Goal: Task Accomplishment & Management: Complete application form

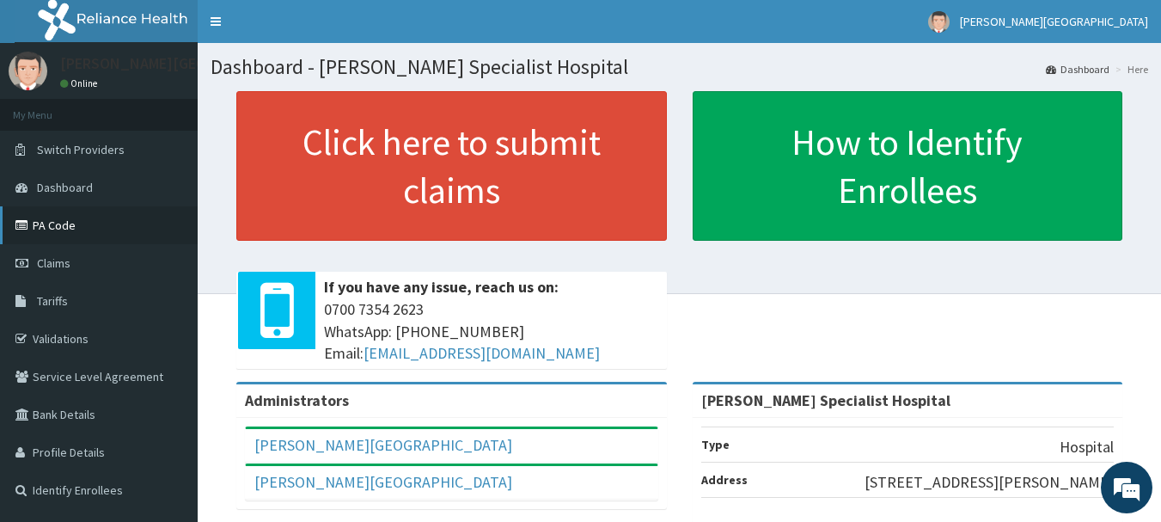
click at [55, 223] on link "PA Code" at bounding box center [99, 225] width 198 height 38
click at [62, 232] on link "PA Code" at bounding box center [99, 225] width 198 height 38
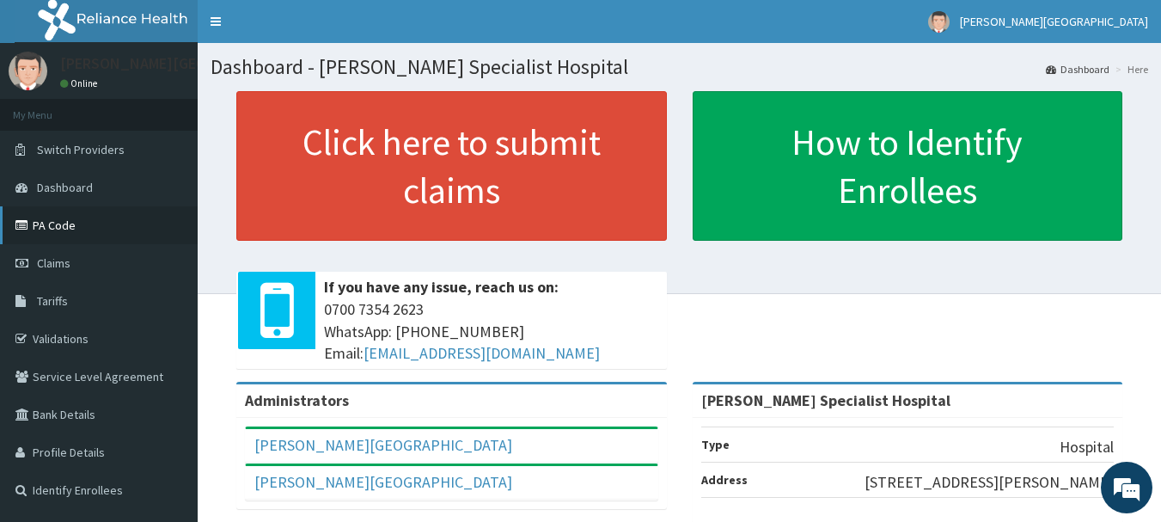
click at [62, 232] on link "PA Code" at bounding box center [99, 225] width 198 height 38
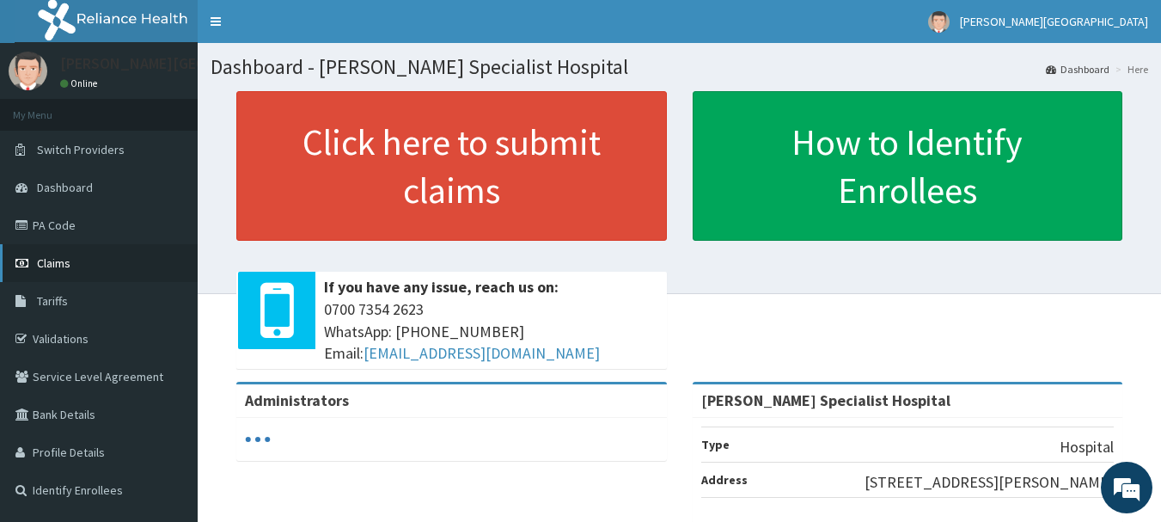
click at [55, 259] on span "Claims" at bounding box center [54, 262] width 34 height 15
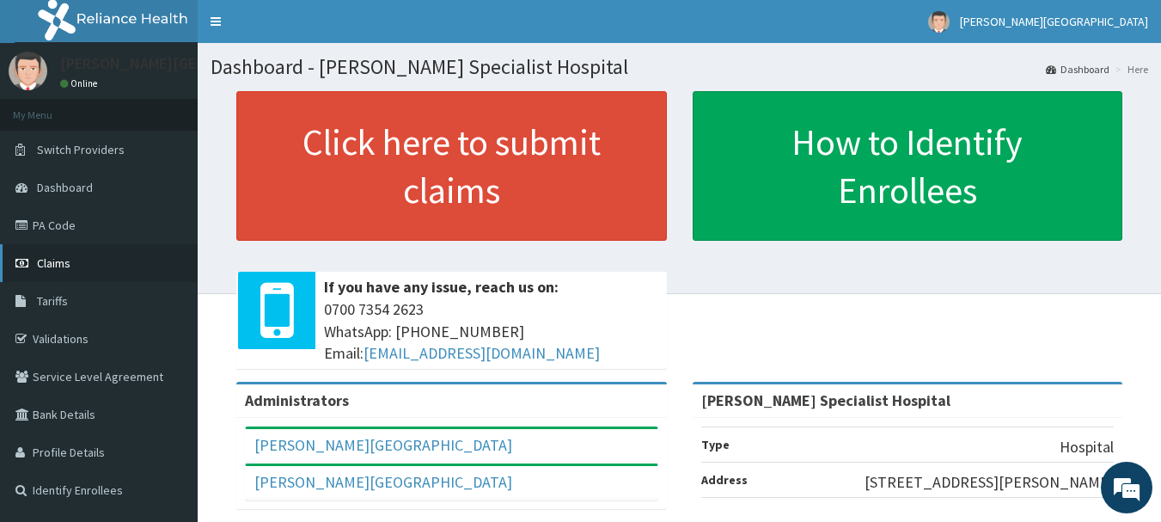
click at [58, 258] on span "Claims" at bounding box center [54, 262] width 34 height 15
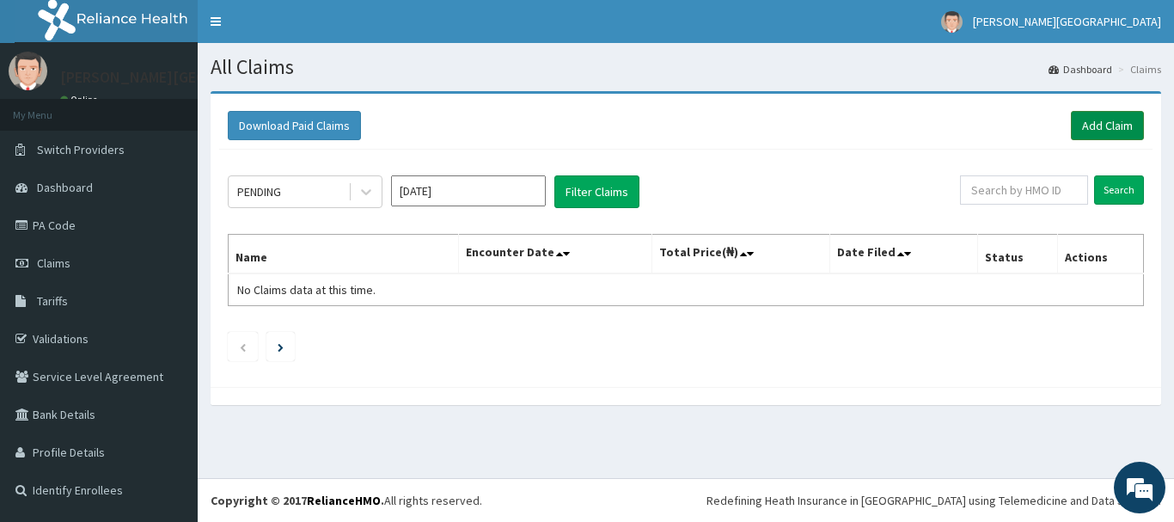
click at [1103, 131] on link "Add Claim" at bounding box center [1107, 125] width 73 height 29
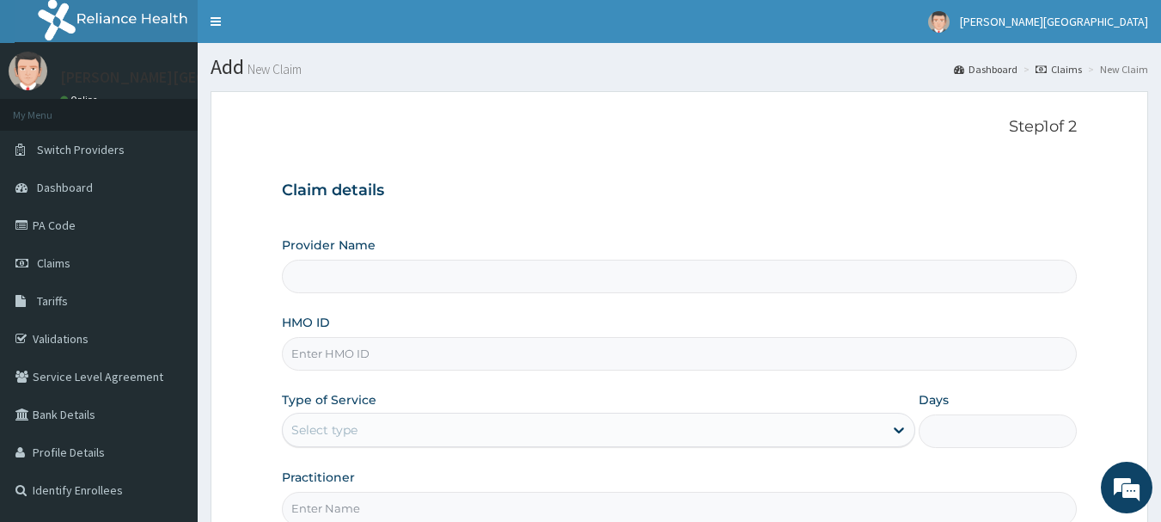
type input "[PERSON_NAME] Specialist Hospital"
click at [328, 354] on input "HMO ID" at bounding box center [680, 354] width 796 height 34
type input "NLY/10035/A"
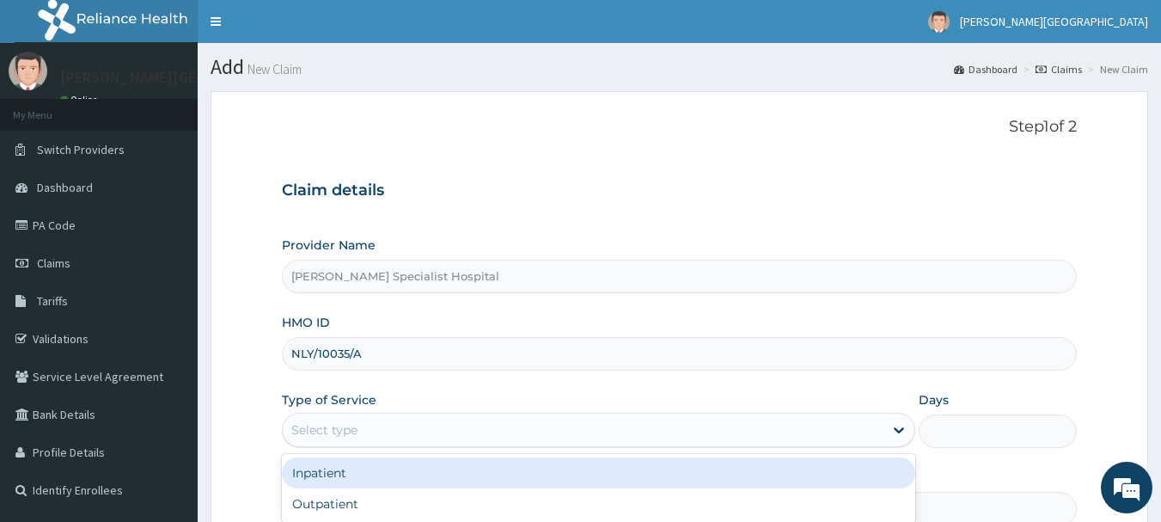
click at [355, 426] on div "Select type" at bounding box center [324, 429] width 66 height 17
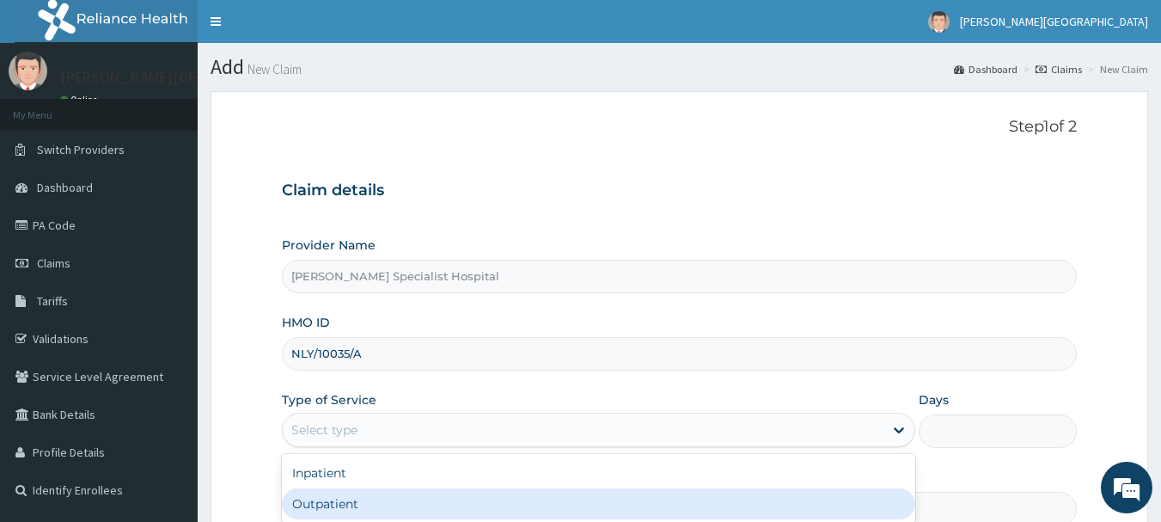
click at [329, 509] on div "Outpatient" at bounding box center [598, 503] width 633 height 31
type input "1"
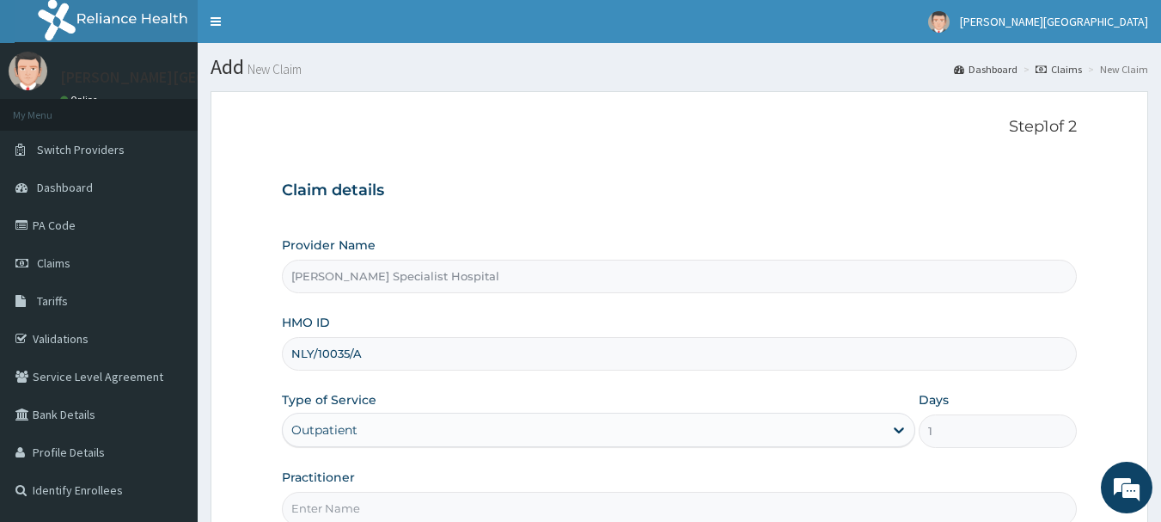
click at [344, 511] on input "Practitioner" at bounding box center [680, 509] width 796 height 34
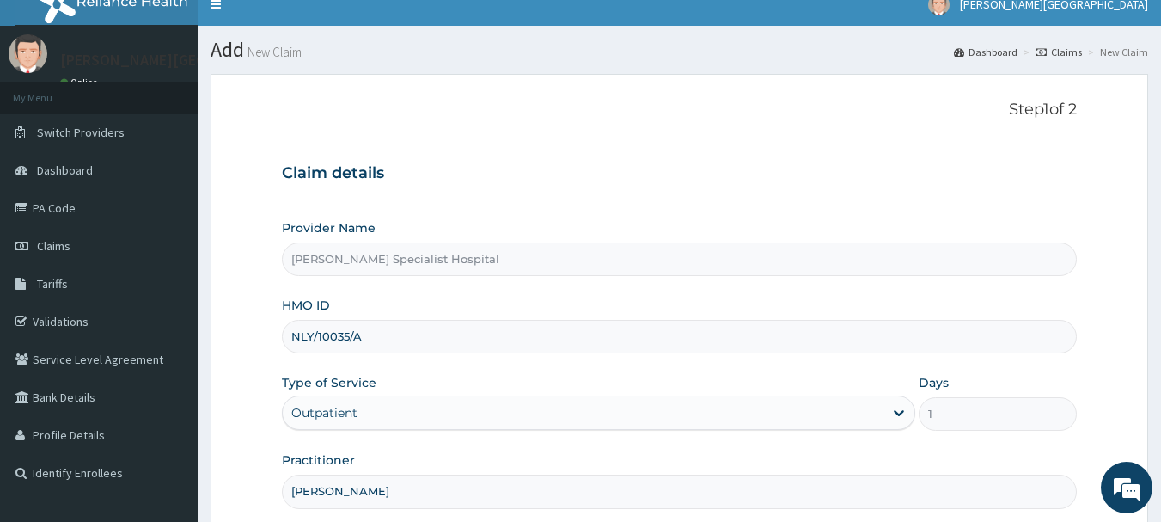
scroll to position [132, 0]
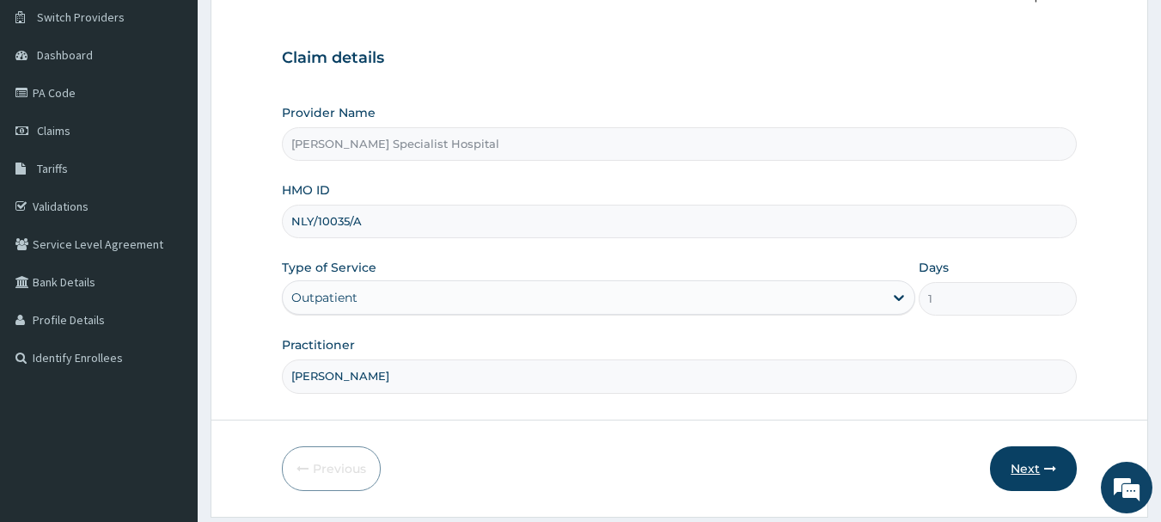
type input "[PERSON_NAME]"
click at [1024, 469] on button "Next" at bounding box center [1033, 468] width 87 height 45
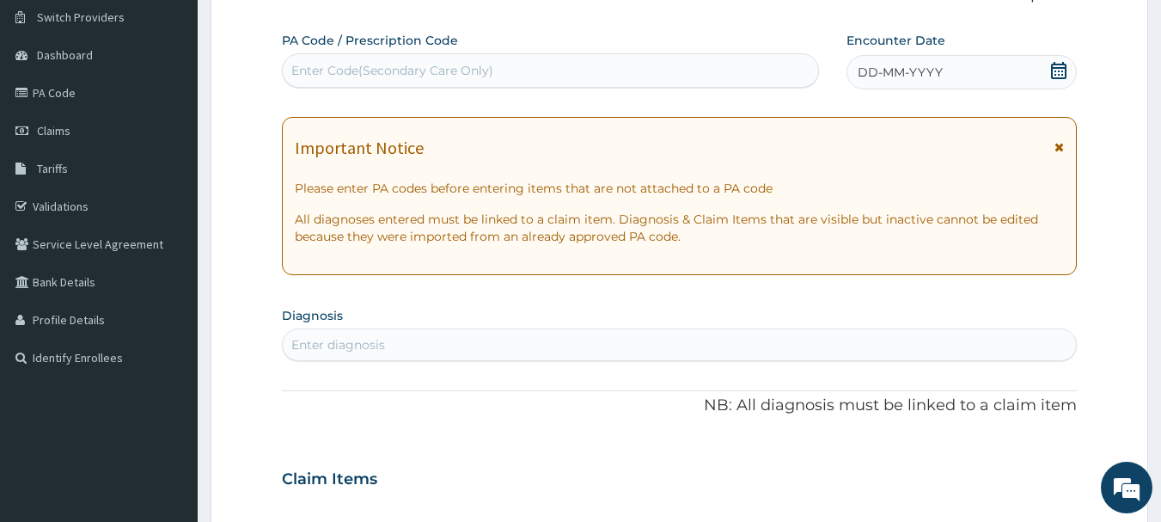
click at [937, 68] on span "DD-MM-YYYY" at bounding box center [900, 72] width 85 height 17
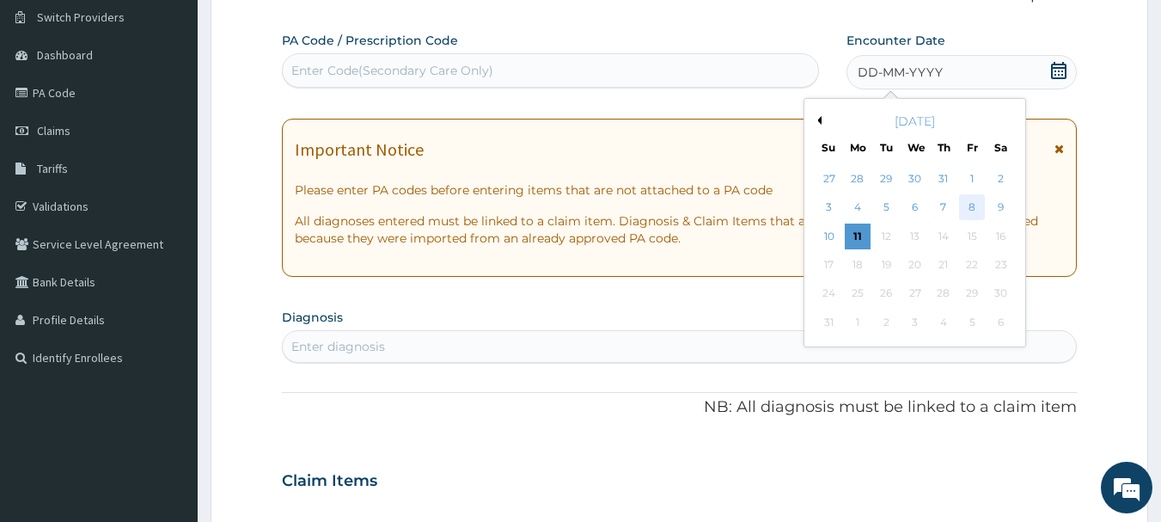
click at [974, 207] on div "8" at bounding box center [972, 208] width 26 height 26
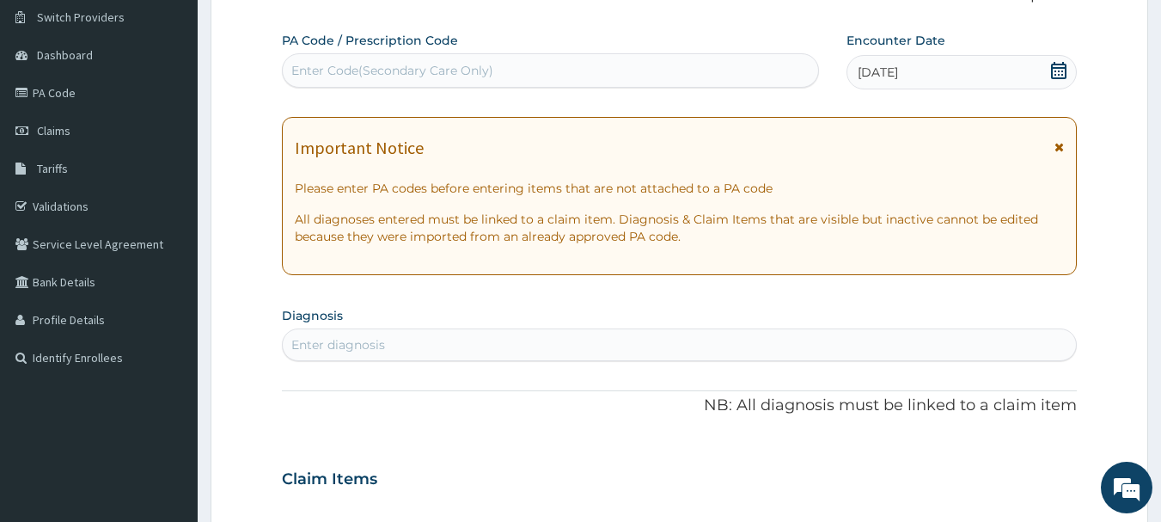
click at [372, 355] on div "Enter diagnosis" at bounding box center [680, 345] width 794 height 28
type input "[MEDICAL_DATA]"
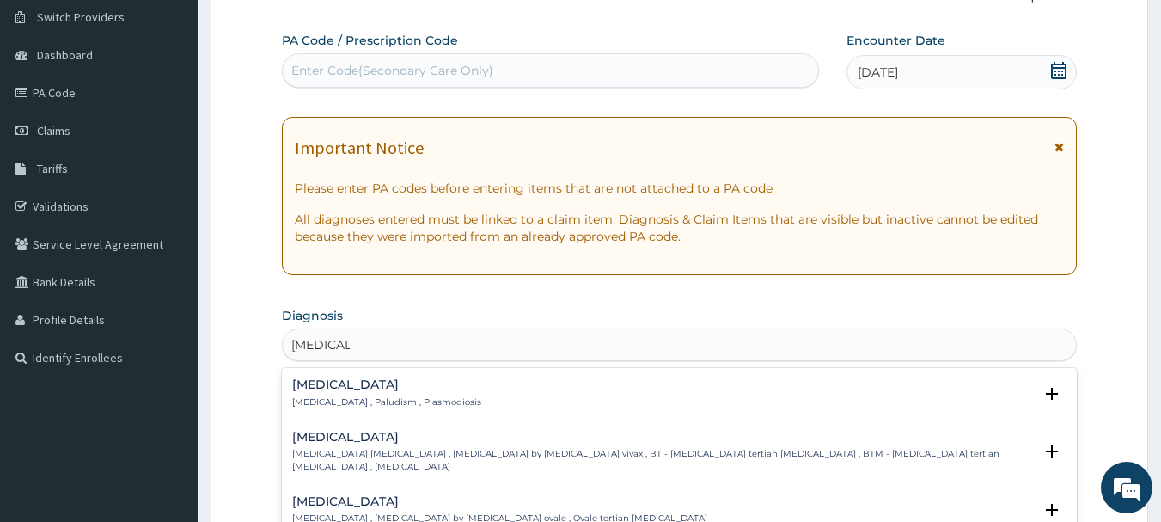
click at [343, 388] on h4 "[MEDICAL_DATA]" at bounding box center [386, 384] width 189 height 13
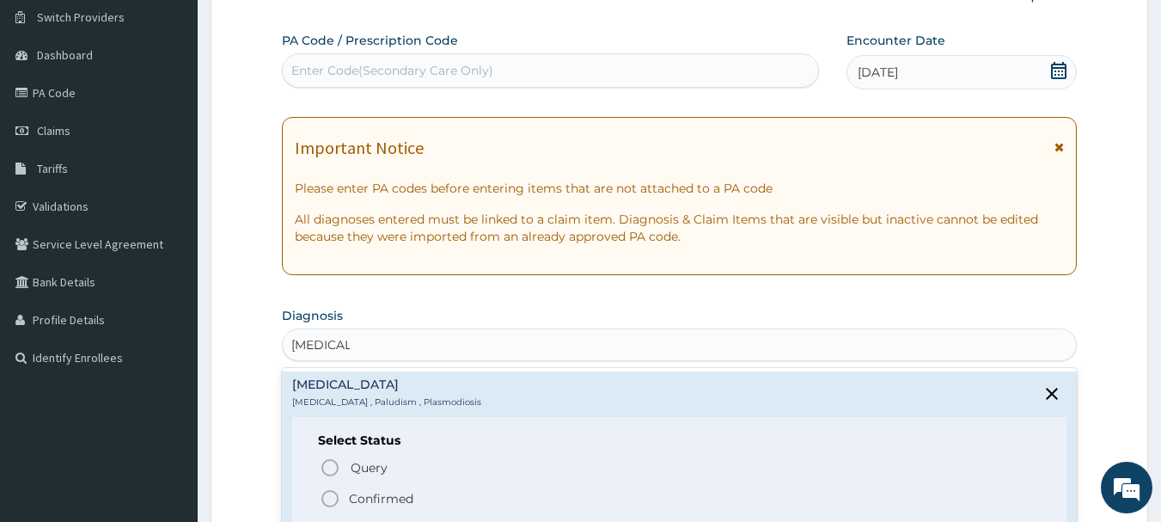
click at [333, 500] on icon "status option filled" at bounding box center [330, 498] width 21 height 21
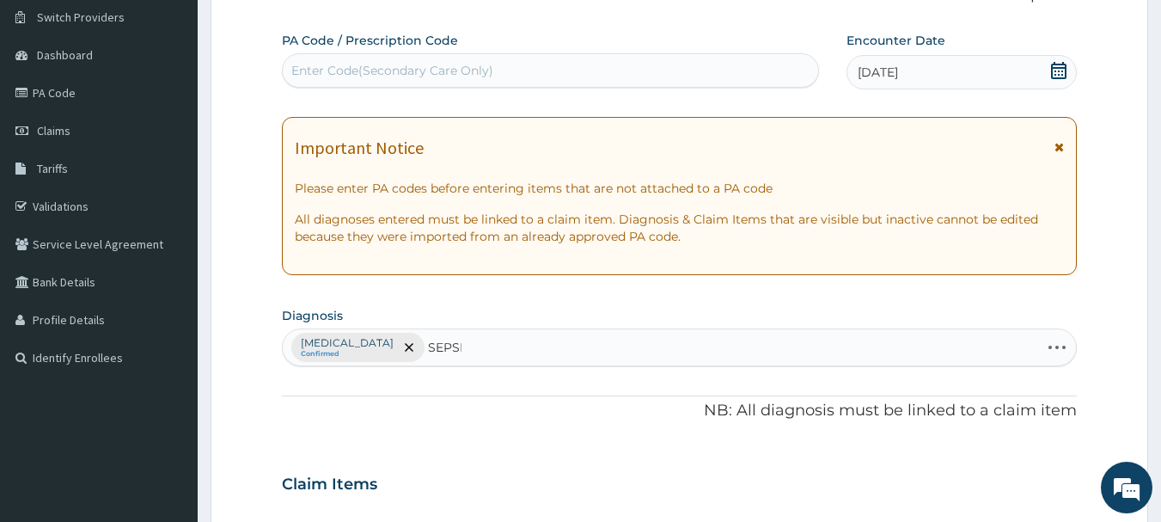
type input "[MEDICAL_DATA]"
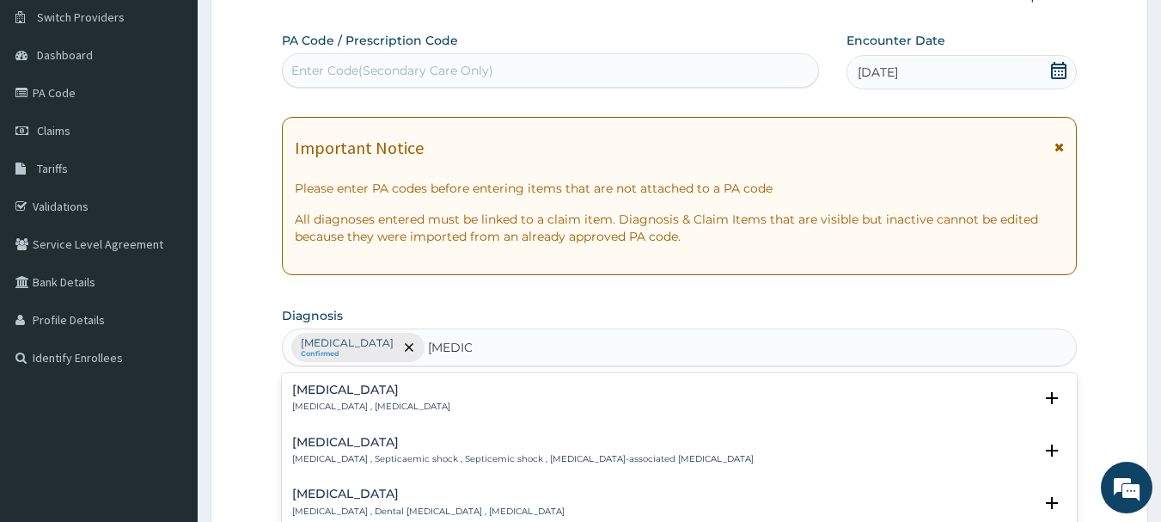
click at [321, 394] on h4 "Sepsis" at bounding box center [371, 389] width 158 height 13
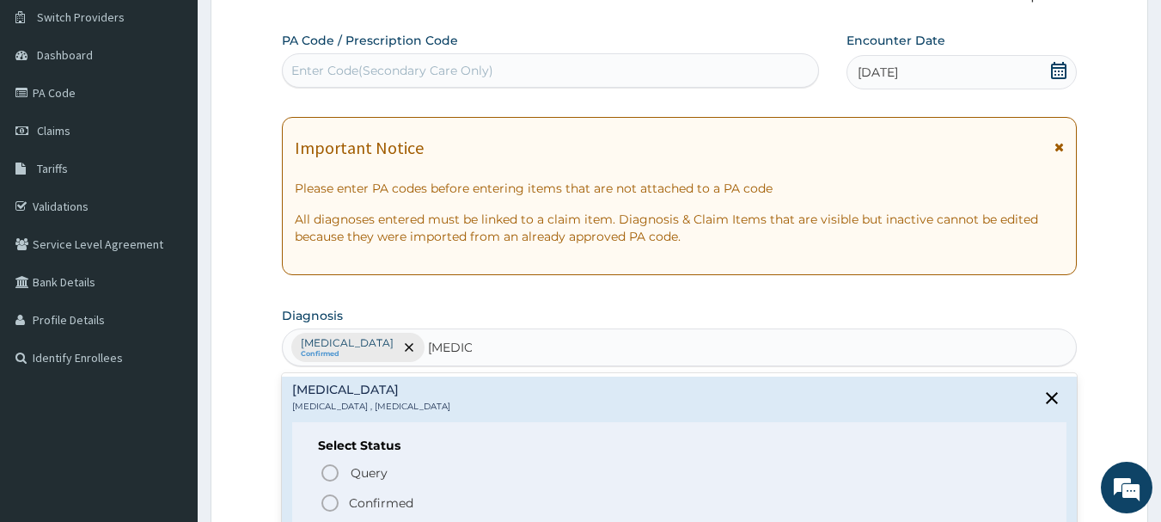
click at [333, 505] on icon "status option filled" at bounding box center [330, 502] width 21 height 21
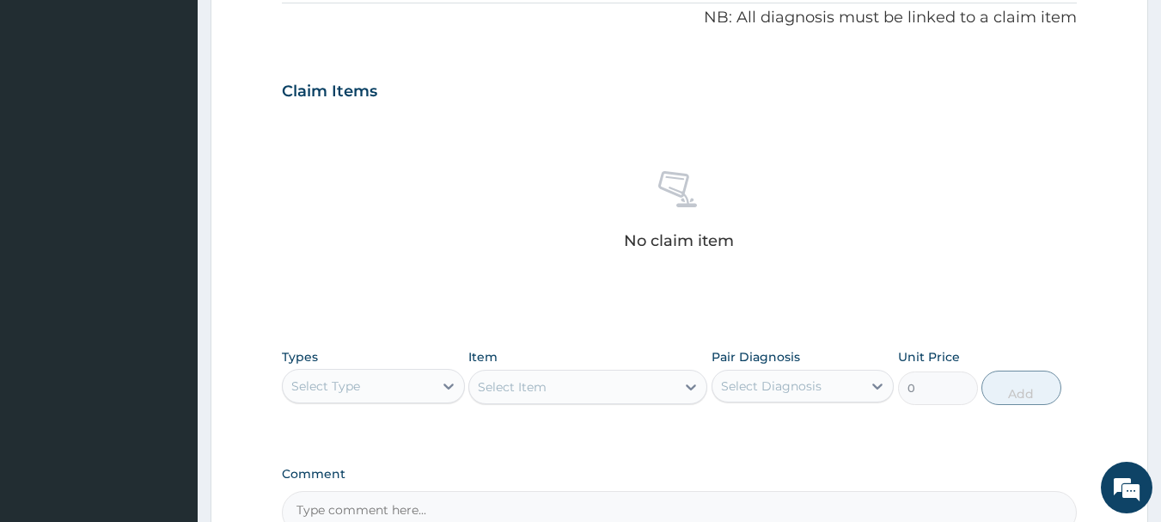
scroll to position [572, 0]
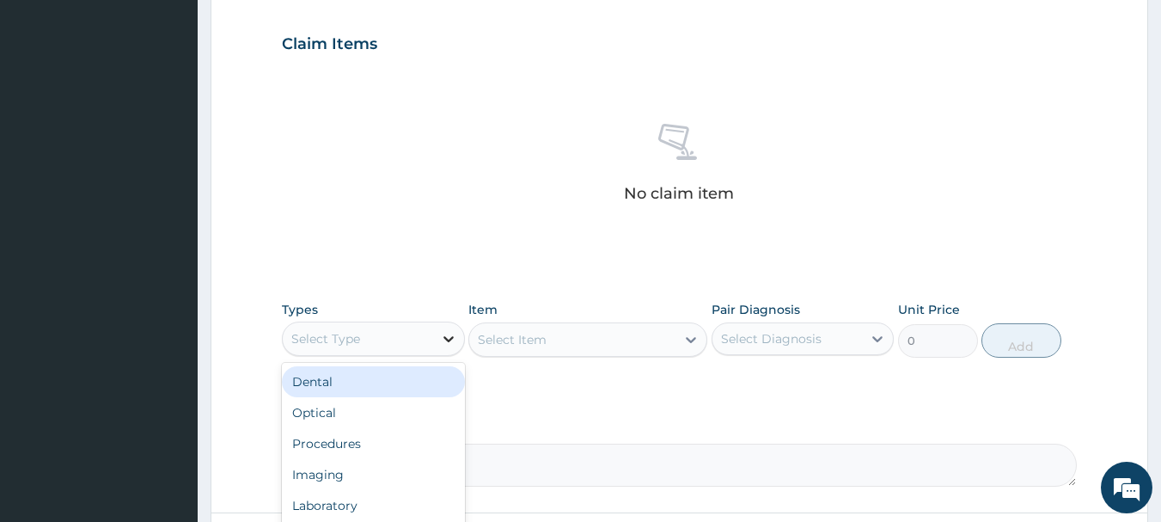
click at [447, 340] on icon at bounding box center [448, 339] width 10 height 6
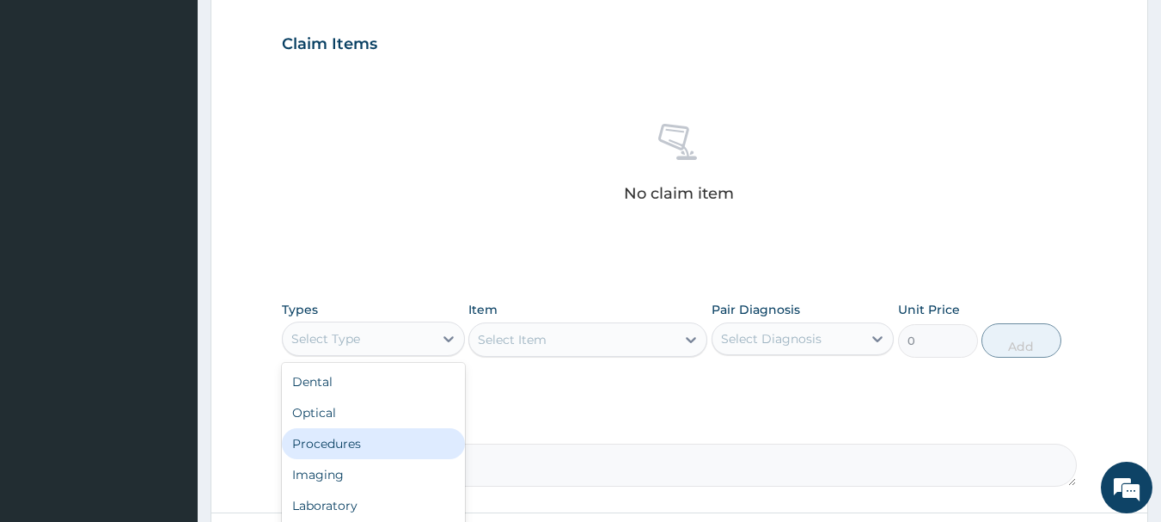
click at [389, 449] on div "Procedures" at bounding box center [373, 443] width 183 height 31
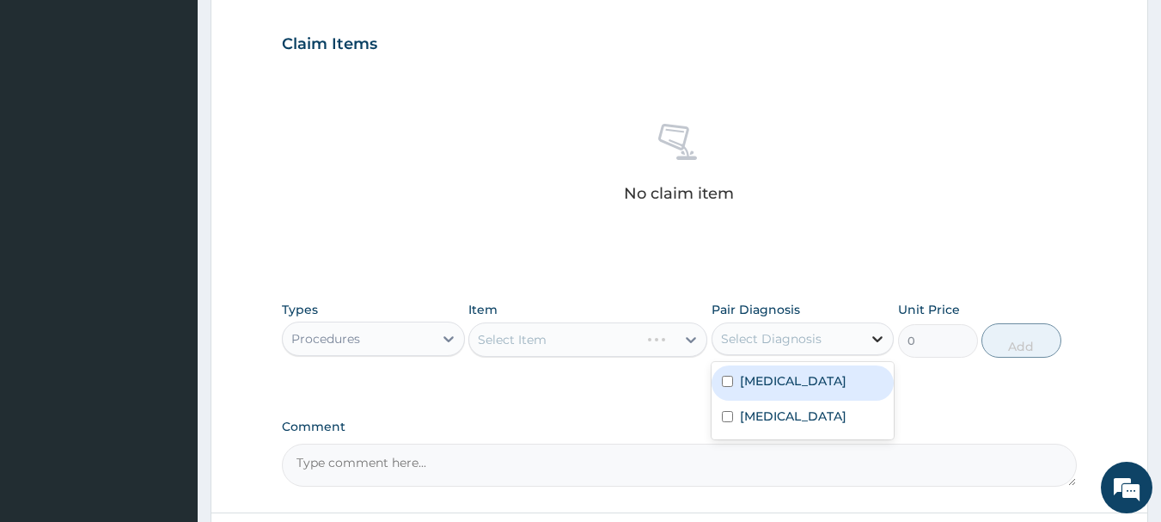
click at [875, 343] on icon at bounding box center [877, 338] width 17 height 17
click at [817, 383] on div "Malaria" at bounding box center [803, 382] width 183 height 35
checkbox input "true"
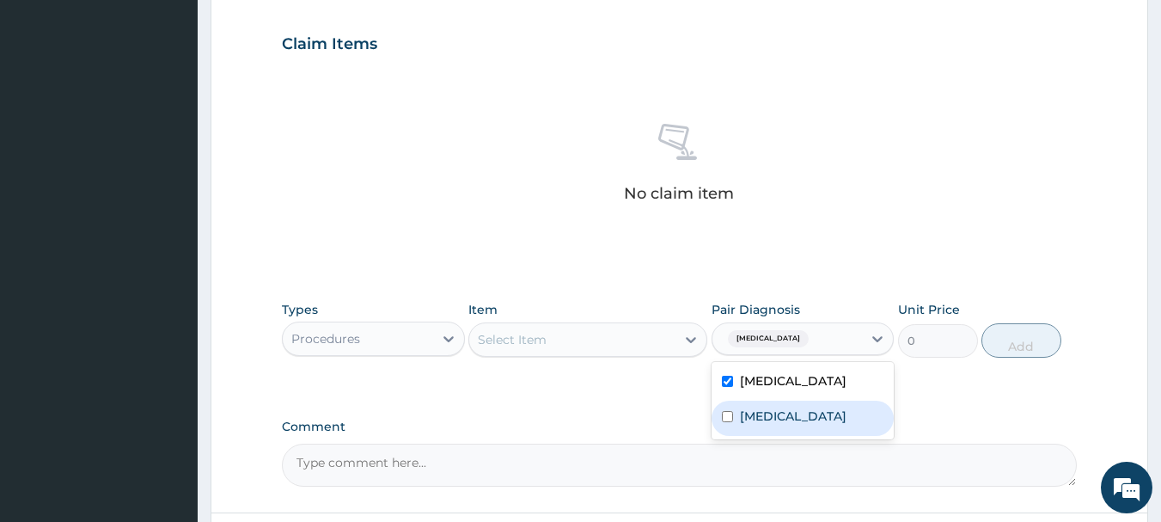
click at [755, 419] on label "Sepsis" at bounding box center [793, 415] width 107 height 17
checkbox input "true"
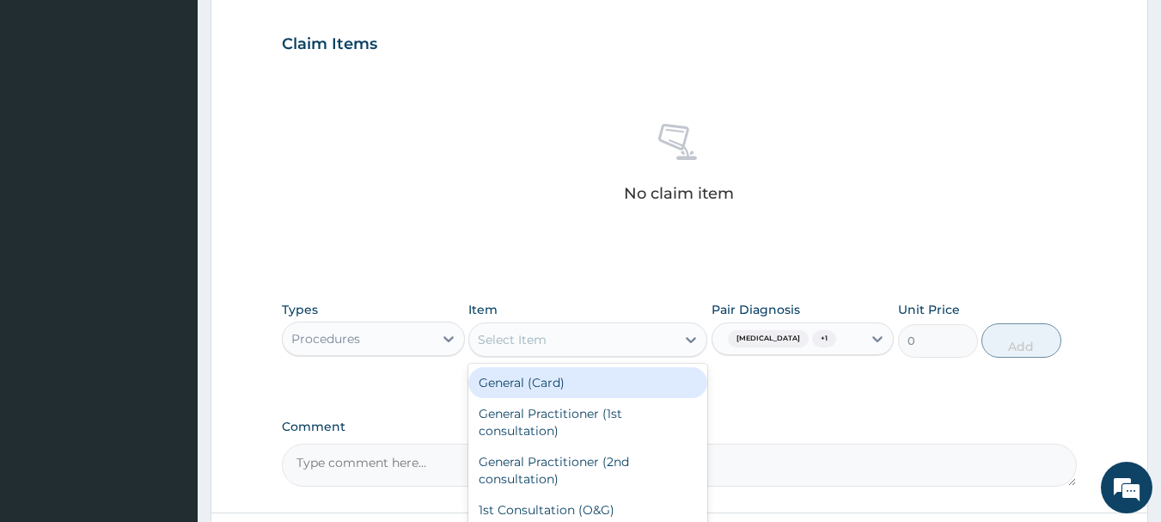
click at [661, 349] on div "Select Item" at bounding box center [572, 340] width 206 height 28
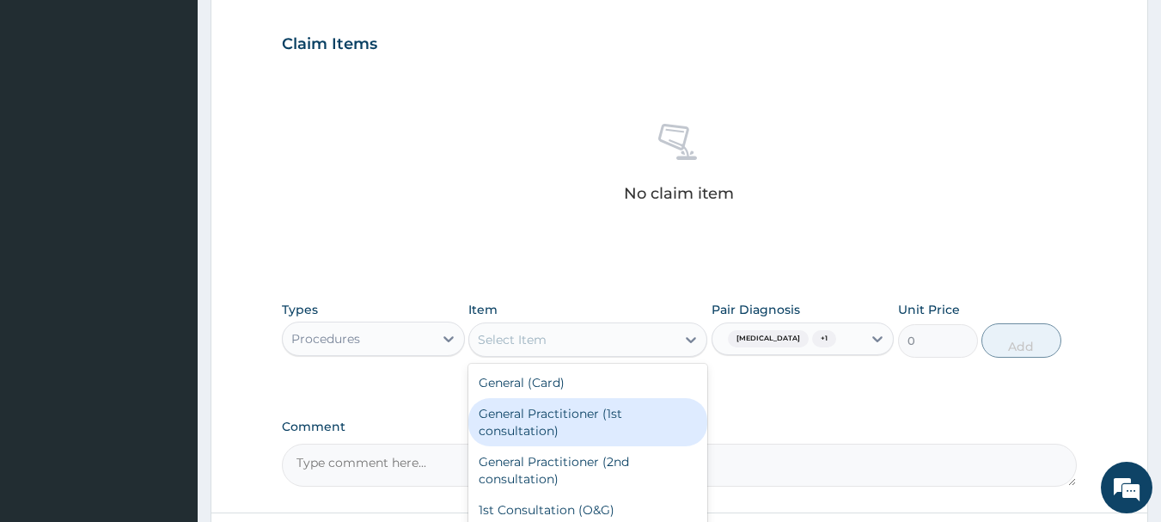
click at [554, 424] on div "General Practitioner (1st consultation)" at bounding box center [587, 422] width 239 height 48
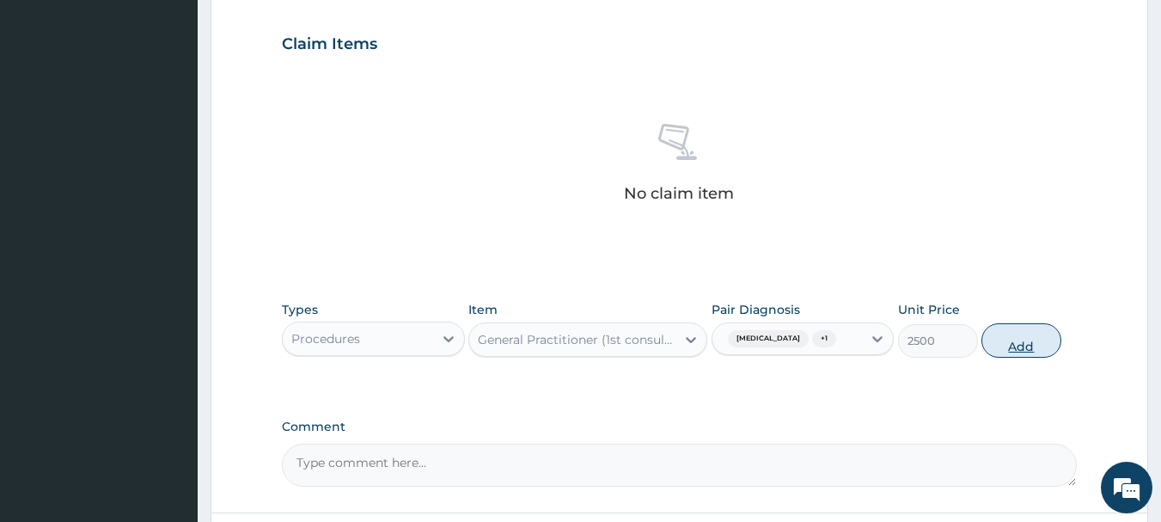
click at [1020, 339] on button "Add" at bounding box center [1021, 340] width 80 height 34
type input "0"
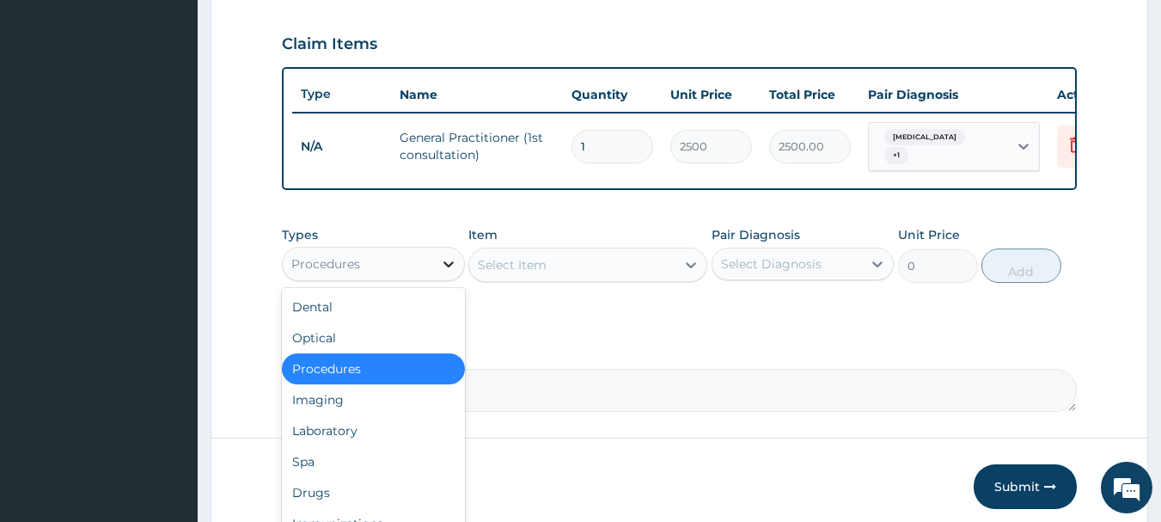
click at [450, 267] on icon at bounding box center [448, 264] width 10 height 6
click at [383, 437] on div "Laboratory" at bounding box center [373, 430] width 183 height 31
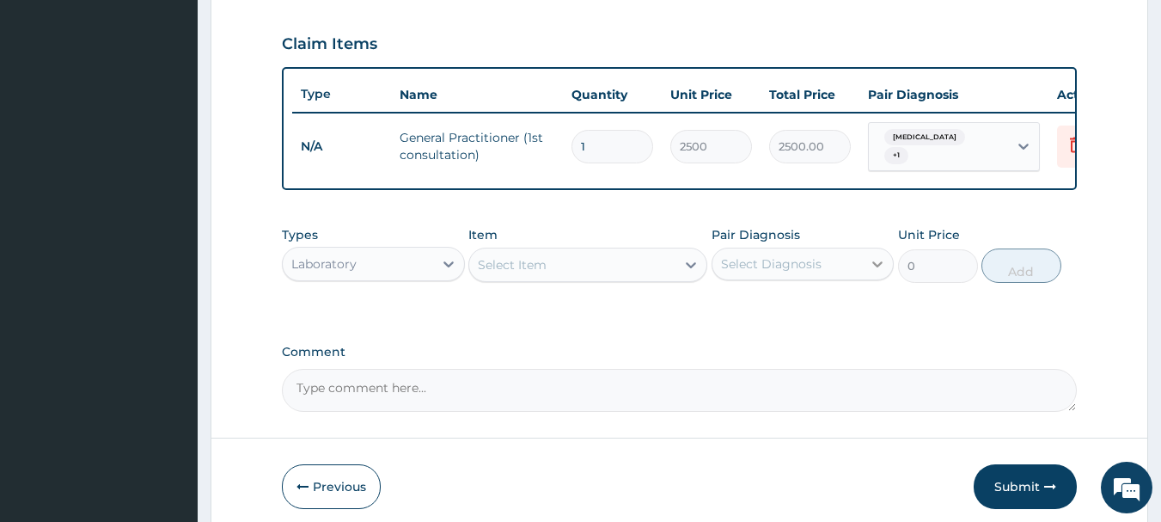
click at [883, 266] on icon at bounding box center [877, 263] width 17 height 17
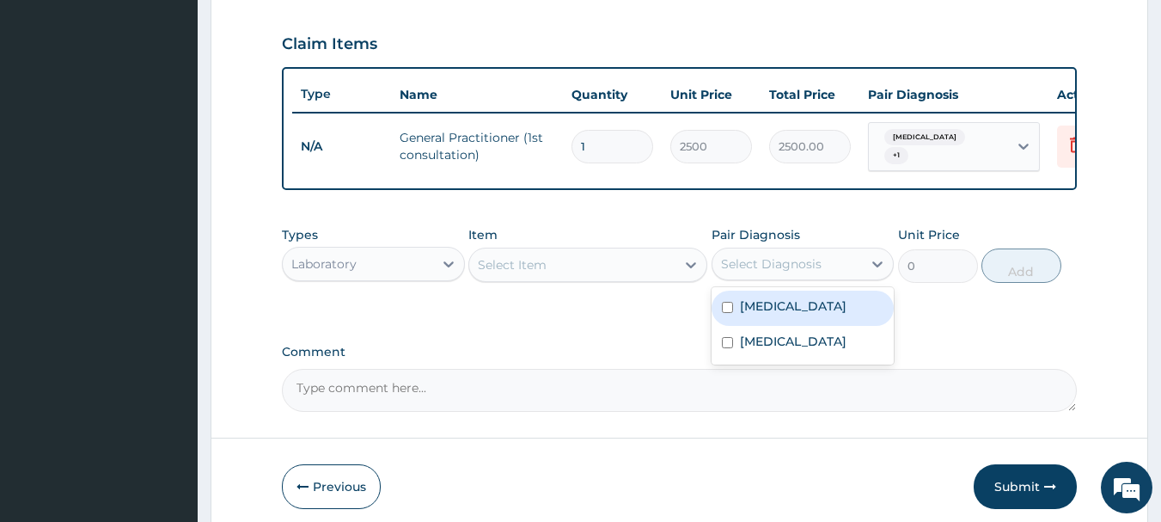
click at [811, 310] on div "Malaria" at bounding box center [803, 307] width 183 height 35
checkbox input "true"
click at [686, 272] on icon at bounding box center [690, 264] width 17 height 17
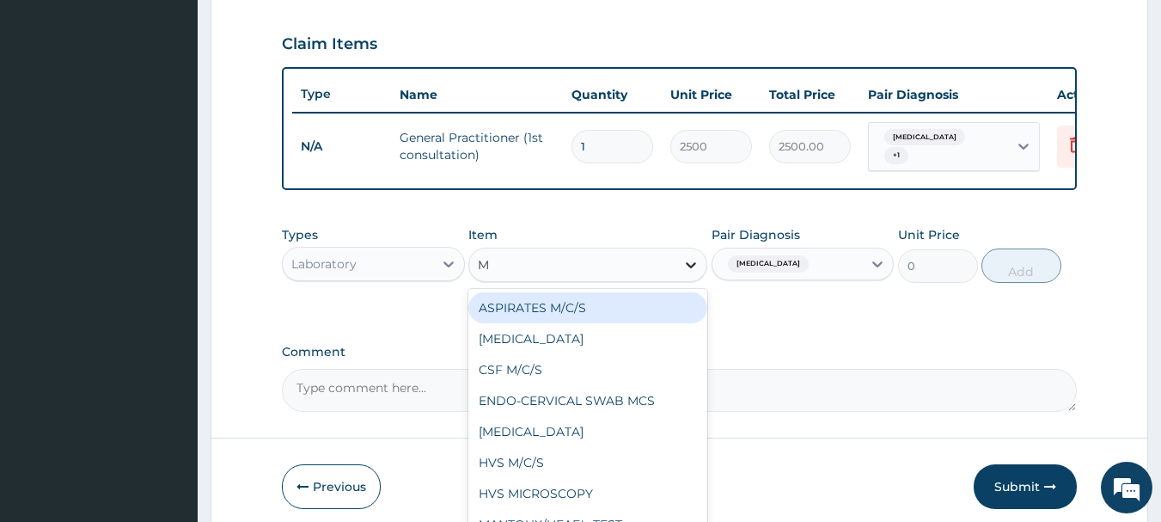
type input "MP"
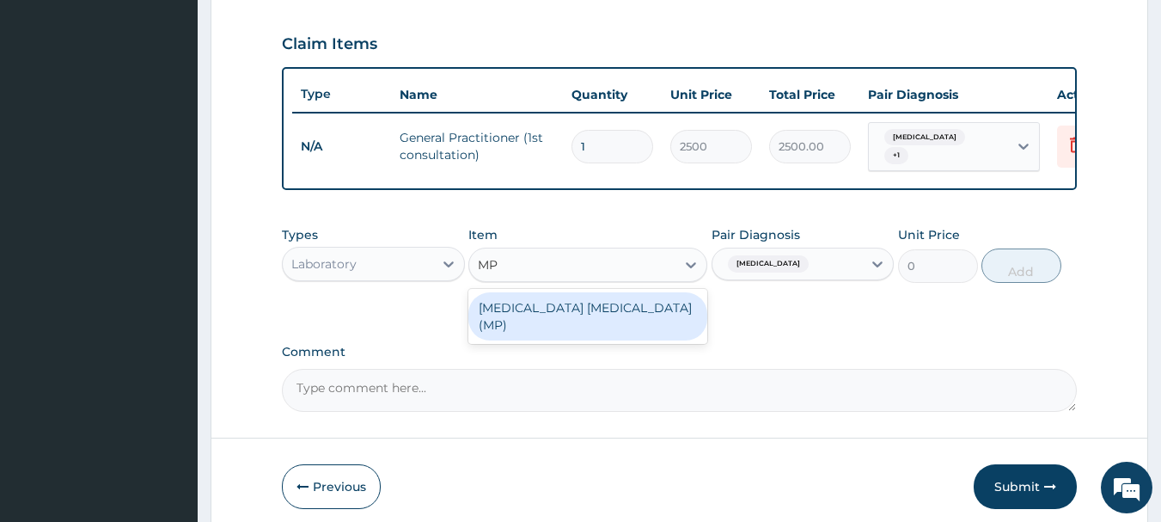
click at [601, 314] on div "MALARIA PARASITE (MP)" at bounding box center [587, 316] width 239 height 48
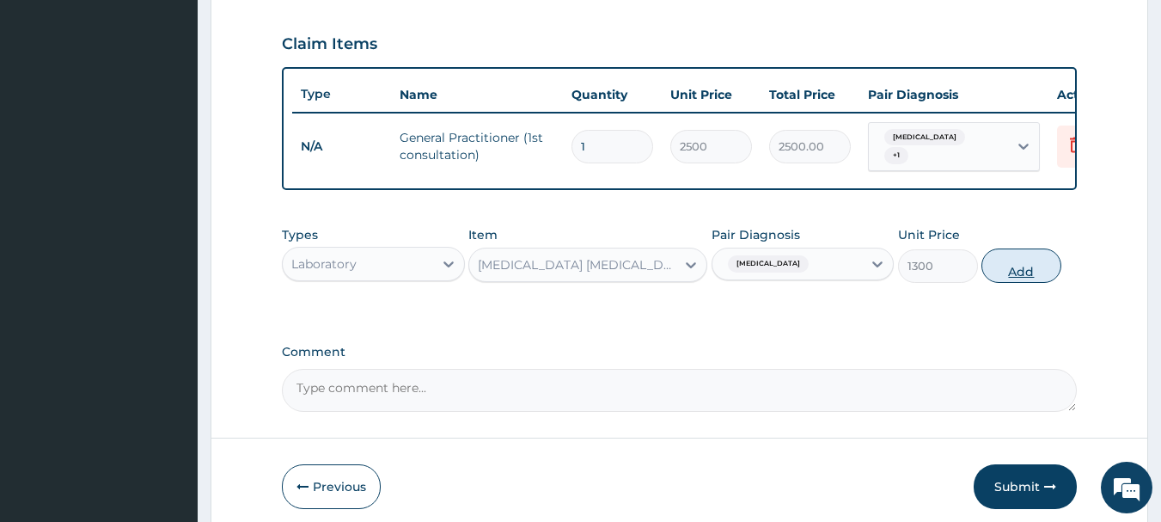
click at [1020, 275] on button "Add" at bounding box center [1021, 265] width 80 height 34
type input "0"
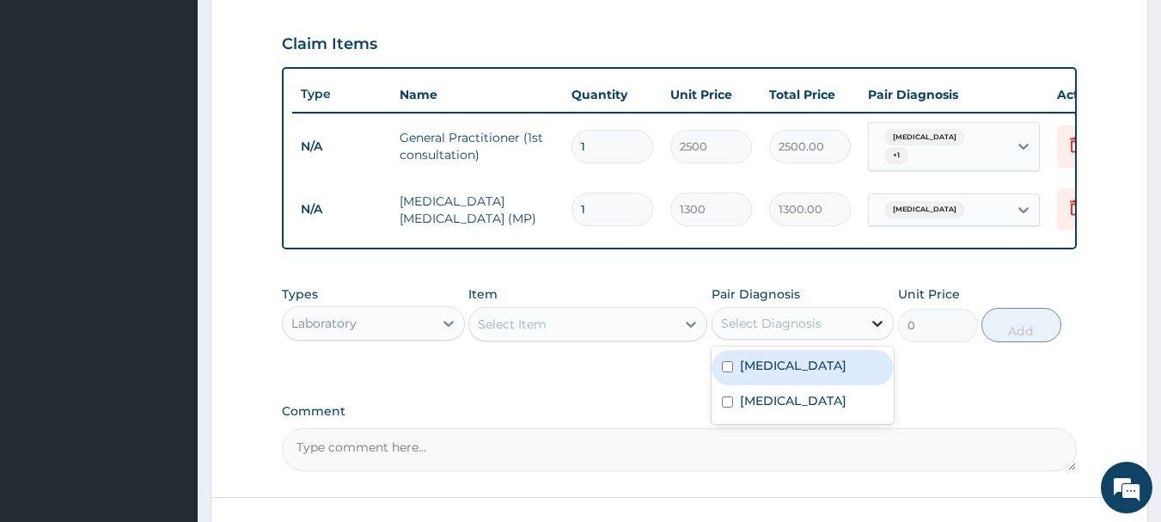
click at [879, 327] on icon at bounding box center [878, 324] width 10 height 6
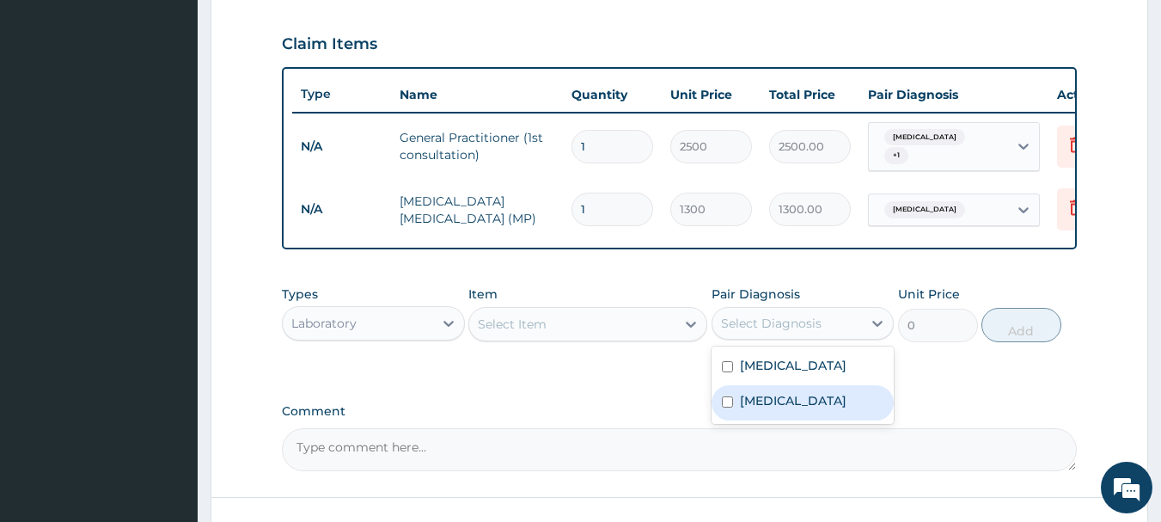
click at [804, 407] on div "Sepsis" at bounding box center [803, 402] width 183 height 35
checkbox input "true"
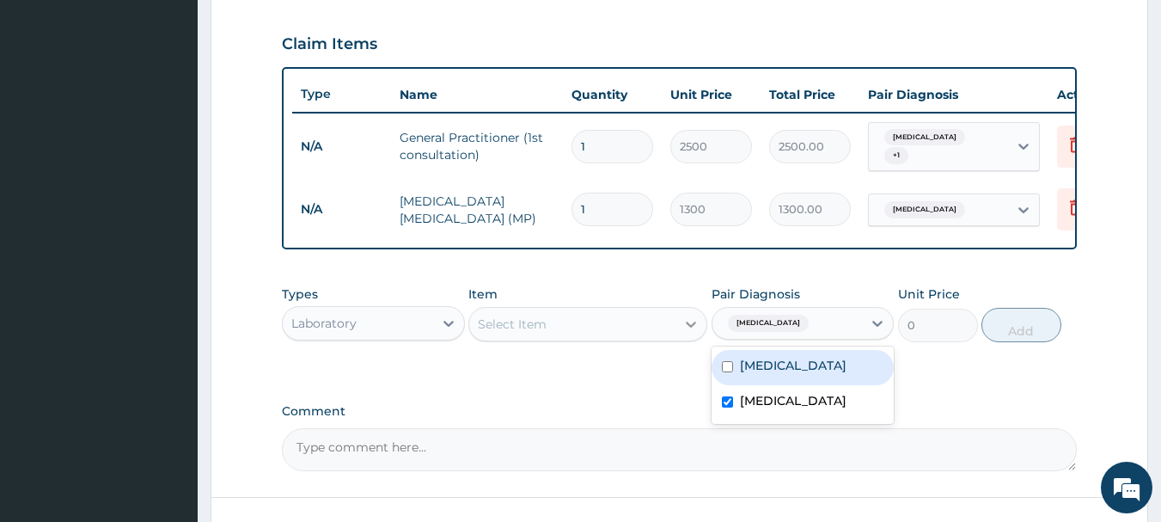
click at [691, 327] on icon at bounding box center [691, 324] width 10 height 6
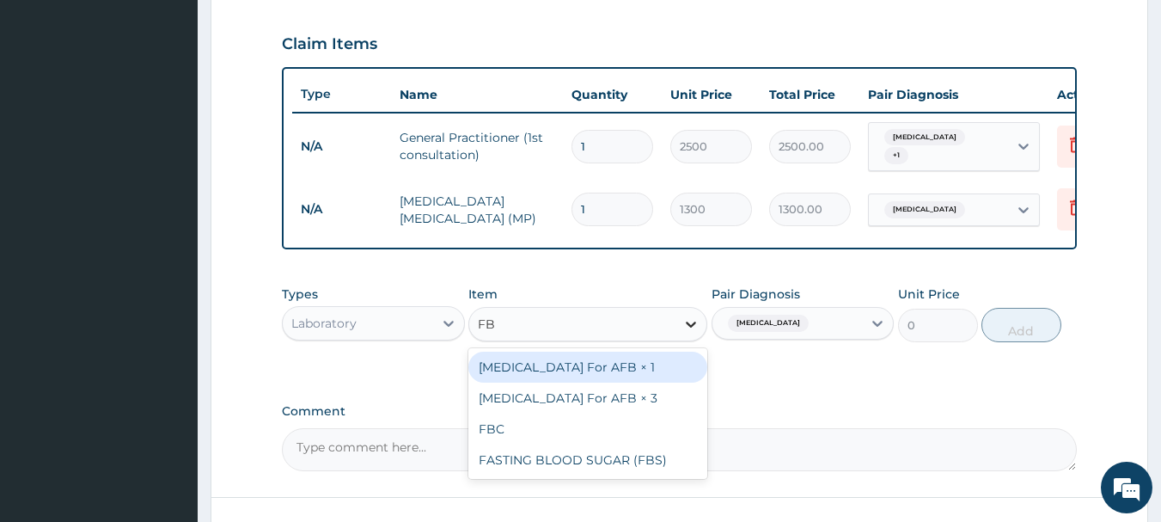
type input "FBC"
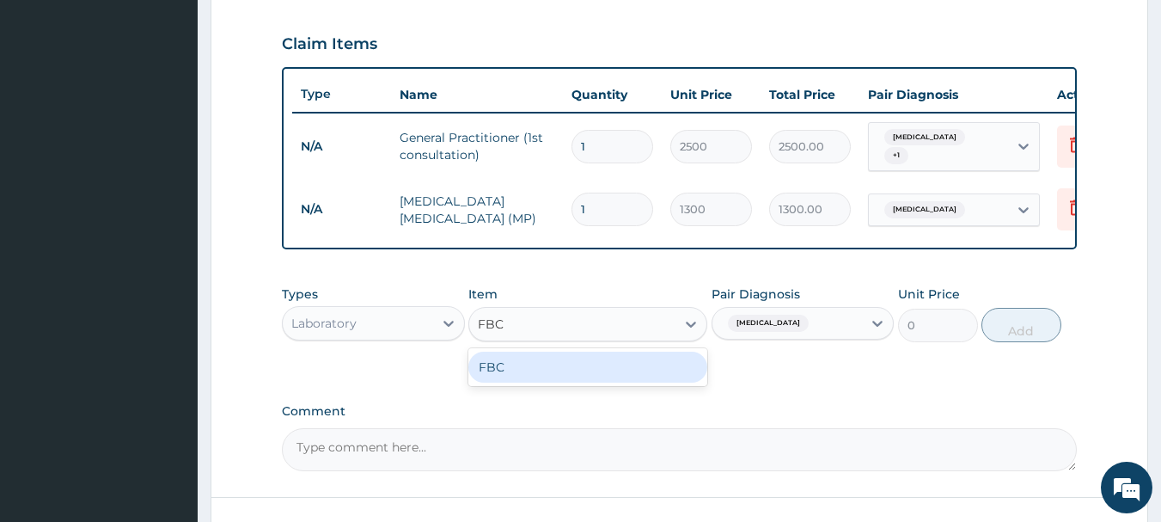
click at [610, 370] on div "FBC" at bounding box center [587, 367] width 239 height 31
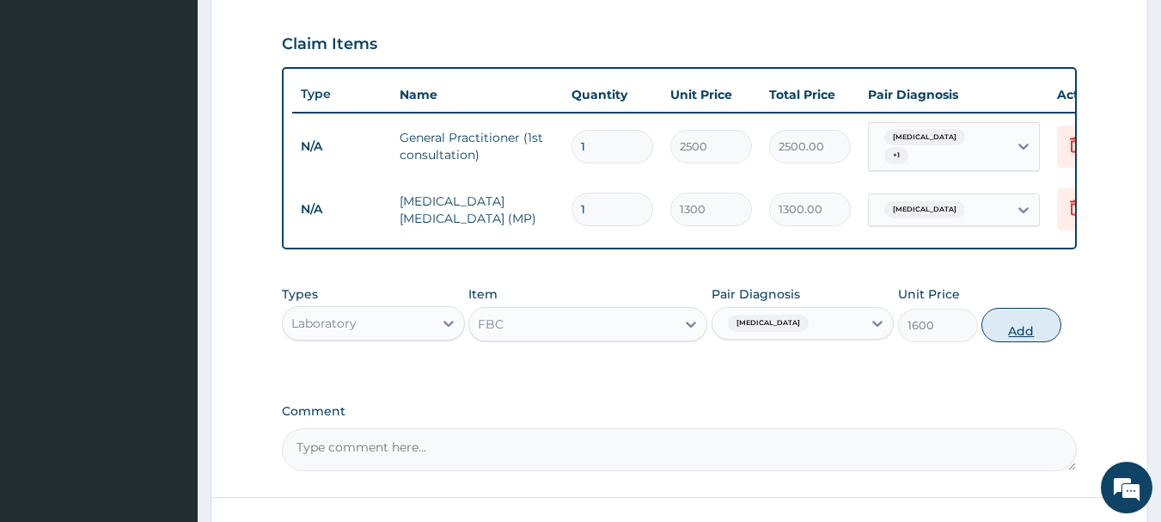
click at [1021, 336] on button "Add" at bounding box center [1021, 325] width 80 height 34
type input "0"
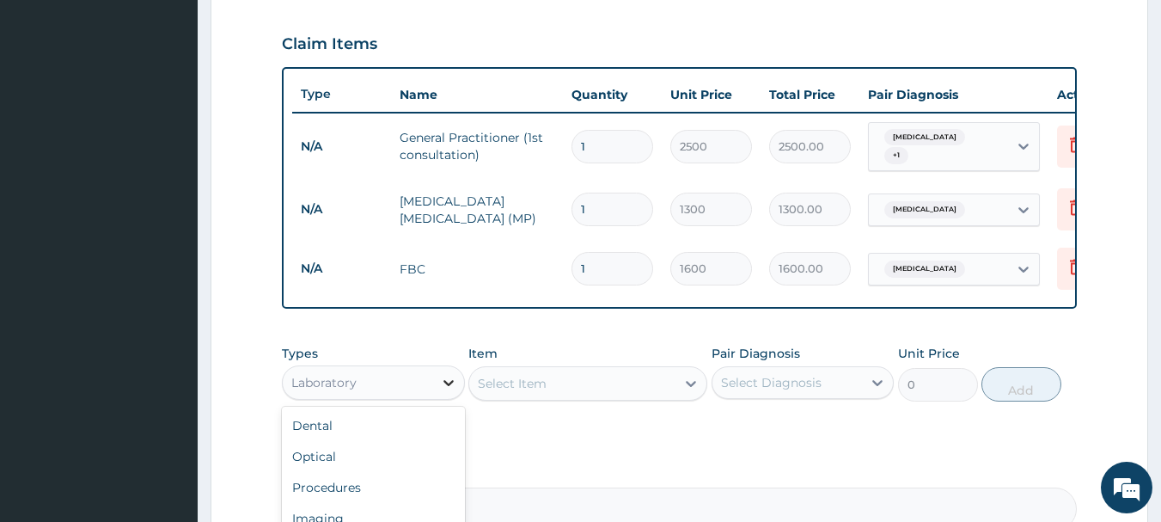
click at [453, 389] on icon at bounding box center [448, 382] width 17 height 17
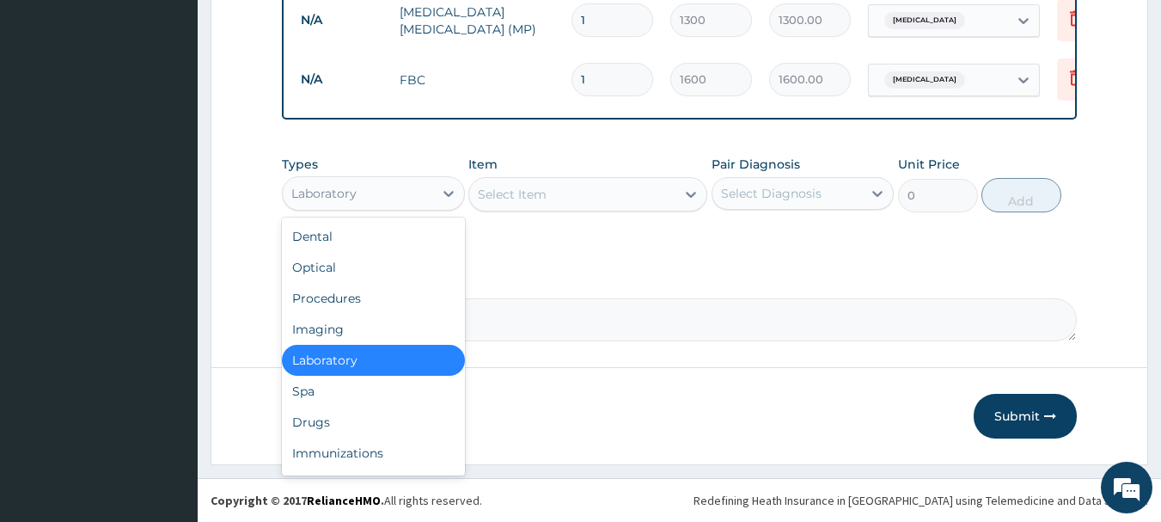
scroll to position [767, 0]
click at [319, 424] on div "Drugs" at bounding box center [373, 422] width 183 height 31
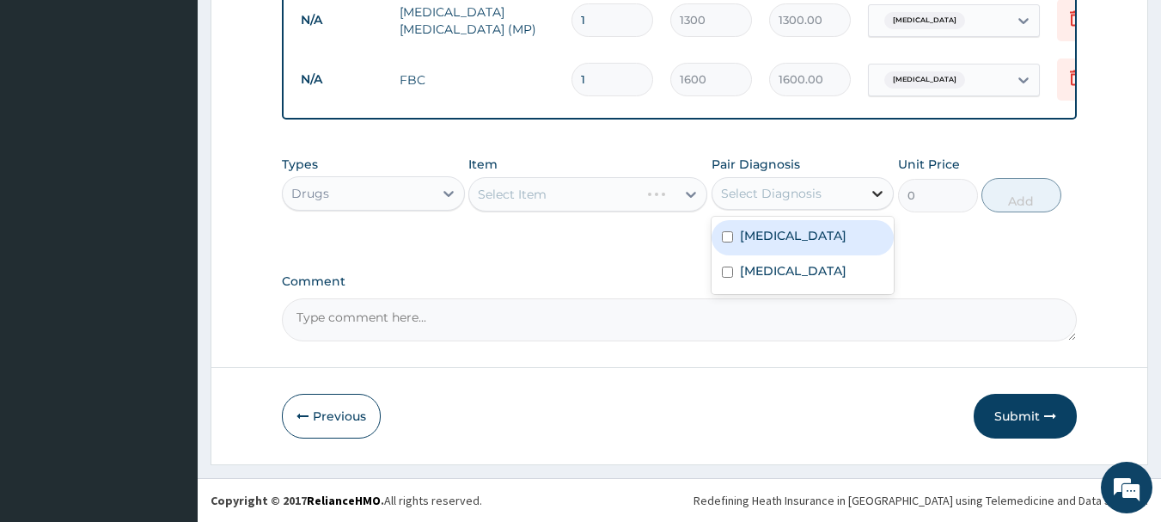
click at [878, 193] on icon at bounding box center [877, 193] width 17 height 17
click at [727, 244] on div "Malaria" at bounding box center [803, 237] width 183 height 35
checkbox input "true"
click at [623, 193] on div "Select Item" at bounding box center [572, 194] width 206 height 28
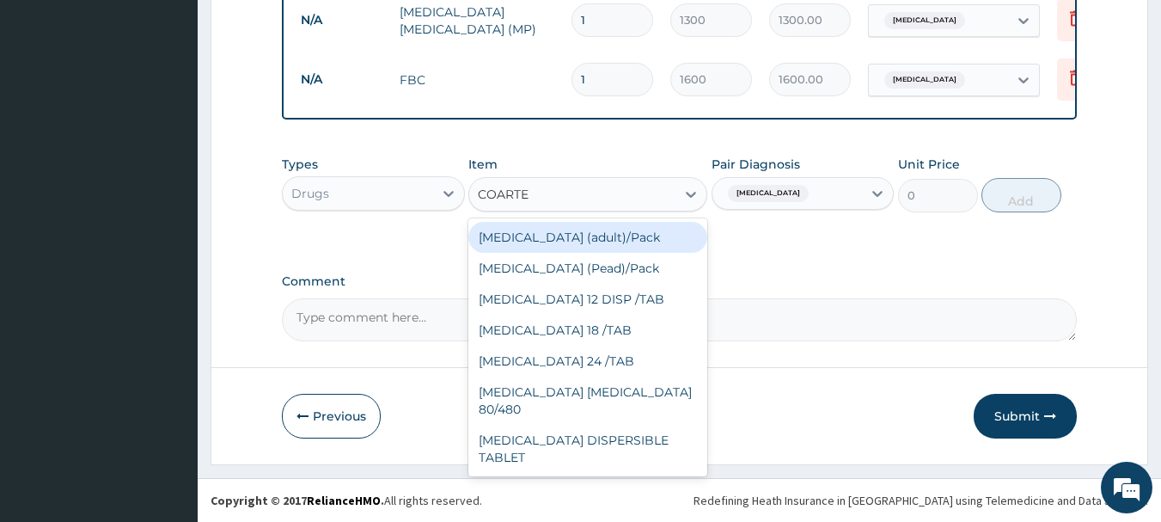
type input "COARTEM"
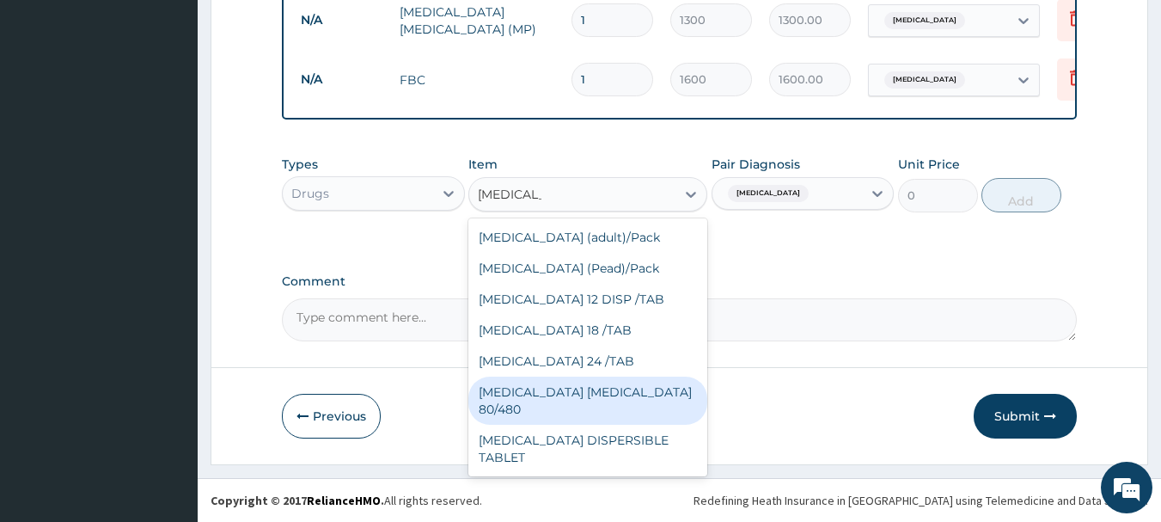
click at [566, 390] on div "COARTEM D TAB 80/480" at bounding box center [587, 400] width 239 height 48
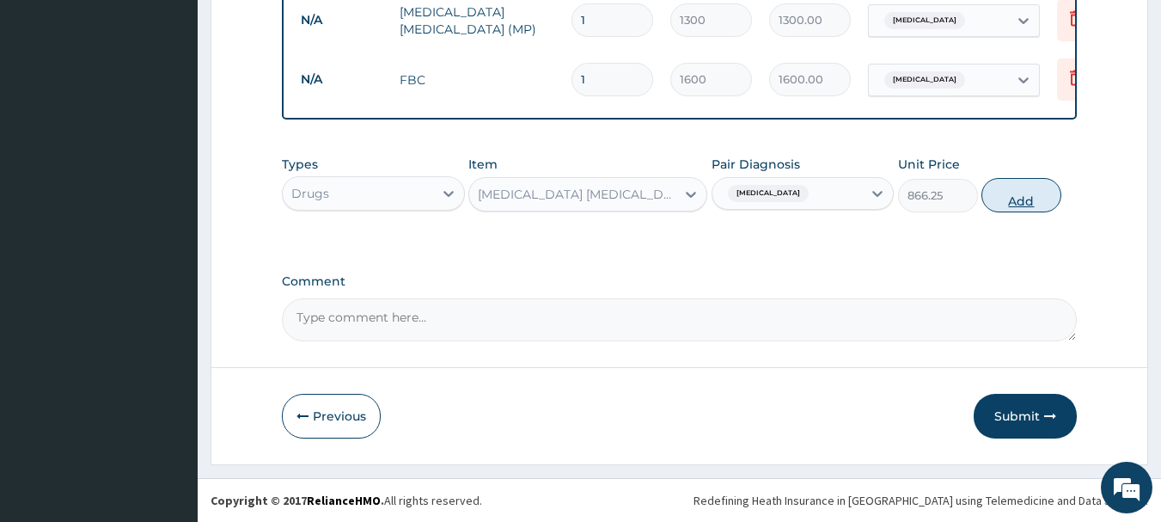
click at [1012, 202] on button "Add" at bounding box center [1021, 195] width 80 height 34
type input "0"
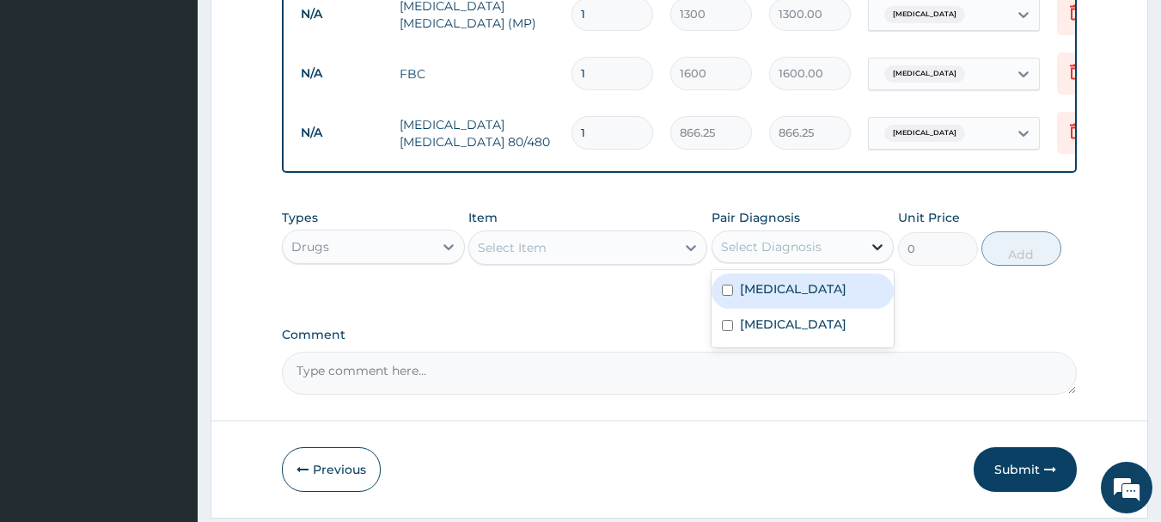
click at [880, 250] on icon at bounding box center [878, 247] width 10 height 6
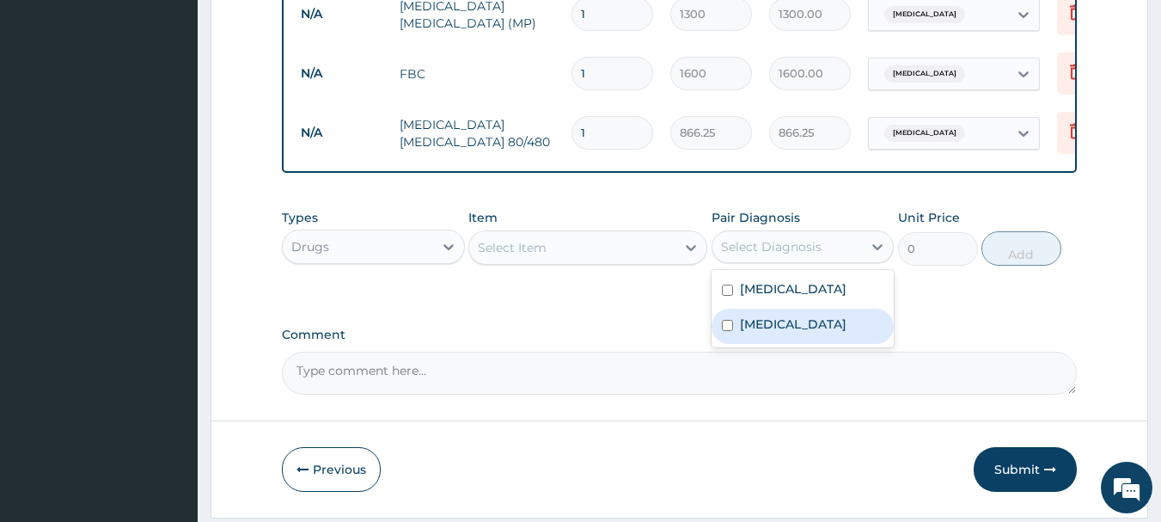
click at [812, 331] on div "Sepsis" at bounding box center [803, 326] width 183 height 35
checkbox input "true"
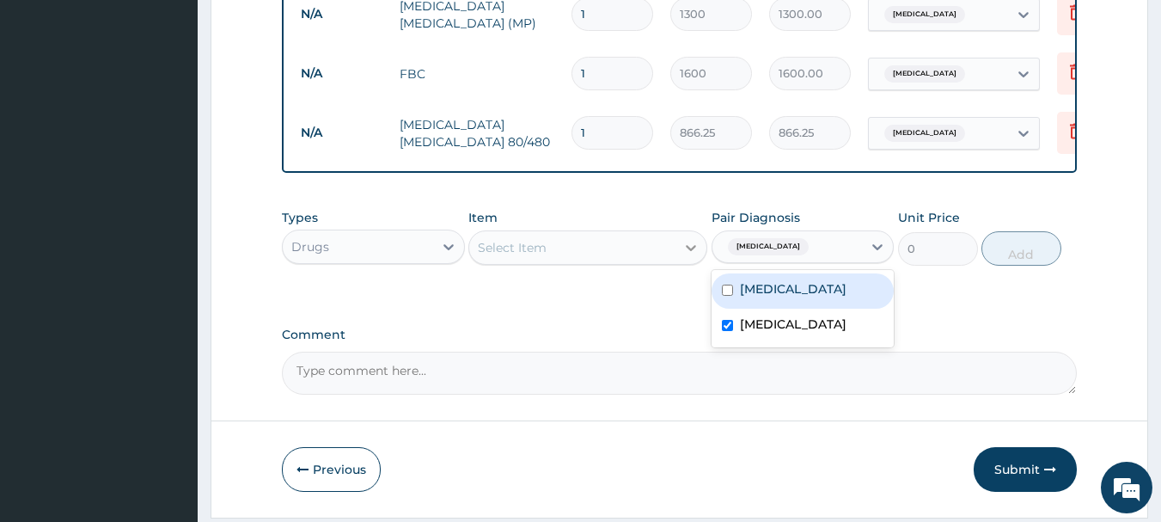
click at [689, 251] on icon at bounding box center [691, 248] width 10 height 6
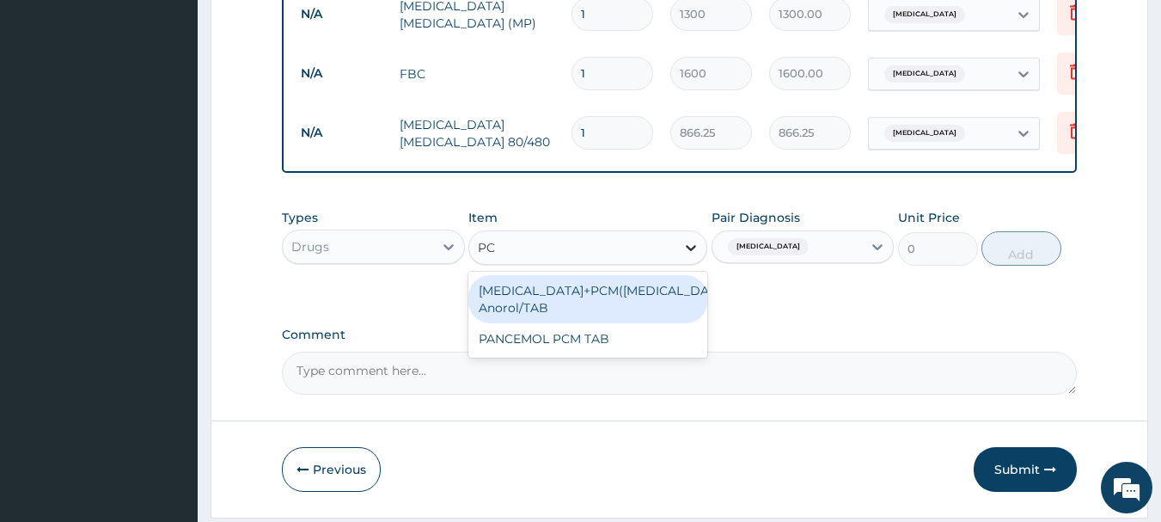
type input "PCM"
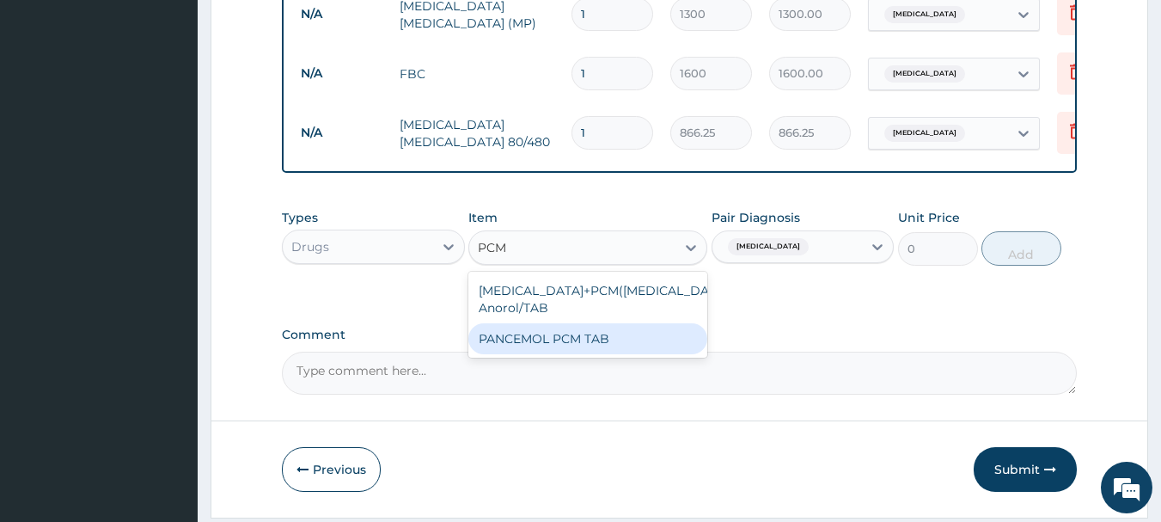
click at [600, 348] on div "PANCEMOL PCM TAB" at bounding box center [587, 338] width 239 height 31
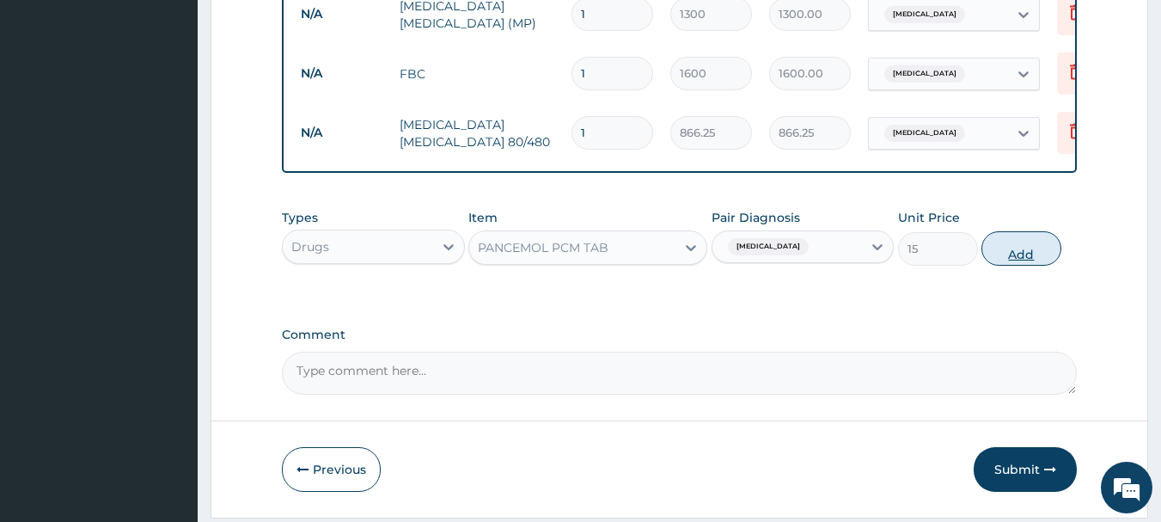
click at [1019, 258] on button "Add" at bounding box center [1021, 248] width 80 height 34
type input "0"
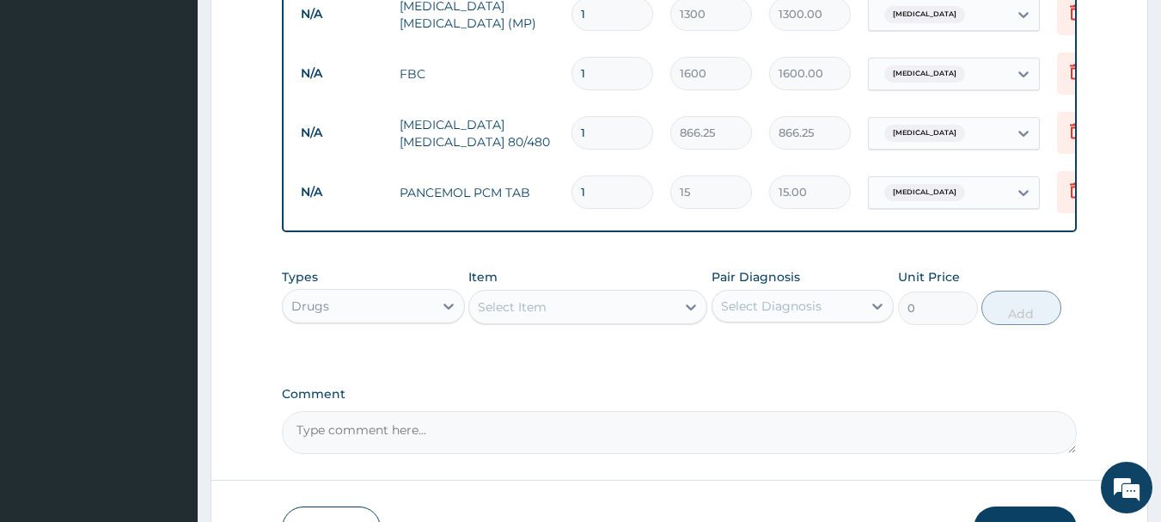
click at [596, 127] on input "1" at bounding box center [613, 133] width 82 height 34
type input "0.00"
type input "6"
type input "5197.50"
type input "6"
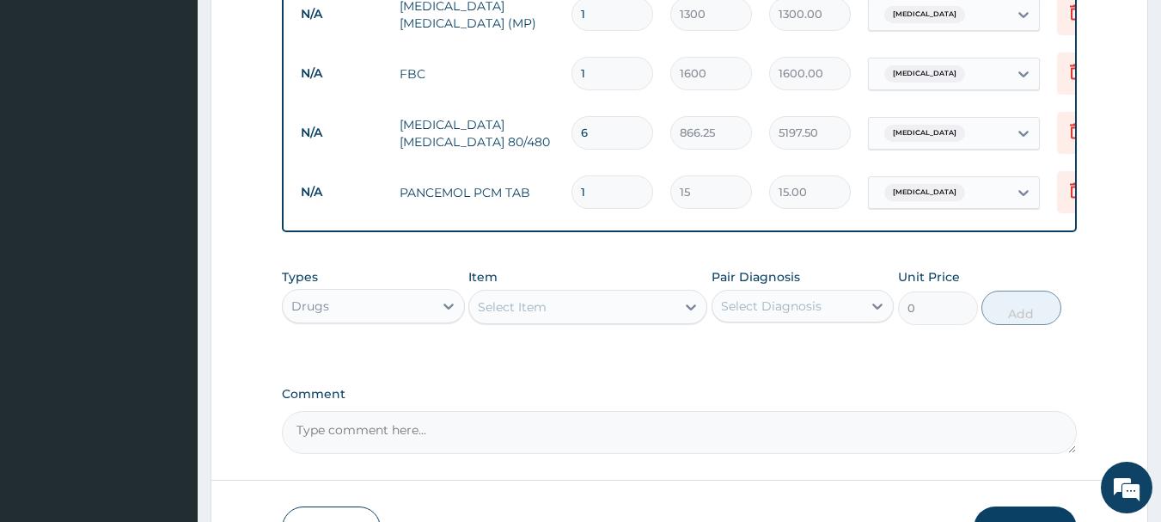
click at [594, 185] on input "1" at bounding box center [613, 192] width 82 height 34
type input "18"
type input "270.00"
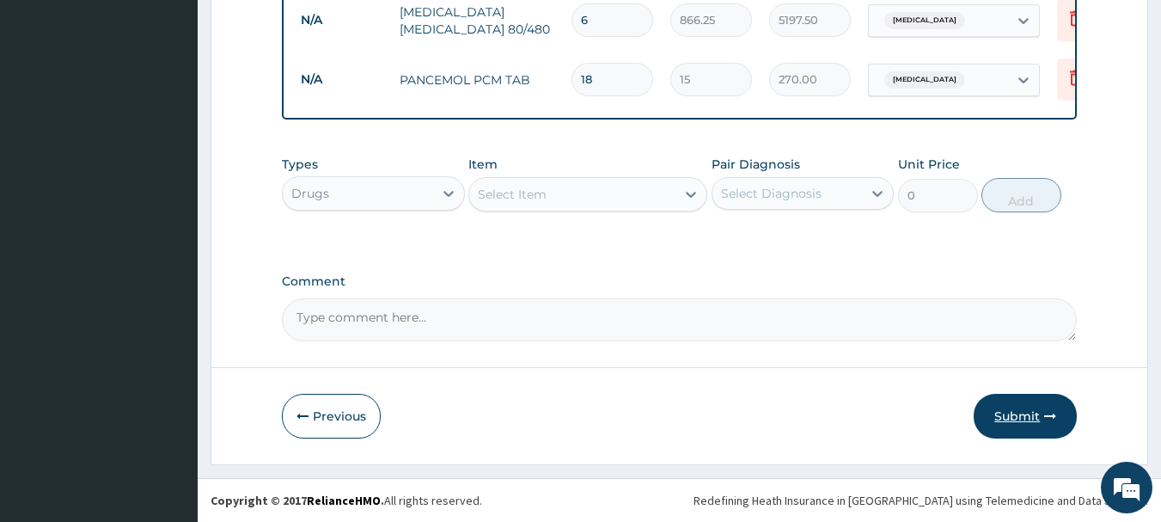
type input "18"
click at [1027, 414] on button "Submit" at bounding box center [1025, 416] width 103 height 45
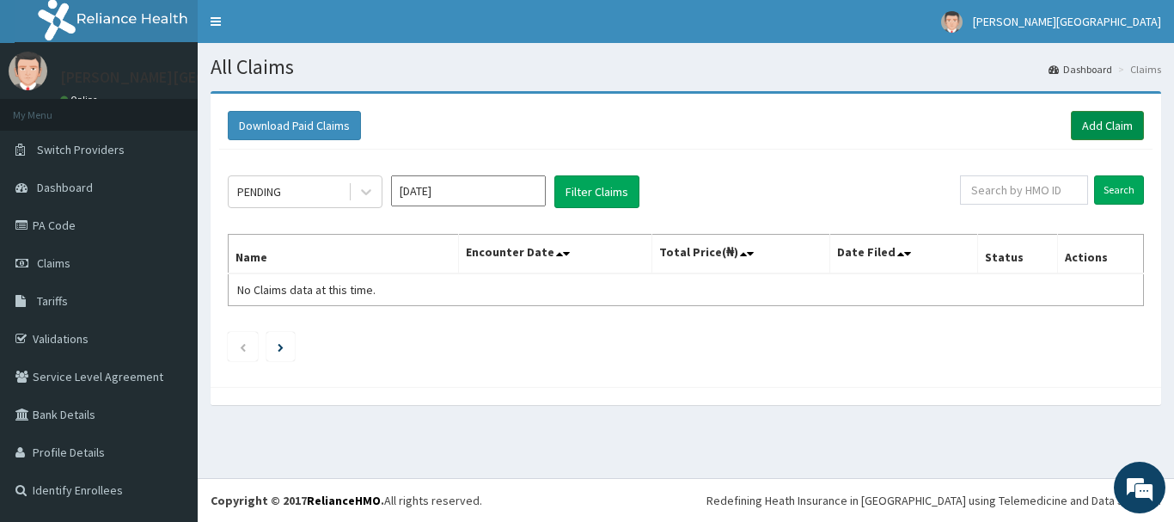
click at [1104, 121] on link "Add Claim" at bounding box center [1107, 125] width 73 height 29
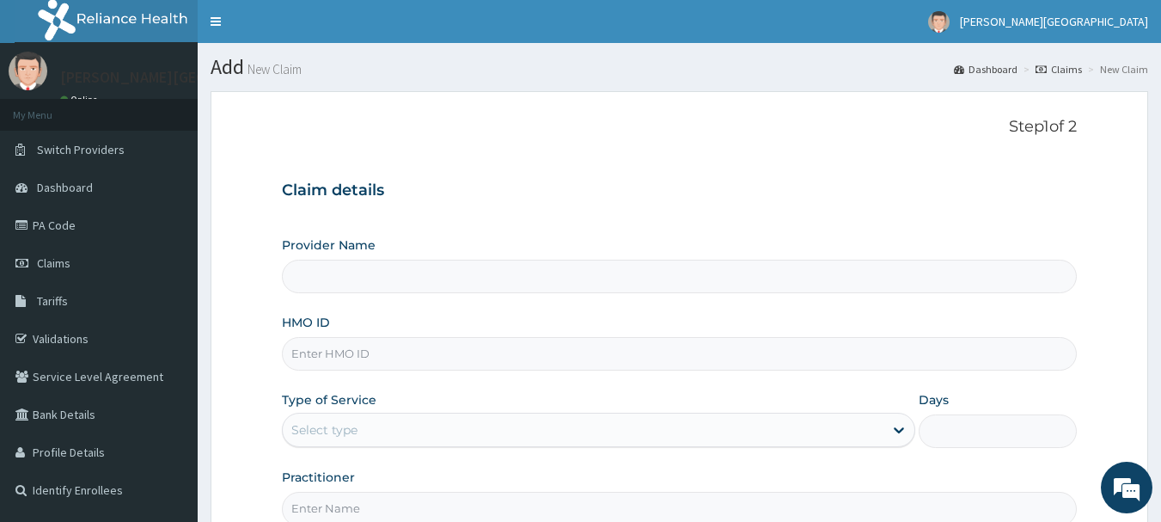
type input "Eli Johnson Specialist Hospital"
click at [394, 284] on input "[PERSON_NAME] Specialist Hospital" at bounding box center [680, 277] width 796 height 34
click at [370, 349] on input "HMO ID" at bounding box center [680, 354] width 796 height 34
type input "MNL/10276/B"
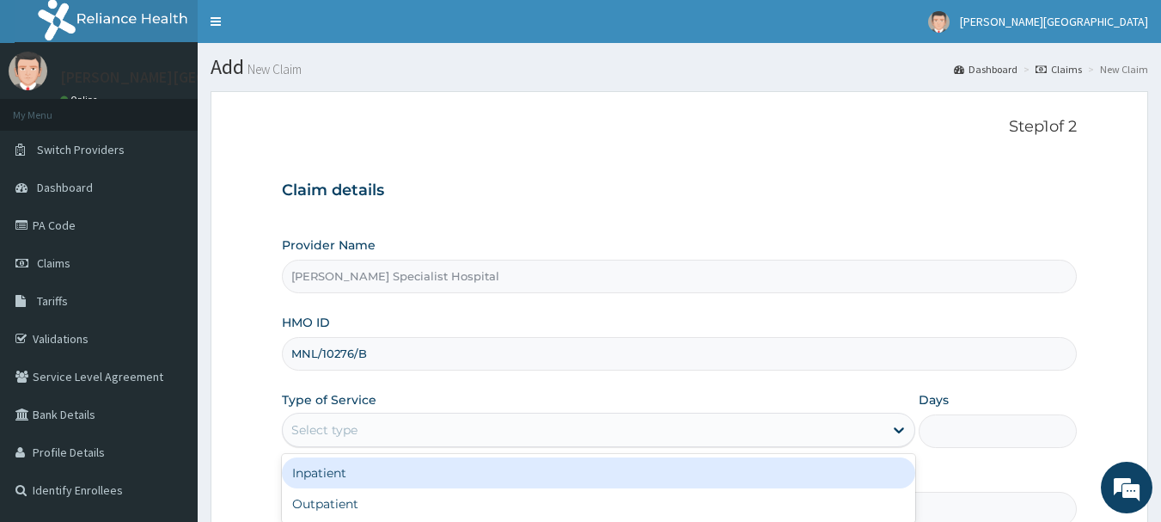
click at [356, 428] on div "Select type" at bounding box center [324, 429] width 66 height 17
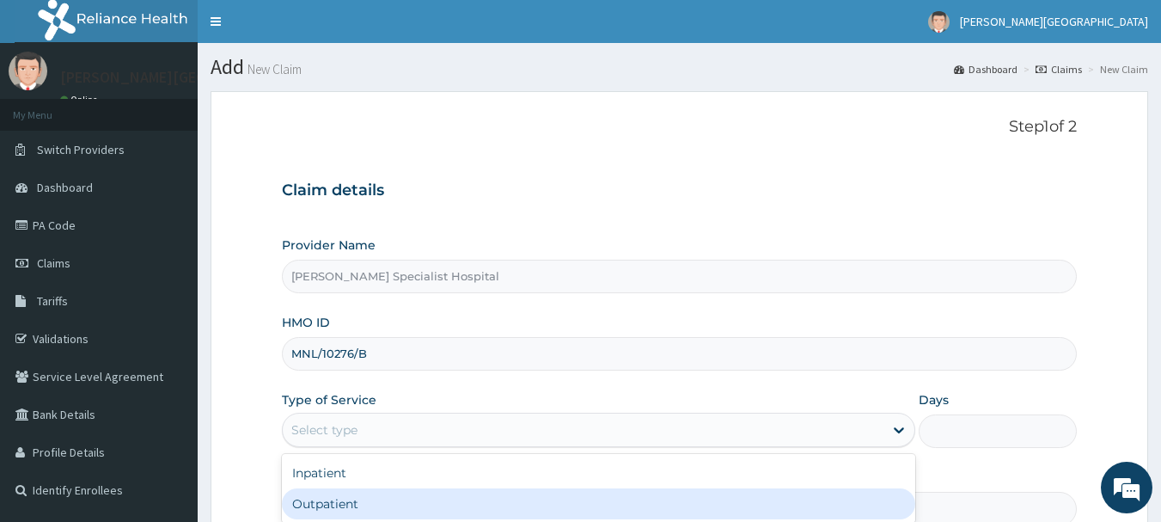
click at [341, 507] on div "Outpatient" at bounding box center [598, 503] width 633 height 31
type input "1"
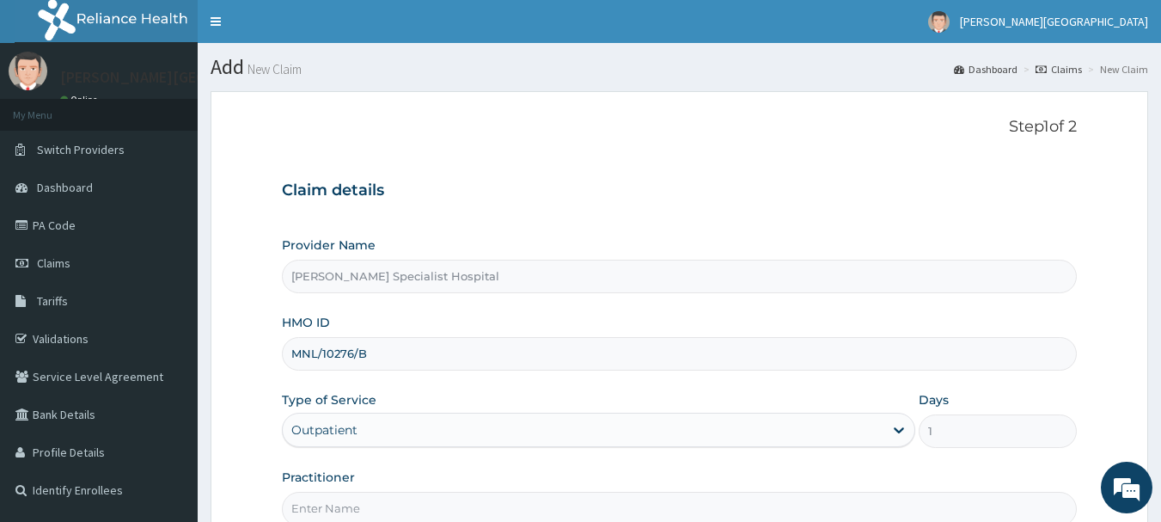
click at [357, 509] on input "Practitioner" at bounding box center [680, 509] width 796 height 34
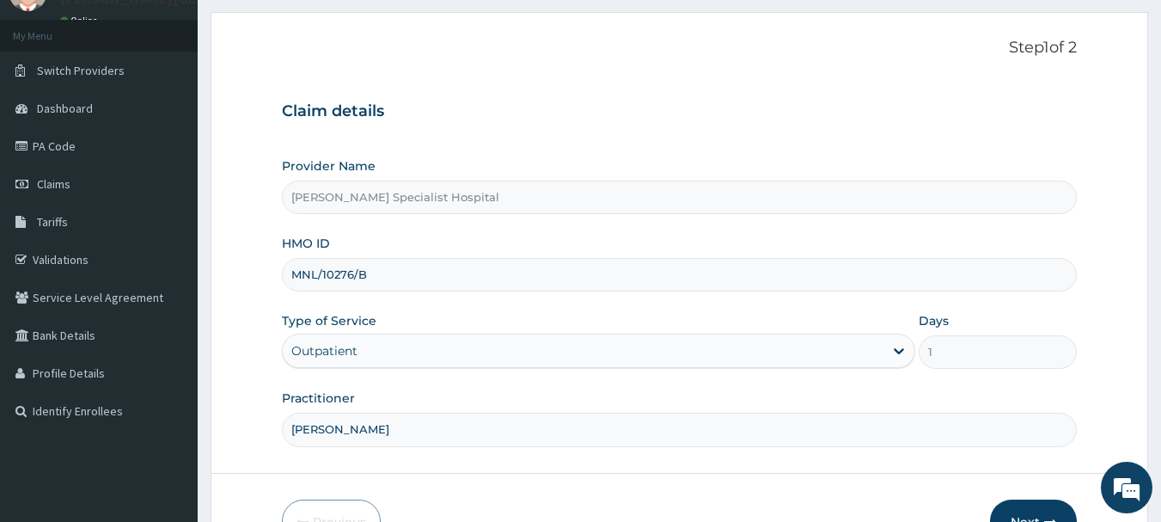
scroll to position [185, 0]
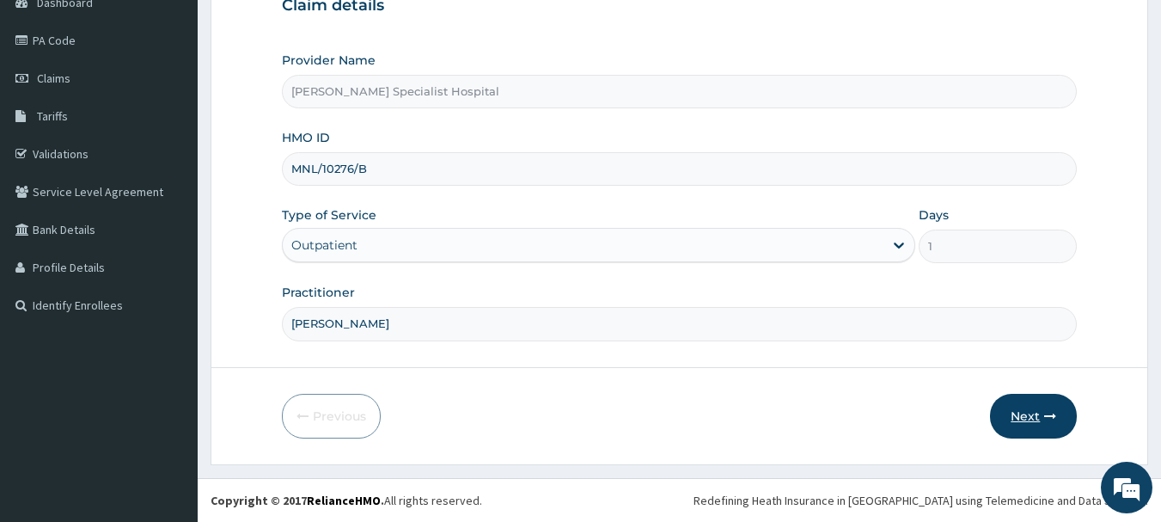
type input "[PERSON_NAME]"
click at [1037, 409] on button "Next" at bounding box center [1033, 416] width 87 height 45
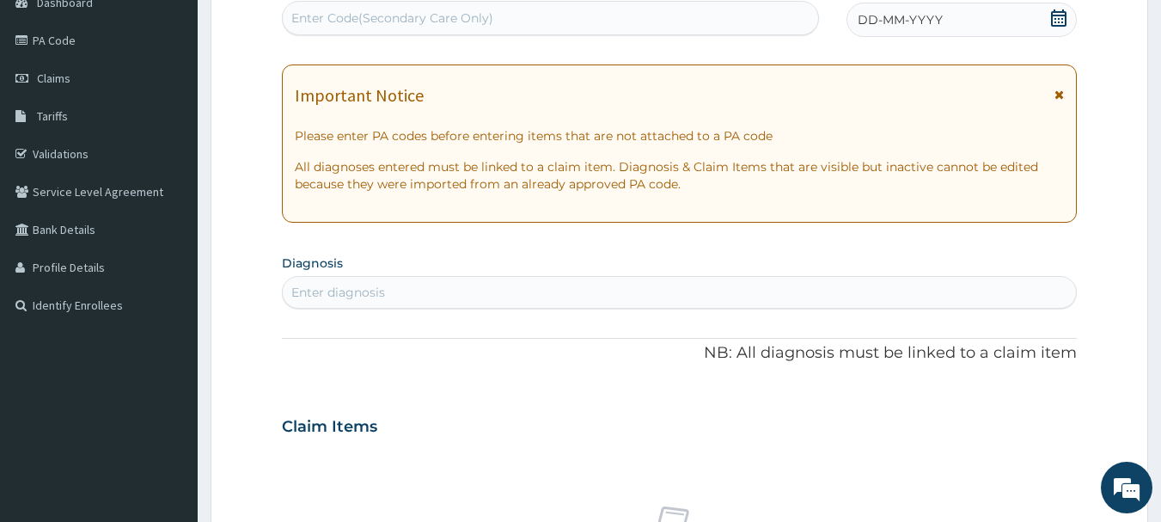
click at [1064, 18] on icon at bounding box center [1058, 17] width 17 height 17
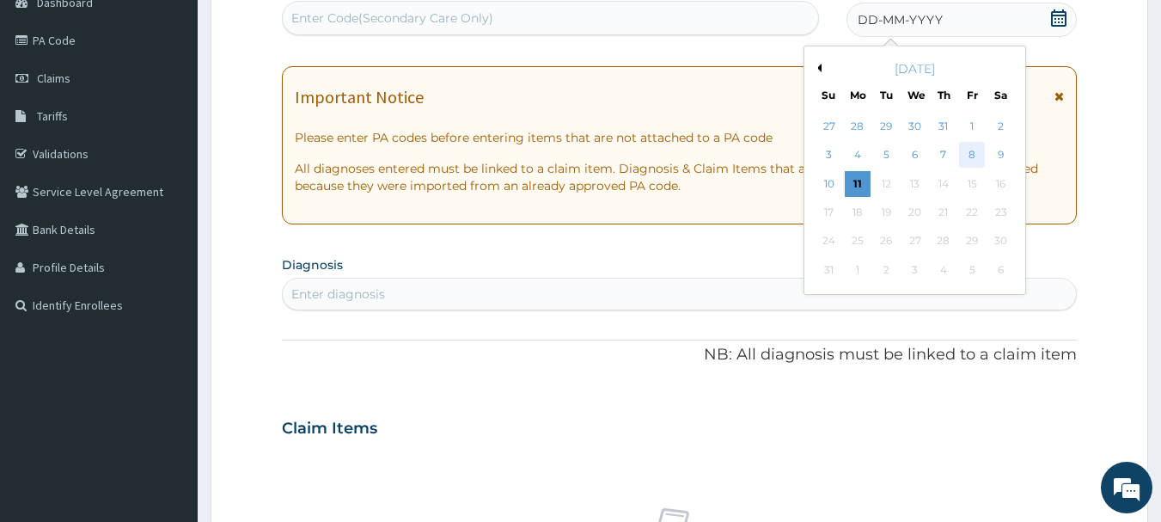
click at [968, 156] on div "8" at bounding box center [972, 156] width 26 height 26
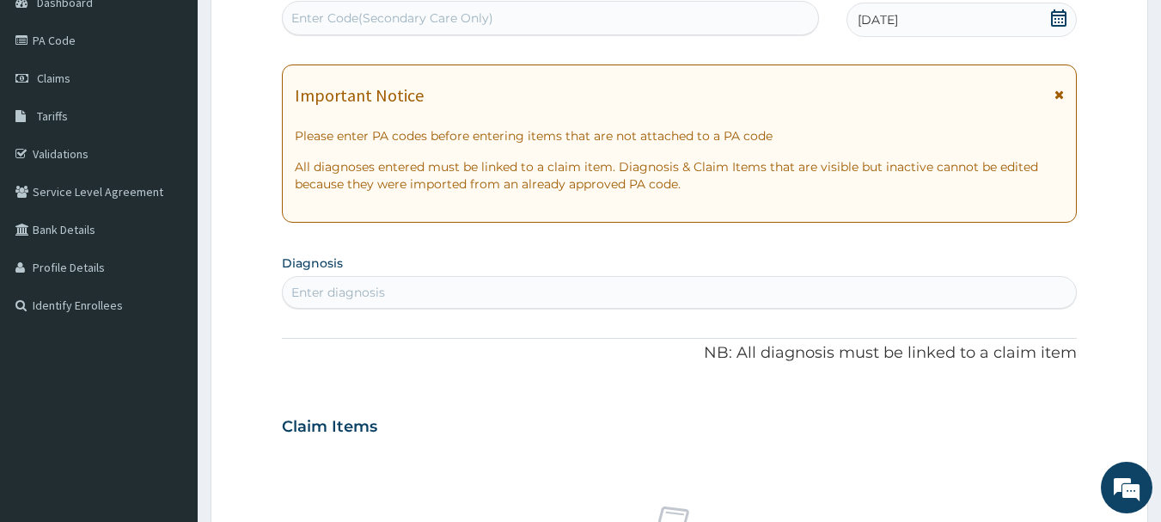
click at [365, 302] on div "Enter diagnosis" at bounding box center [680, 292] width 794 height 28
type input "[MEDICAL_DATA]"
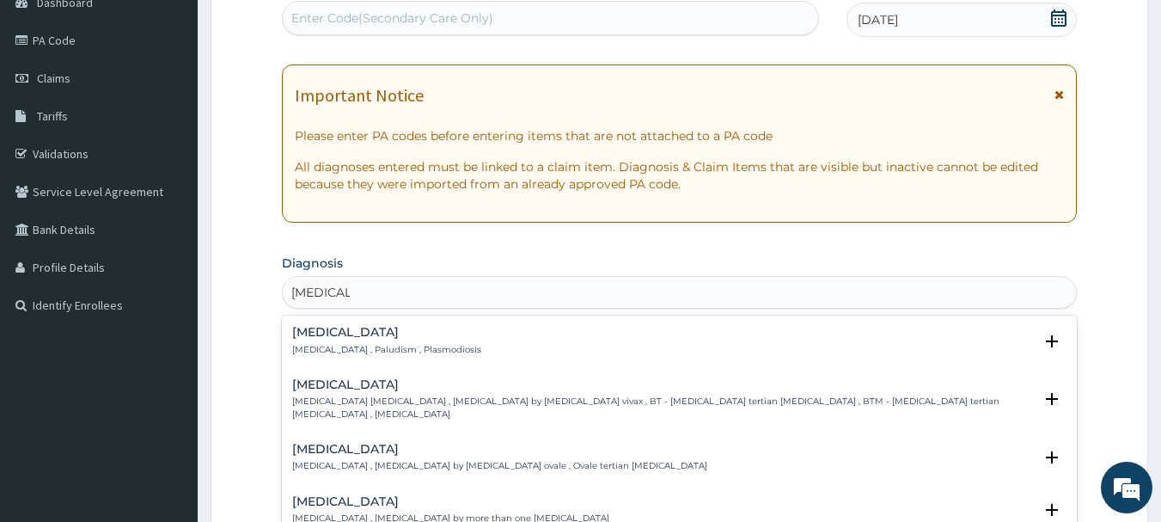
click at [346, 339] on div "Malaria Malaria , Paludism , Plasmodiosis" at bounding box center [386, 341] width 189 height 30
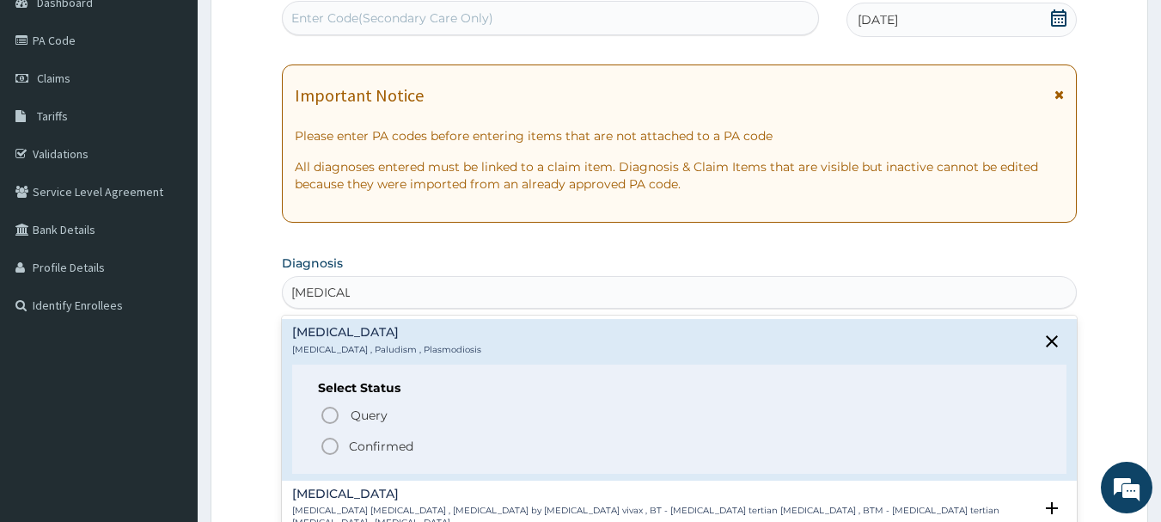
click at [330, 447] on icon "status option filled" at bounding box center [330, 446] width 21 height 21
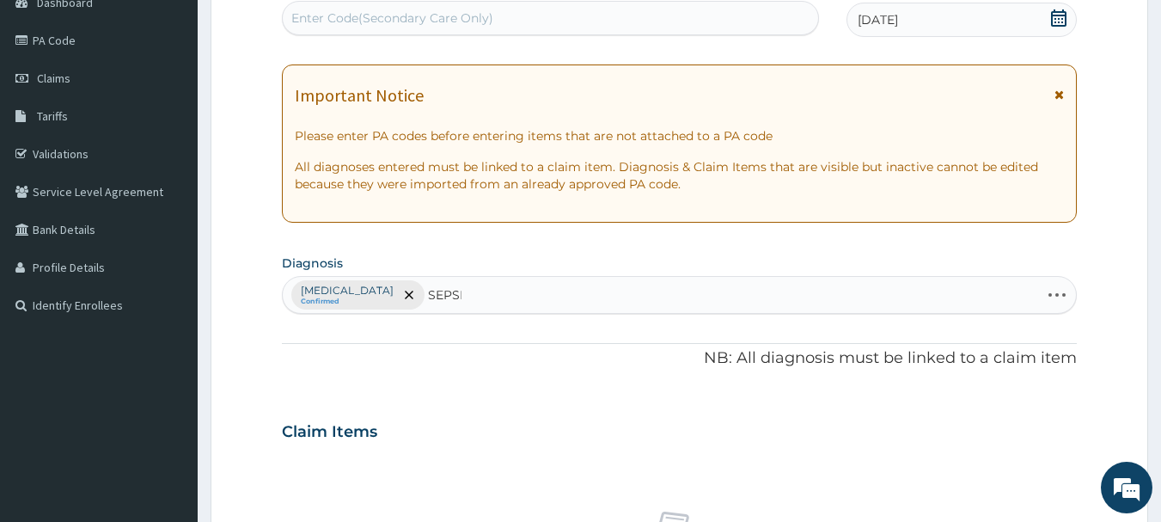
type input "SEPSIS"
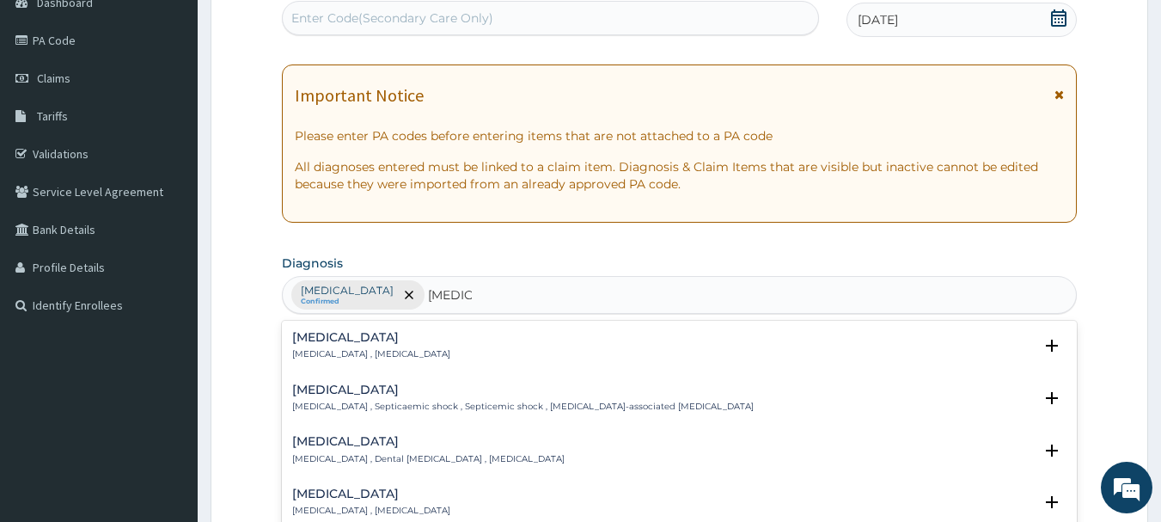
click at [316, 345] on div "Sepsis Systemic infection , Sepsis" at bounding box center [371, 346] width 158 height 30
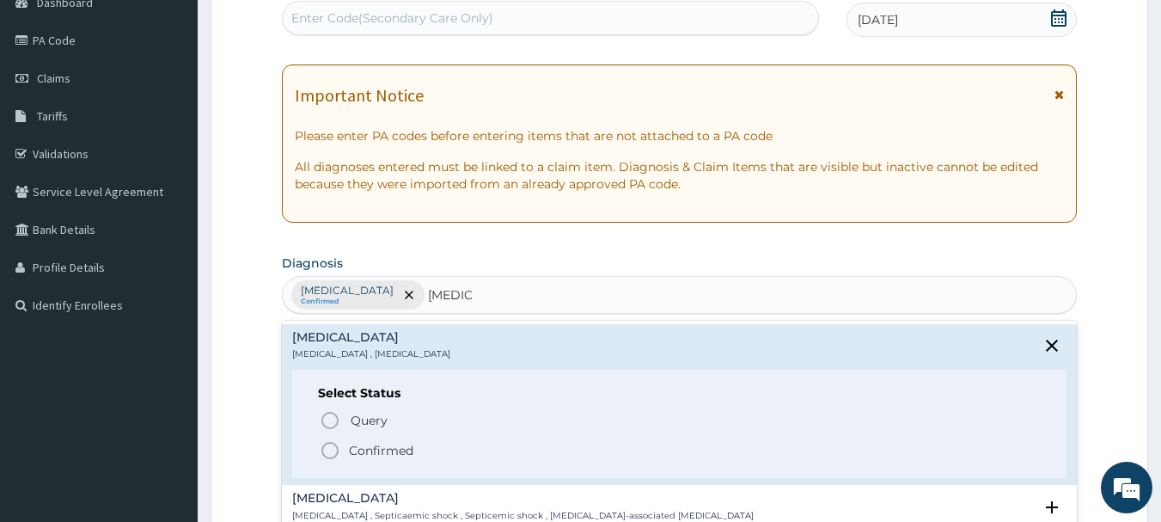
click at [332, 449] on icon "status option filled" at bounding box center [330, 450] width 21 height 21
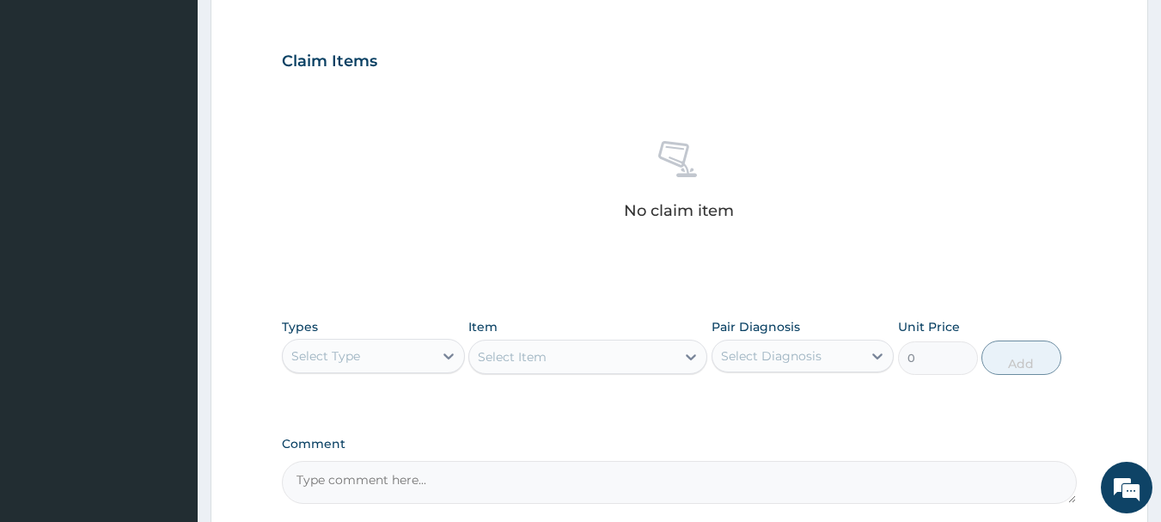
scroll to position [666, 0]
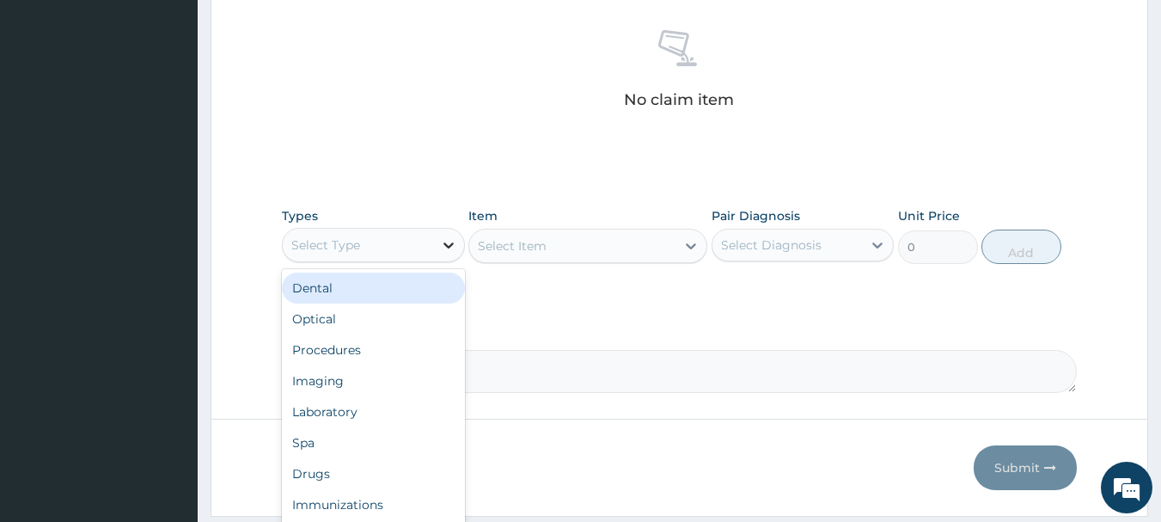
click at [452, 247] on icon at bounding box center [448, 244] width 17 height 17
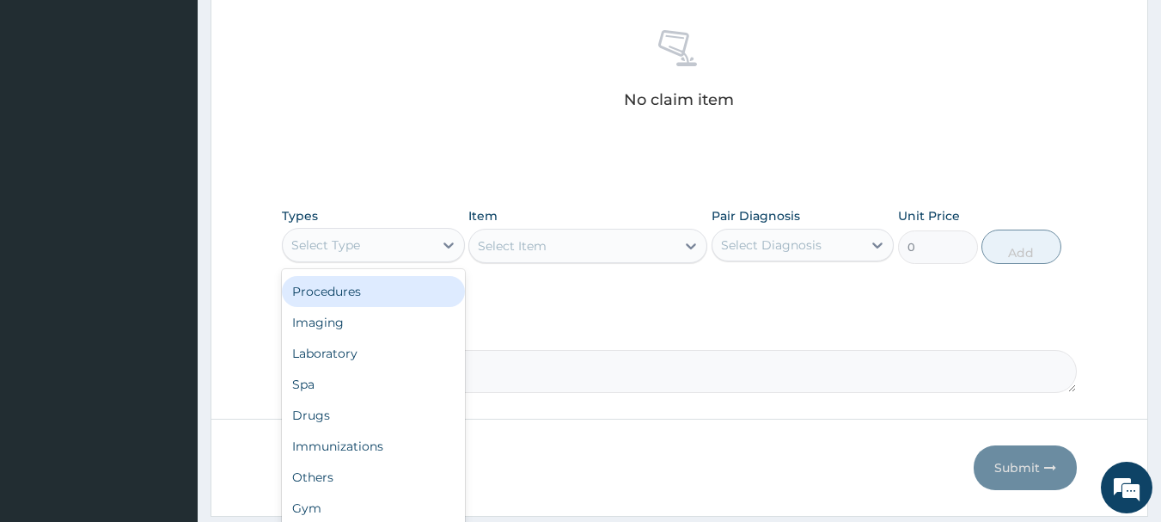
click at [330, 293] on div "Procedures" at bounding box center [373, 291] width 183 height 31
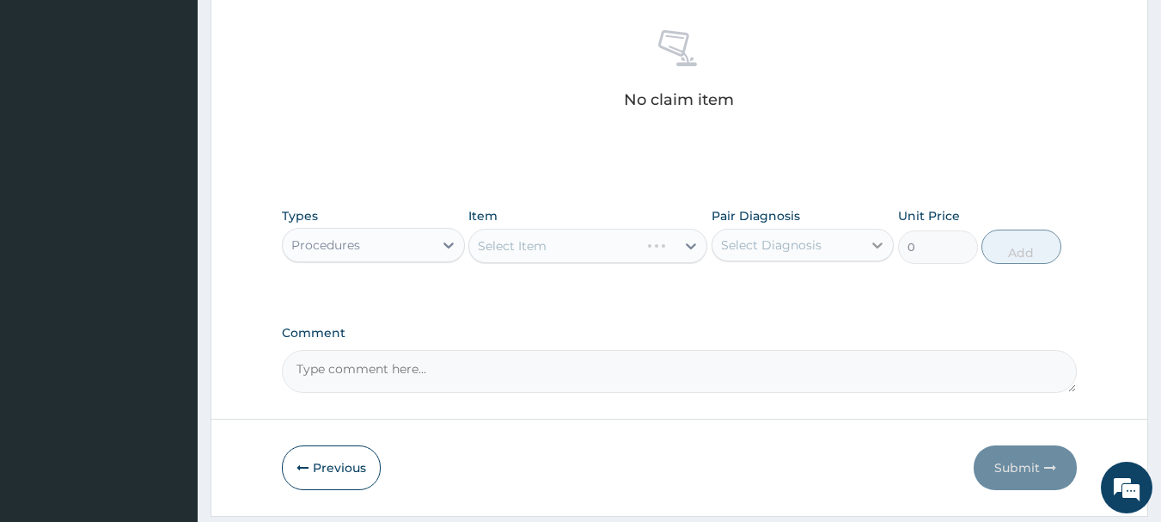
click at [879, 246] on icon at bounding box center [878, 245] width 10 height 6
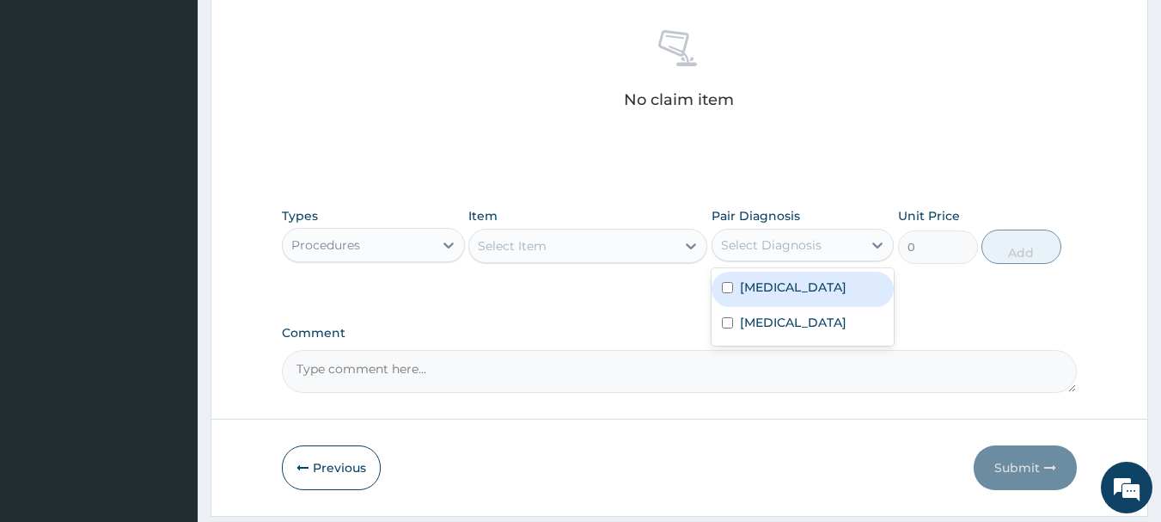
click at [776, 291] on label "Malaria" at bounding box center [793, 286] width 107 height 17
checkbox input "true"
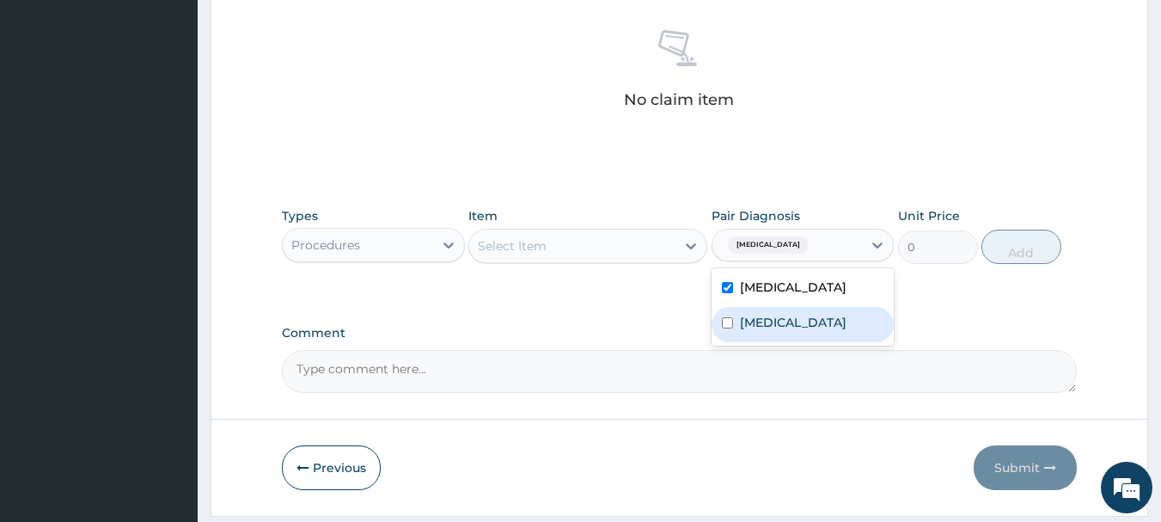
click at [767, 323] on label "Sepsis" at bounding box center [793, 322] width 107 height 17
checkbox input "true"
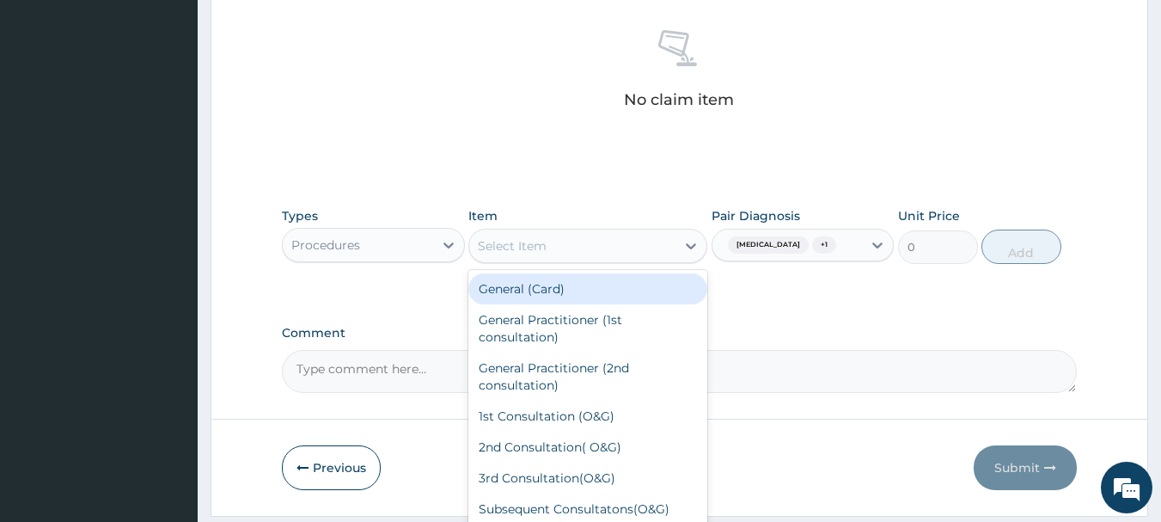
click at [672, 248] on div "Select Item" at bounding box center [572, 246] width 206 height 28
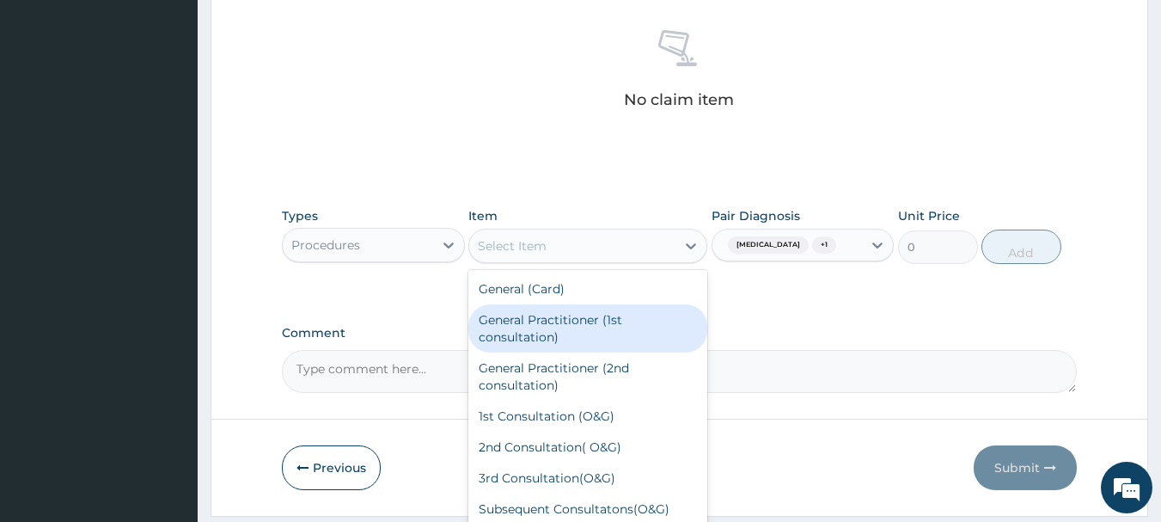
click at [600, 322] on div "General Practitioner (1st consultation)" at bounding box center [587, 328] width 239 height 48
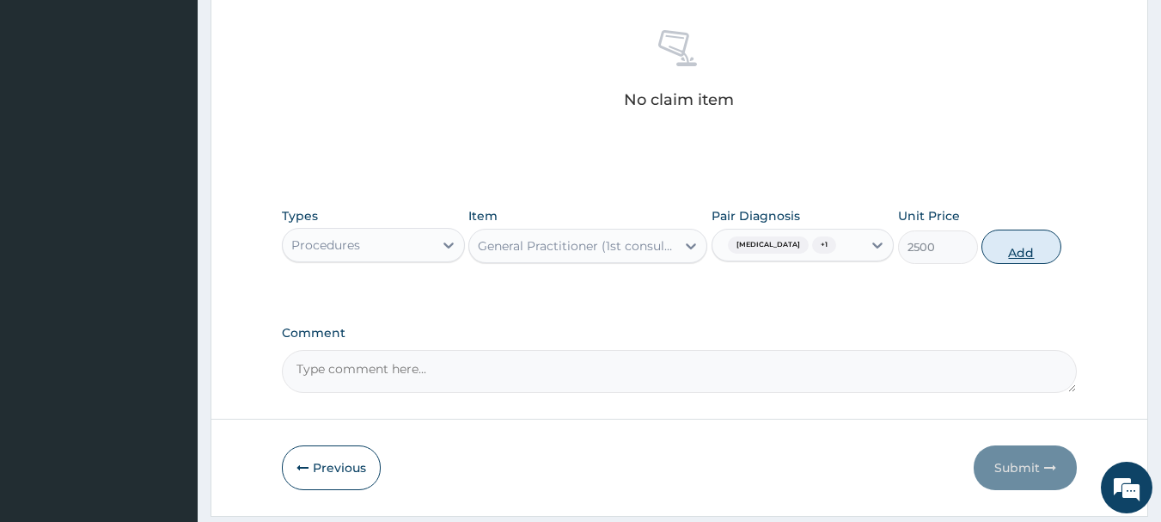
click at [1030, 251] on button "Add" at bounding box center [1021, 246] width 80 height 34
type input "0"
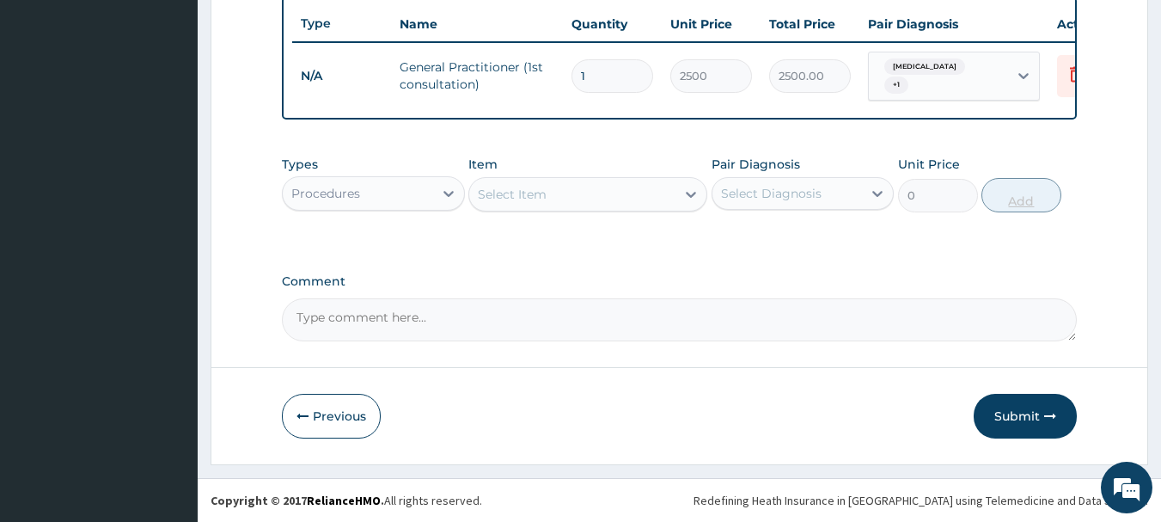
scroll to position [649, 0]
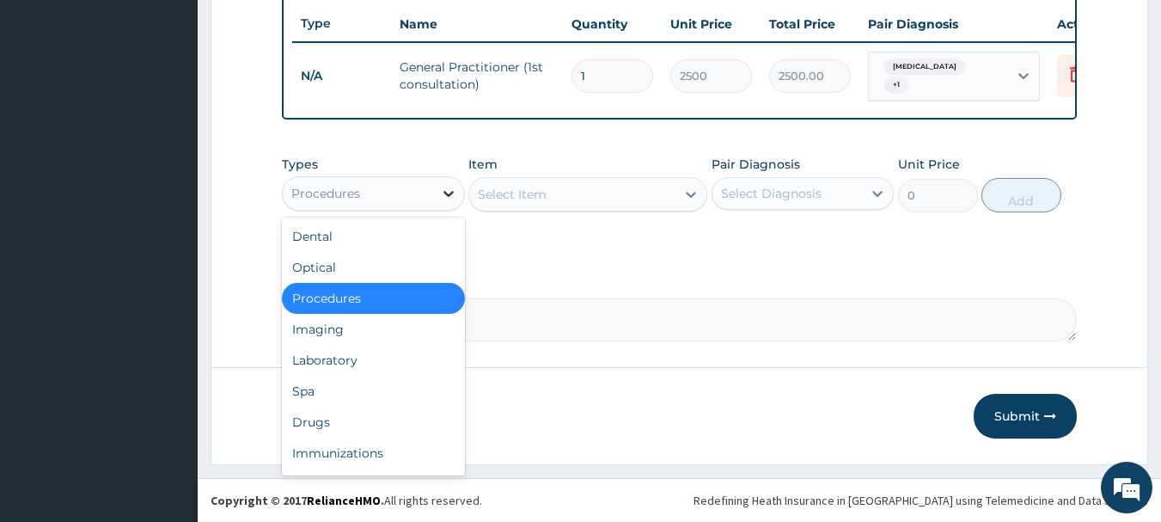
click at [446, 192] on icon at bounding box center [448, 193] width 17 height 17
click at [358, 363] on div "Laboratory" at bounding box center [373, 360] width 183 height 31
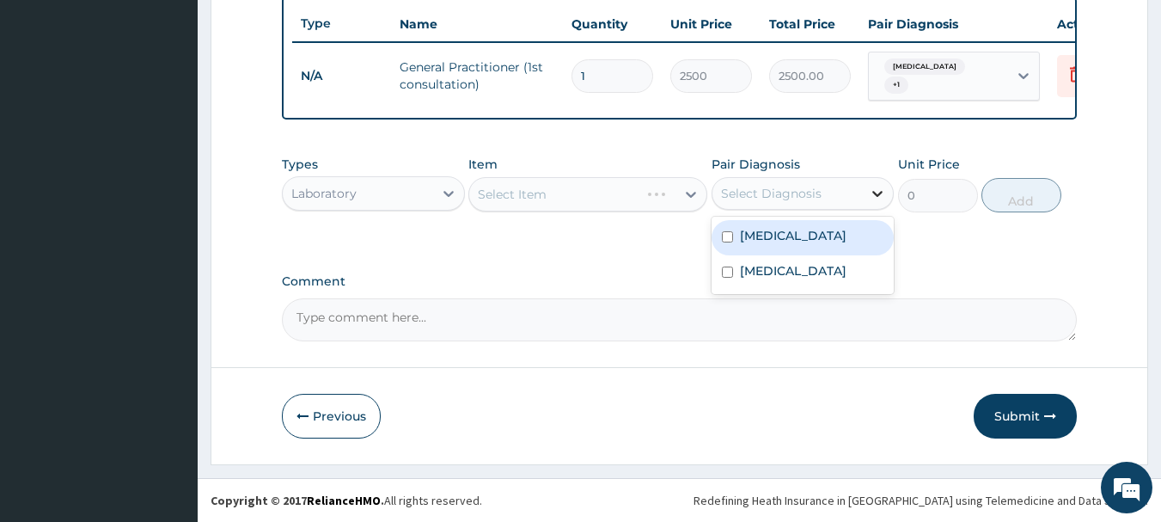
click at [876, 195] on icon at bounding box center [877, 193] width 17 height 17
click at [808, 246] on div "[MEDICAL_DATA]" at bounding box center [803, 237] width 183 height 35
checkbox input "true"
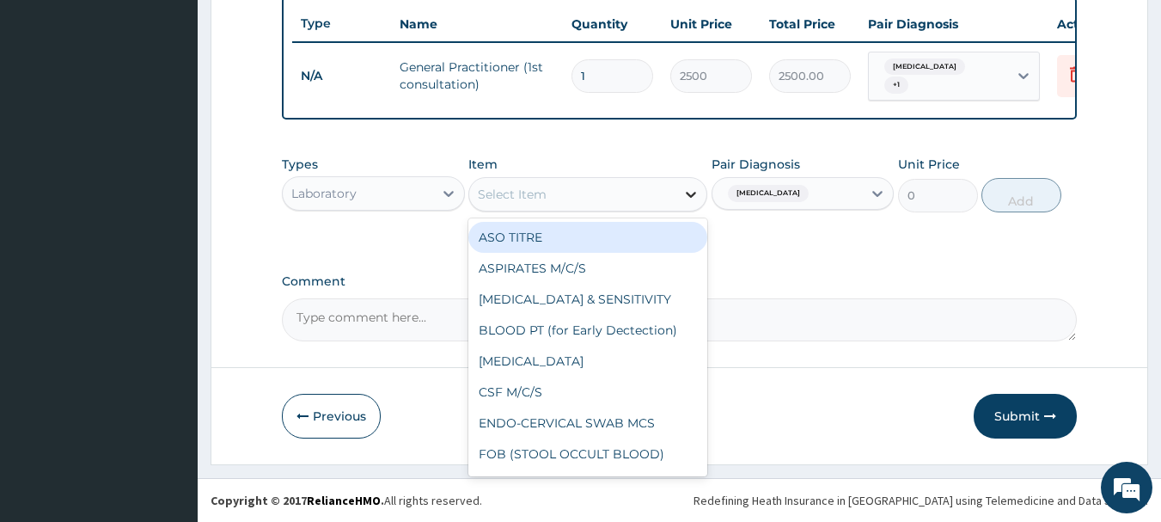
click at [691, 194] on icon at bounding box center [690, 194] width 17 height 17
type input "MP"
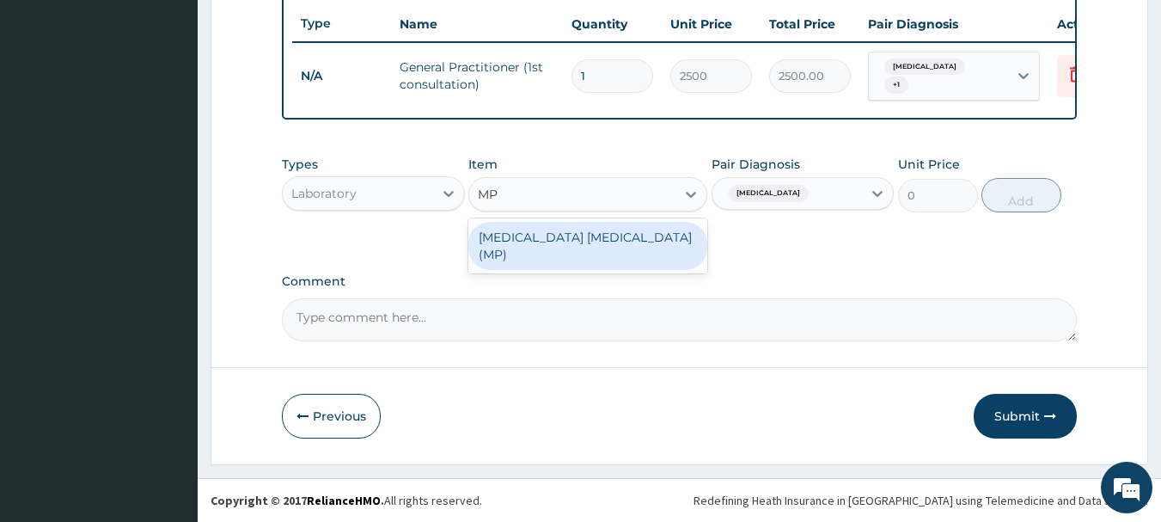
click at [586, 234] on div "[MEDICAL_DATA] [MEDICAL_DATA] (MP)" at bounding box center [587, 246] width 239 height 48
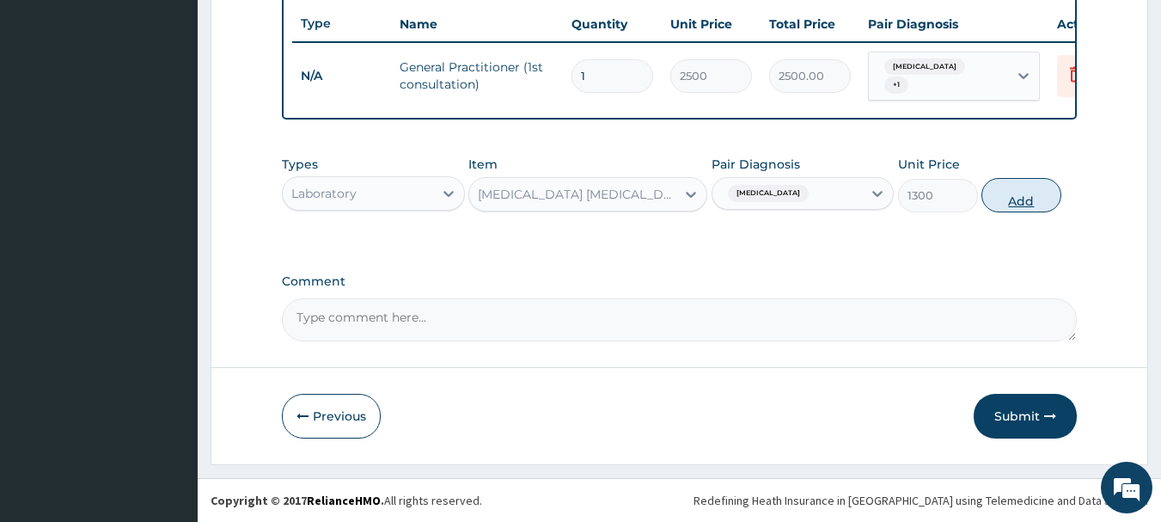
click at [1025, 198] on button "Add" at bounding box center [1021, 195] width 80 height 34
type input "0"
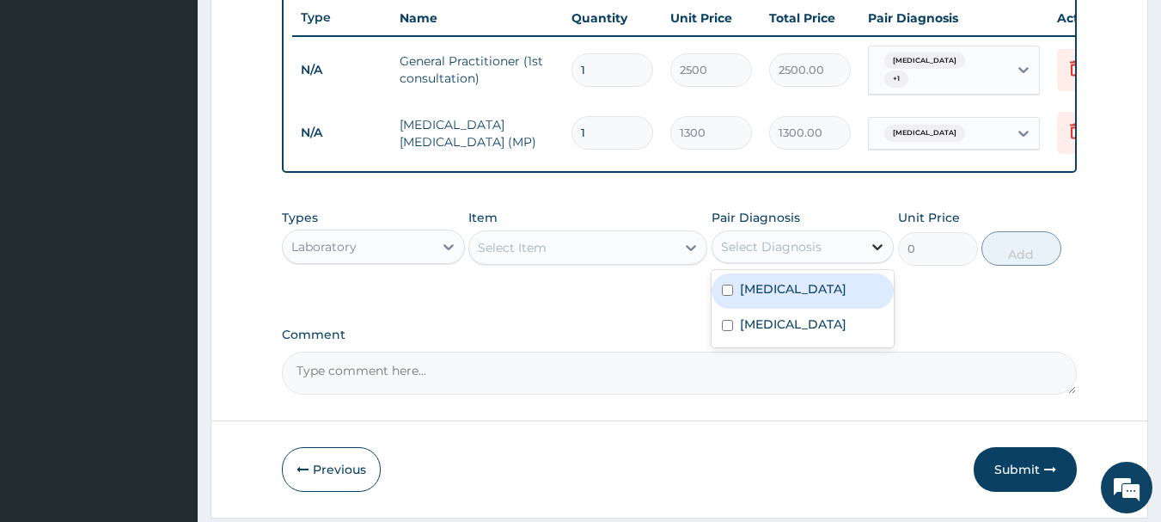
click at [883, 253] on icon at bounding box center [877, 246] width 17 height 17
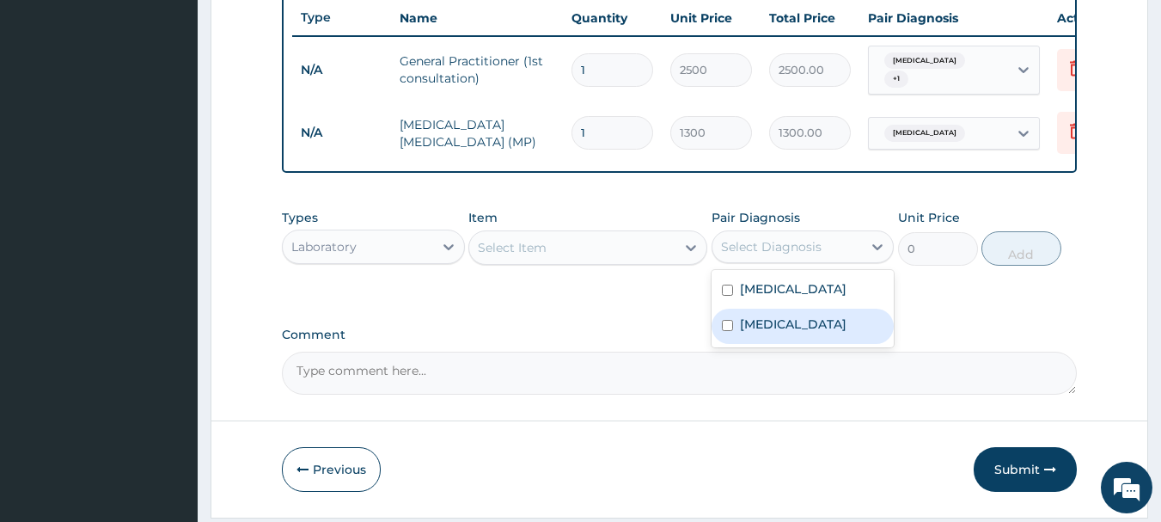
click at [758, 329] on label "[MEDICAL_DATA]" at bounding box center [793, 323] width 107 height 17
checkbox input "true"
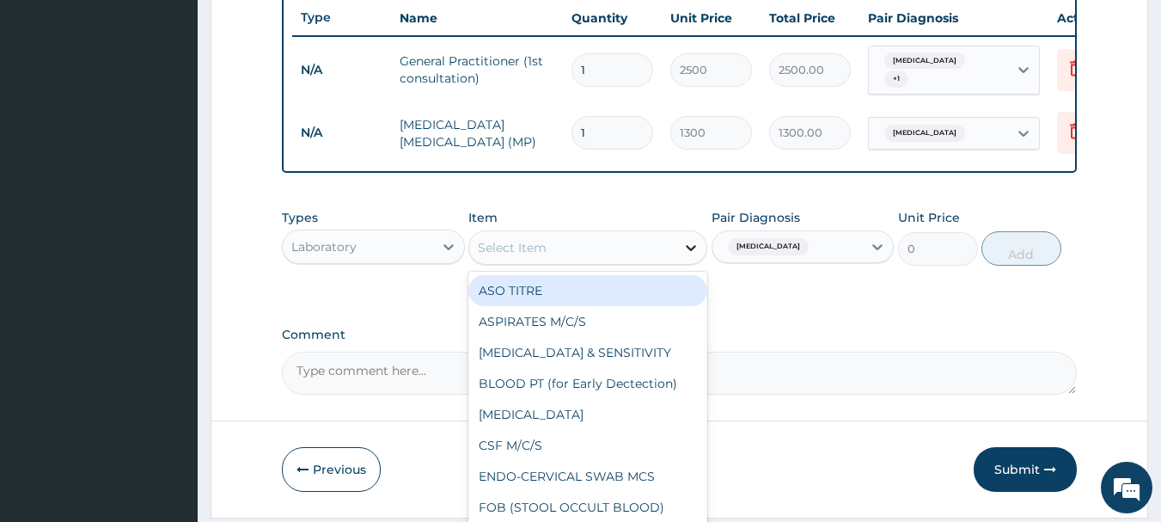
click at [691, 251] on icon at bounding box center [691, 248] width 10 height 6
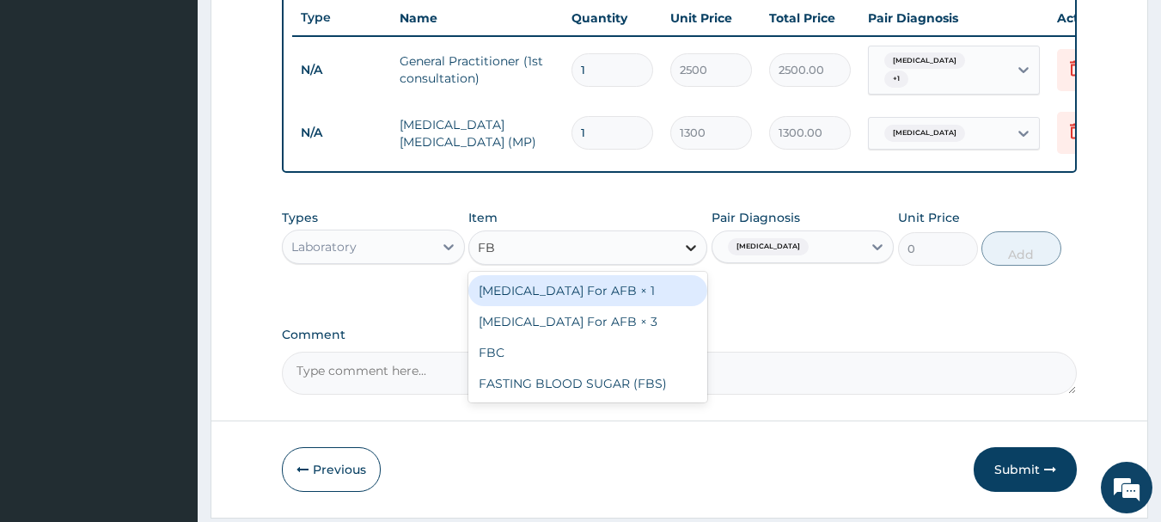
type input "FBC"
click at [620, 302] on div "FBC" at bounding box center [587, 290] width 239 height 31
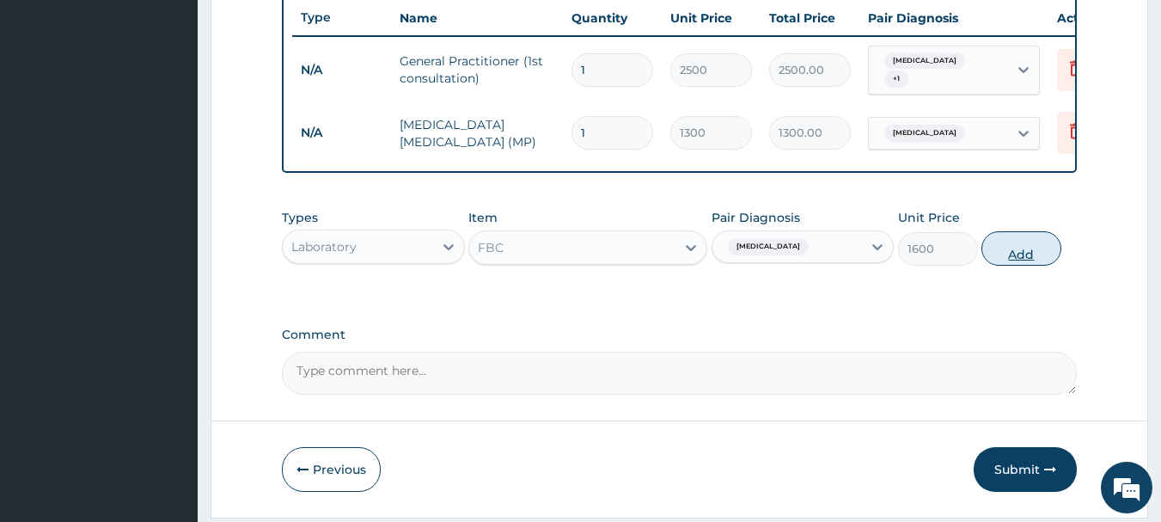
click at [1030, 259] on button "Add" at bounding box center [1021, 248] width 80 height 34
type input "0"
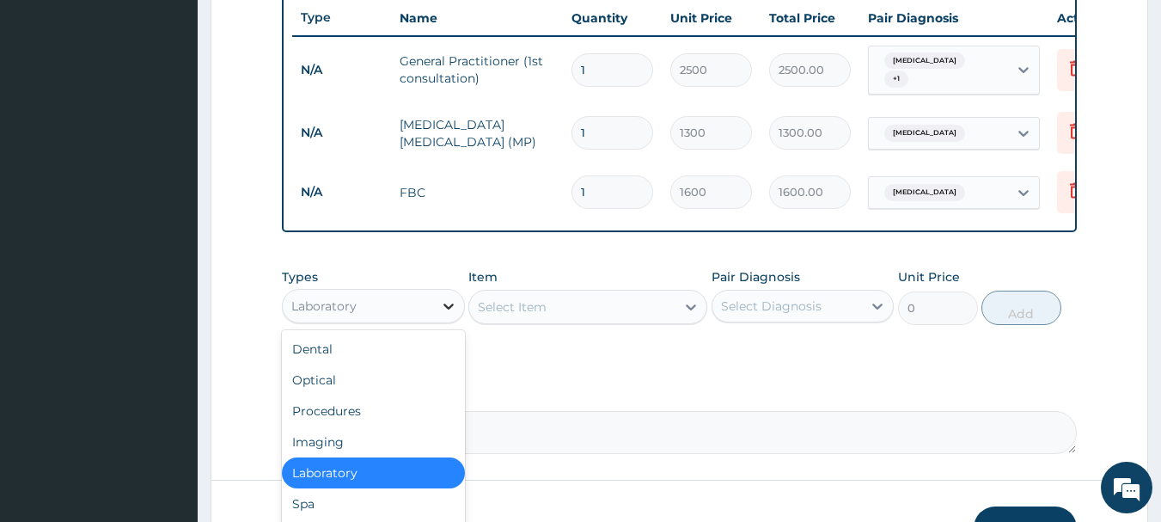
click at [448, 308] on icon at bounding box center [448, 305] width 17 height 17
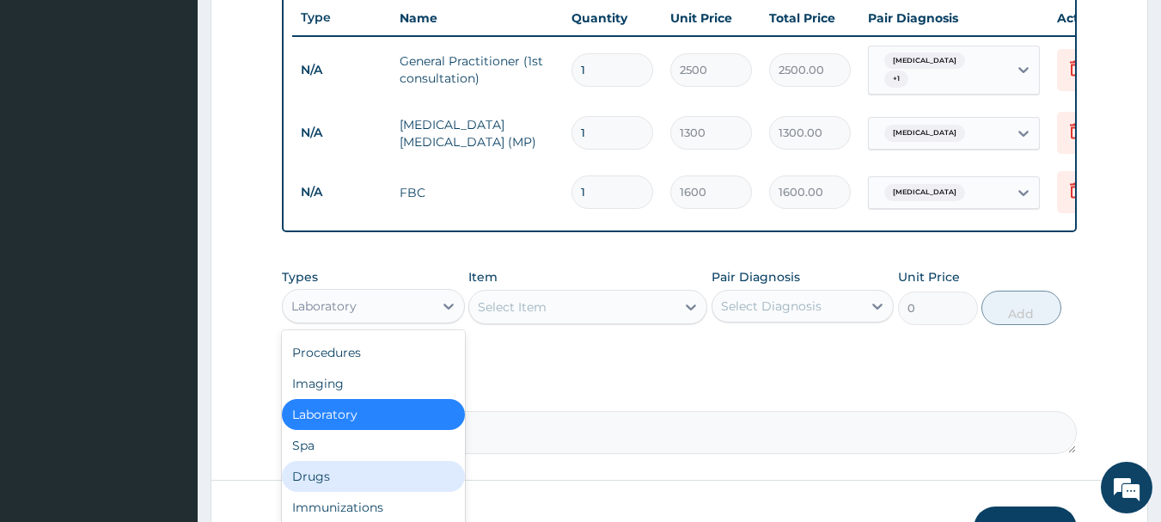
click at [353, 480] on div "Drugs" at bounding box center [373, 476] width 183 height 31
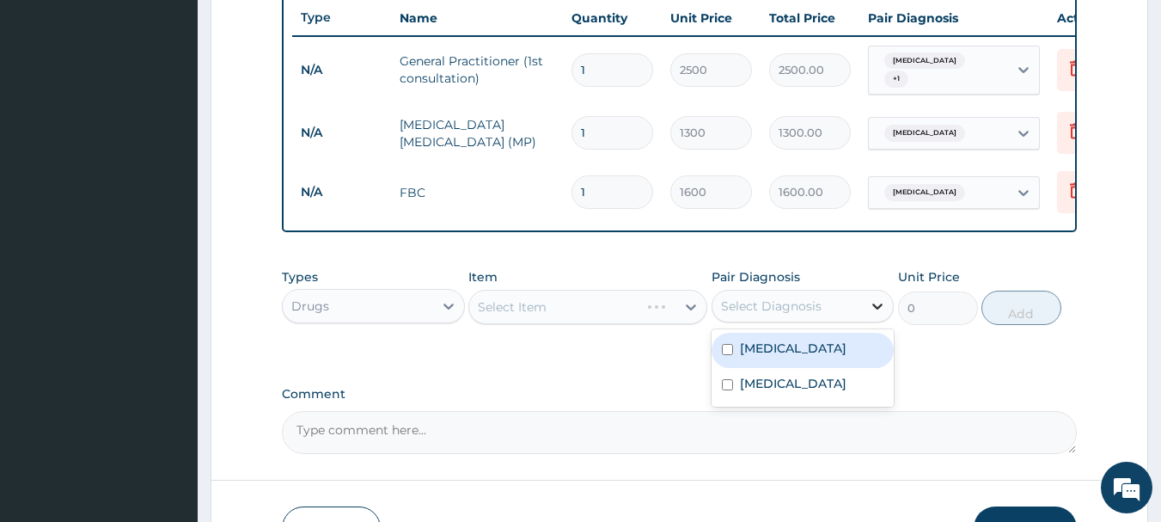
click at [879, 310] on icon at bounding box center [877, 305] width 17 height 17
click at [795, 364] on div "[MEDICAL_DATA]" at bounding box center [803, 350] width 183 height 35
checkbox input "true"
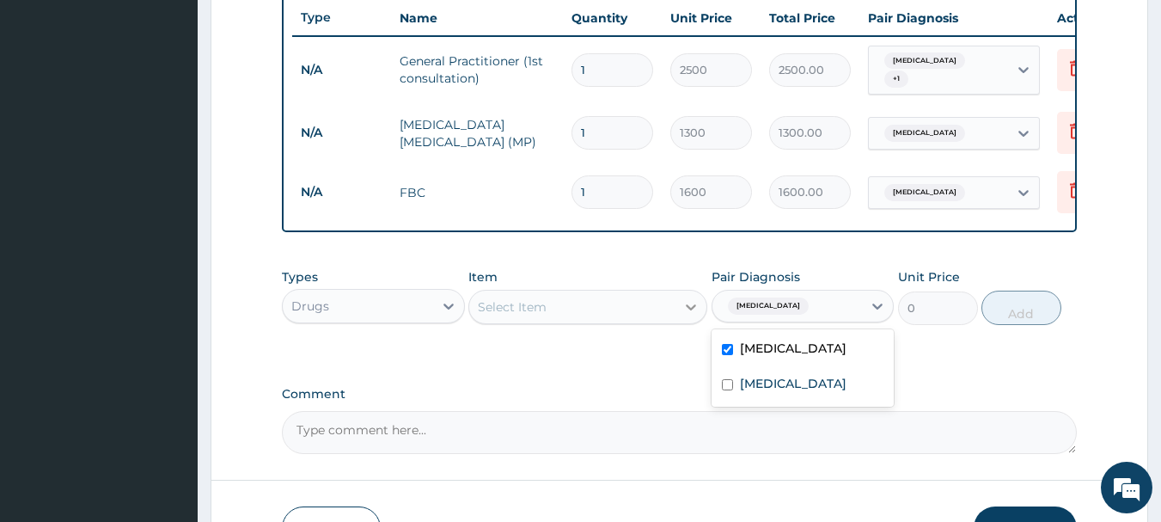
click at [688, 308] on icon at bounding box center [690, 306] width 17 height 17
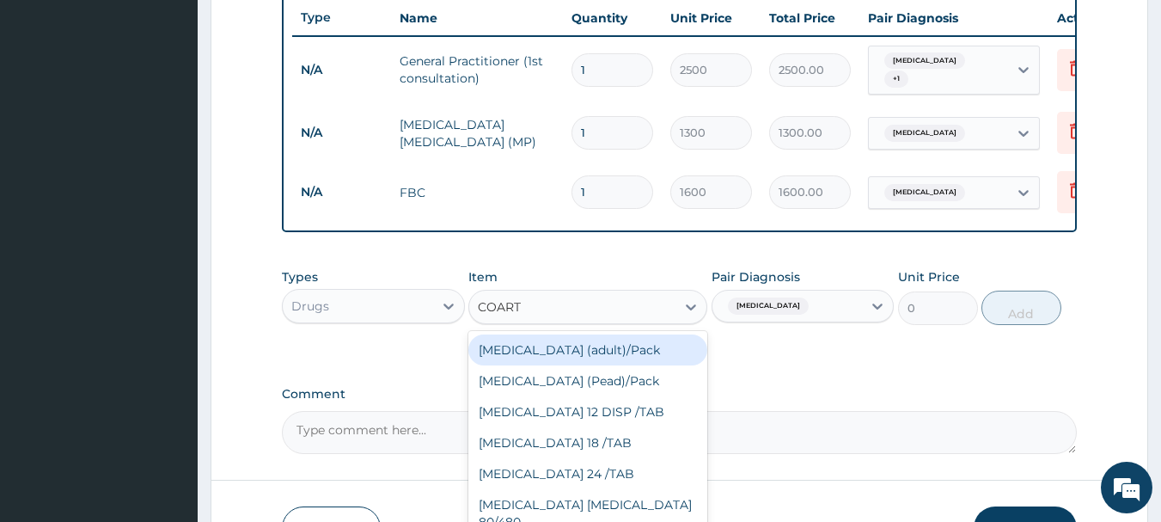
type input "[MEDICAL_DATA]"
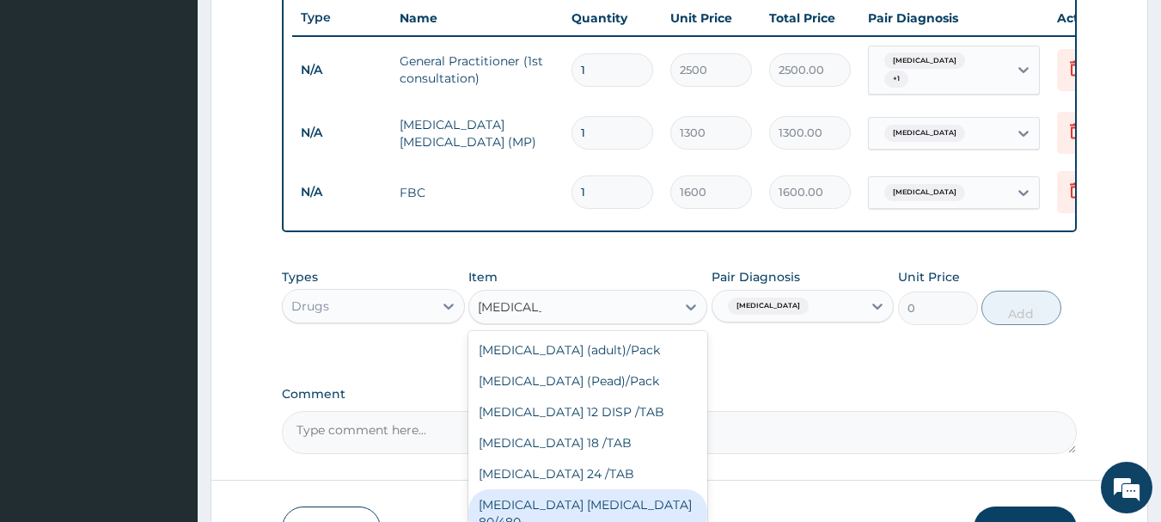
click at [550, 511] on div "[MEDICAL_DATA] [MEDICAL_DATA] 80/480" at bounding box center [587, 513] width 239 height 48
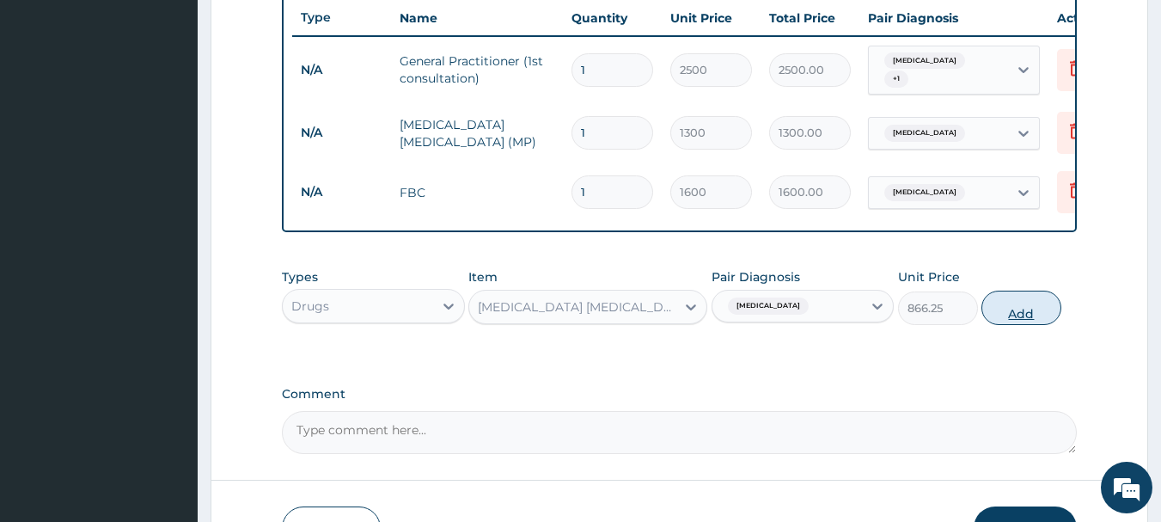
click at [1012, 322] on button "Add" at bounding box center [1021, 307] width 80 height 34
type input "0"
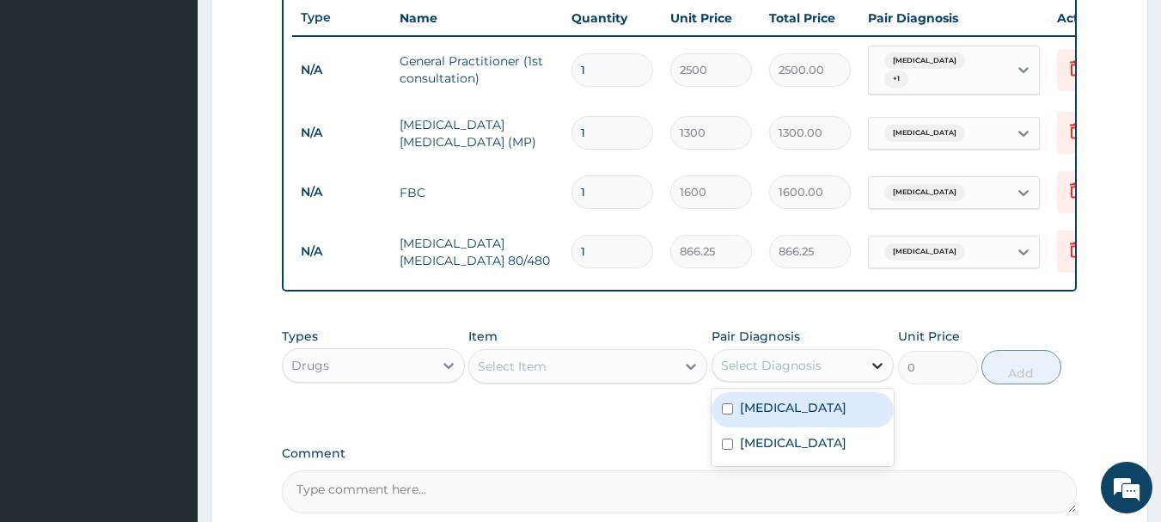
click at [878, 374] on icon at bounding box center [877, 365] width 17 height 17
click at [747, 411] on label "[MEDICAL_DATA]" at bounding box center [793, 407] width 107 height 17
checkbox input "true"
click at [691, 370] on icon at bounding box center [691, 367] width 10 height 6
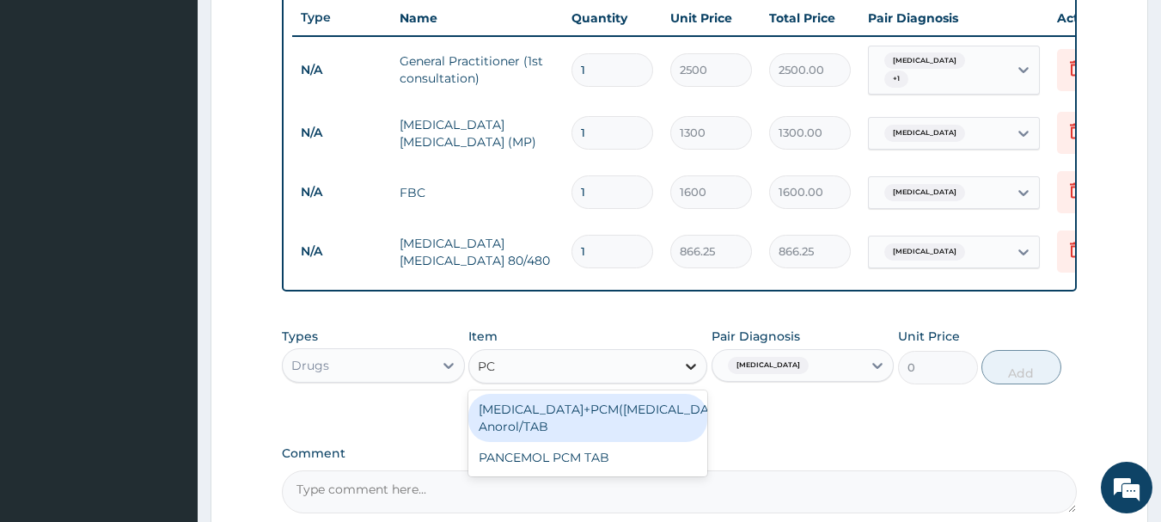
type input "PCM"
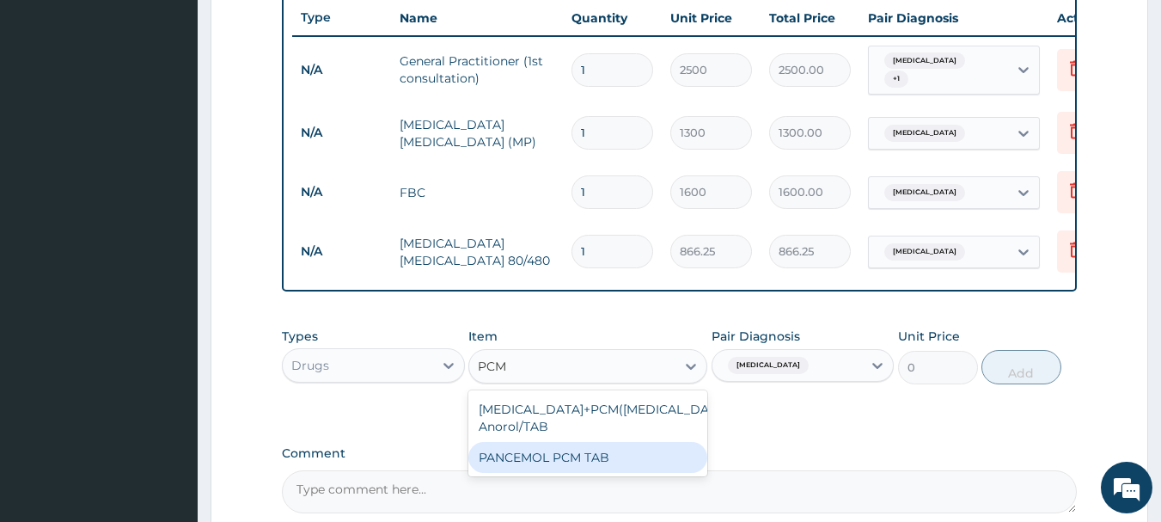
click at [592, 465] on div "PANCEMOL PCM TAB" at bounding box center [587, 457] width 239 height 31
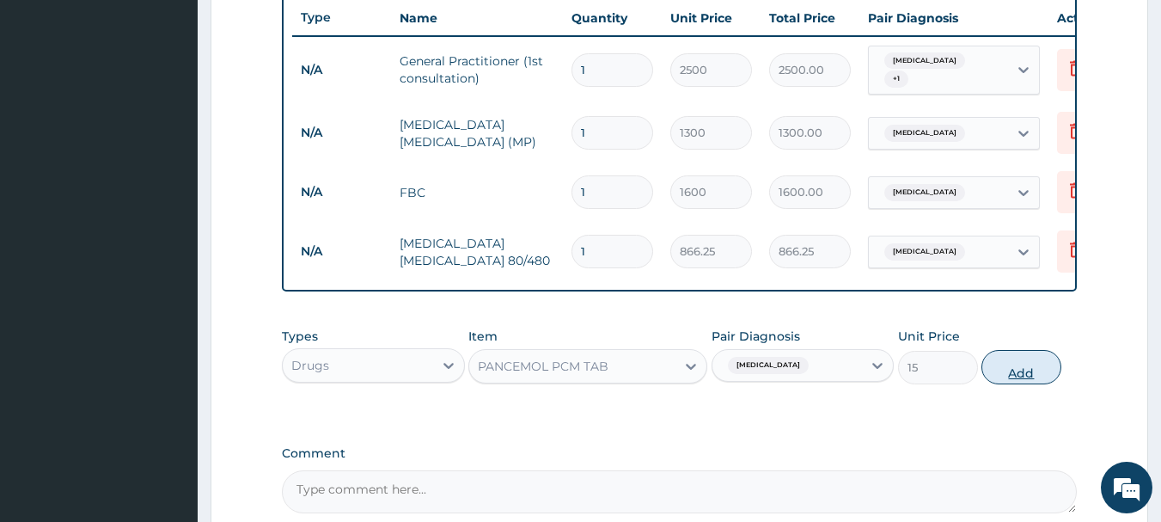
click at [1023, 376] on button "Add" at bounding box center [1021, 367] width 80 height 34
type input "0"
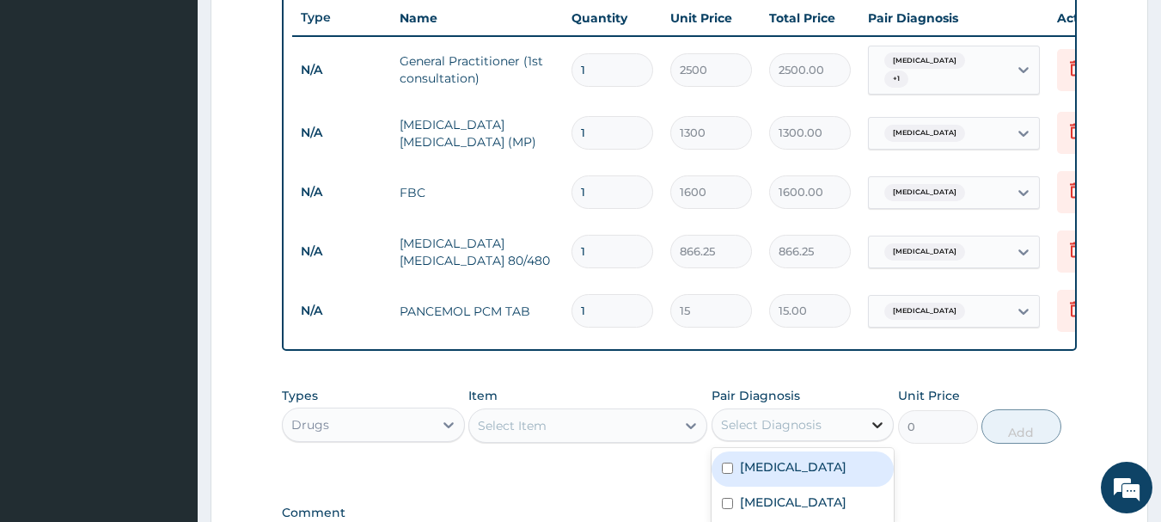
click at [884, 433] on icon at bounding box center [877, 424] width 17 height 17
click at [784, 475] on label "[MEDICAL_DATA]" at bounding box center [793, 466] width 107 height 17
checkbox input "true"
click at [693, 434] on icon at bounding box center [690, 425] width 17 height 17
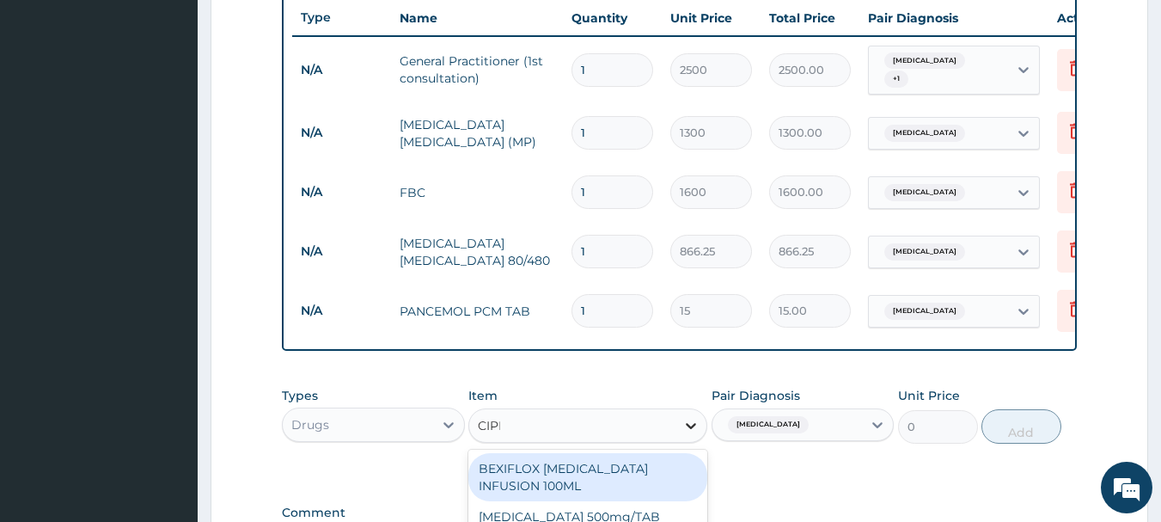
type input "CIPRO"
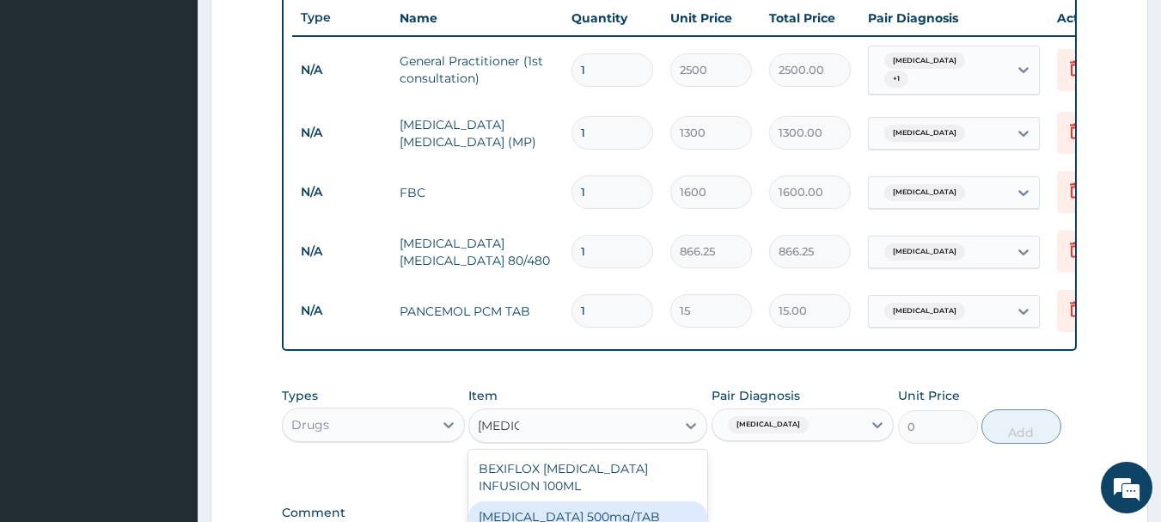
click at [608, 505] on div "[MEDICAL_DATA] 500mg/TAB" at bounding box center [587, 516] width 239 height 31
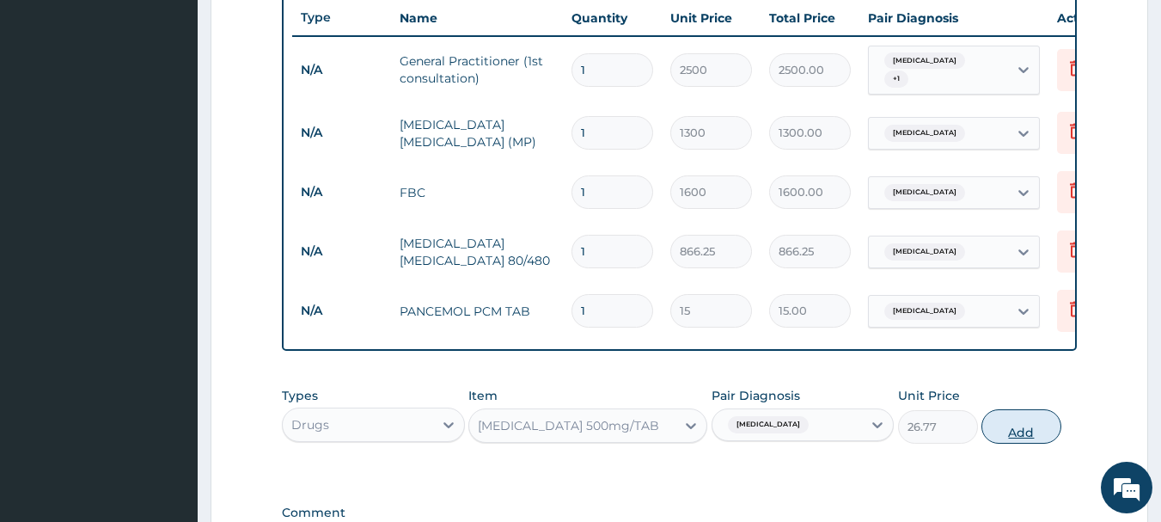
click at [1018, 438] on button "Add" at bounding box center [1021, 426] width 80 height 34
type input "0"
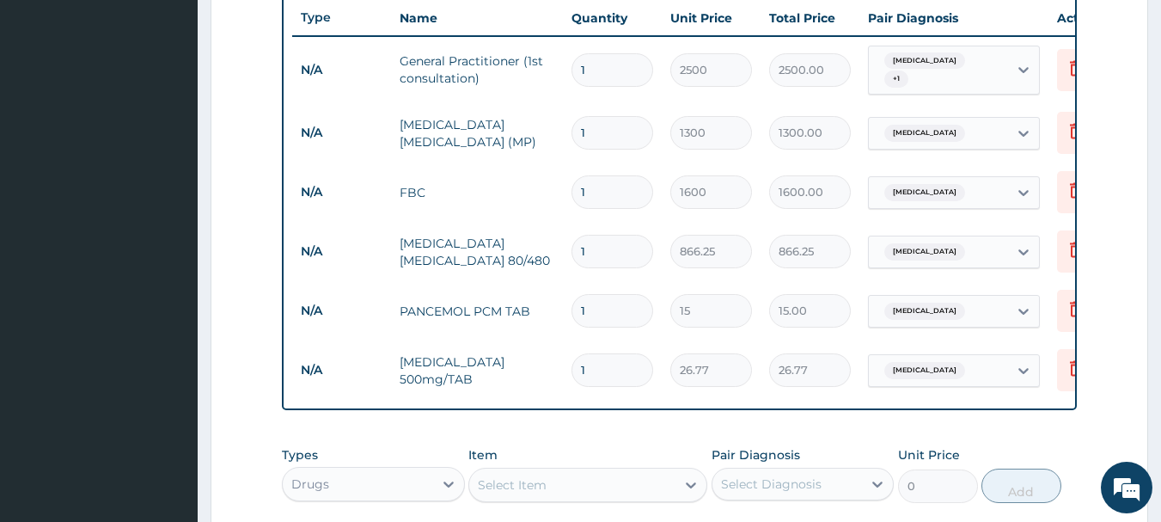
click at [596, 241] on input "1" at bounding box center [613, 252] width 82 height 34
type input "0.00"
type input "6"
type input "5197.50"
type input "6"
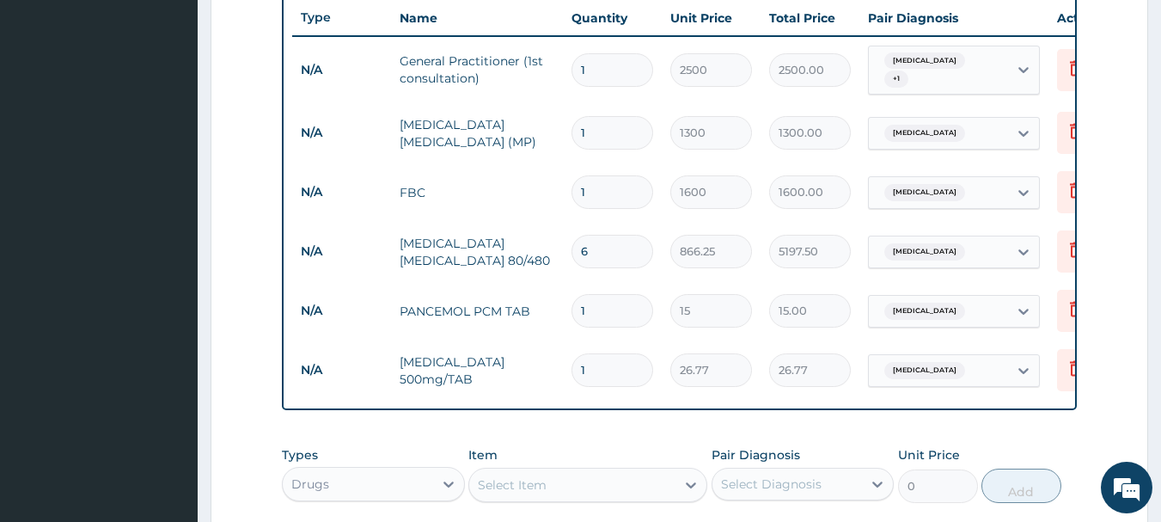
click at [594, 306] on input "1" at bounding box center [613, 311] width 82 height 34
type input "18"
type input "270.00"
type input "18"
click at [598, 363] on input "1" at bounding box center [613, 370] width 82 height 34
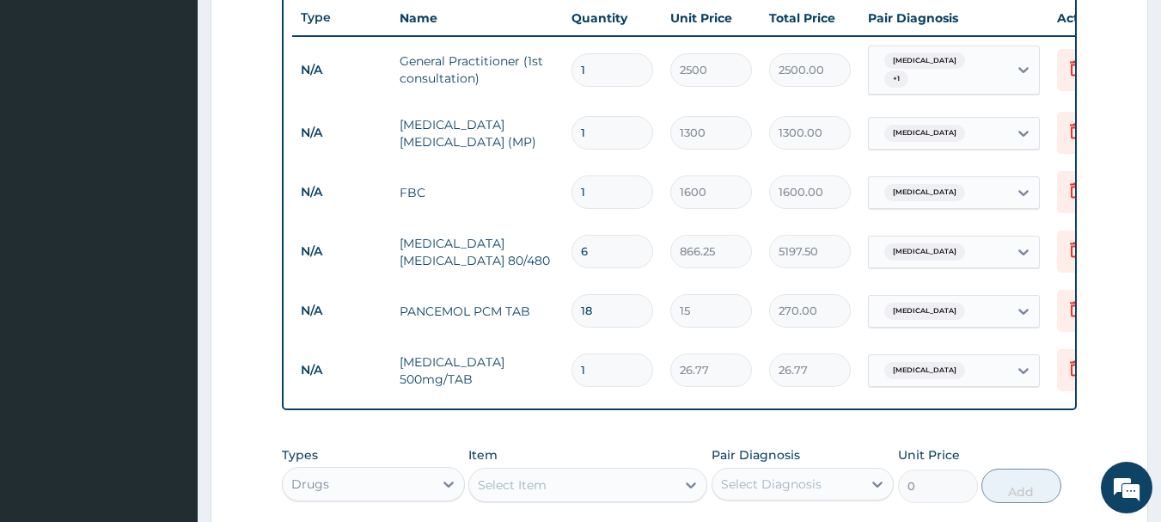
type input "0.00"
type input "7"
type input "187.39"
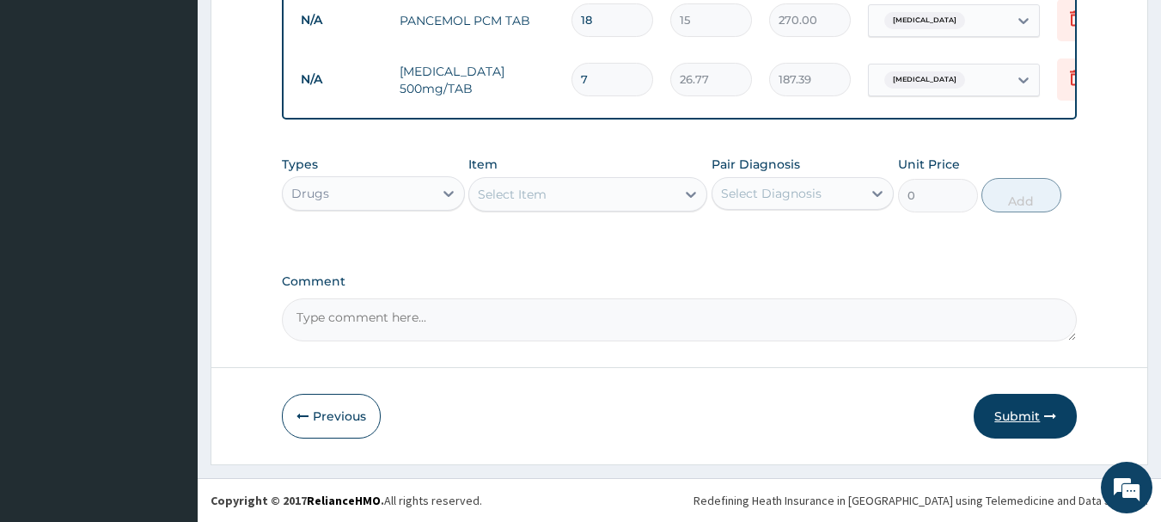
type input "7"
click at [1023, 414] on button "Submit" at bounding box center [1025, 416] width 103 height 45
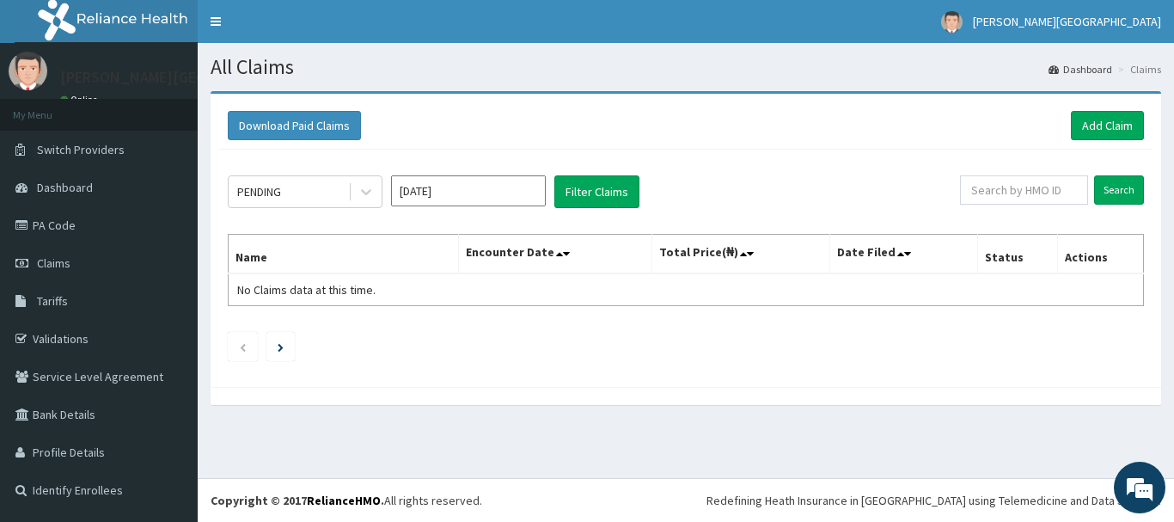
drag, startPoint x: 1107, startPoint y: 104, endPoint x: 499, endPoint y: 376, distance: 665.9
click at [499, 376] on div "PENDING Aug 2025 Filter Claims Search Name Encounter Date Total Price(₦) Date F…" at bounding box center [685, 264] width 933 height 229
click at [1099, 131] on link "Add Claim" at bounding box center [1107, 125] width 73 height 29
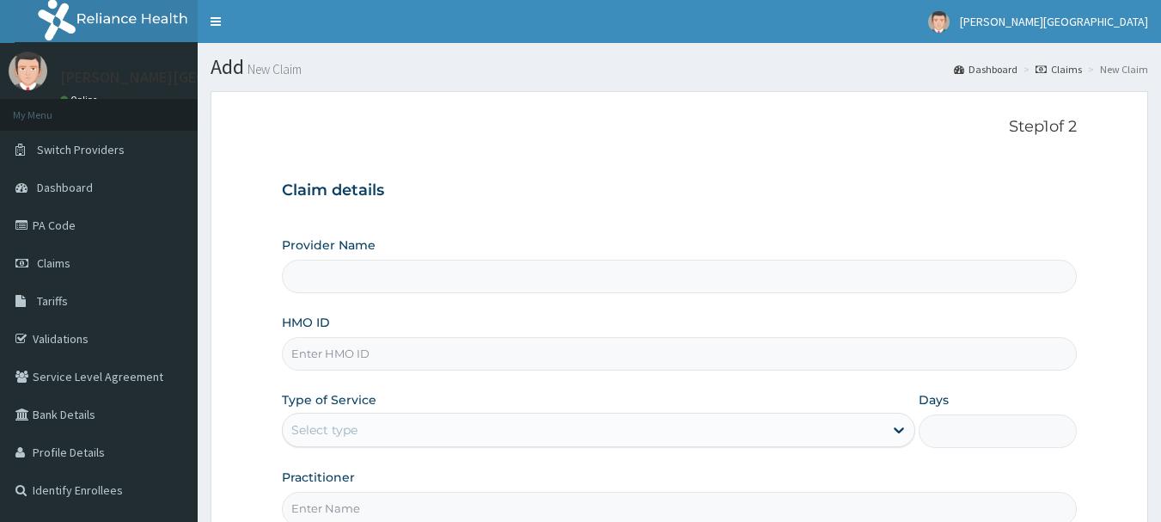
type input "[PERSON_NAME] Specialist Hospital"
click at [334, 359] on input "HMO ID" at bounding box center [680, 354] width 796 height 34
type input "KSN/10024/A"
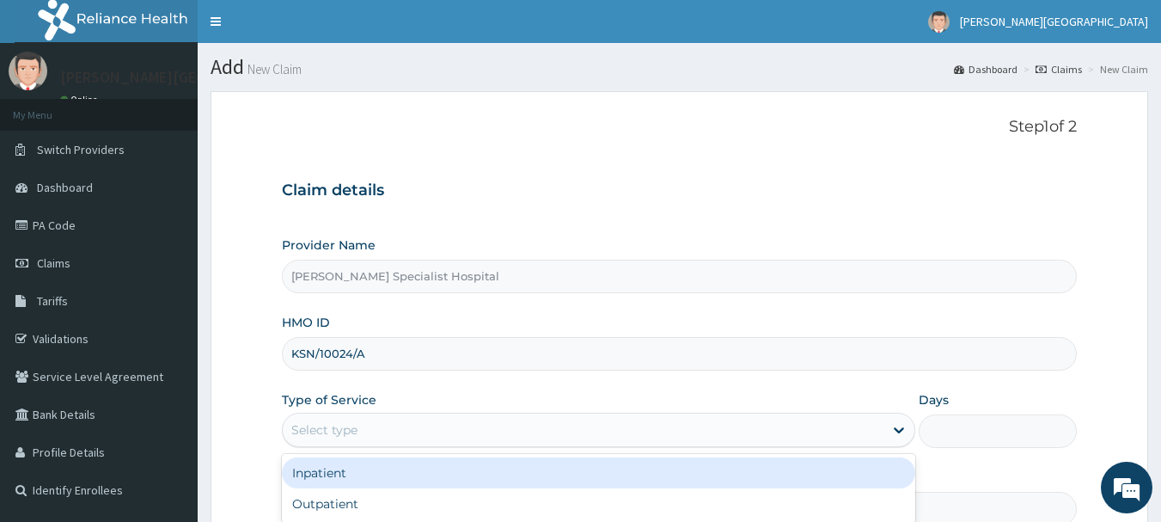
click at [341, 436] on div "Select type" at bounding box center [324, 429] width 66 height 17
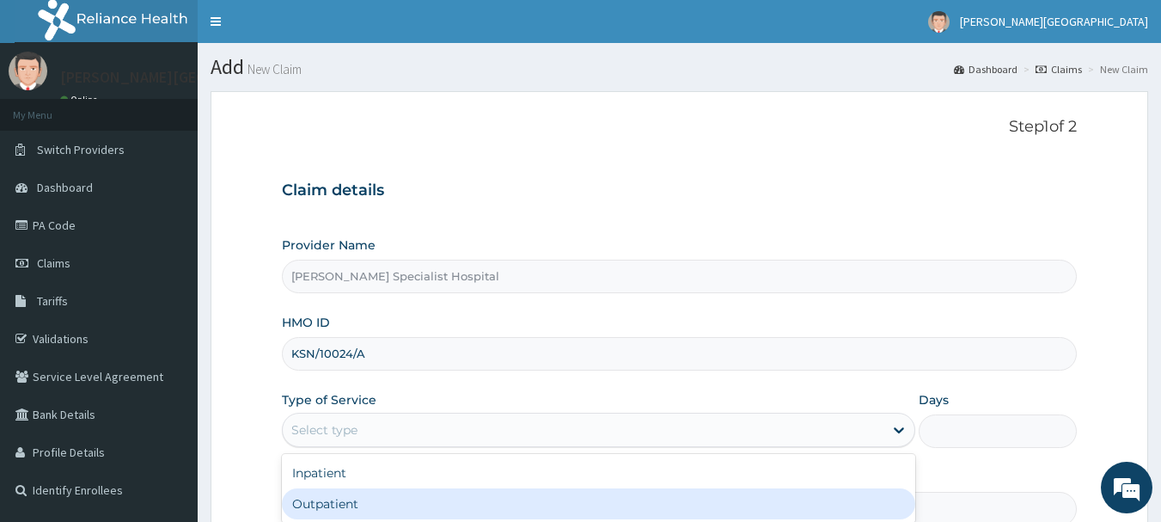
click at [327, 501] on div "Outpatient" at bounding box center [598, 503] width 633 height 31
type input "1"
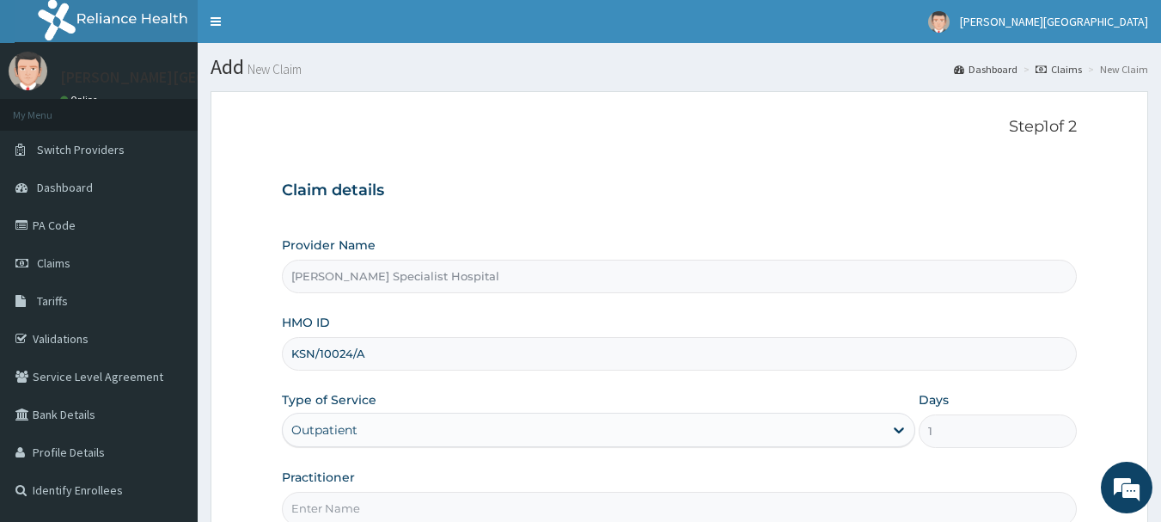
click at [327, 509] on input "Practitioner" at bounding box center [680, 509] width 796 height 34
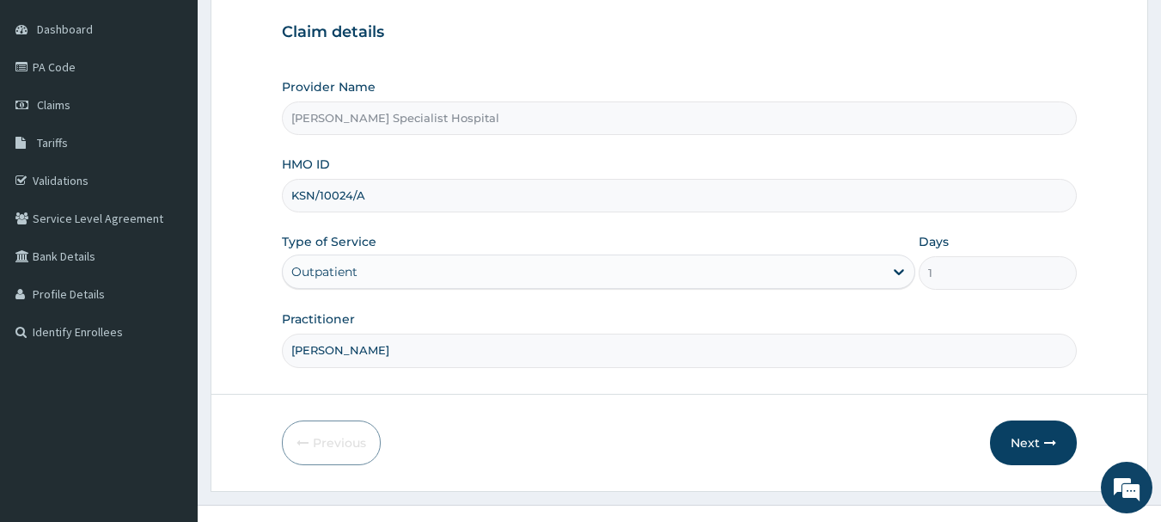
scroll to position [185, 0]
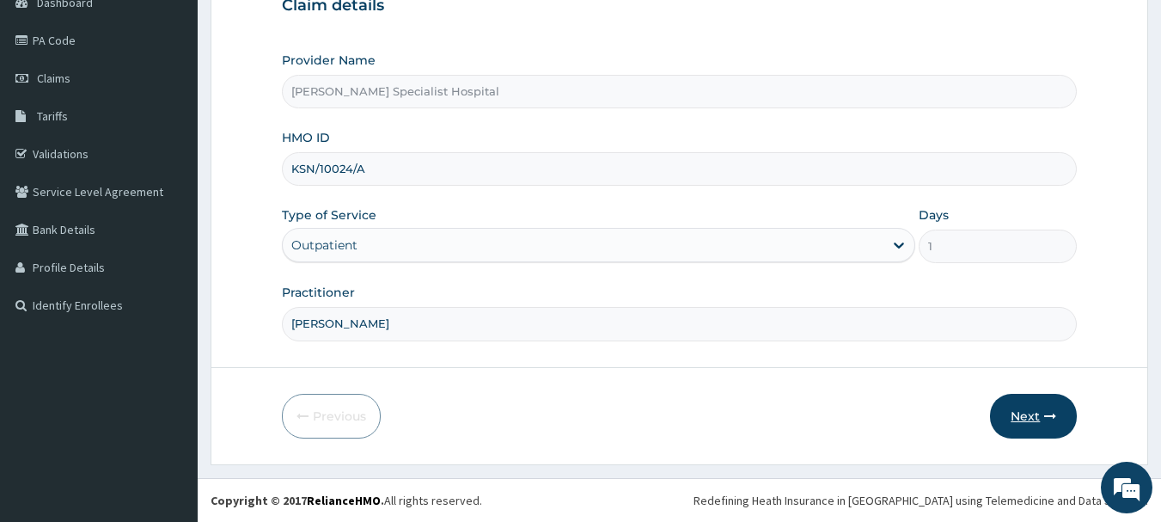
type input "[PERSON_NAME]"
click at [1012, 423] on button "Next" at bounding box center [1033, 416] width 87 height 45
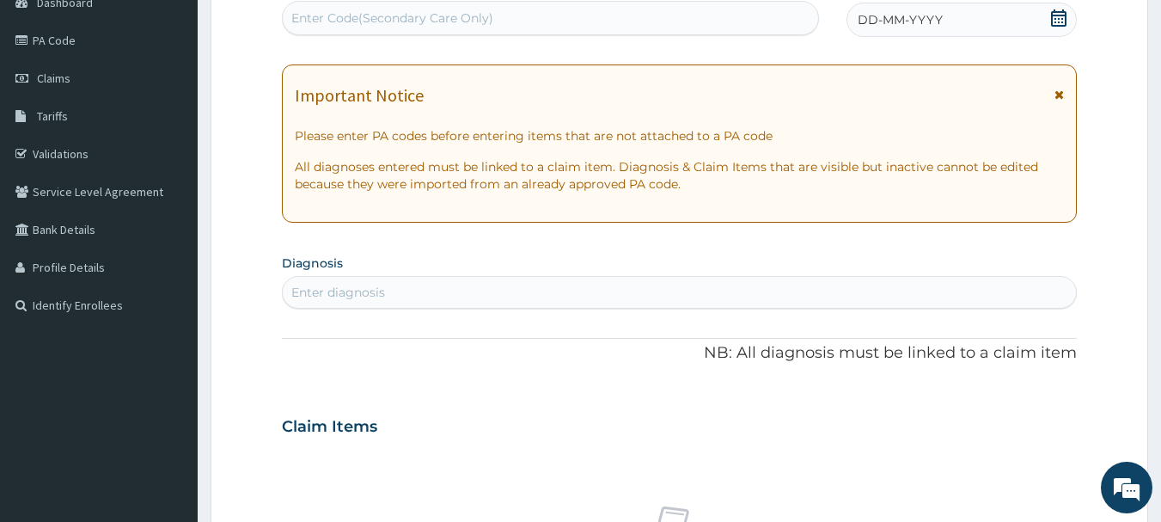
click at [1055, 20] on icon at bounding box center [1058, 17] width 17 height 17
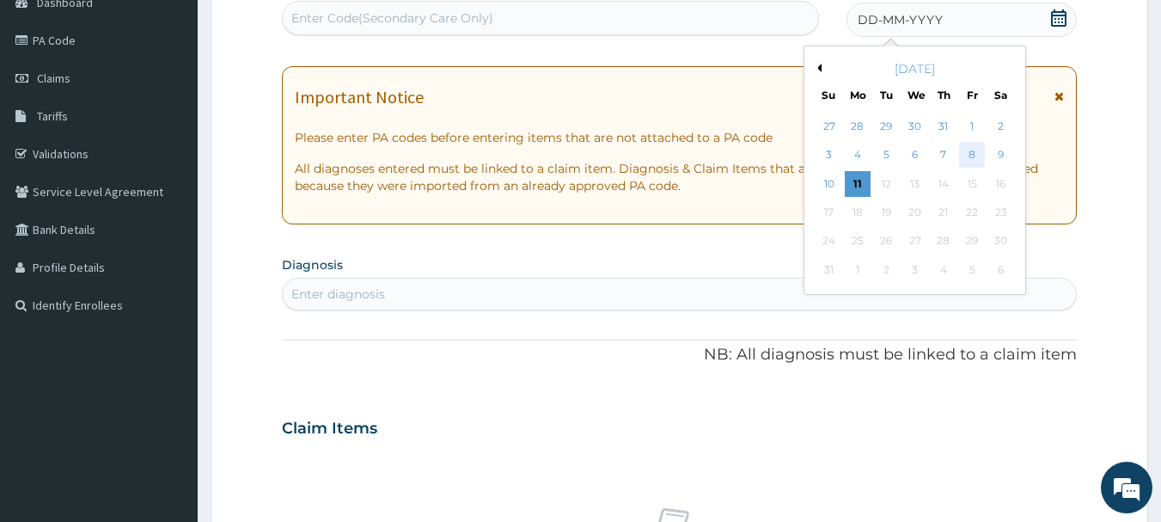
click at [974, 143] on div "8" at bounding box center [972, 156] width 26 height 26
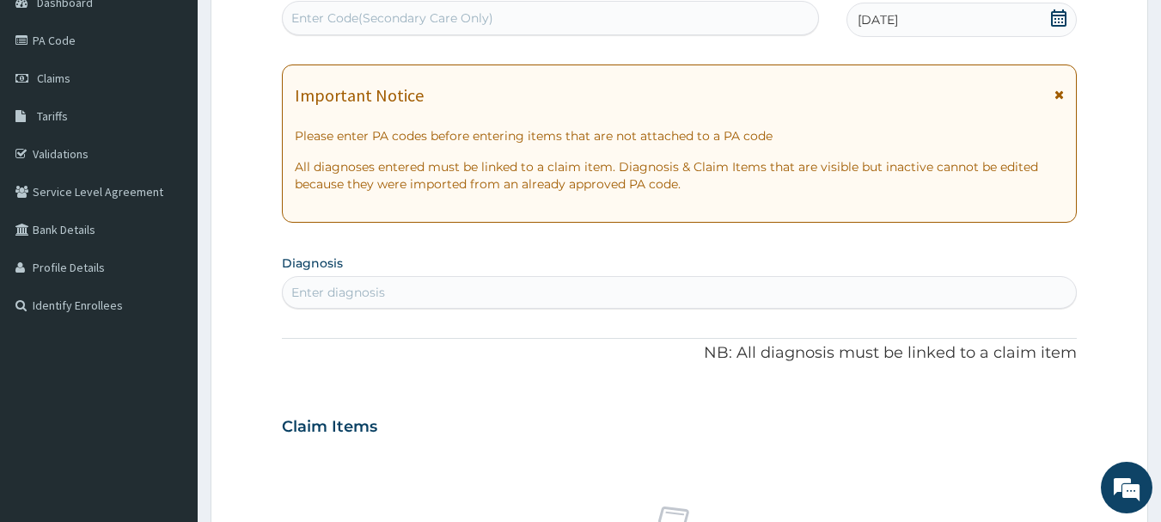
click at [974, 150] on div "Important Notice Please enter PA codes before entering items that are not attac…" at bounding box center [680, 143] width 796 height 158
click at [359, 294] on div "Enter diagnosis" at bounding box center [338, 292] width 94 height 17
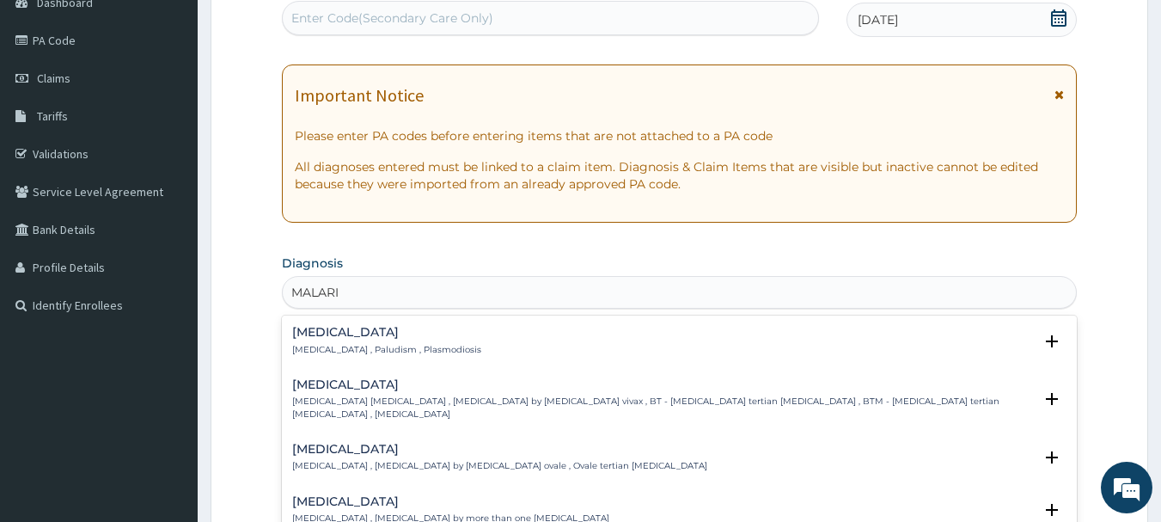
type input "[MEDICAL_DATA]"
click at [337, 339] on h4 "[MEDICAL_DATA]" at bounding box center [386, 332] width 189 height 13
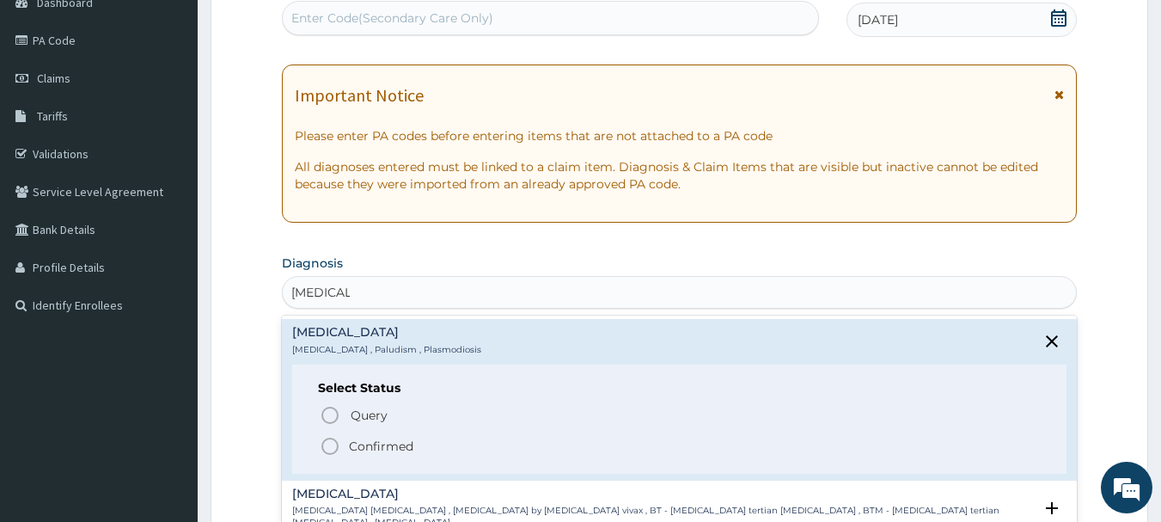
click at [327, 444] on icon "status option filled" at bounding box center [330, 446] width 21 height 21
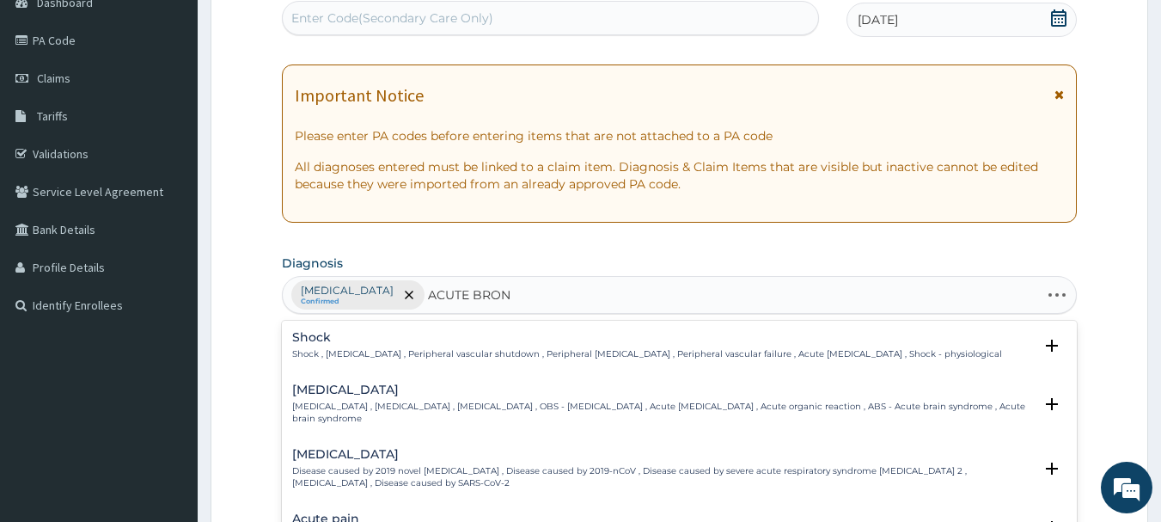
type input "ACUTE BRONC"
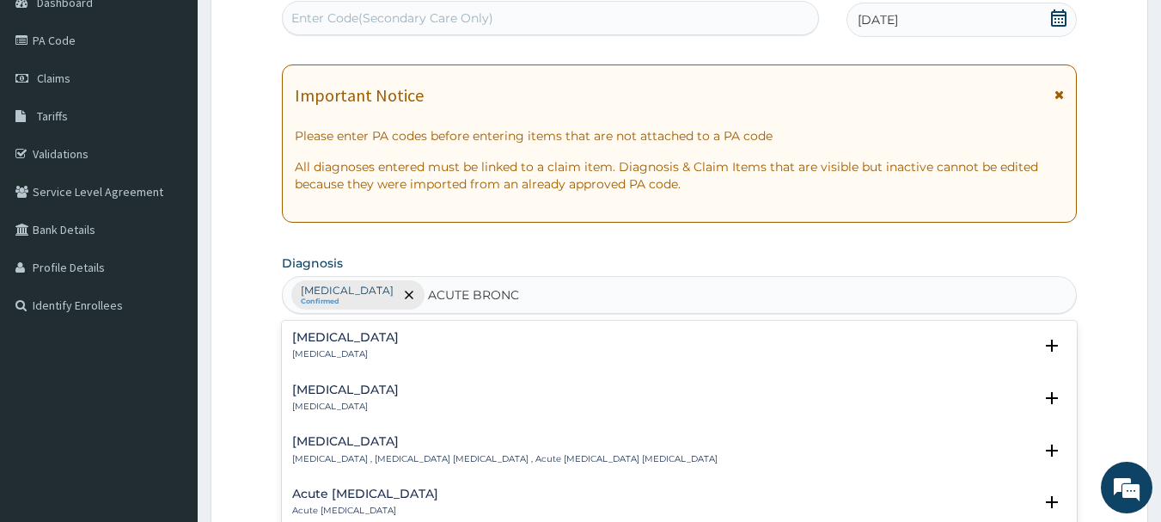
click at [358, 346] on div "Acute bronchitis Acute bronchitis" at bounding box center [345, 346] width 107 height 30
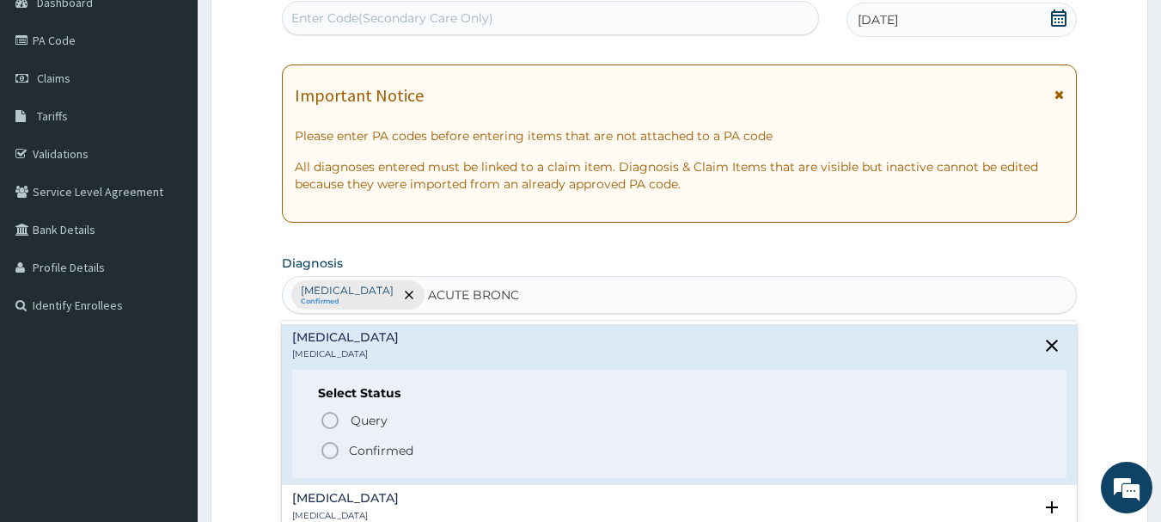
click at [328, 448] on icon "status option filled" at bounding box center [330, 450] width 21 height 21
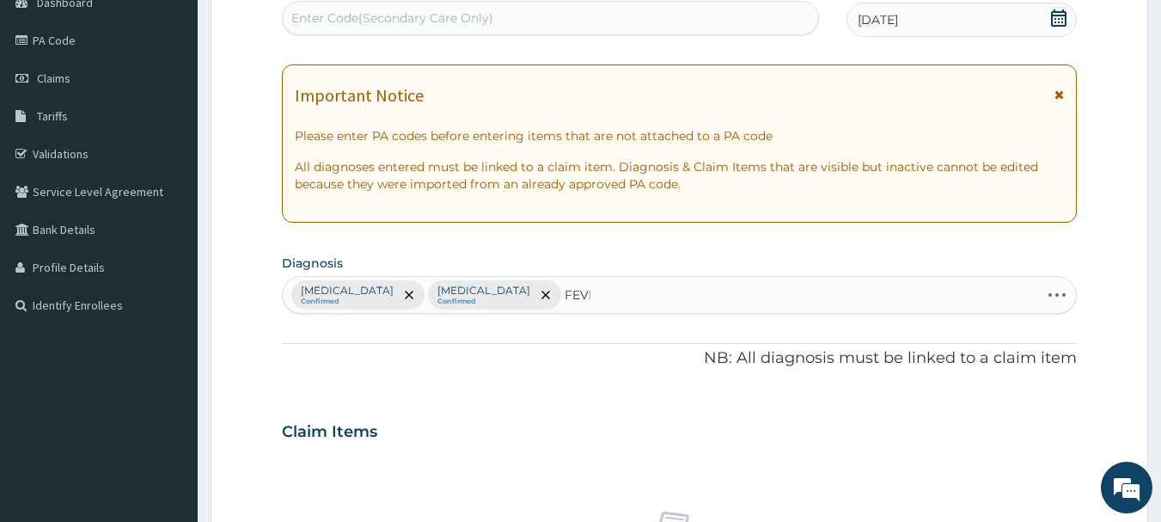
type input "FEVER"
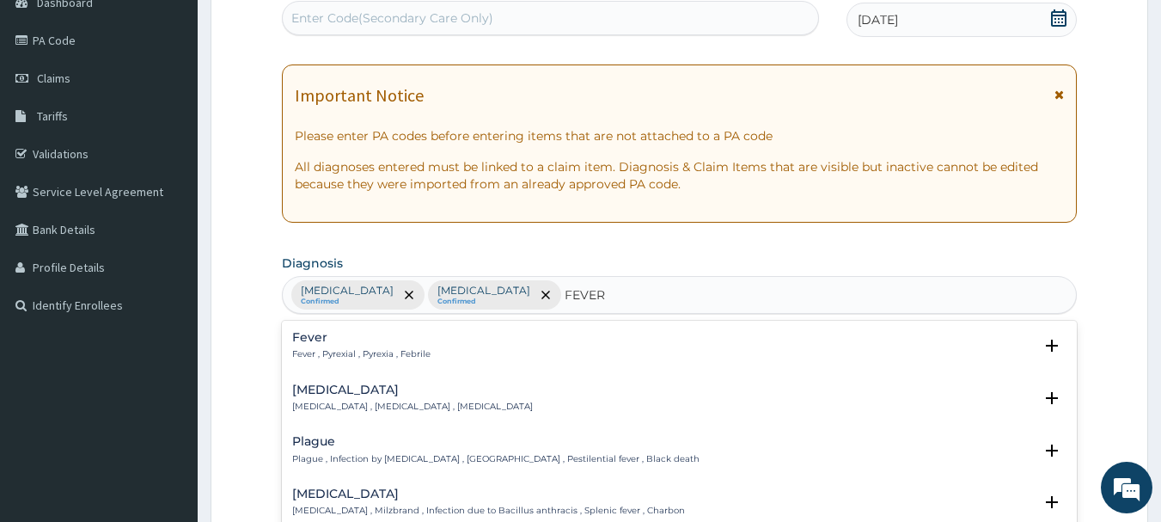
click at [359, 346] on div "Fever Fever , Pyrexial , Pyrexia , Febrile" at bounding box center [361, 346] width 138 height 30
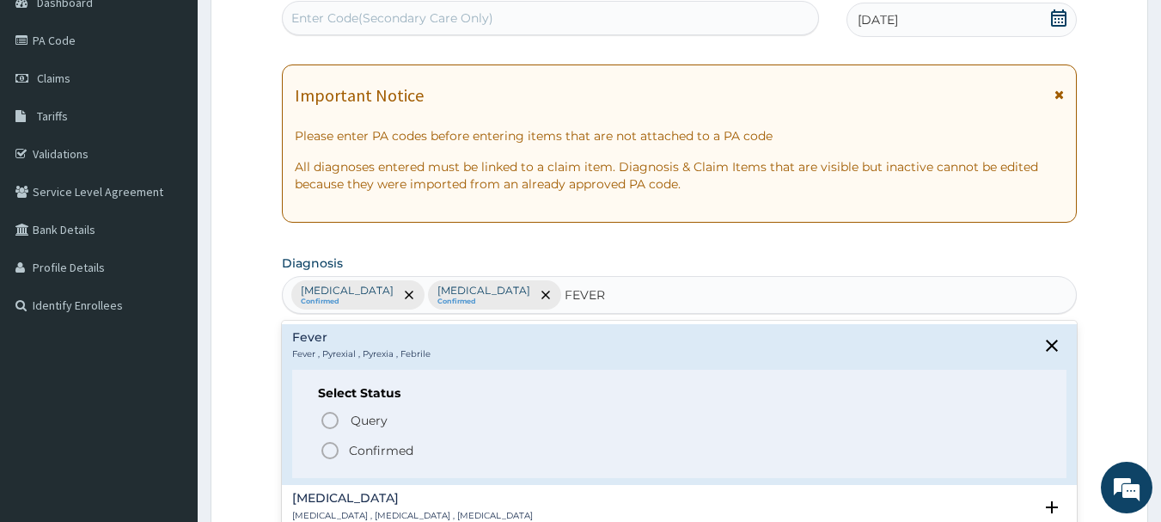
click at [332, 449] on icon "status option filled" at bounding box center [330, 450] width 21 height 21
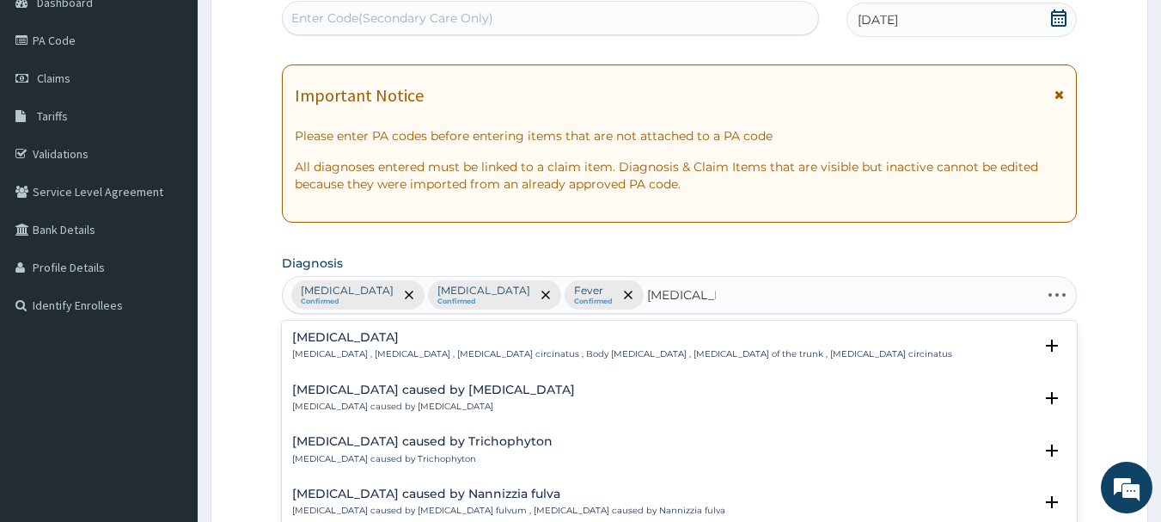
type input "TINEA CORP"
click at [355, 341] on h4 "Tinea corporis" at bounding box center [622, 337] width 660 height 13
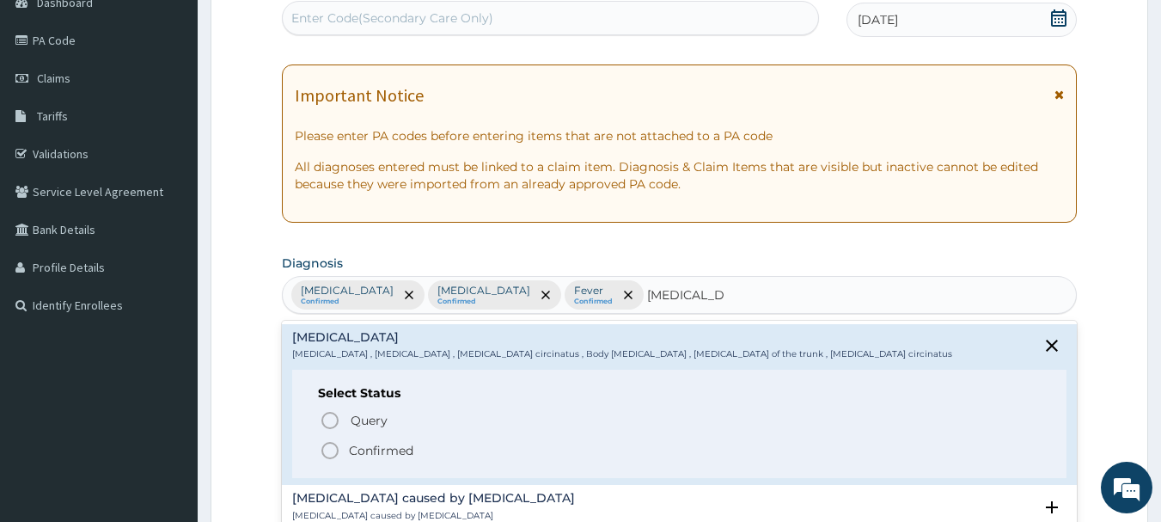
click at [333, 449] on icon "status option filled" at bounding box center [330, 450] width 21 height 21
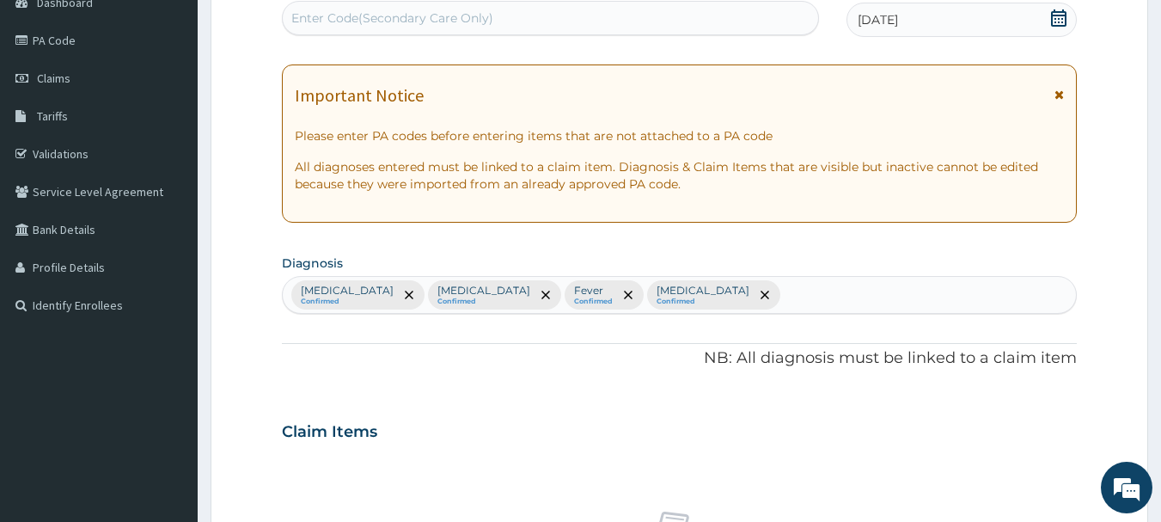
scroll to position [641, 0]
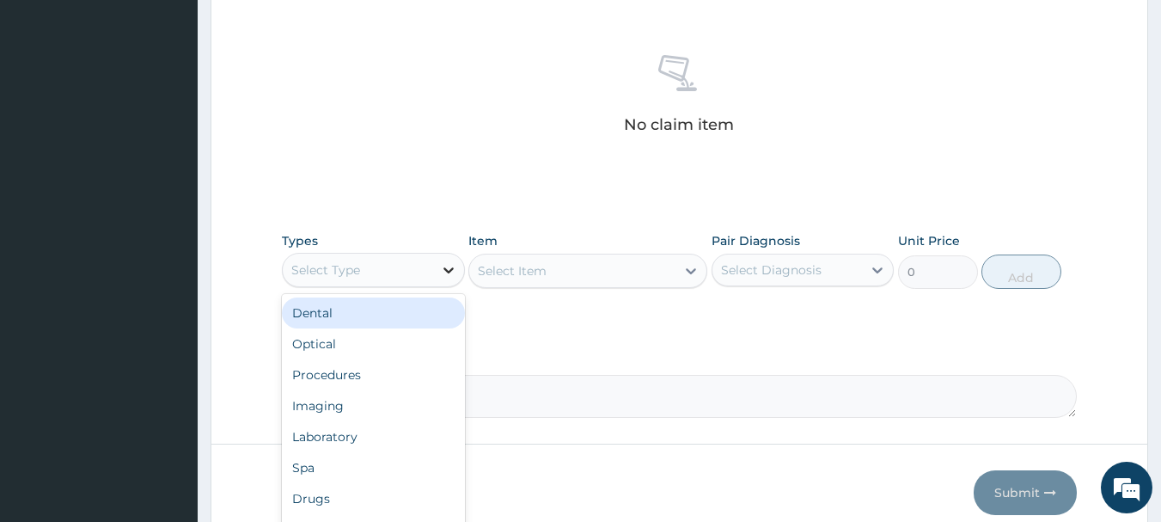
click at [448, 273] on icon at bounding box center [448, 269] width 17 height 17
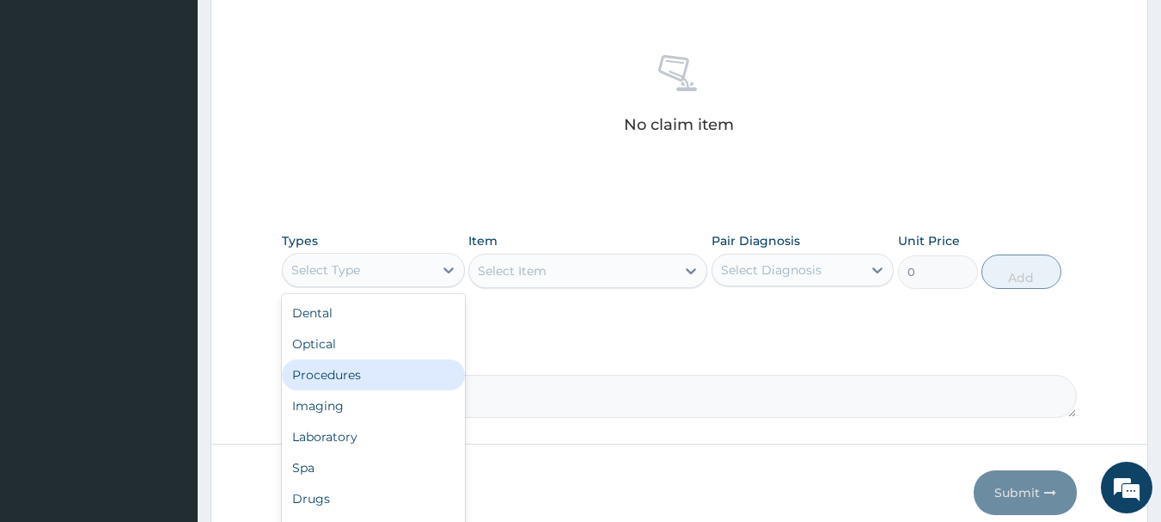
click at [345, 370] on div "Procedures" at bounding box center [373, 374] width 183 height 31
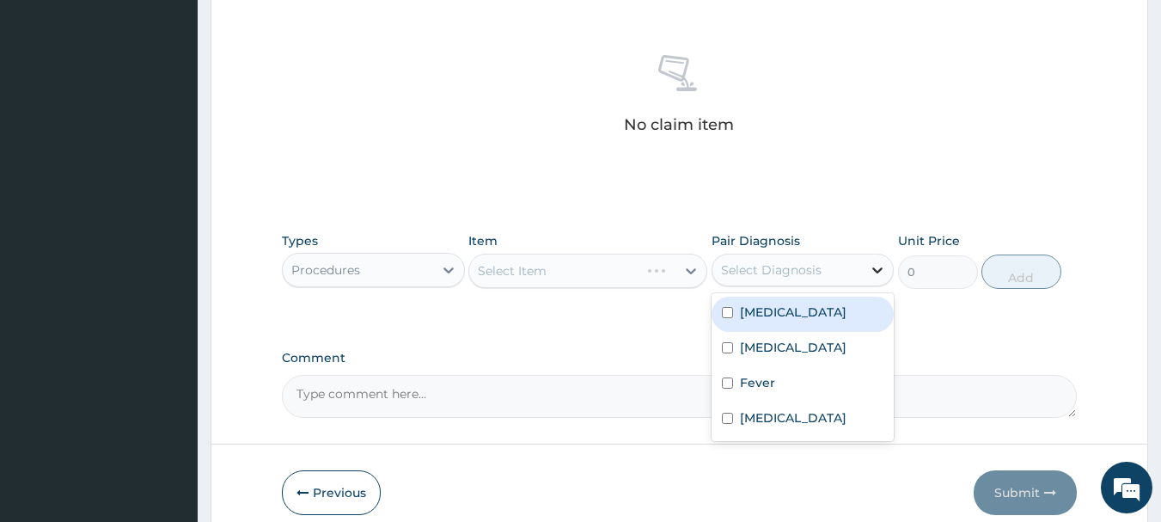
click at [879, 269] on icon at bounding box center [877, 269] width 17 height 17
click at [749, 313] on label "[MEDICAL_DATA]" at bounding box center [793, 311] width 107 height 17
checkbox input "true"
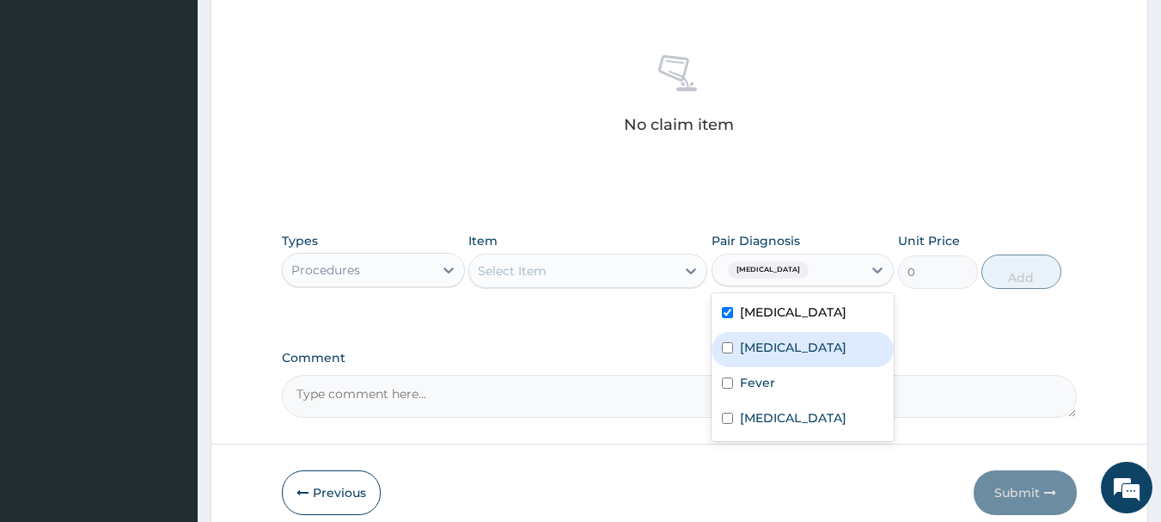
click at [753, 347] on label "Acute bronchitis" at bounding box center [793, 347] width 107 height 17
checkbox input "true"
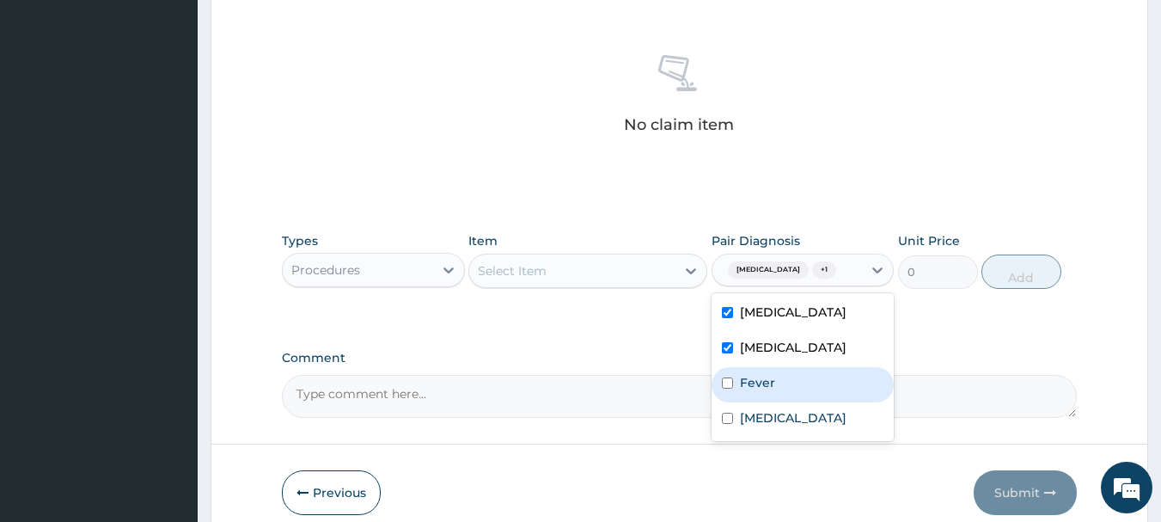
click at [756, 382] on label "Fever" at bounding box center [757, 382] width 35 height 17
checkbox input "true"
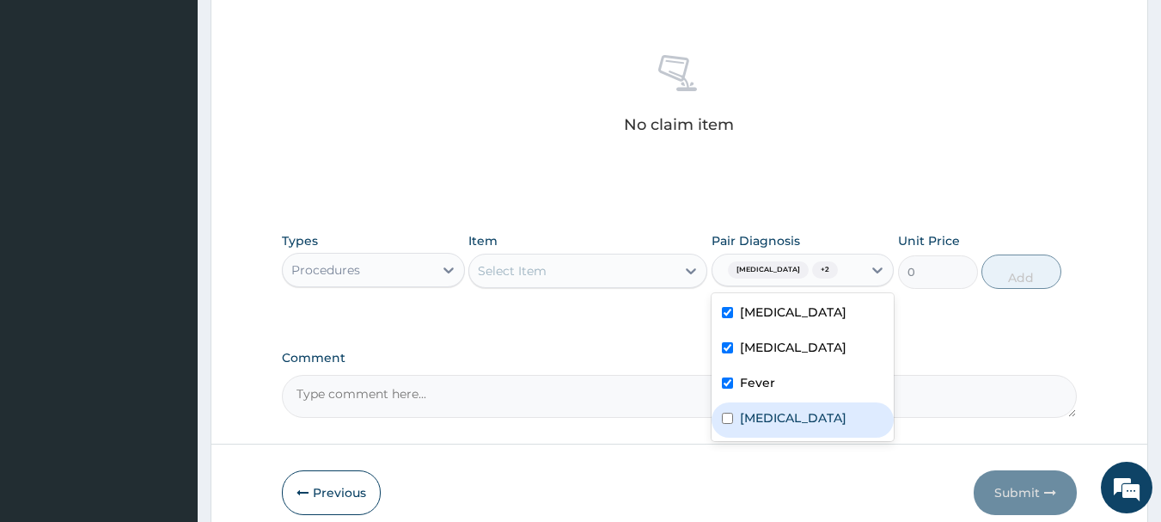
drag, startPoint x: 756, startPoint y: 382, endPoint x: 754, endPoint y: 417, distance: 34.5
click at [754, 417] on div "Malaria Acute bronchitis Fever Tinea corporis" at bounding box center [803, 367] width 183 height 148
click at [754, 417] on label "Tinea corporis" at bounding box center [793, 417] width 107 height 17
checkbox input "true"
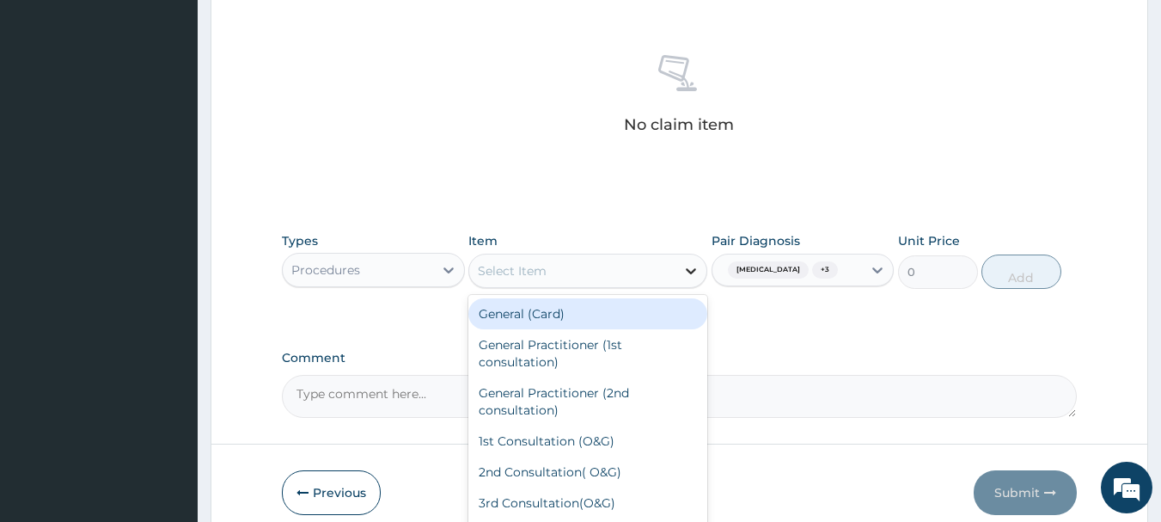
click at [690, 274] on icon at bounding box center [690, 270] width 17 height 17
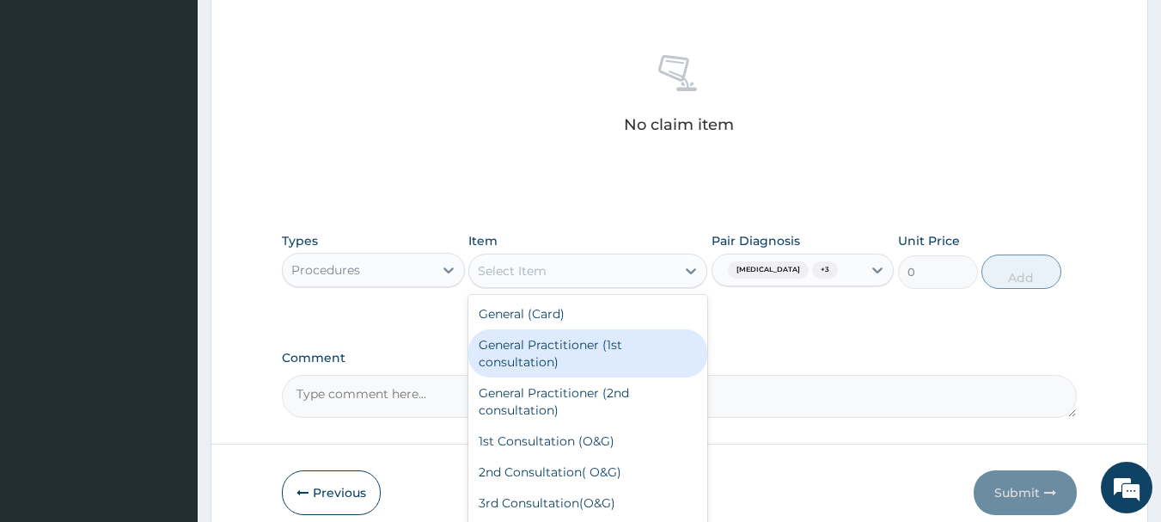
click at [564, 346] on div "General Practitioner (1st consultation)" at bounding box center [587, 353] width 239 height 48
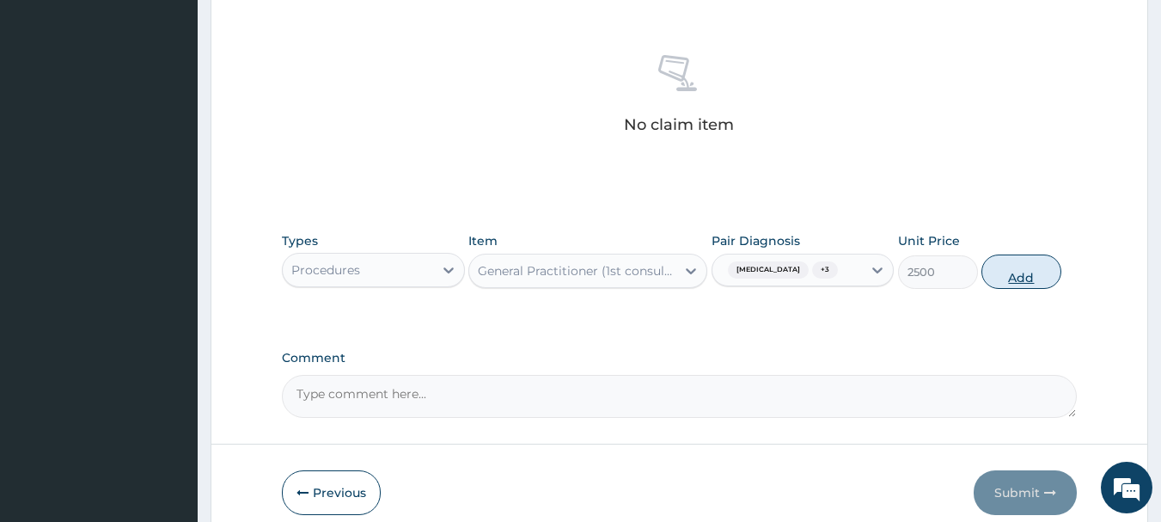
click at [1022, 276] on button "Add" at bounding box center [1021, 271] width 80 height 34
type input "0"
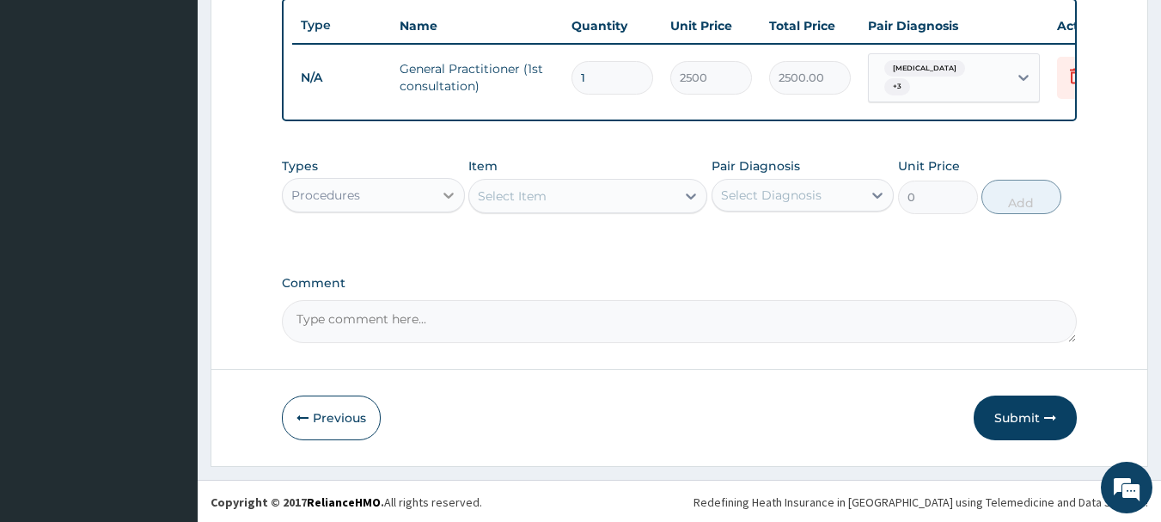
click at [449, 200] on icon at bounding box center [448, 195] width 17 height 17
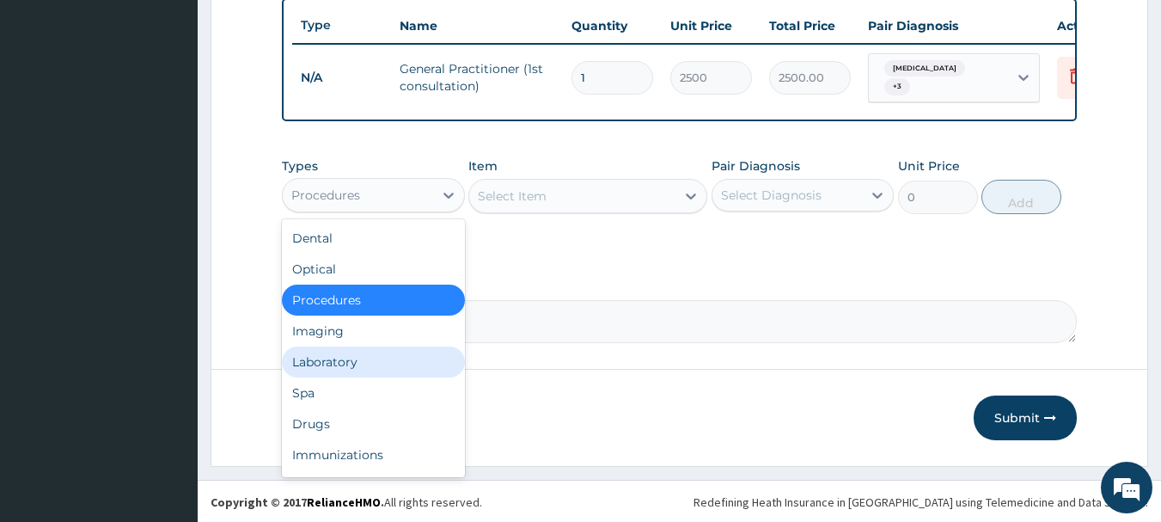
click at [365, 369] on div "Laboratory" at bounding box center [373, 361] width 183 height 31
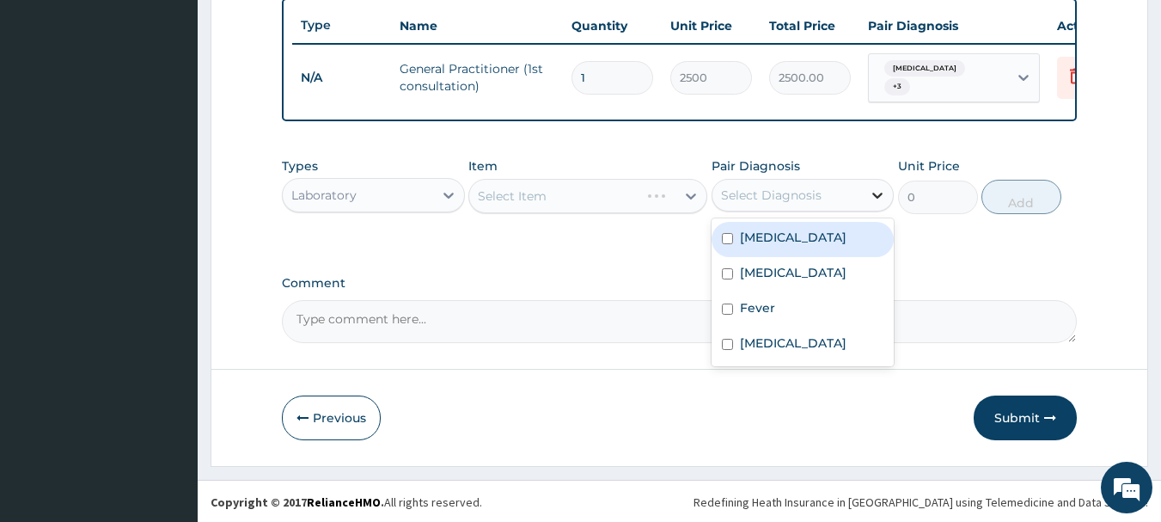
click at [878, 199] on icon at bounding box center [878, 196] width 10 height 6
click at [783, 246] on label "[MEDICAL_DATA]" at bounding box center [793, 237] width 107 height 17
checkbox input "true"
click at [690, 205] on icon at bounding box center [690, 195] width 17 height 17
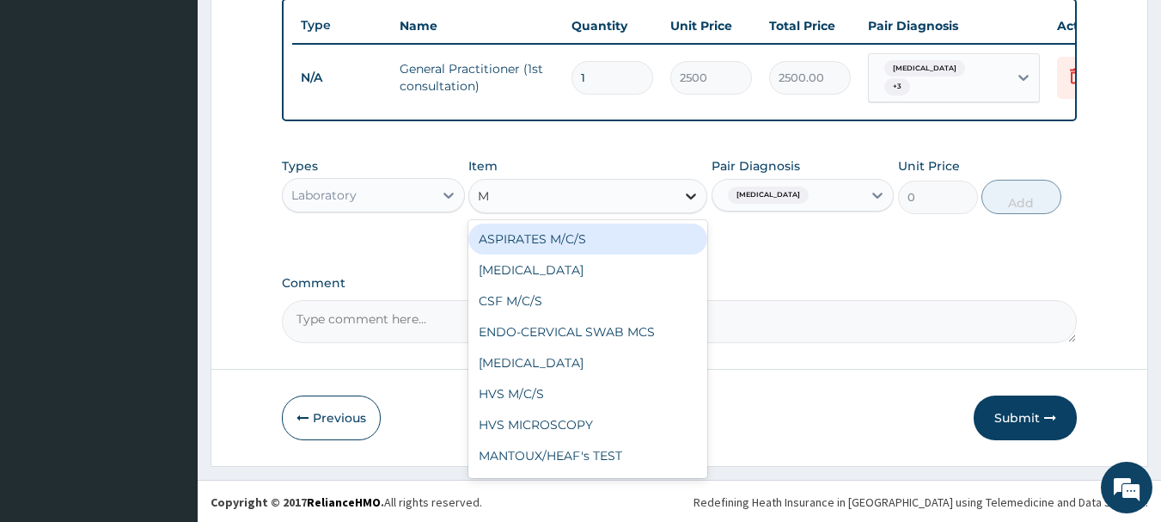
type input "MP"
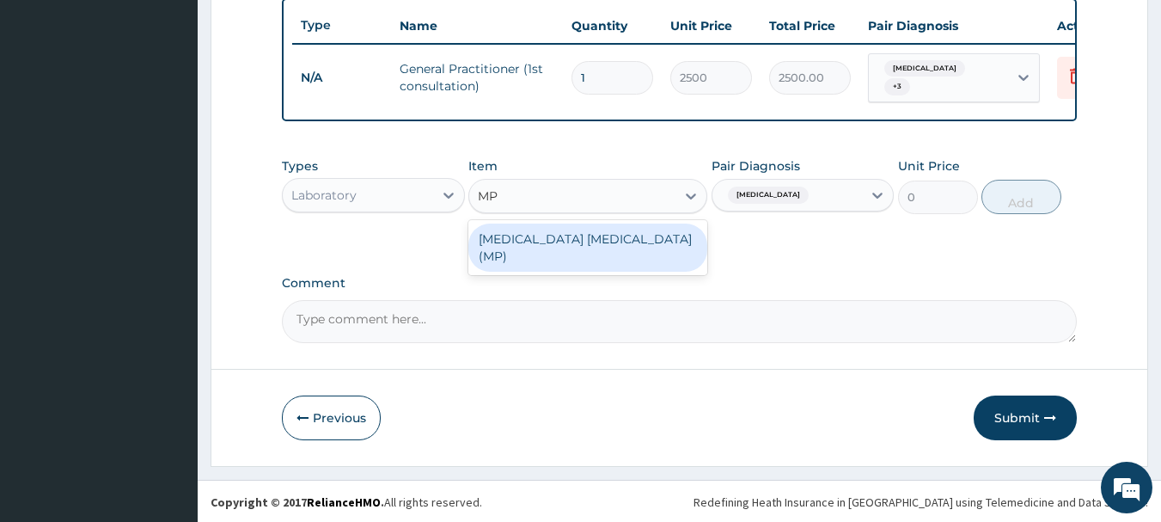
click at [596, 247] on div "[MEDICAL_DATA] [MEDICAL_DATA] (MP)" at bounding box center [587, 247] width 239 height 48
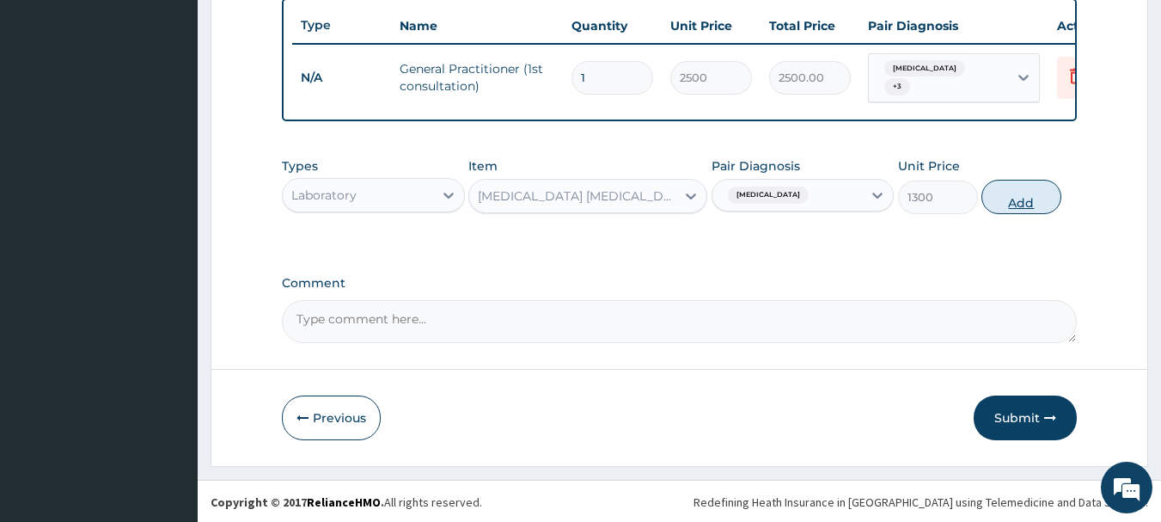
click at [1030, 207] on button "Add" at bounding box center [1021, 197] width 80 height 34
type input "0"
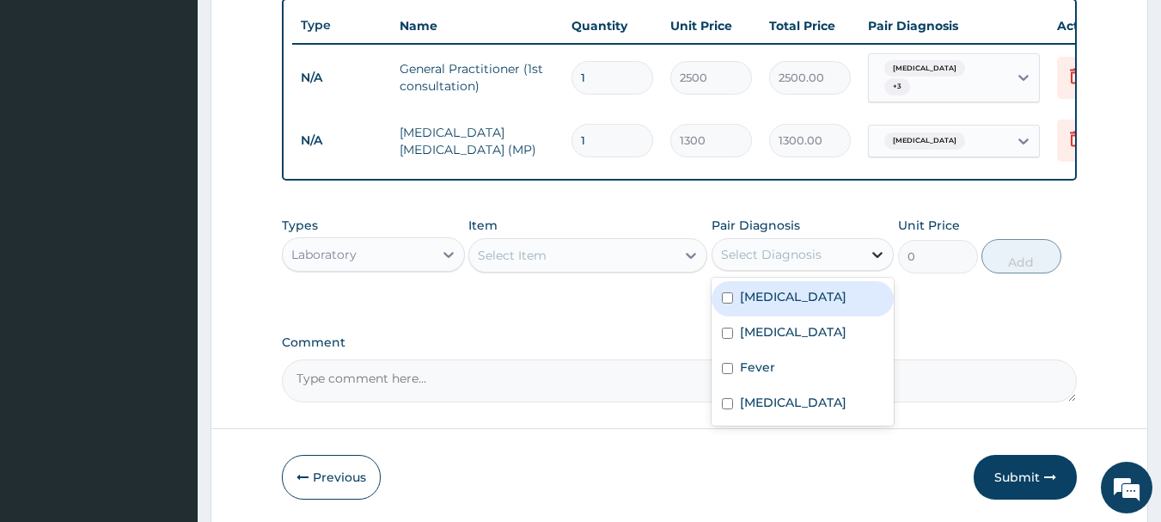
click at [878, 258] on icon at bounding box center [878, 255] width 10 height 6
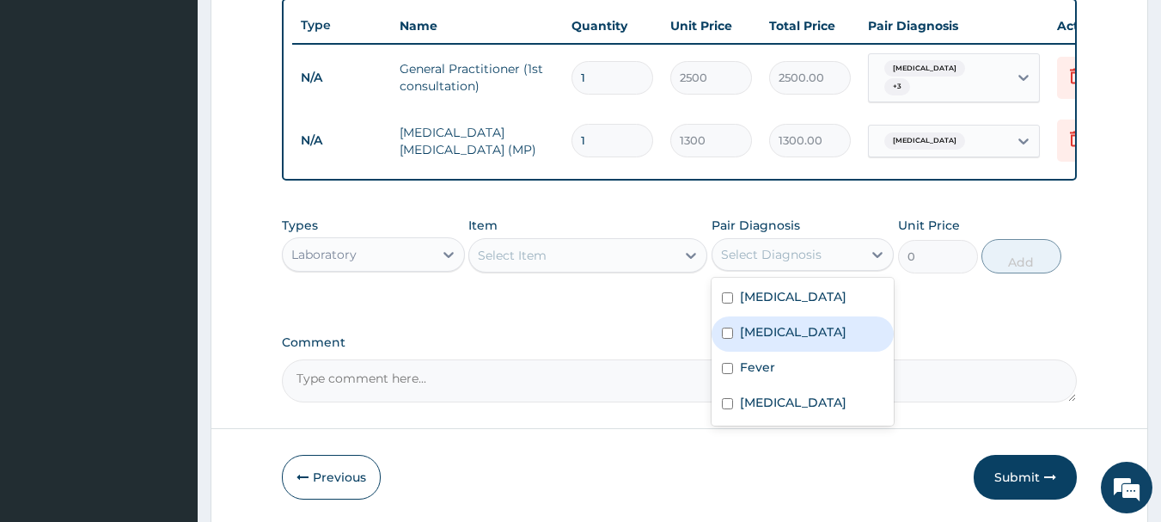
click at [809, 339] on label "Acute bronchitis" at bounding box center [793, 331] width 107 height 17
checkbox input "true"
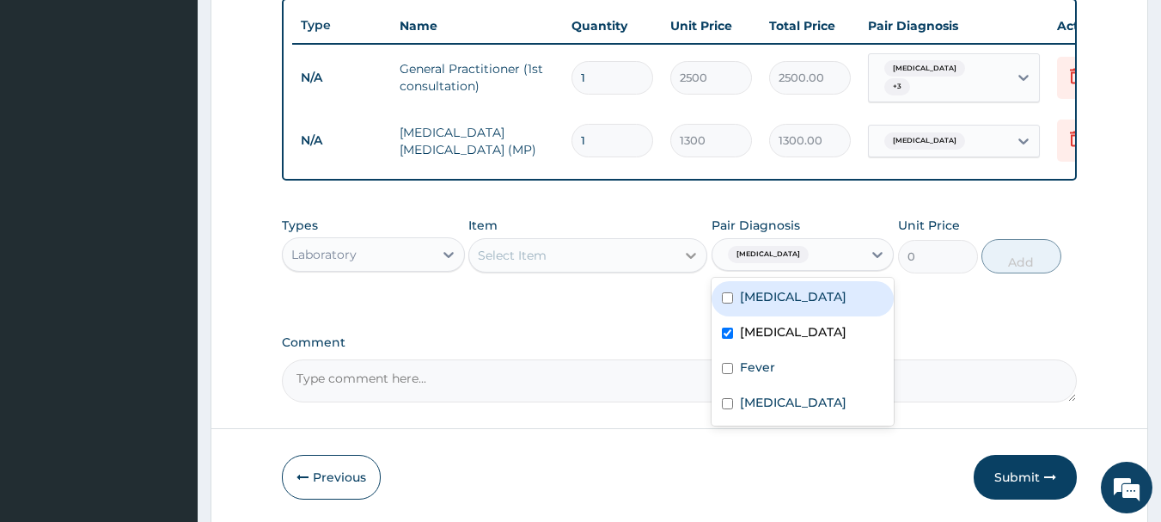
click at [688, 259] on icon at bounding box center [691, 256] width 10 height 6
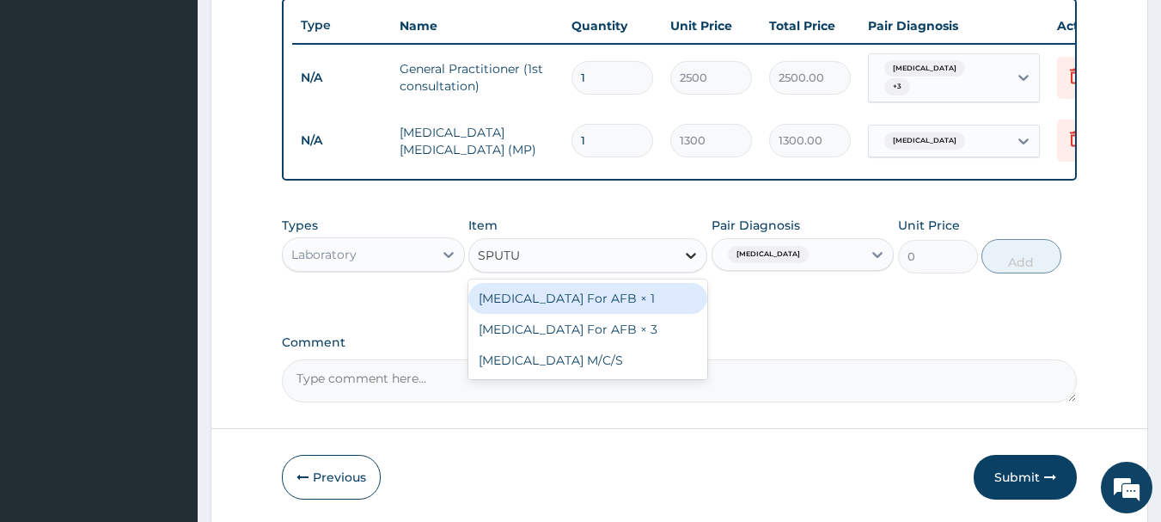
type input "SPUTUM"
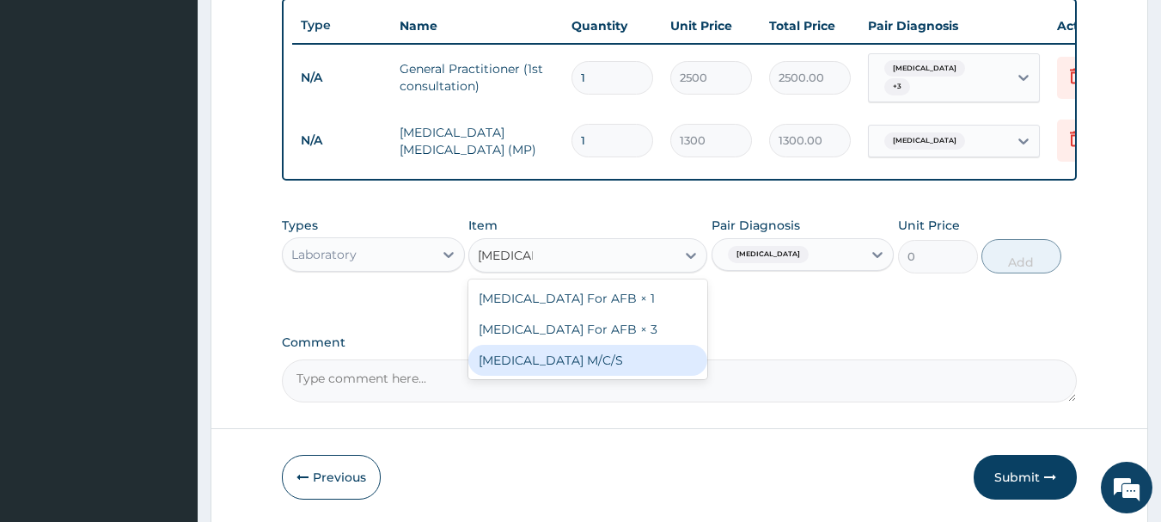
click at [543, 371] on div "[MEDICAL_DATA] M/C/S" at bounding box center [587, 360] width 239 height 31
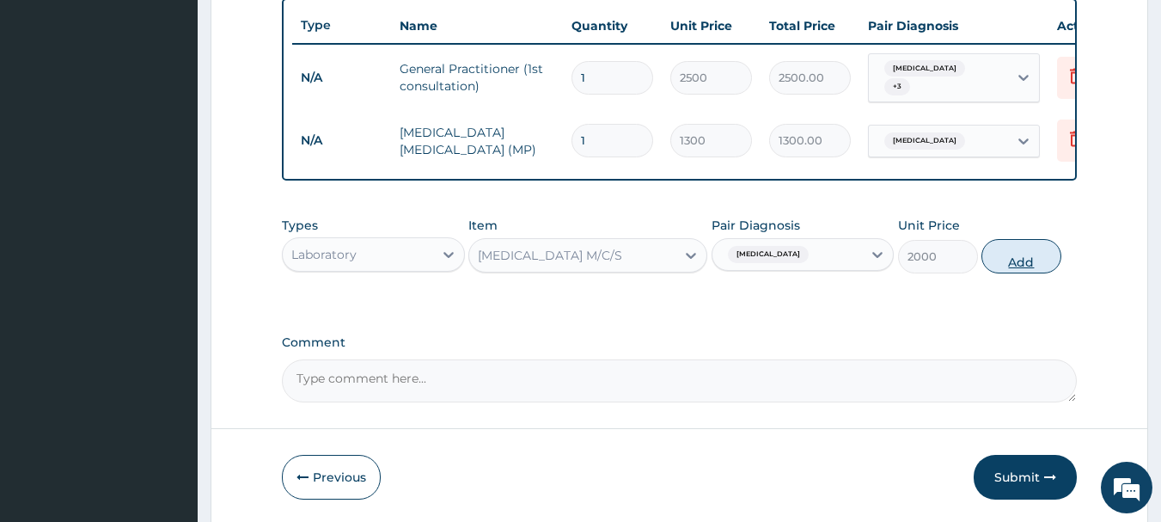
click at [1024, 259] on button "Add" at bounding box center [1021, 256] width 80 height 34
type input "0"
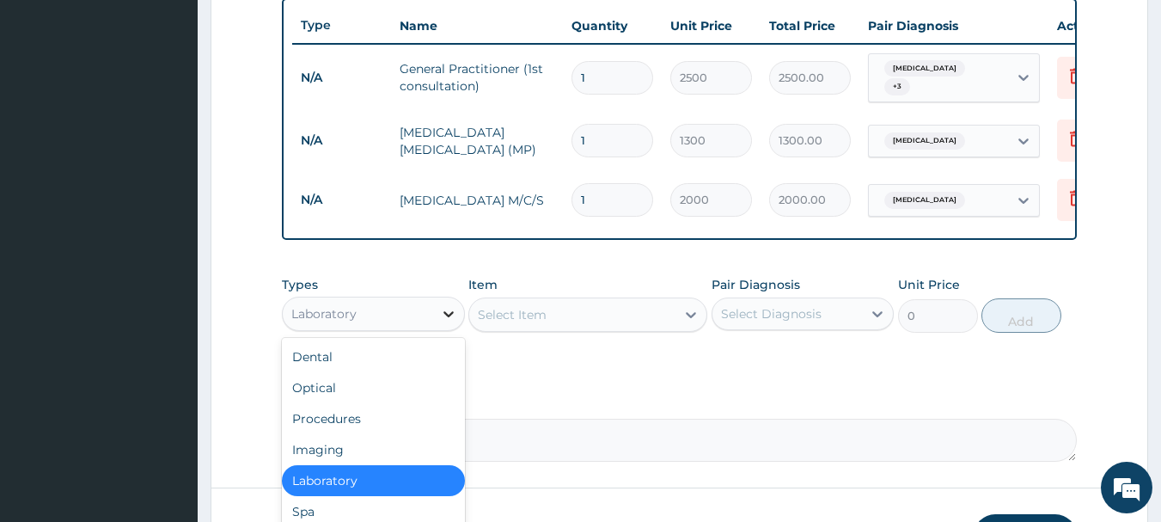
click at [449, 317] on icon at bounding box center [448, 314] width 10 height 6
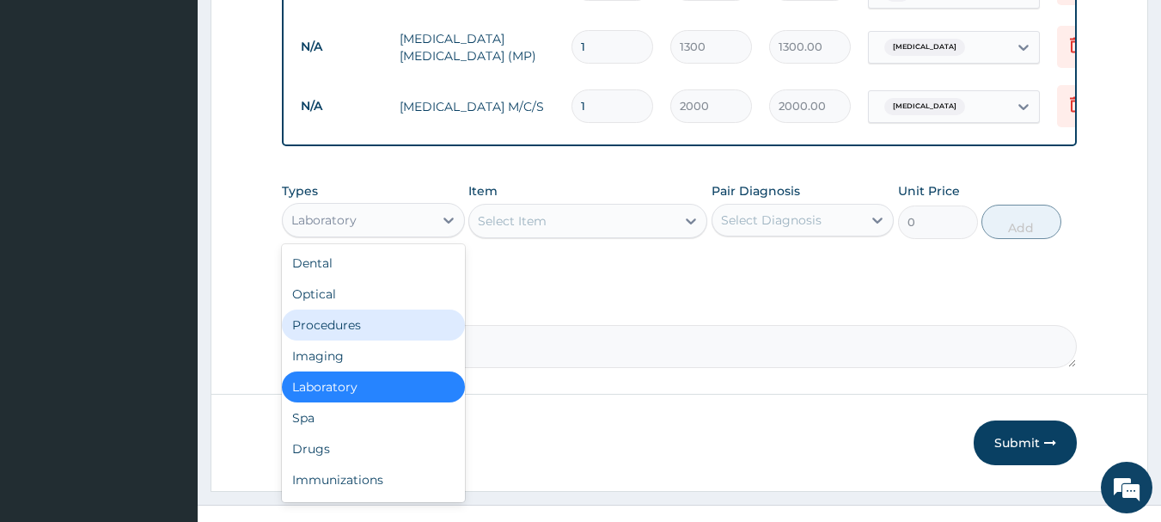
scroll to position [767, 0]
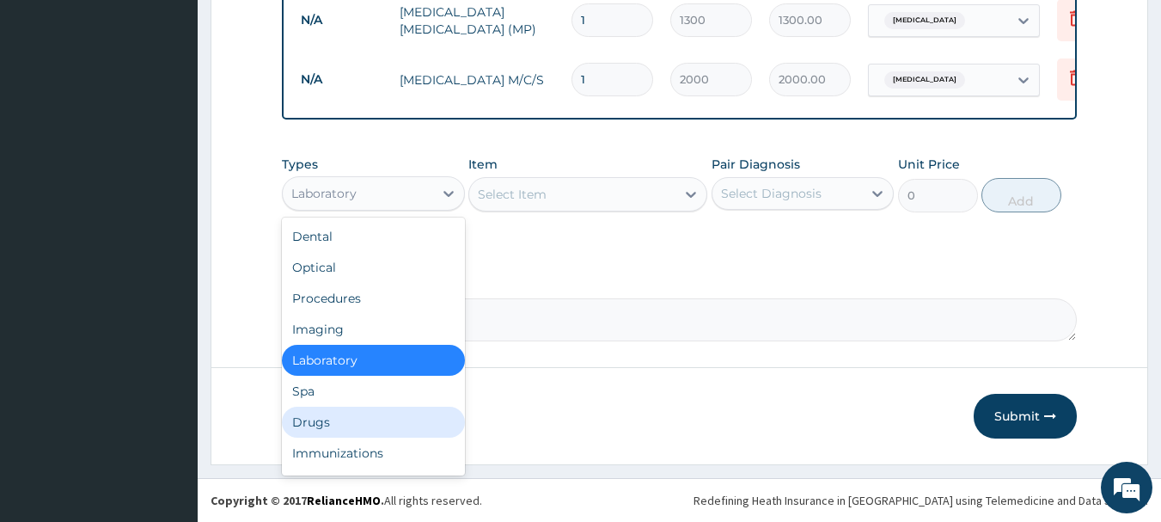
click at [316, 422] on div "Drugs" at bounding box center [373, 422] width 183 height 31
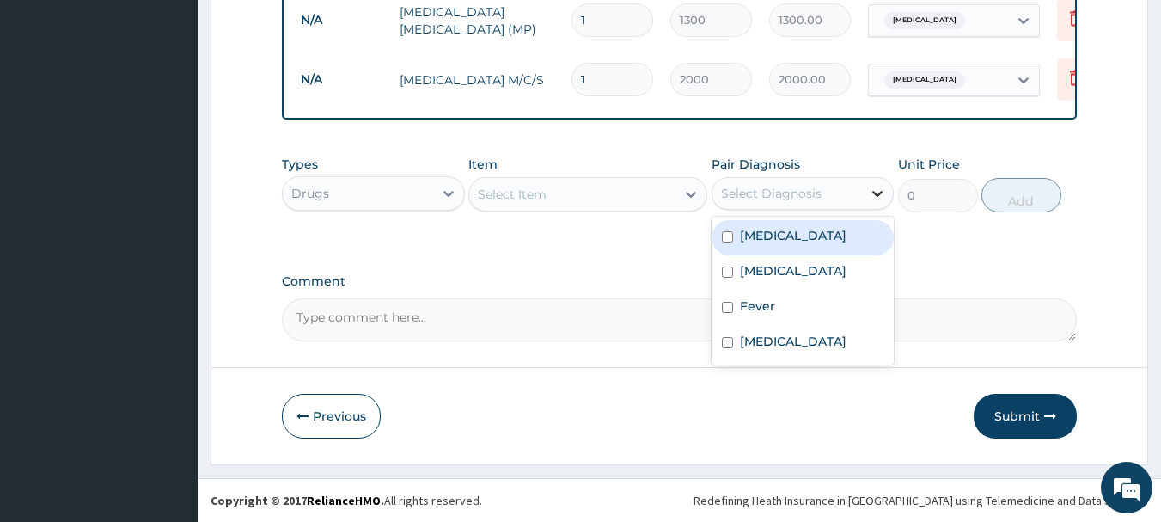
click at [873, 196] on icon at bounding box center [877, 193] width 17 height 17
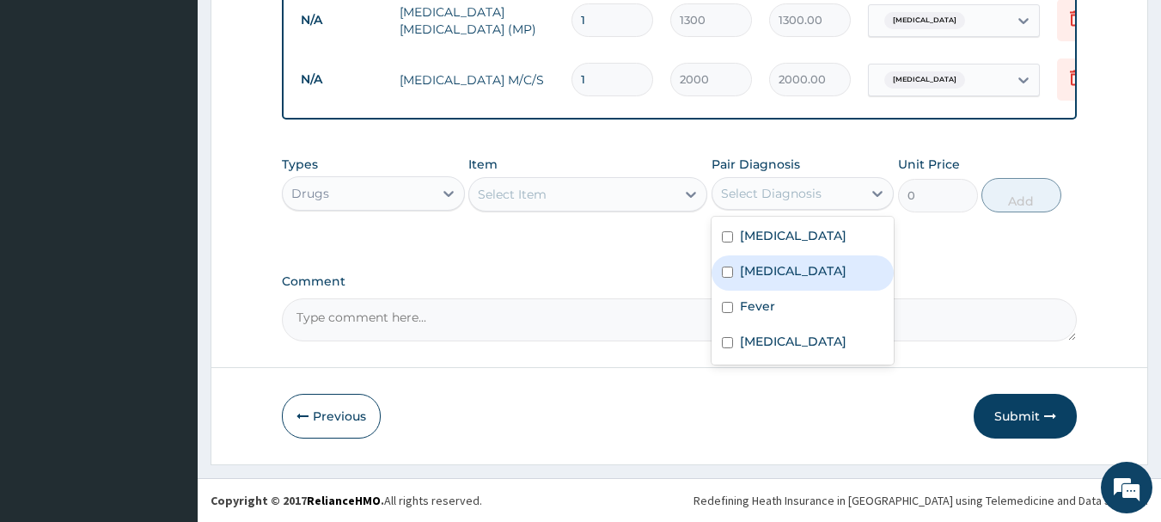
click at [802, 271] on label "Acute bronchitis" at bounding box center [793, 270] width 107 height 17
checkbox input "true"
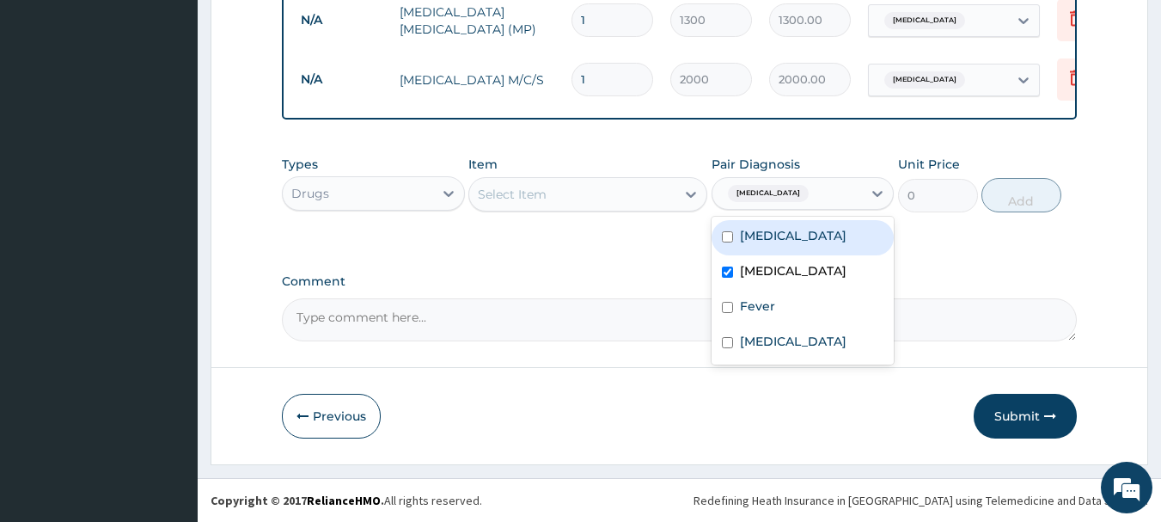
click at [570, 189] on div "Select Item" at bounding box center [572, 194] width 206 height 28
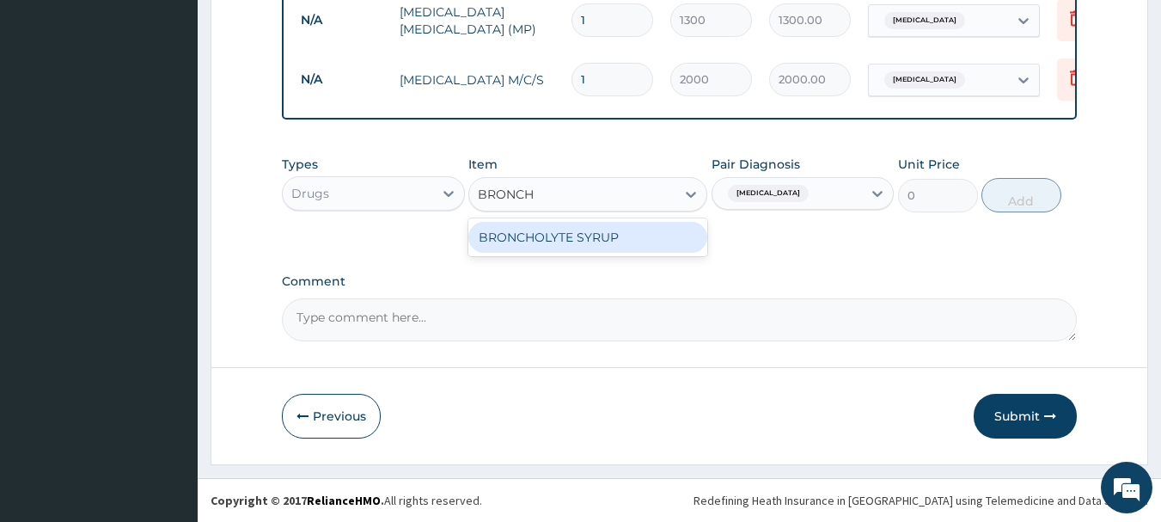
type input "BRONCHO"
click at [544, 240] on div "BRONCHOLYTE SYRUP" at bounding box center [587, 237] width 239 height 31
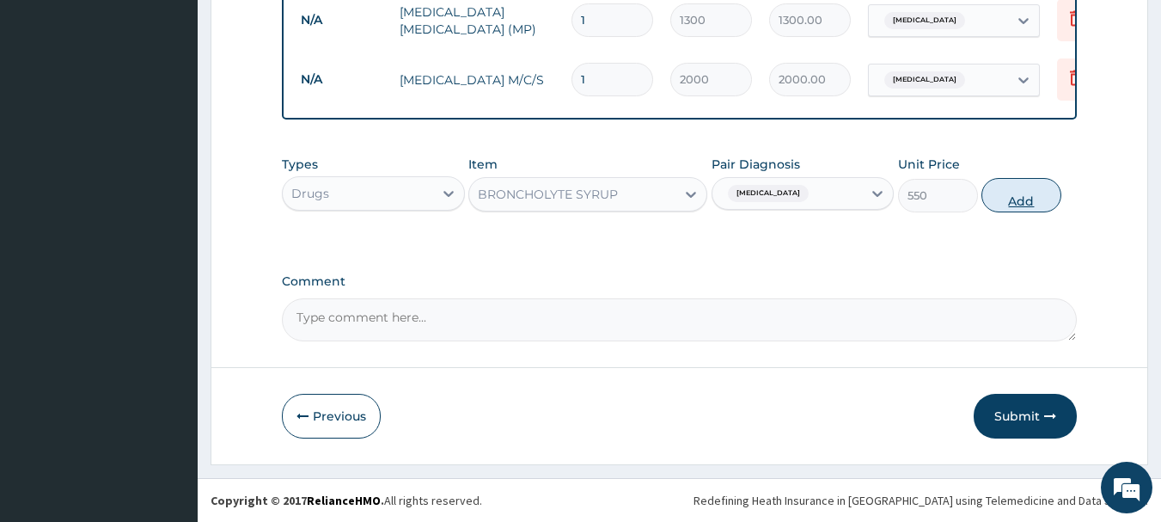
click at [1029, 197] on button "Add" at bounding box center [1021, 195] width 80 height 34
type input "0"
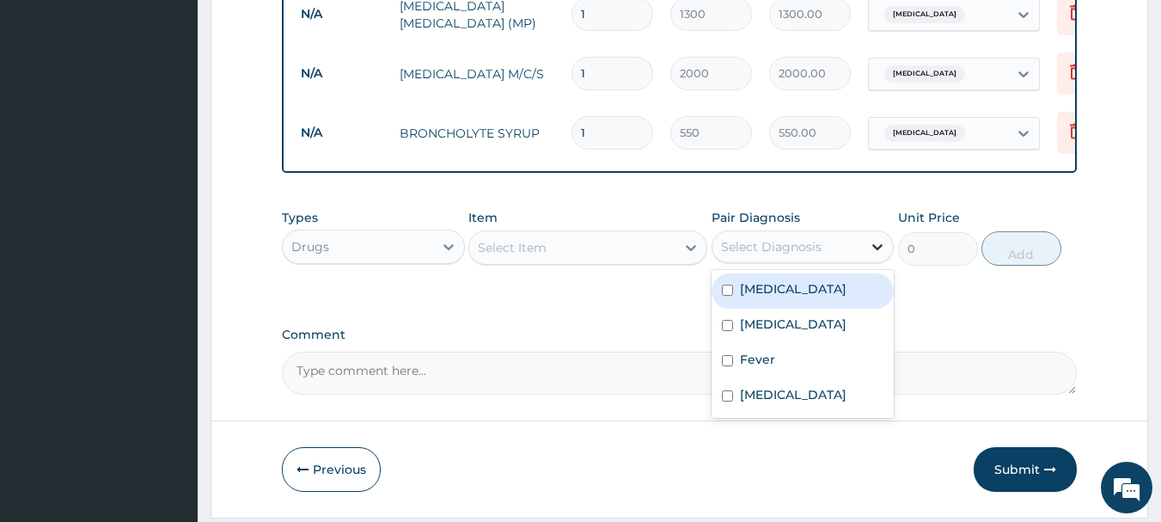
click at [879, 255] on icon at bounding box center [877, 246] width 17 height 17
click at [758, 297] on label "Malaria" at bounding box center [793, 288] width 107 height 17
checkbox input "true"
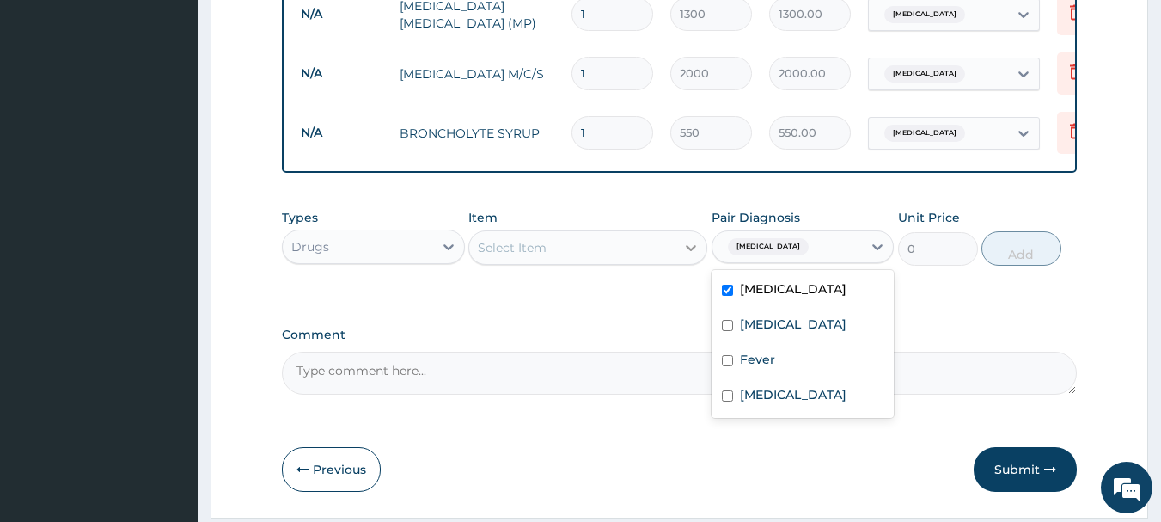
click at [693, 251] on icon at bounding box center [691, 248] width 10 height 6
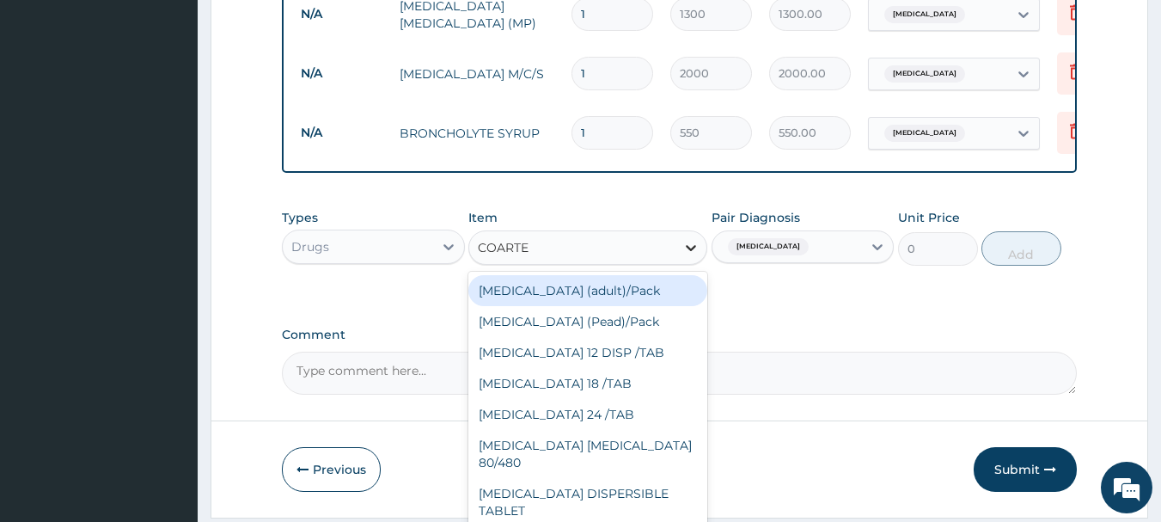
type input "COARTEM"
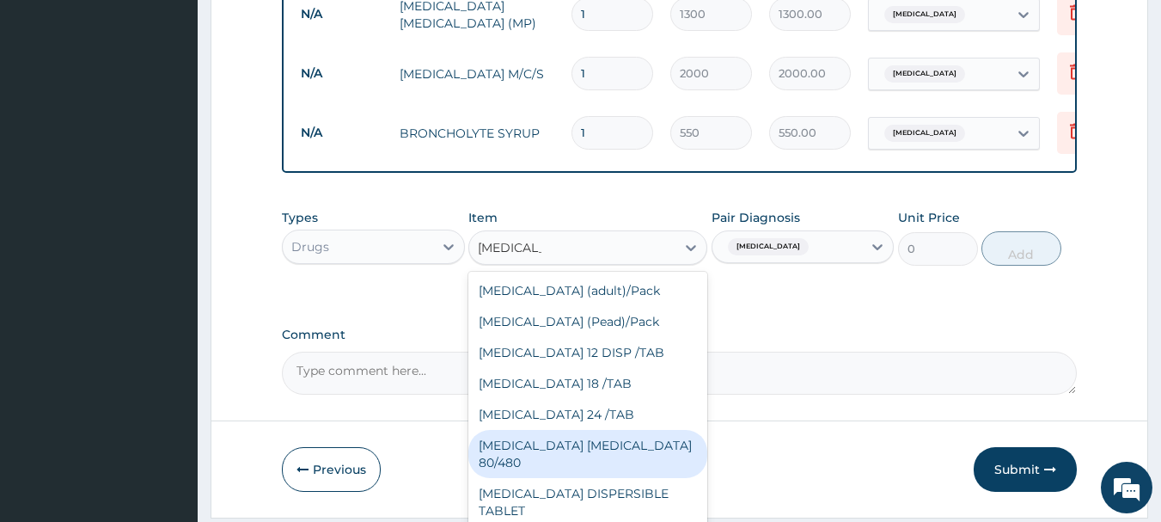
click at [547, 451] on div "COARTEM D TAB 80/480" at bounding box center [587, 454] width 239 height 48
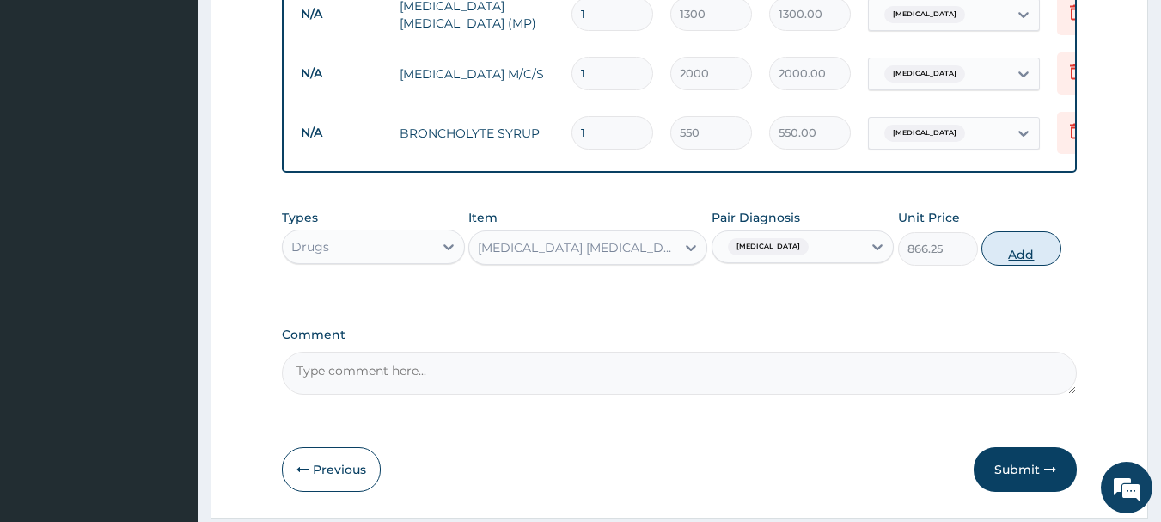
click at [1022, 256] on button "Add" at bounding box center [1021, 248] width 80 height 34
type input "0"
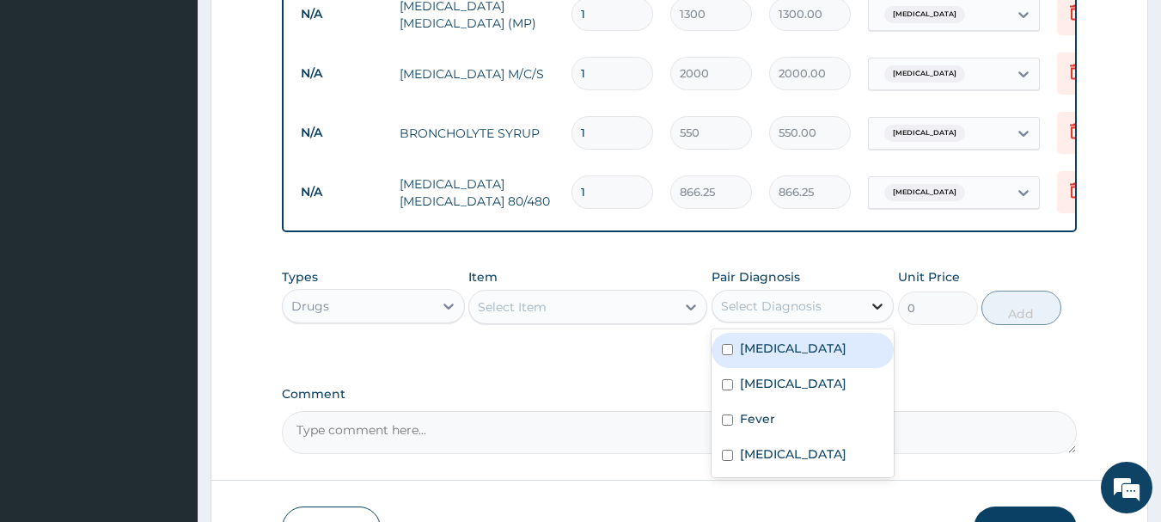
click at [883, 315] on icon at bounding box center [877, 305] width 17 height 17
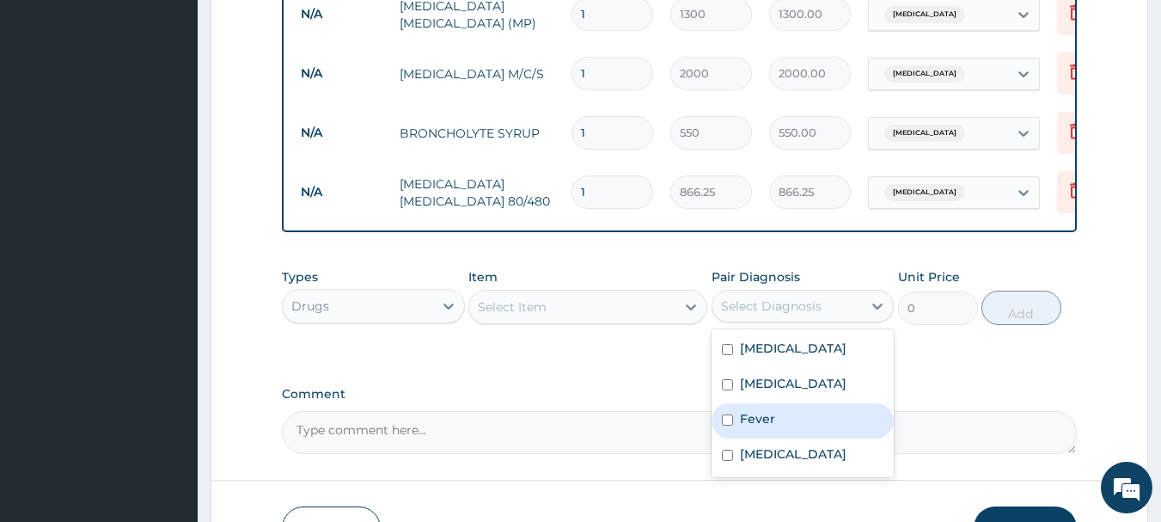
click at [812, 427] on div "Fever" at bounding box center [803, 420] width 183 height 35
checkbox input "true"
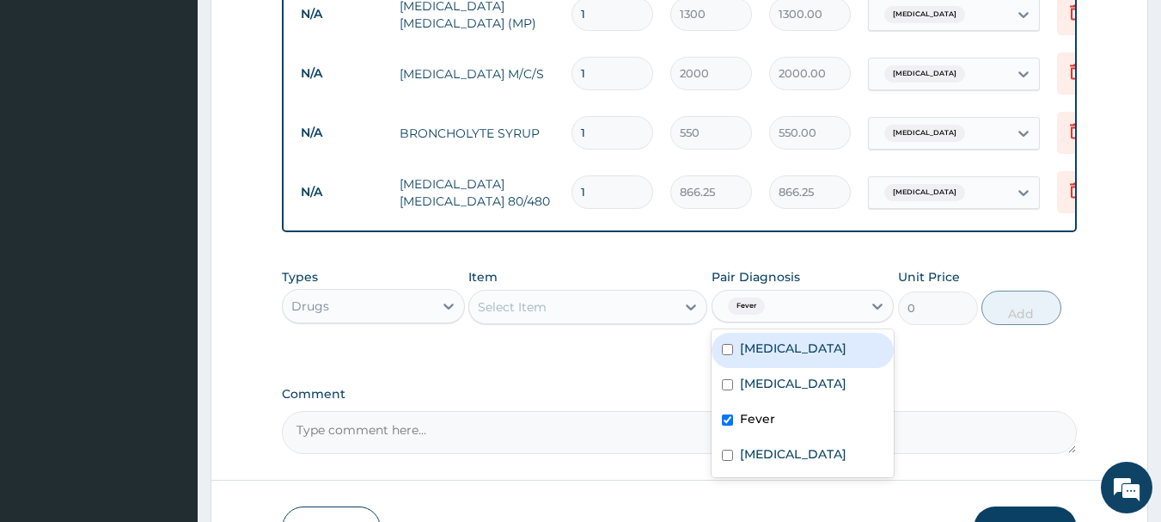
click at [633, 306] on div "Select Item" at bounding box center [572, 307] width 206 height 28
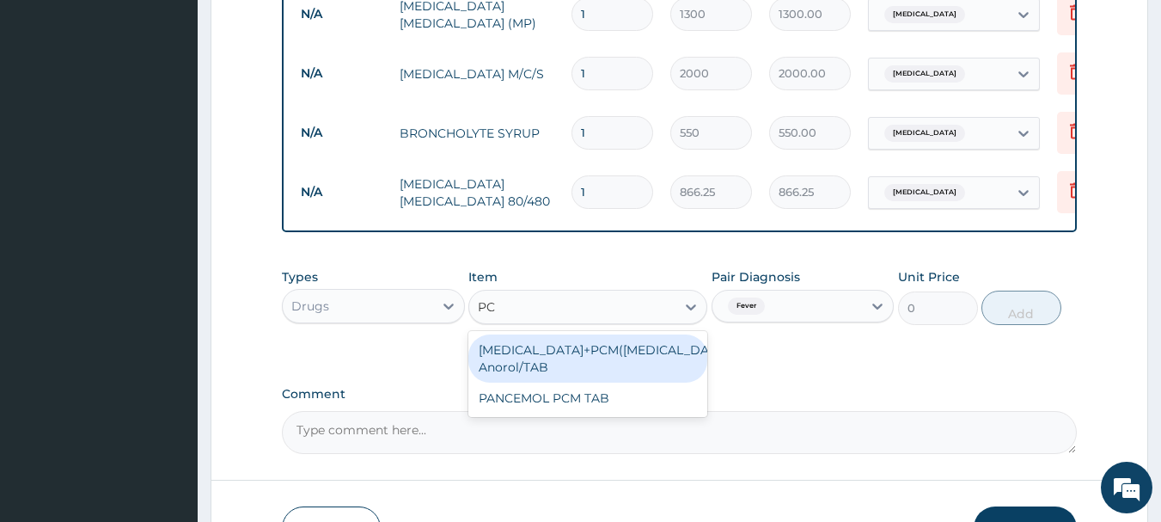
type input "PCM"
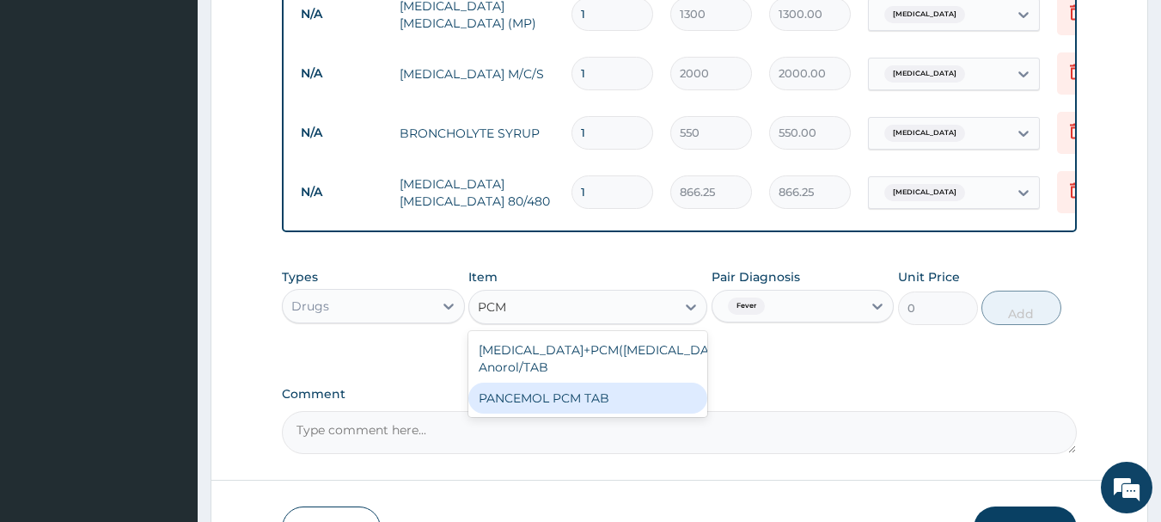
click at [573, 409] on div "PANCEMOL PCM TAB" at bounding box center [587, 397] width 239 height 31
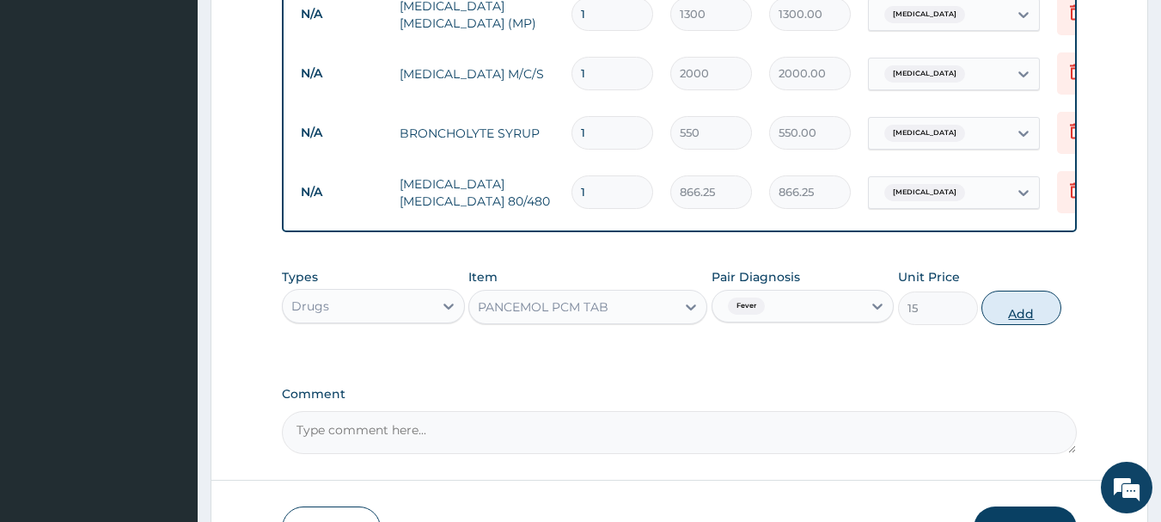
click at [1021, 317] on button "Add" at bounding box center [1021, 307] width 80 height 34
type input "0"
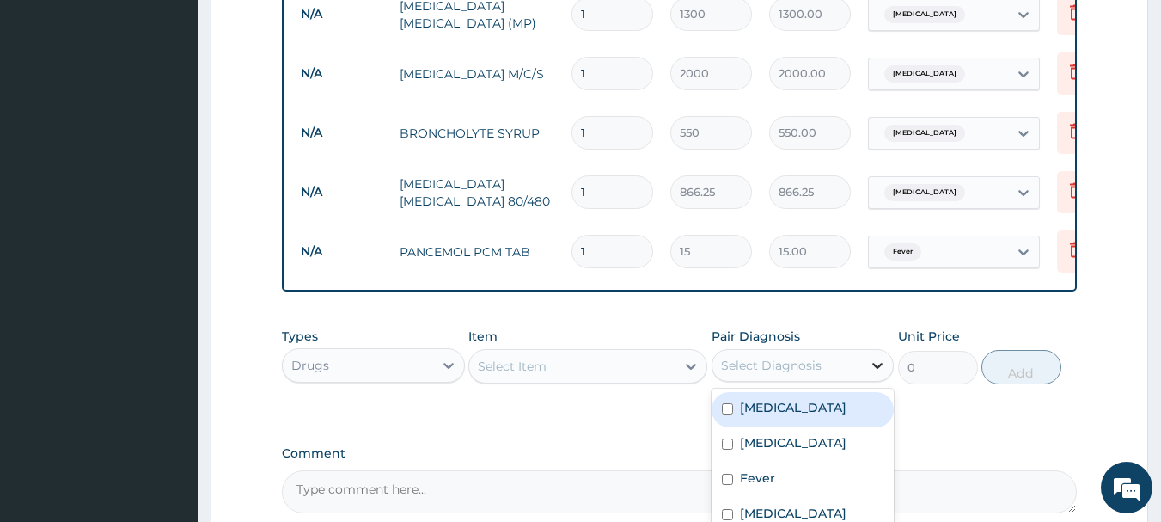
click at [878, 371] on icon at bounding box center [877, 365] width 17 height 17
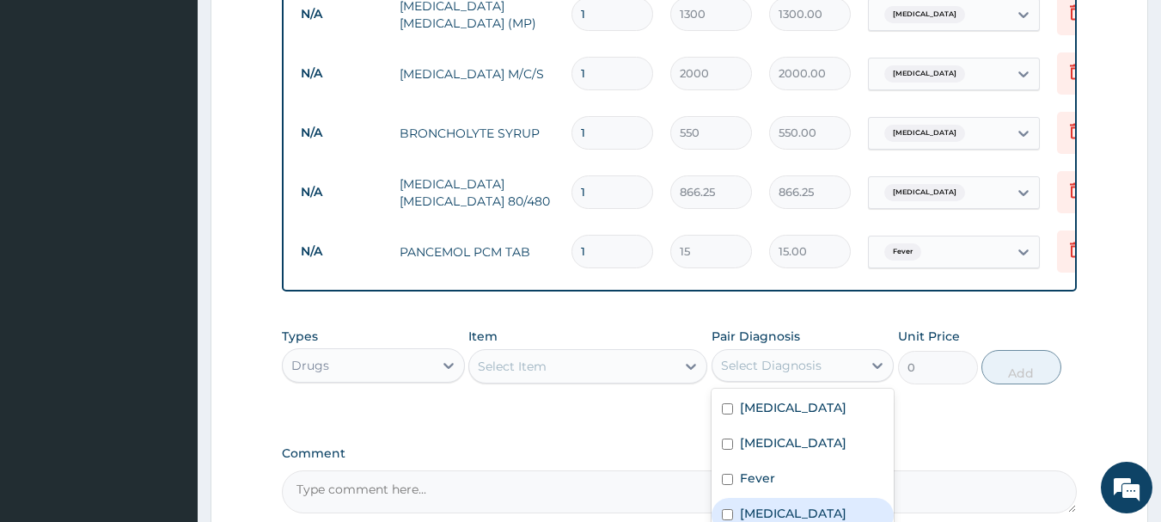
click at [798, 519] on label "Tinea corporis" at bounding box center [793, 512] width 107 height 17
checkbox input "true"
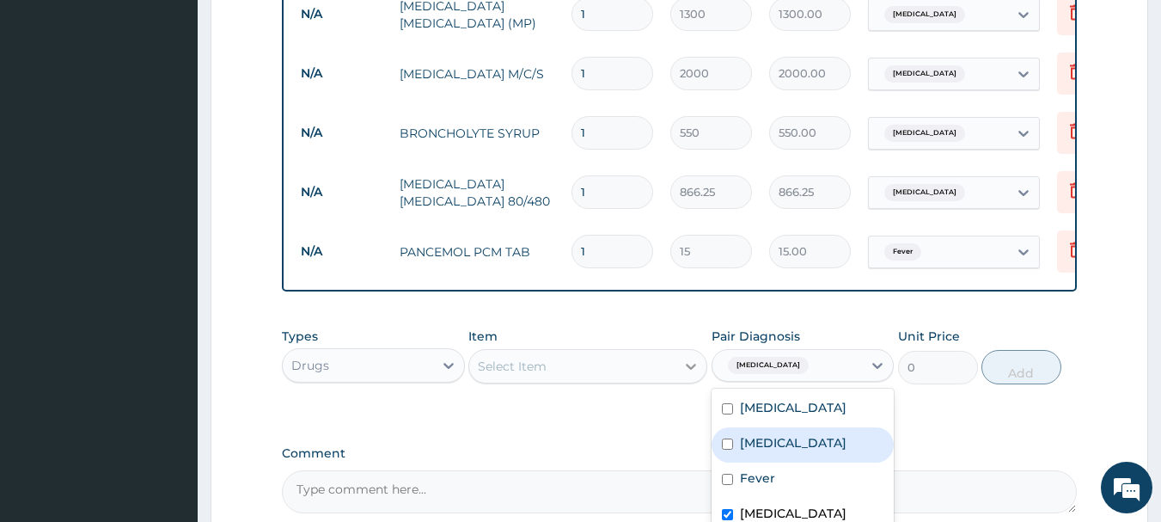
click at [689, 371] on icon at bounding box center [690, 366] width 17 height 17
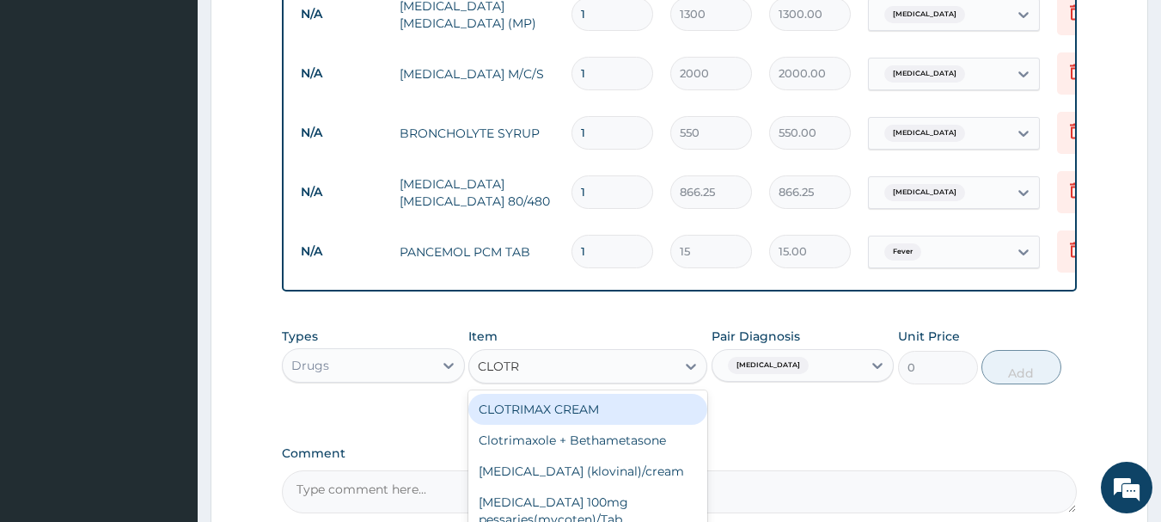
type input "CLOTRI"
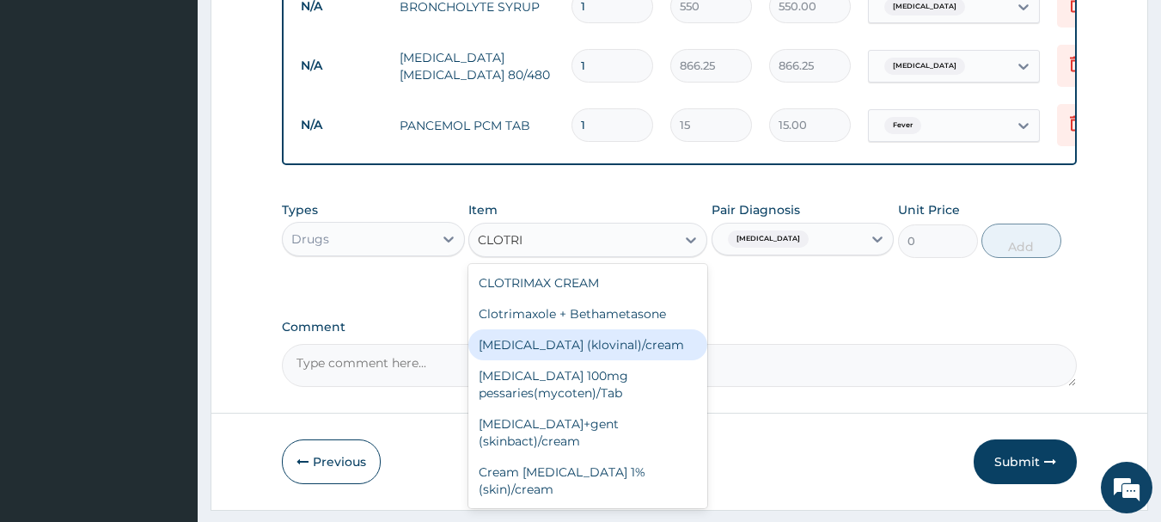
scroll to position [905, 0]
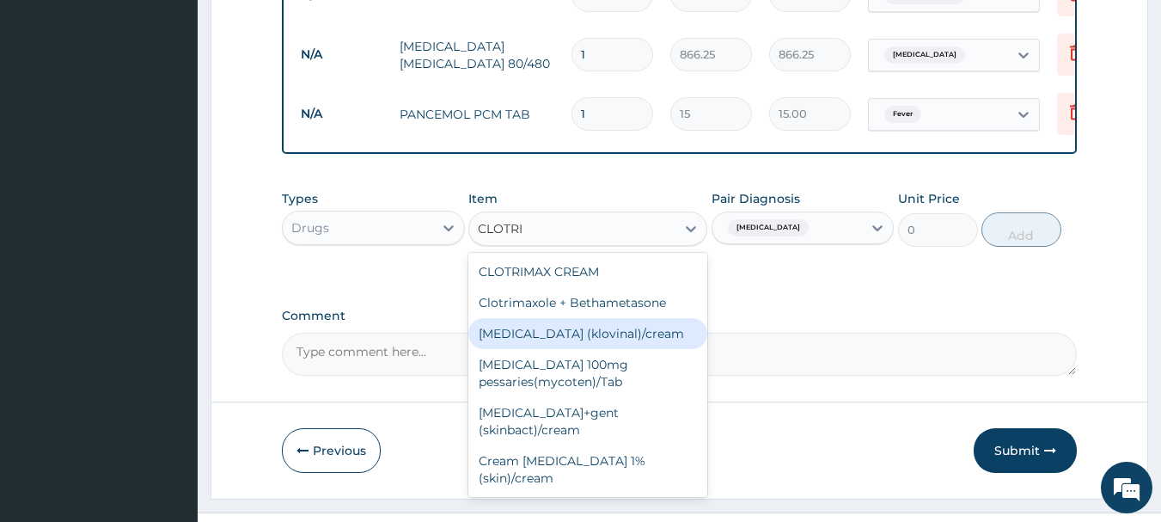
click at [566, 343] on div "Clotrimazole (klovinal)/cream" at bounding box center [587, 333] width 239 height 31
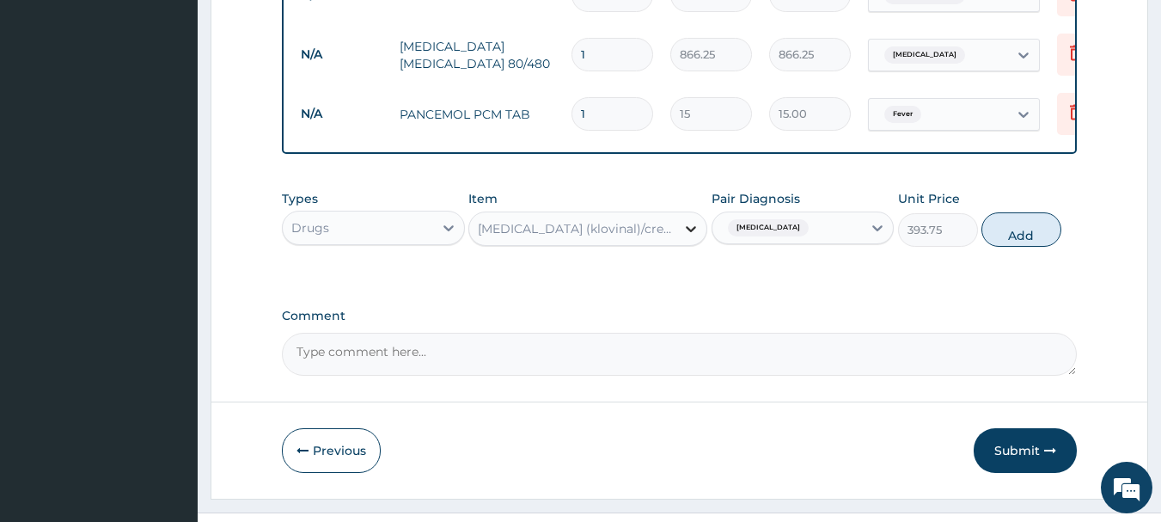
click at [690, 234] on icon at bounding box center [690, 228] width 17 height 17
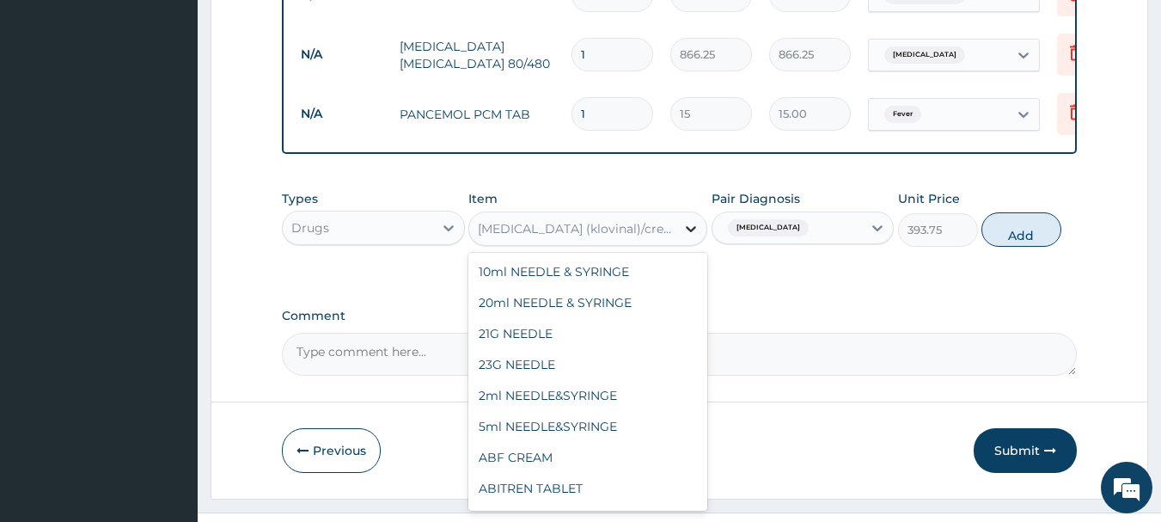
scroll to position [15594, 0]
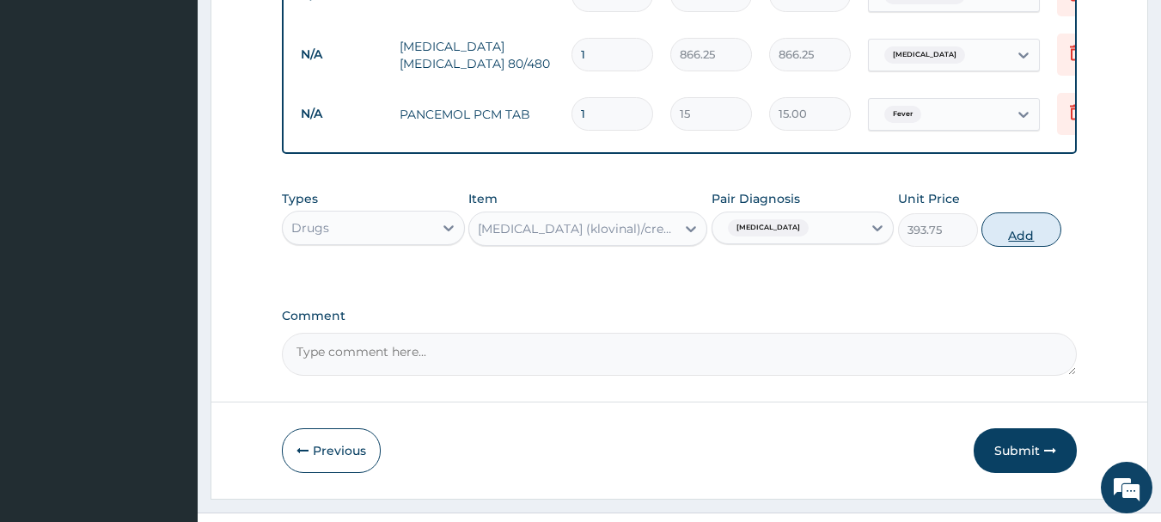
click at [1010, 240] on button "Add" at bounding box center [1021, 229] width 80 height 34
type input "0"
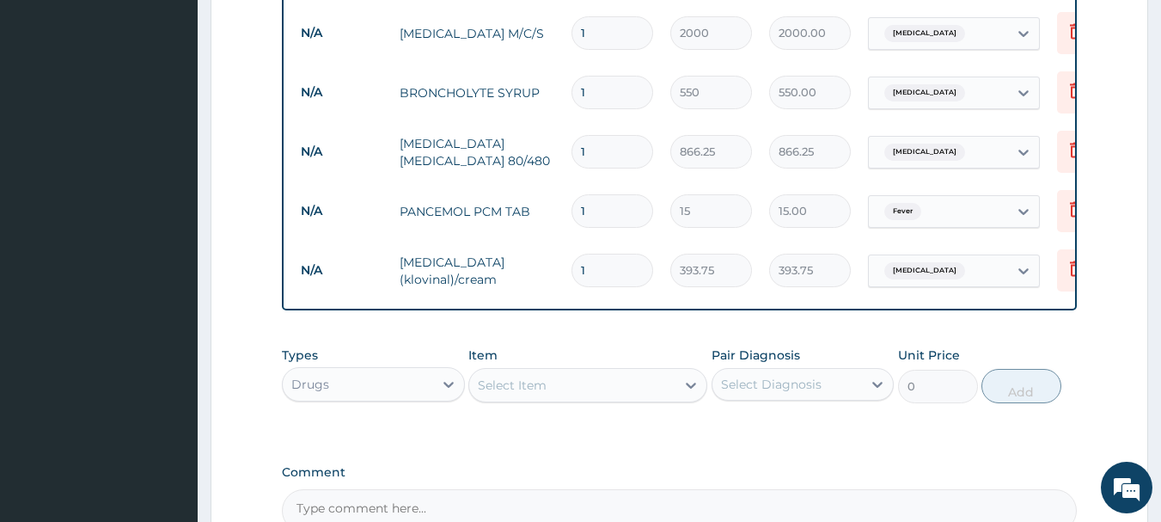
scroll to position [798, 0]
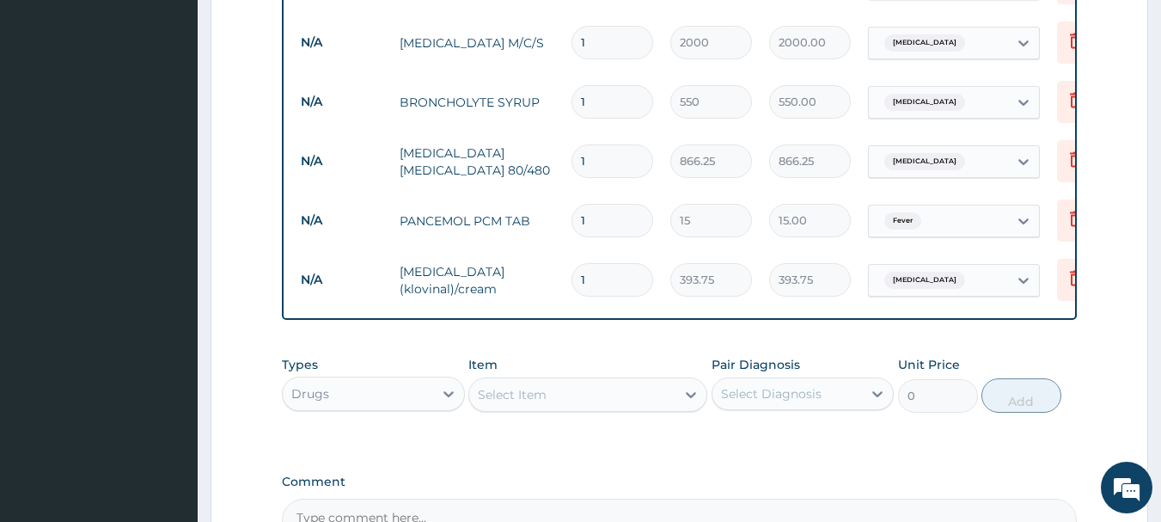
click at [595, 156] on input "1" at bounding box center [613, 161] width 82 height 34
type input "0.00"
type input "6"
type input "5197.50"
type input "6"
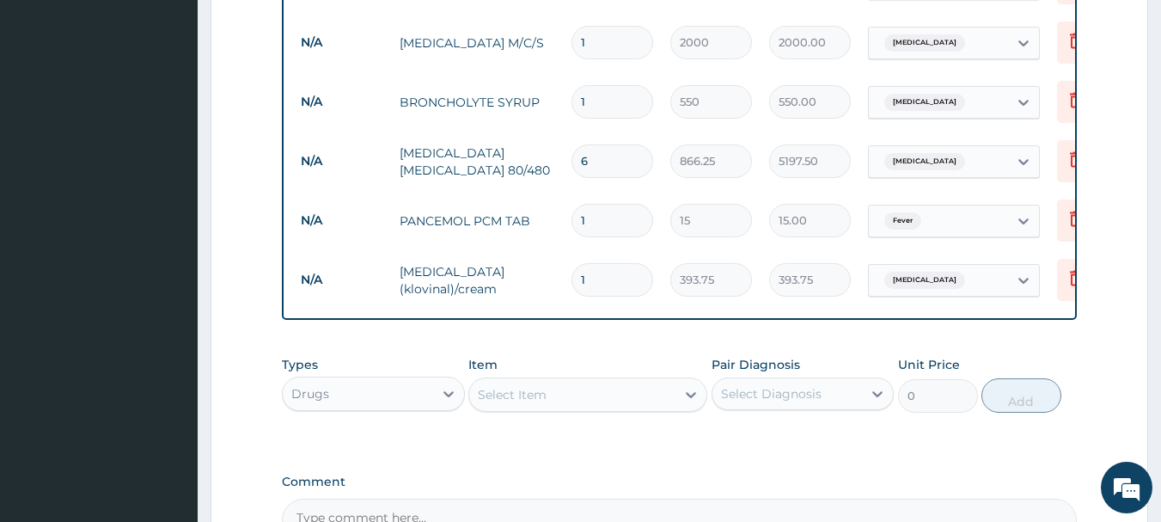
click at [590, 213] on input "1" at bounding box center [613, 221] width 82 height 34
type input "18"
type input "270.00"
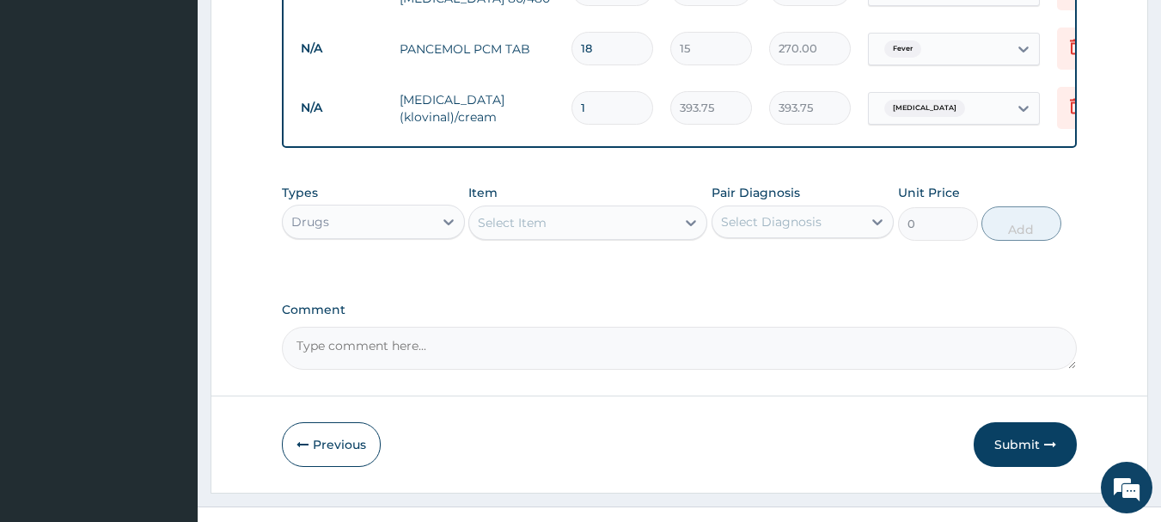
scroll to position [1005, 0]
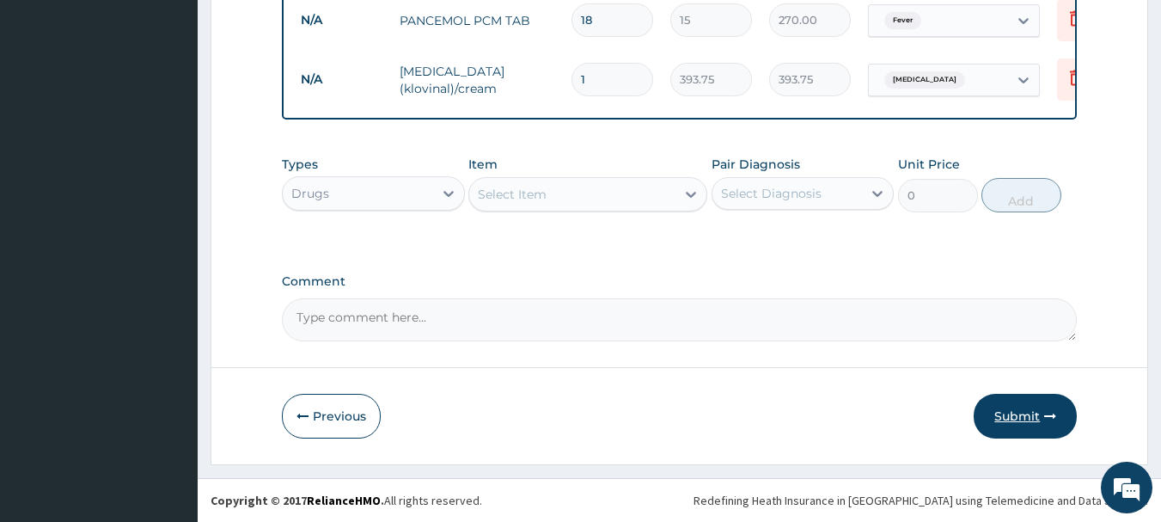
type input "18"
click at [1008, 419] on button "Submit" at bounding box center [1025, 416] width 103 height 45
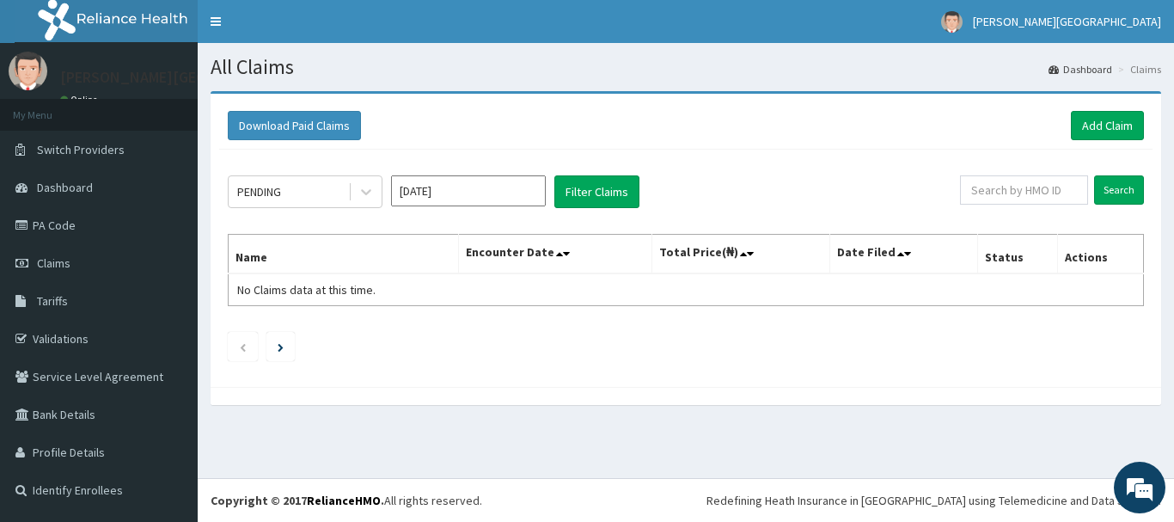
click at [1143, 443] on div "All Claims Dashboard Claims Download Paid Claims Add Claim × Note you can only …" at bounding box center [686, 260] width 976 height 435
click at [1173, 408] on div "Download Paid Claims Add Claim × Note you can only download claims within a max…" at bounding box center [686, 256] width 976 height 331
click at [1101, 119] on link "Add Claim" at bounding box center [1107, 125] width 73 height 29
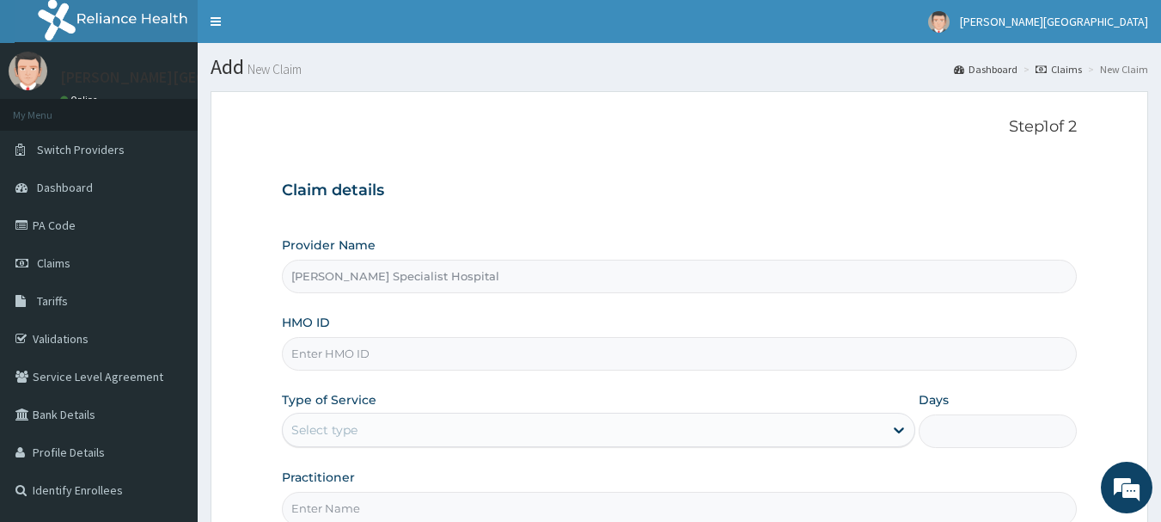
type input "[PERSON_NAME] Specialist Hospital"
click at [328, 353] on input "HMO ID" at bounding box center [680, 354] width 796 height 34
type input "LSC/10013/C"
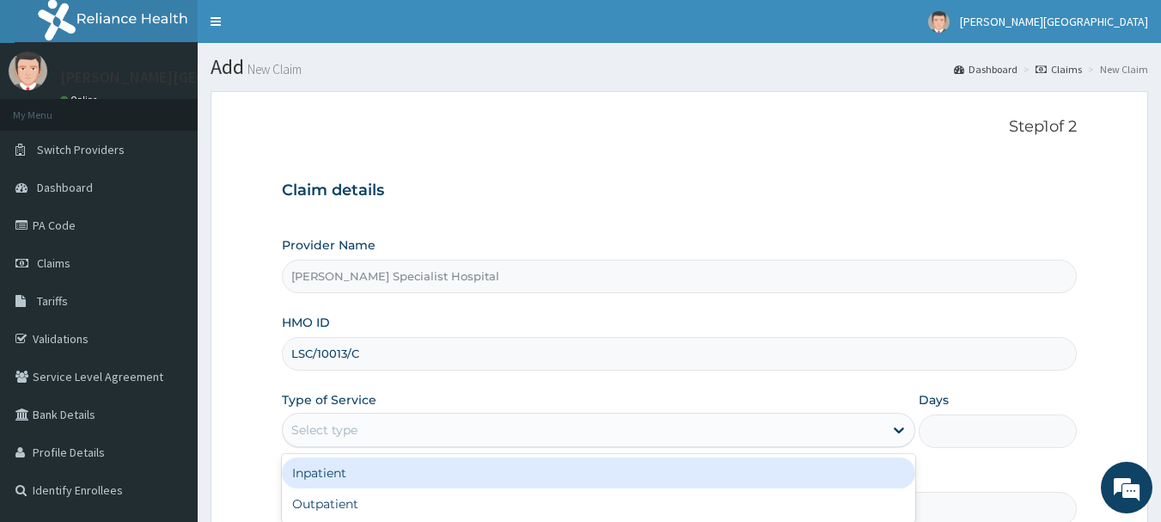
click at [344, 430] on div "Select type" at bounding box center [324, 429] width 66 height 17
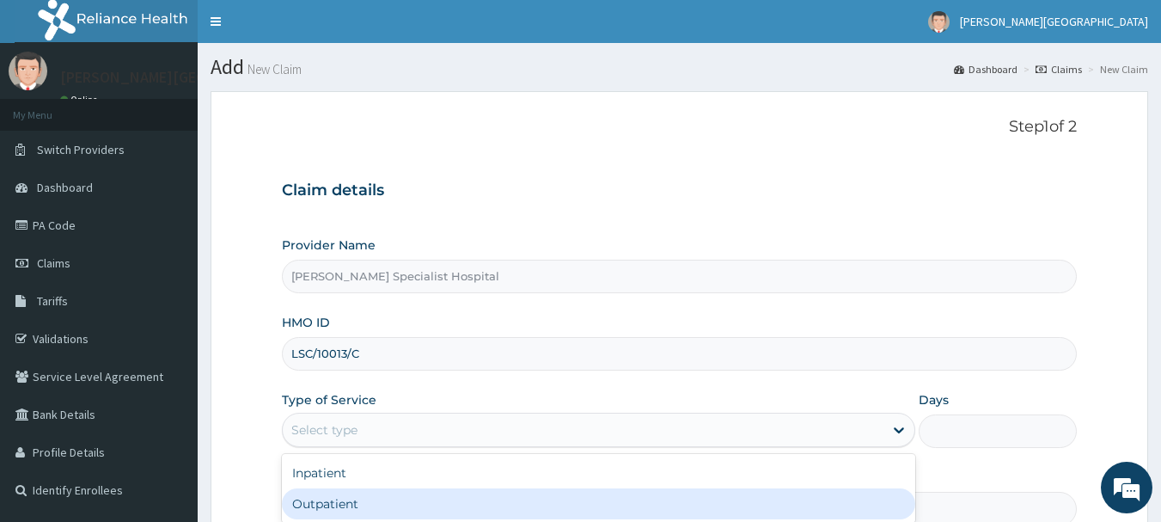
click at [325, 499] on div "Outpatient" at bounding box center [598, 503] width 633 height 31
type input "1"
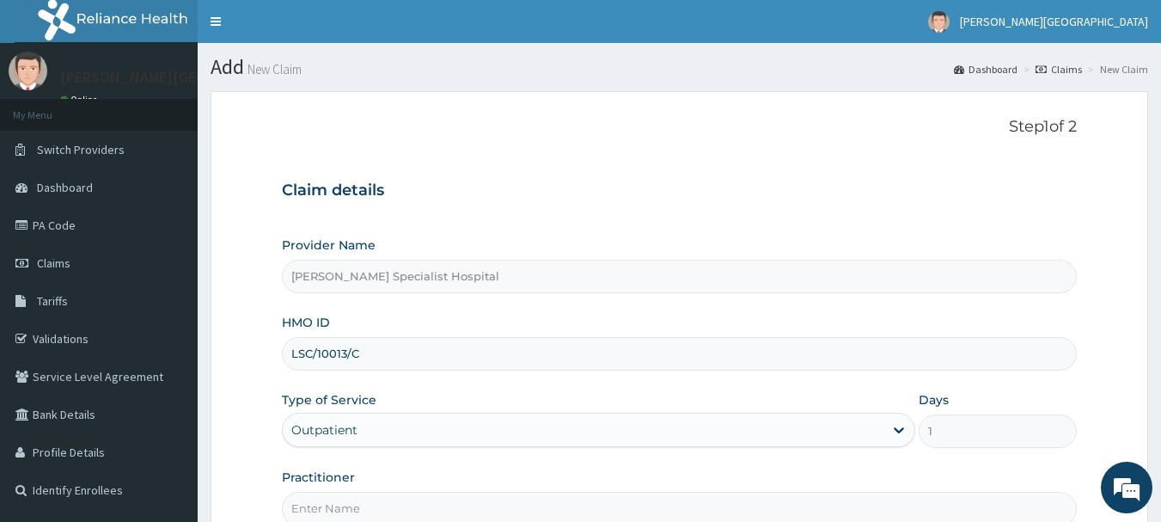
click at [328, 512] on input "Practitioner" at bounding box center [680, 509] width 796 height 34
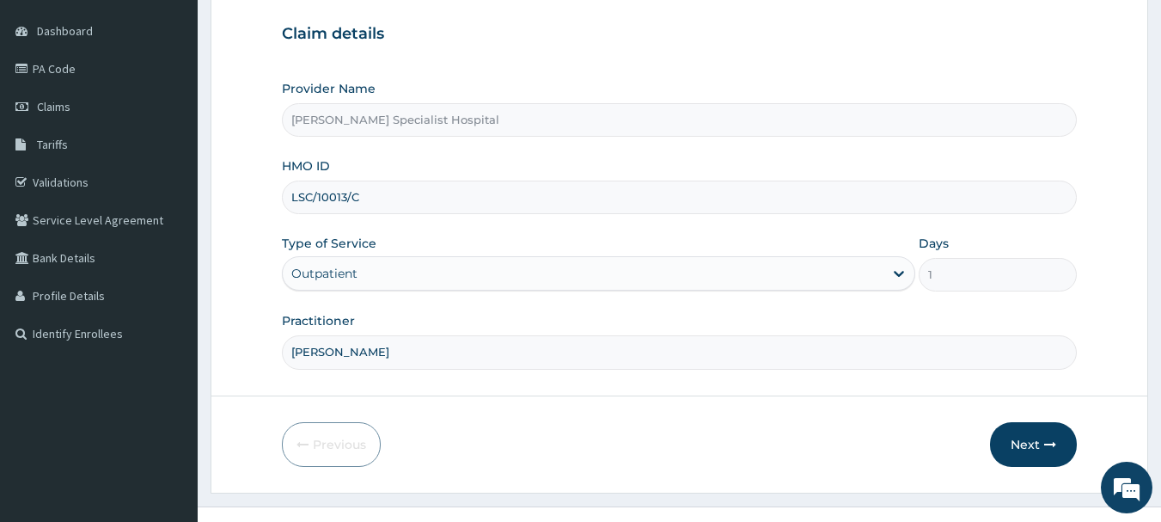
scroll to position [163, 0]
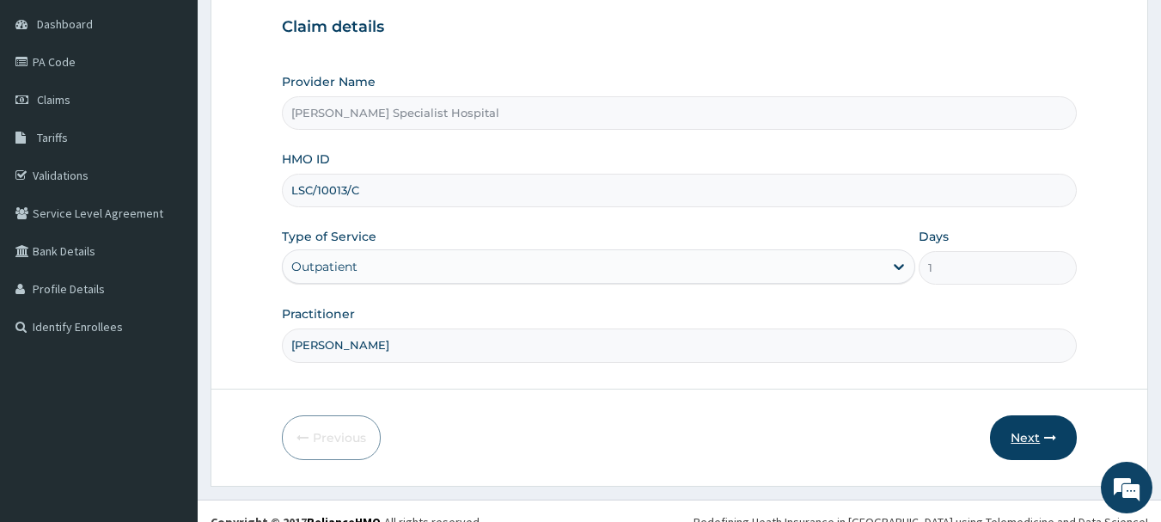
type input "[PERSON_NAME]"
click at [1033, 434] on button "Next" at bounding box center [1033, 437] width 87 height 45
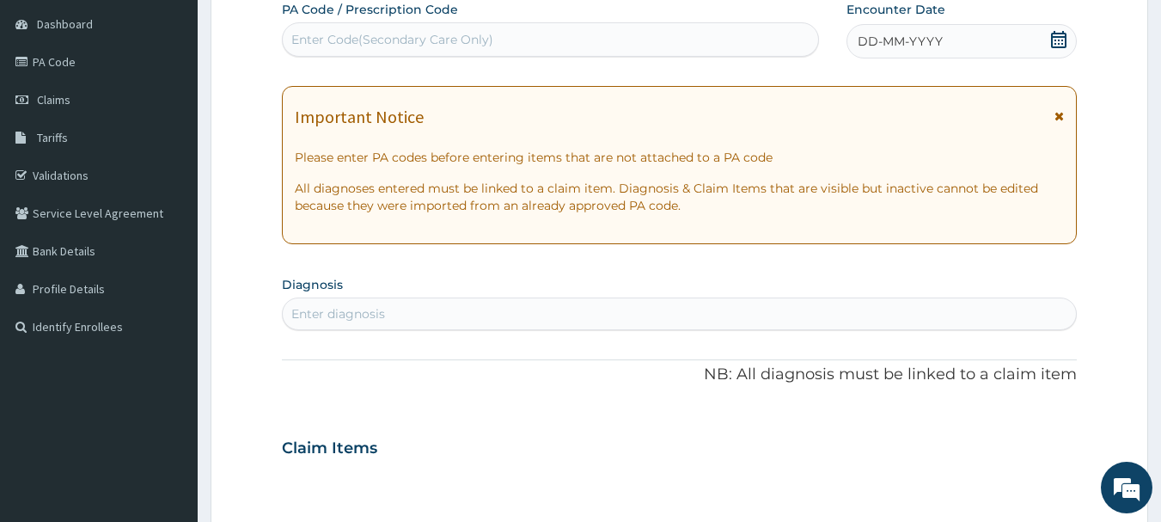
click at [1061, 39] on icon at bounding box center [1058, 39] width 17 height 17
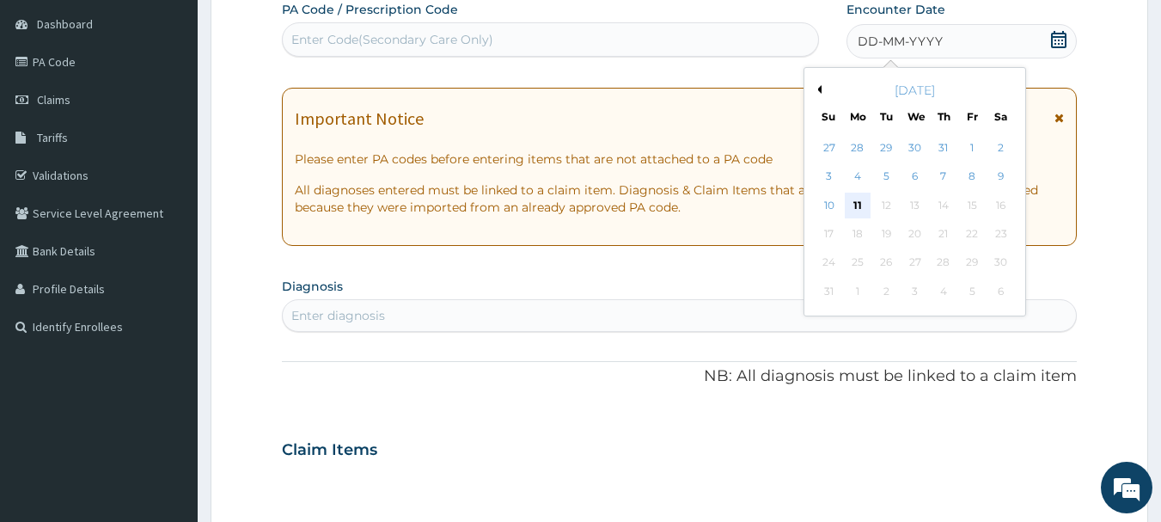
click at [859, 205] on div "11" at bounding box center [858, 206] width 26 height 26
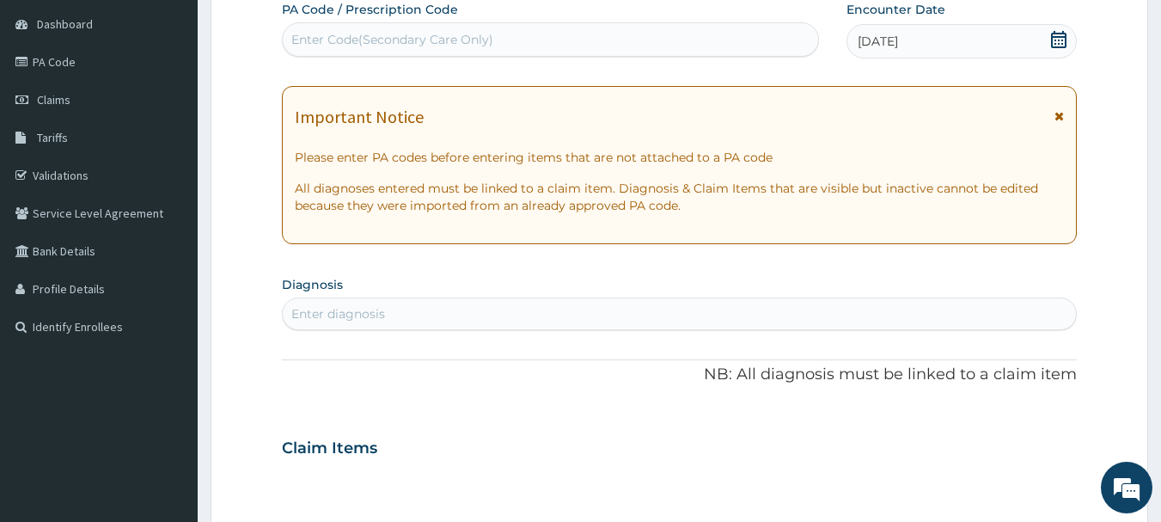
click at [349, 305] on div "Enter diagnosis" at bounding box center [338, 313] width 94 height 17
type input "[MEDICAL_DATA]"
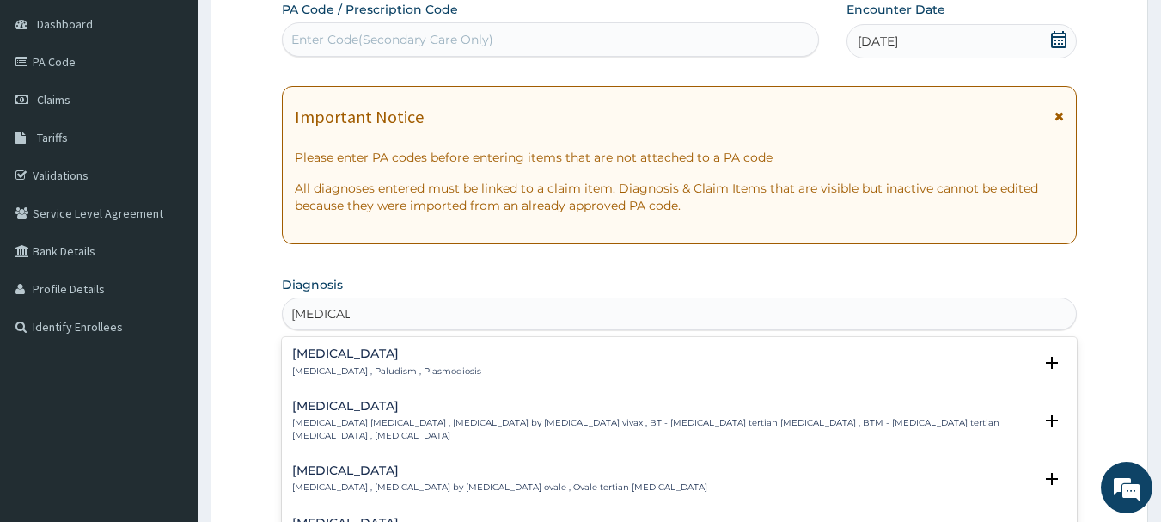
click at [321, 370] on p "[MEDICAL_DATA] , Paludism , Plasmodiosis" at bounding box center [386, 371] width 189 height 12
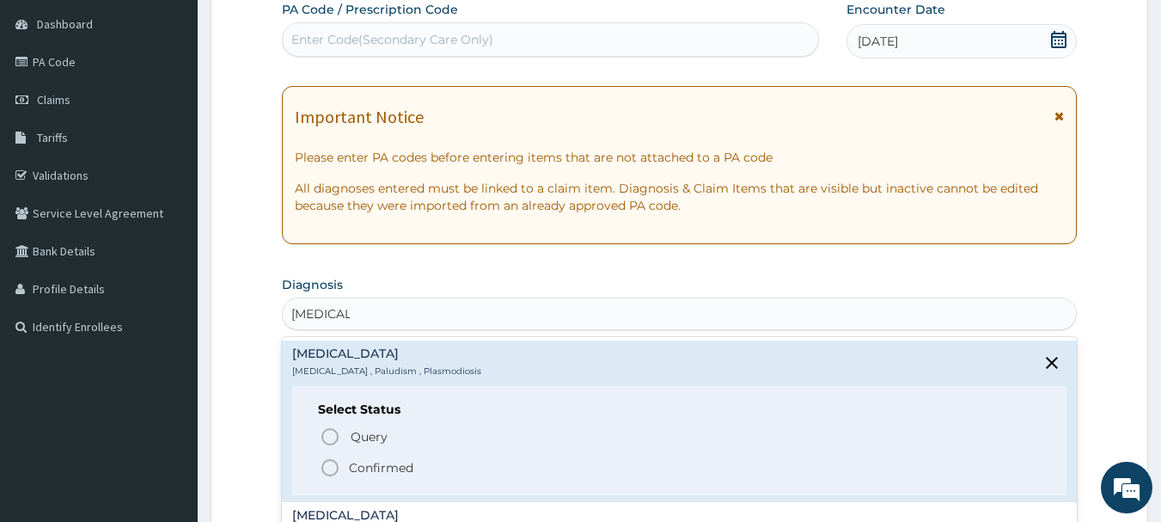
click at [330, 470] on icon "status option filled" at bounding box center [330, 467] width 21 height 21
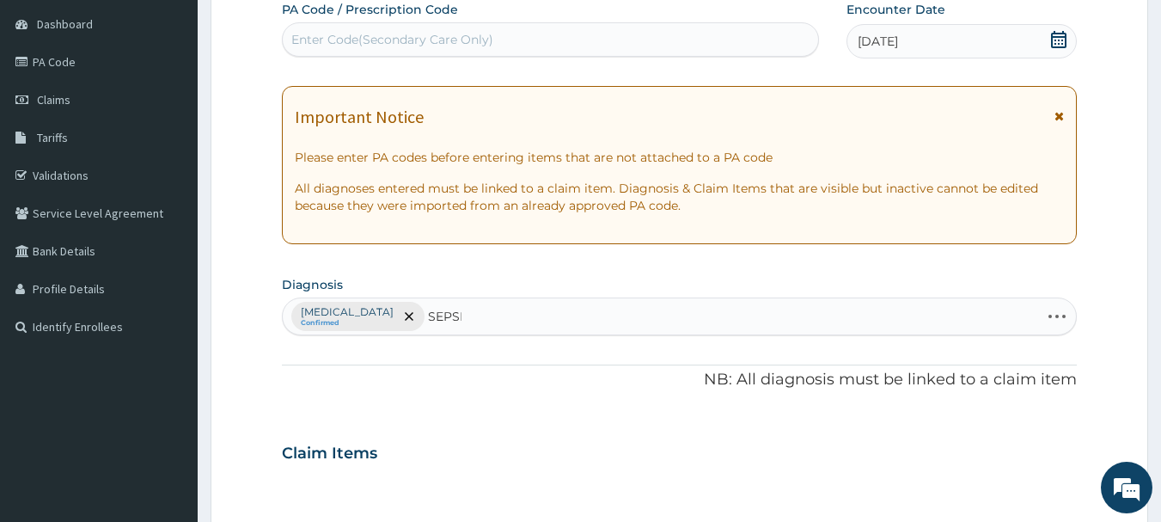
type input "[MEDICAL_DATA]"
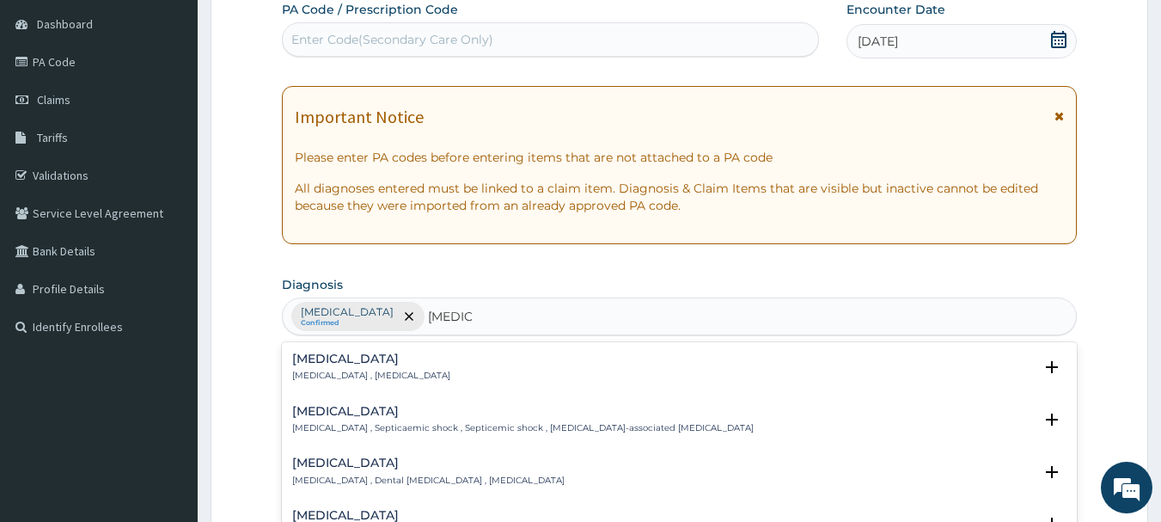
click at [342, 362] on h4 "[MEDICAL_DATA]" at bounding box center [371, 358] width 158 height 13
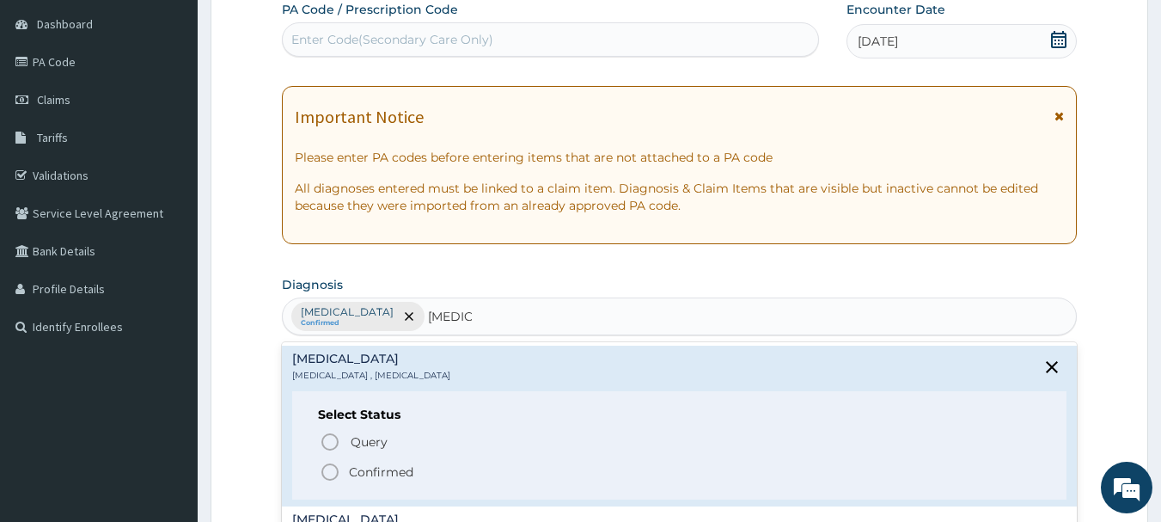
click at [329, 474] on icon "status option filled" at bounding box center [330, 472] width 21 height 21
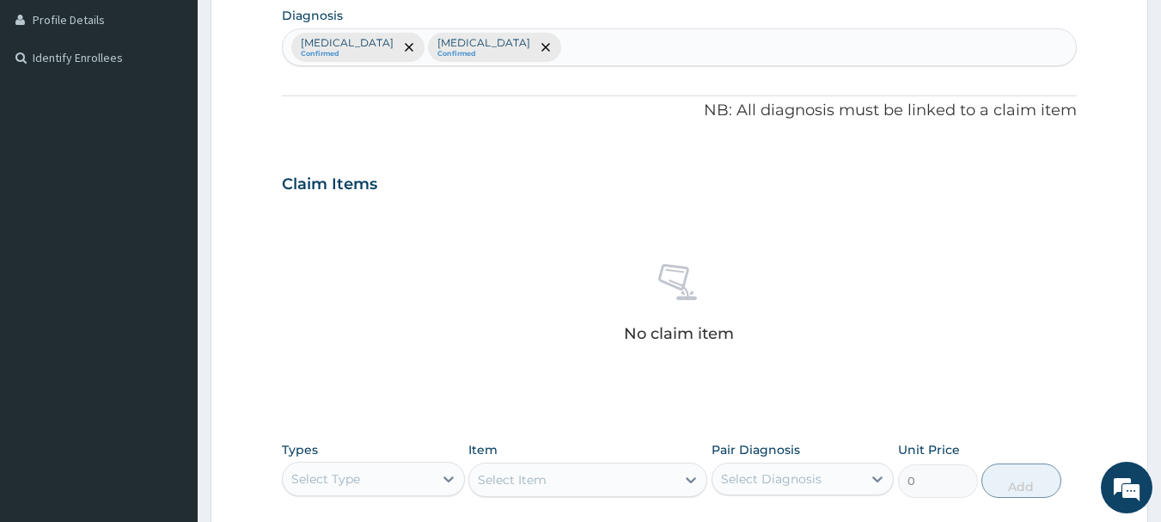
scroll to position [569, 0]
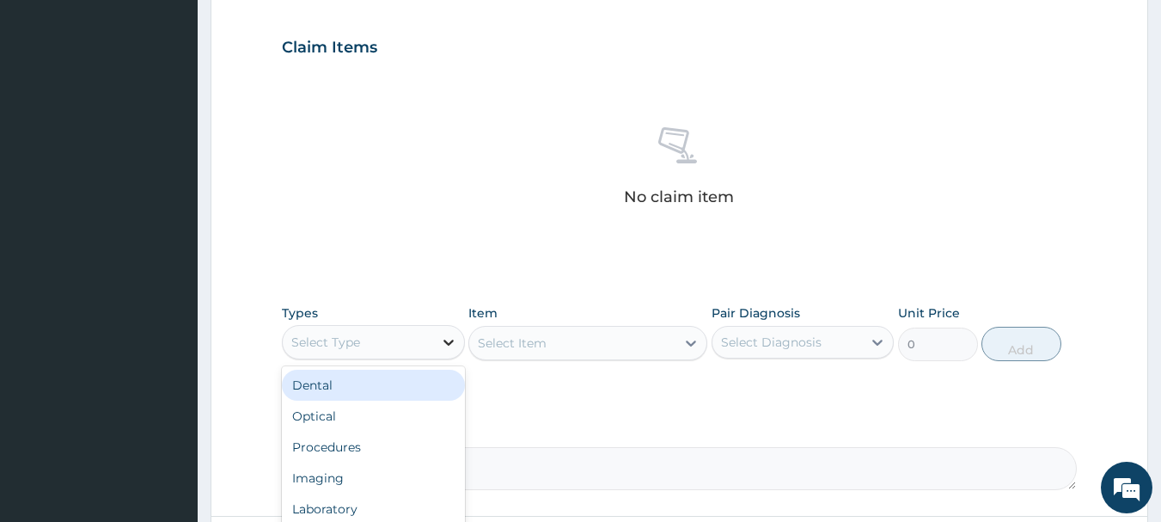
click at [452, 345] on icon at bounding box center [448, 341] width 17 height 17
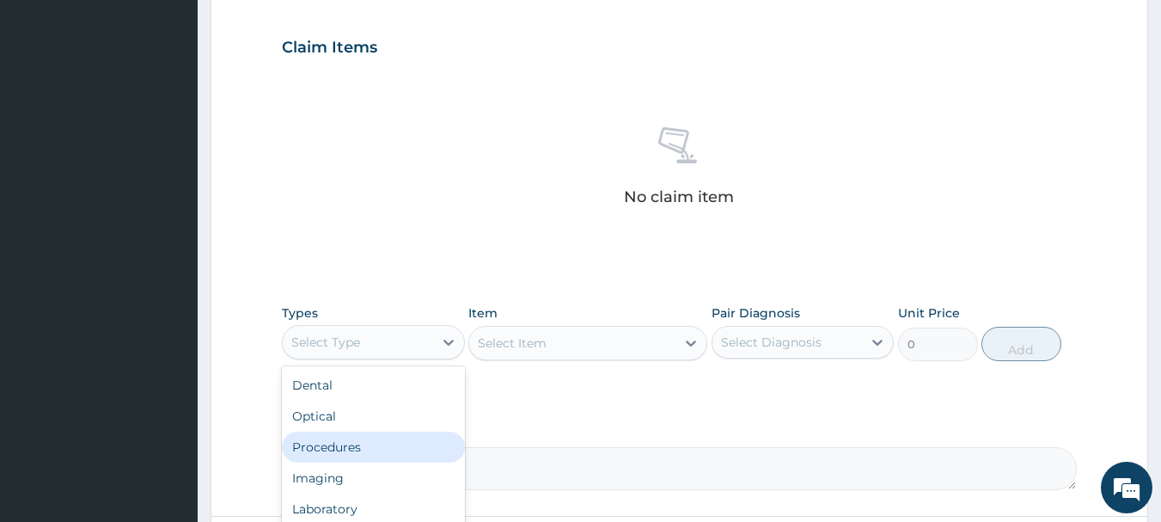
click at [390, 457] on div "Procedures" at bounding box center [373, 446] width 183 height 31
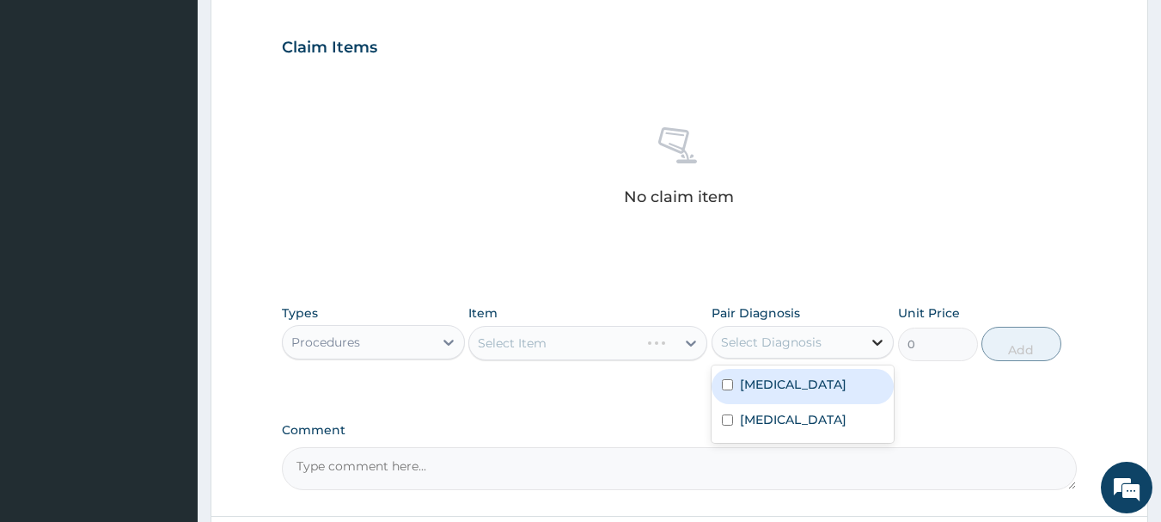
click at [878, 343] on icon at bounding box center [878, 342] width 10 height 6
click at [789, 385] on div "[MEDICAL_DATA]" at bounding box center [803, 386] width 183 height 35
checkbox input "true"
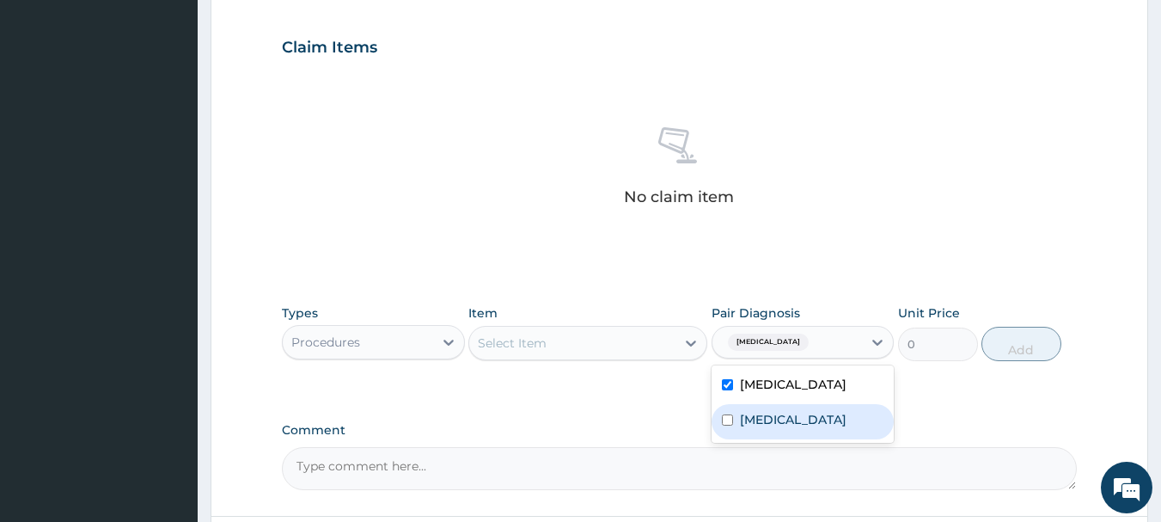
click at [770, 420] on label "[MEDICAL_DATA]" at bounding box center [793, 419] width 107 height 17
checkbox input "true"
click at [614, 344] on div "Select Item" at bounding box center [572, 343] width 206 height 28
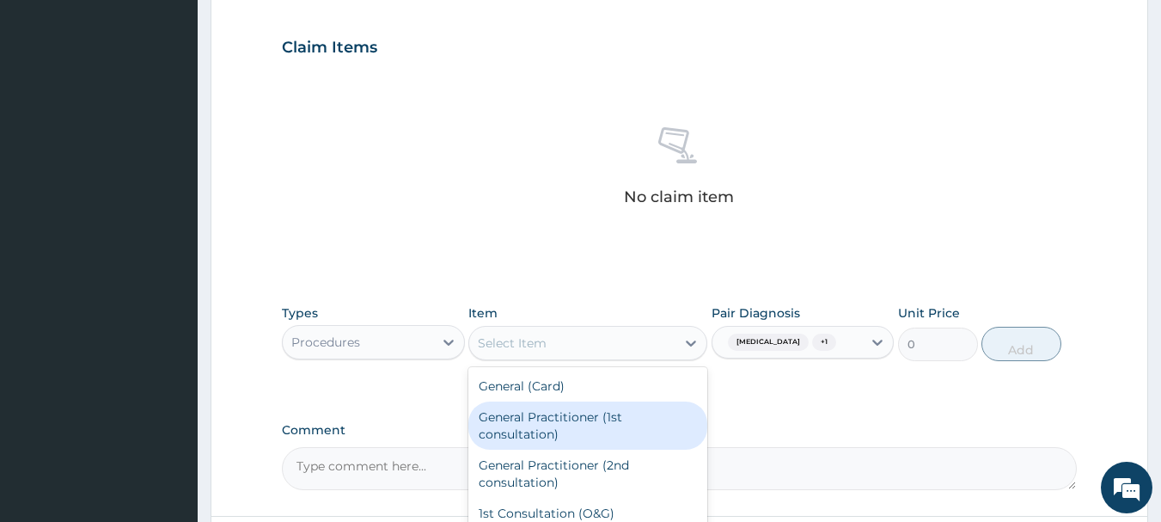
click at [527, 420] on div "General Practitioner (1st consultation)" at bounding box center [587, 425] width 239 height 48
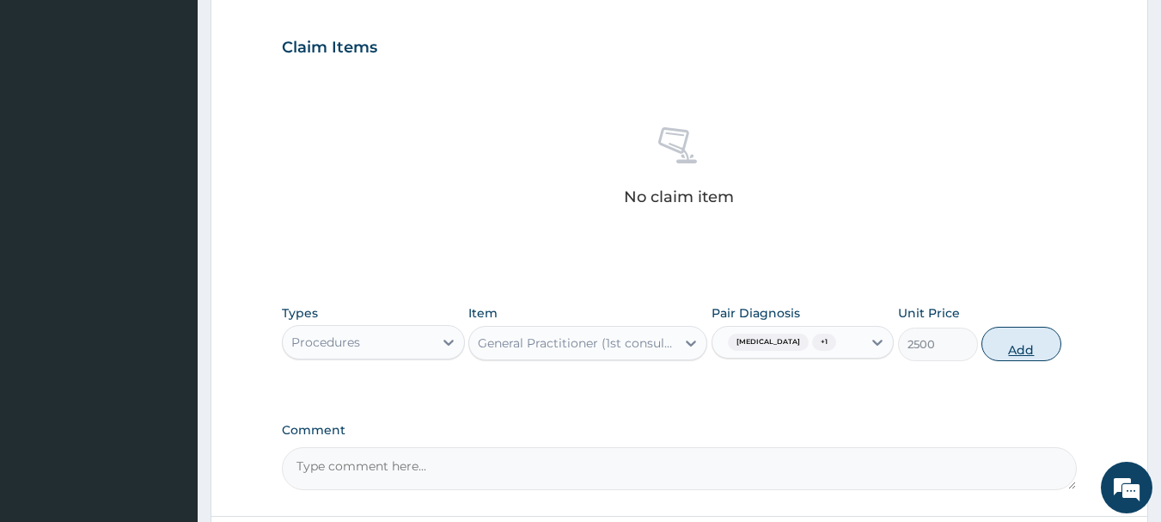
click at [1025, 354] on button "Add" at bounding box center [1021, 344] width 80 height 34
type input "0"
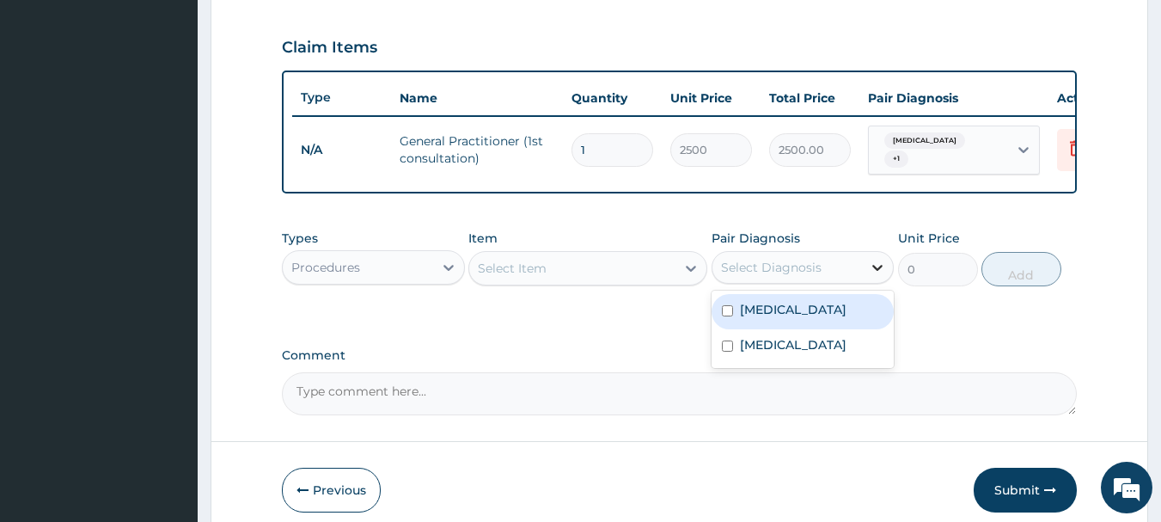
click at [879, 271] on icon at bounding box center [878, 268] width 10 height 6
click at [780, 318] on label "[MEDICAL_DATA]" at bounding box center [793, 309] width 107 height 17
checkbox input "true"
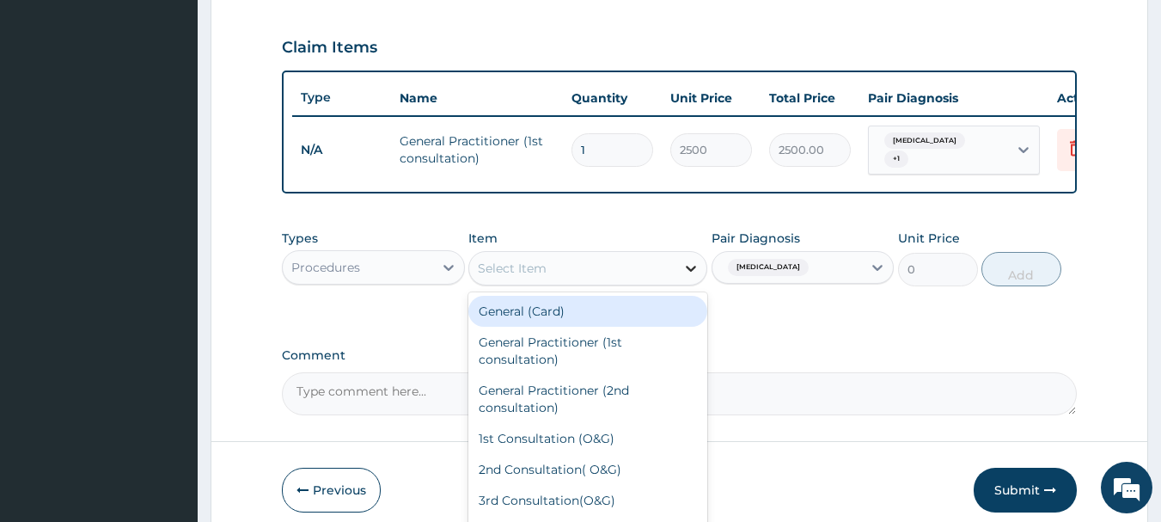
click at [693, 272] on icon at bounding box center [691, 269] width 10 height 6
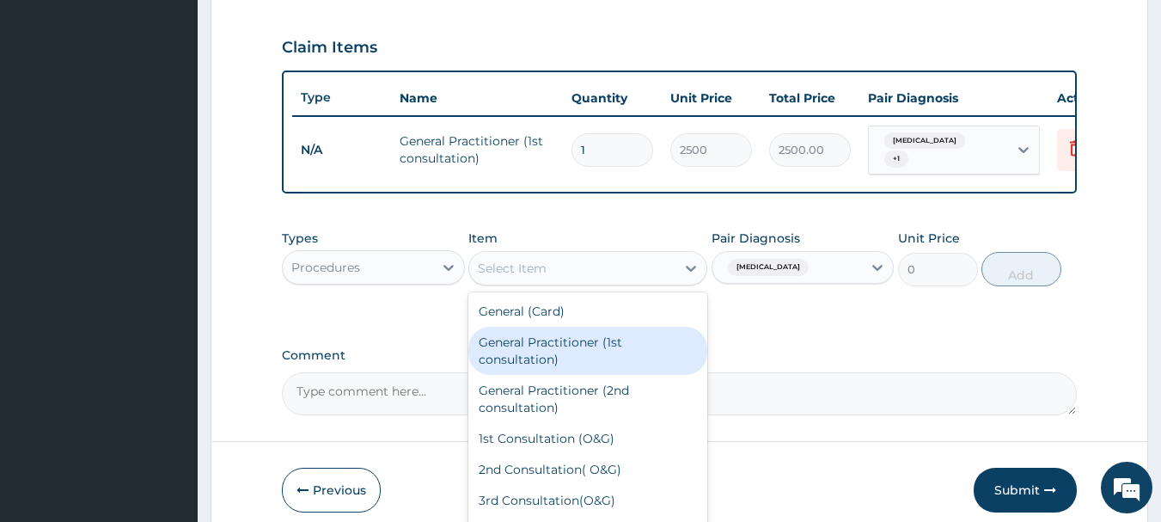
click at [548, 346] on div "General Practitioner (1st consultation)" at bounding box center [587, 351] width 239 height 48
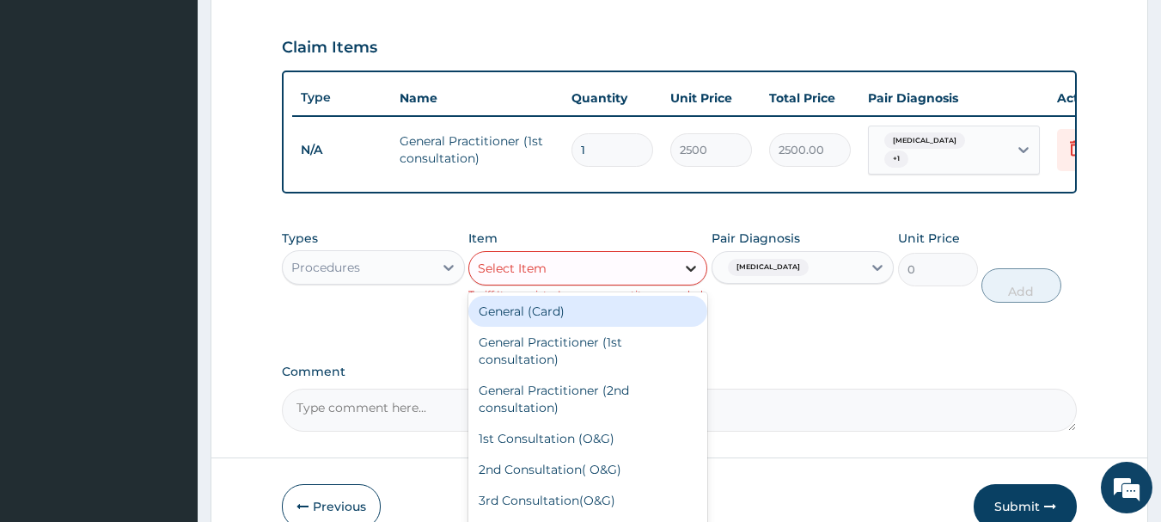
click at [695, 276] on icon at bounding box center [690, 268] width 17 height 17
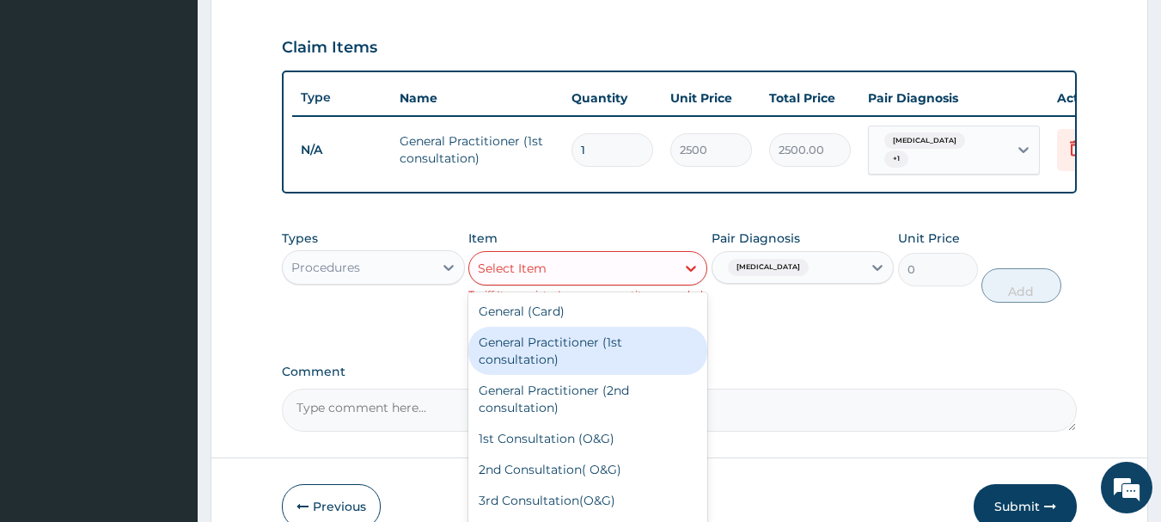
click at [567, 358] on div "General Practitioner (1st consultation)" at bounding box center [587, 351] width 239 height 48
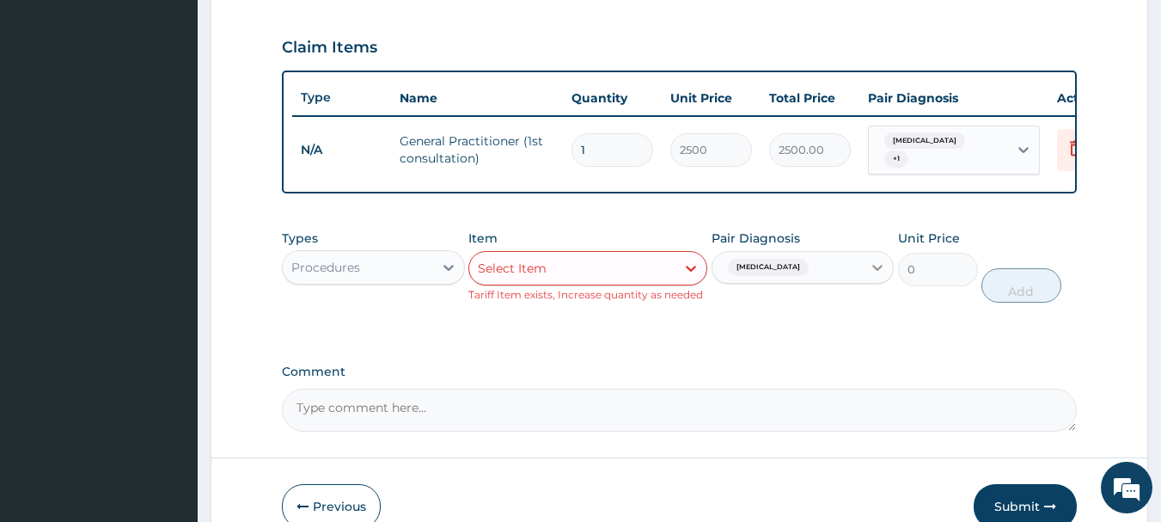
click at [871, 273] on icon at bounding box center [877, 267] width 17 height 17
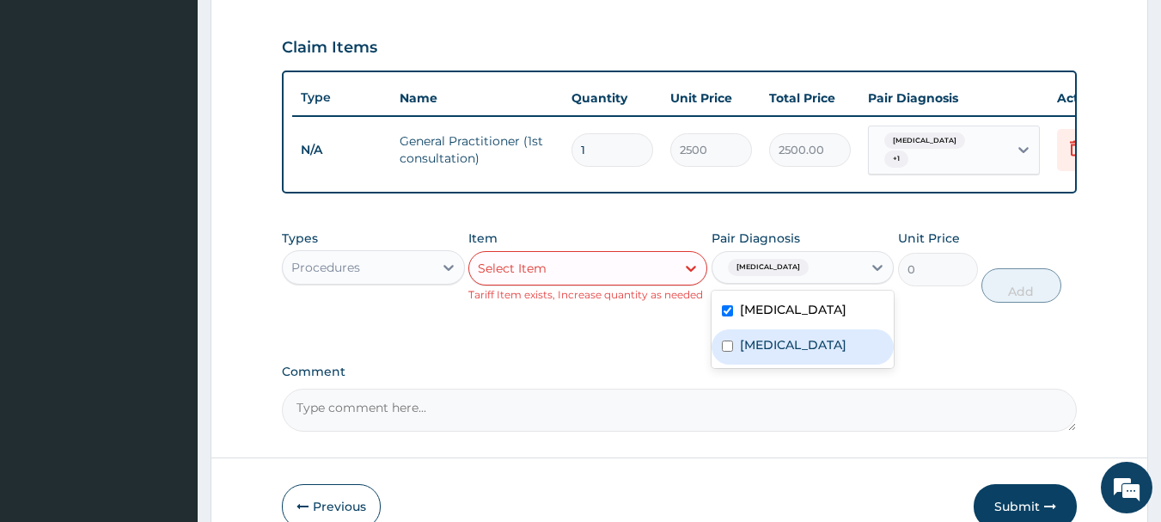
click at [773, 348] on label "[MEDICAL_DATA]" at bounding box center [793, 344] width 107 height 17
checkbox input "true"
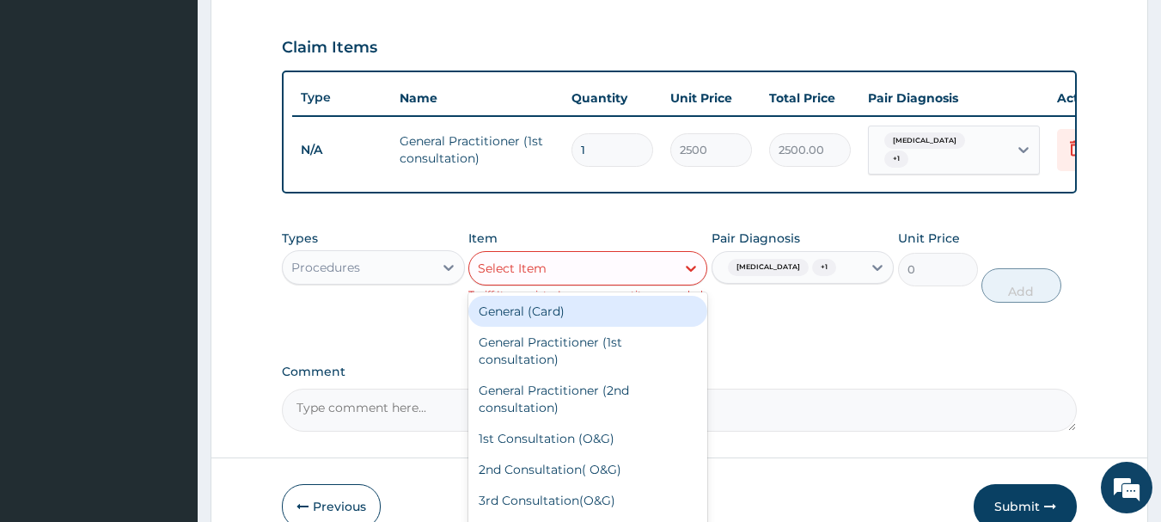
click at [607, 282] on div "Select Item" at bounding box center [572, 268] width 206 height 28
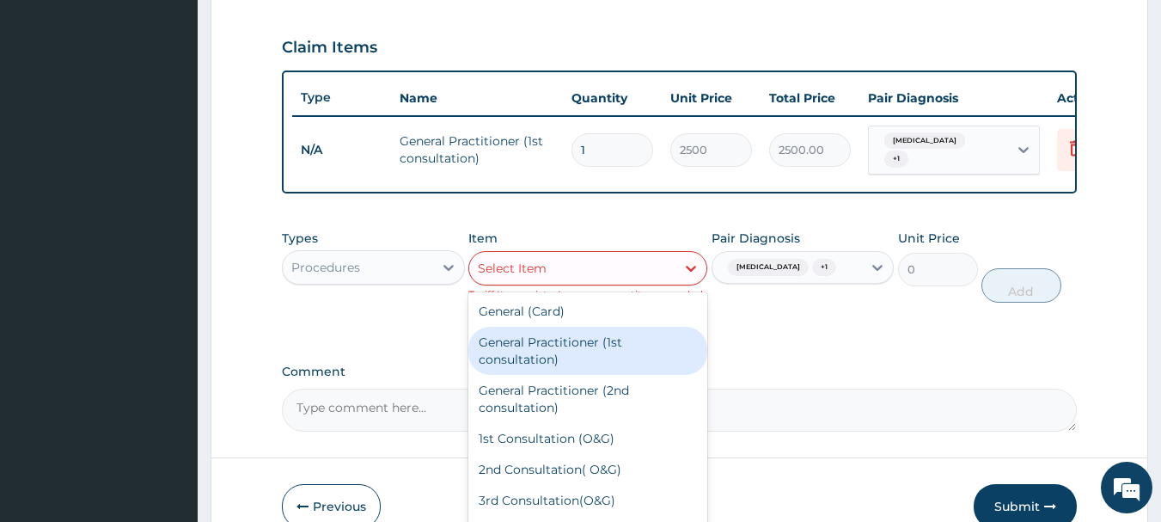
click at [516, 353] on div "General Practitioner (1st consultation)" at bounding box center [587, 351] width 239 height 48
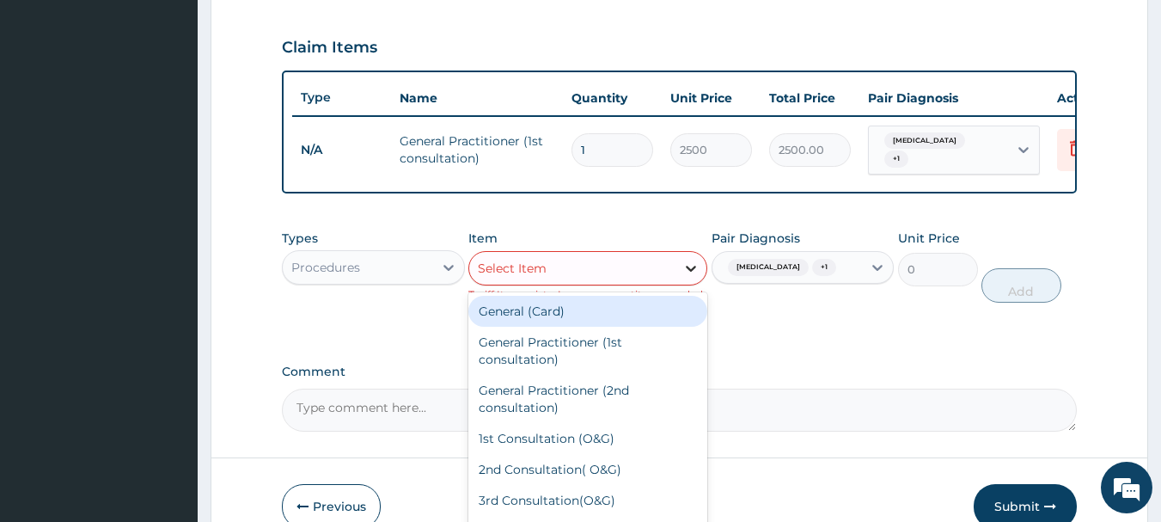
click at [694, 272] on icon at bounding box center [691, 269] width 10 height 6
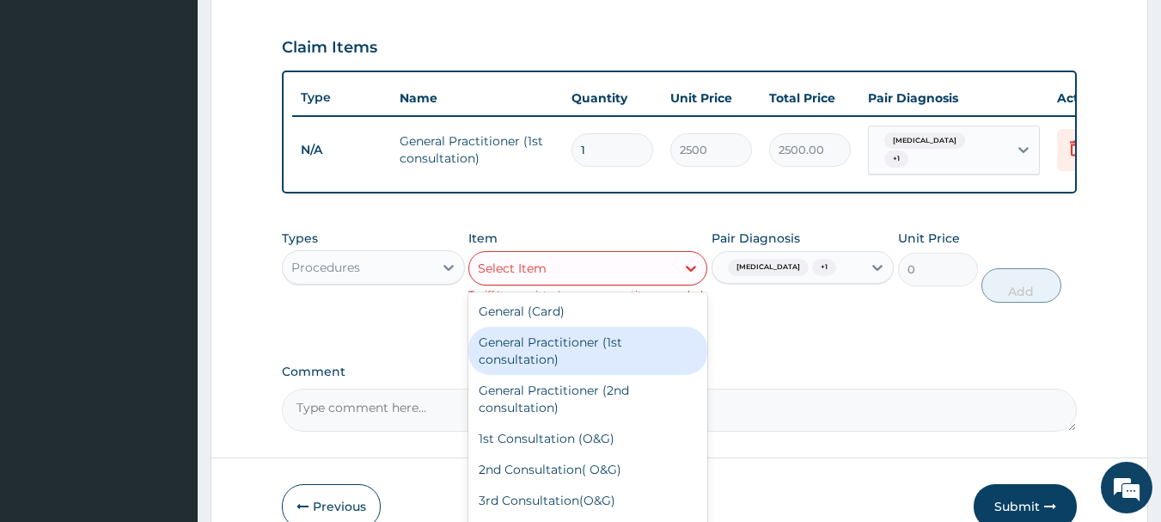
click at [534, 361] on div "General Practitioner (1st consultation)" at bounding box center [587, 351] width 239 height 48
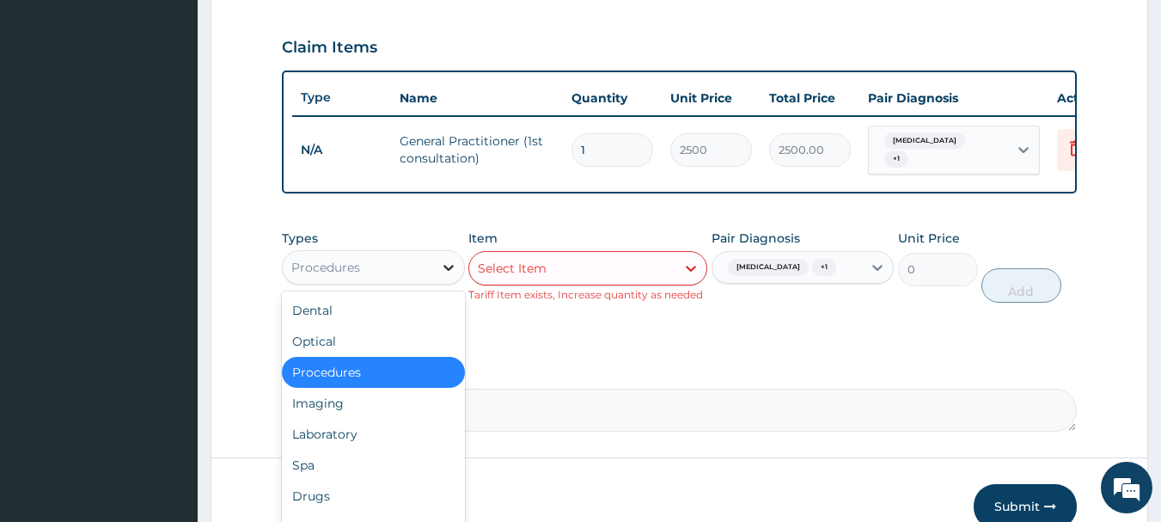
click at [447, 272] on icon at bounding box center [448, 267] width 17 height 17
click at [343, 441] on div "Laboratory" at bounding box center [373, 434] width 183 height 31
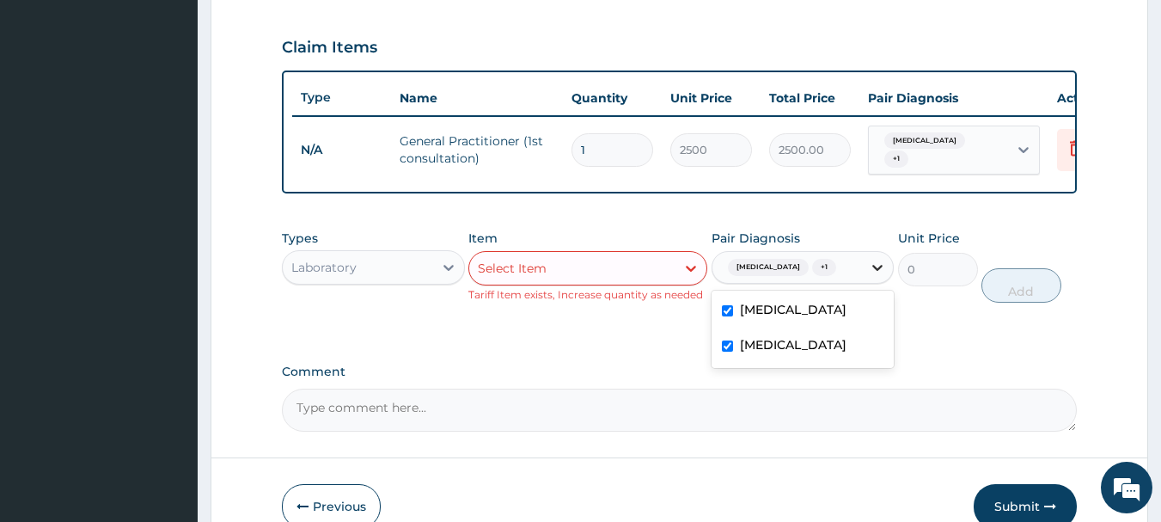
click at [879, 271] on icon at bounding box center [878, 268] width 10 height 6
click at [731, 352] on input "checkbox" at bounding box center [727, 345] width 11 height 11
checkbox input "false"
click at [687, 275] on icon at bounding box center [690, 268] width 17 height 17
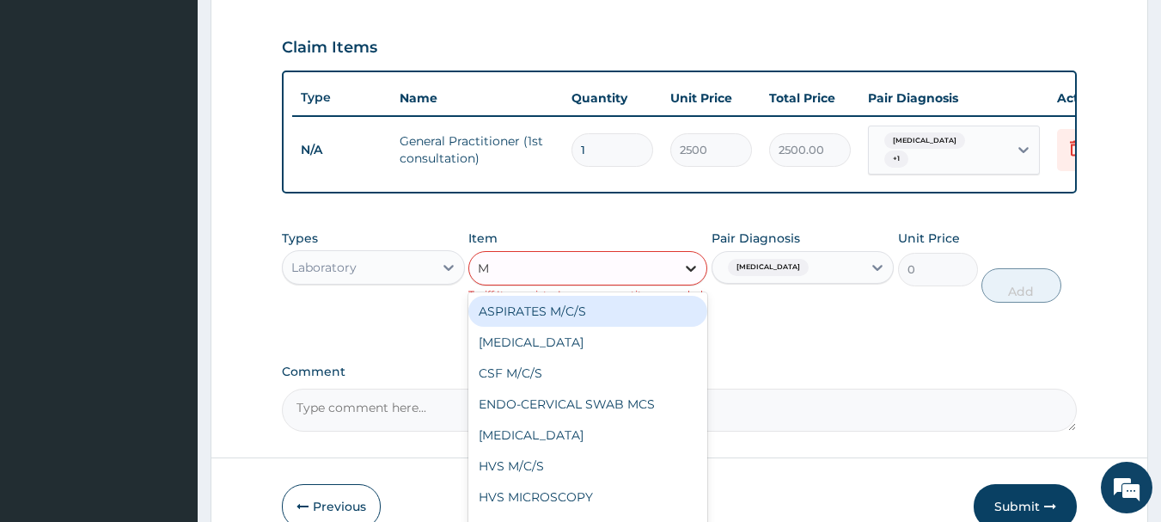
type input "MP"
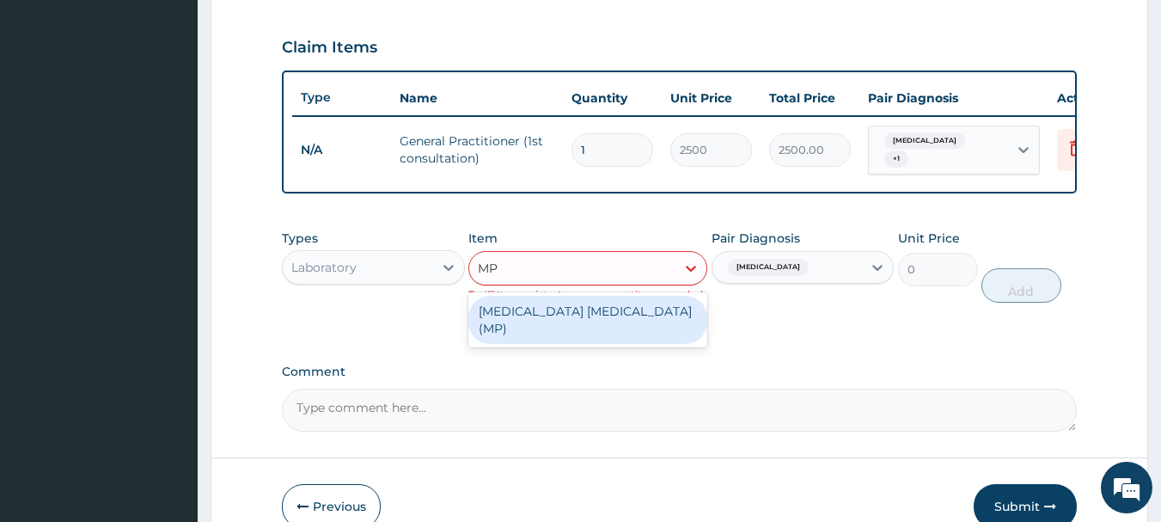
click at [625, 317] on div "MALARIA PARASITE (MP)" at bounding box center [587, 320] width 239 height 48
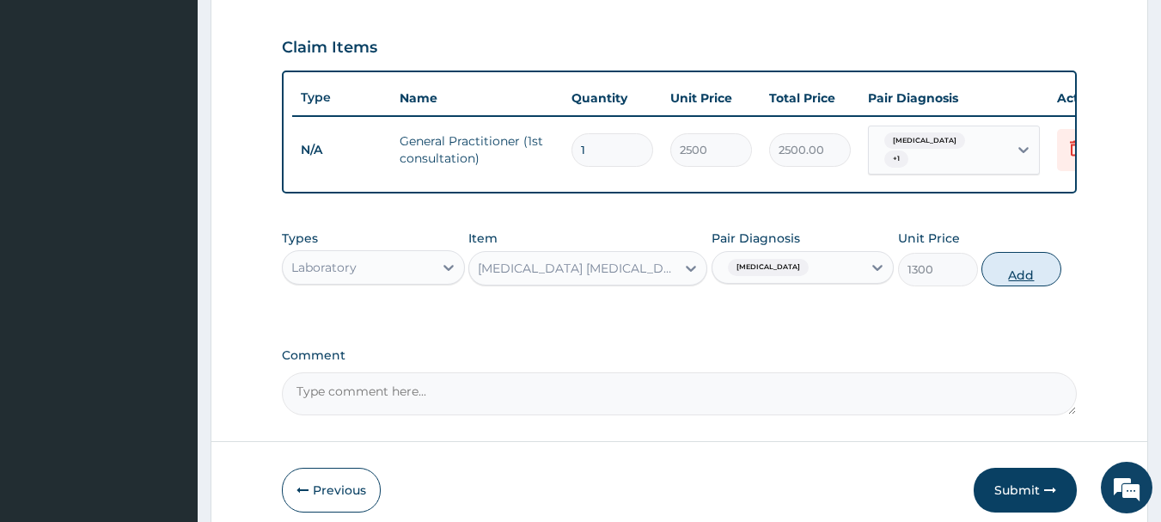
click at [1028, 274] on button "Add" at bounding box center [1021, 269] width 80 height 34
type input "0"
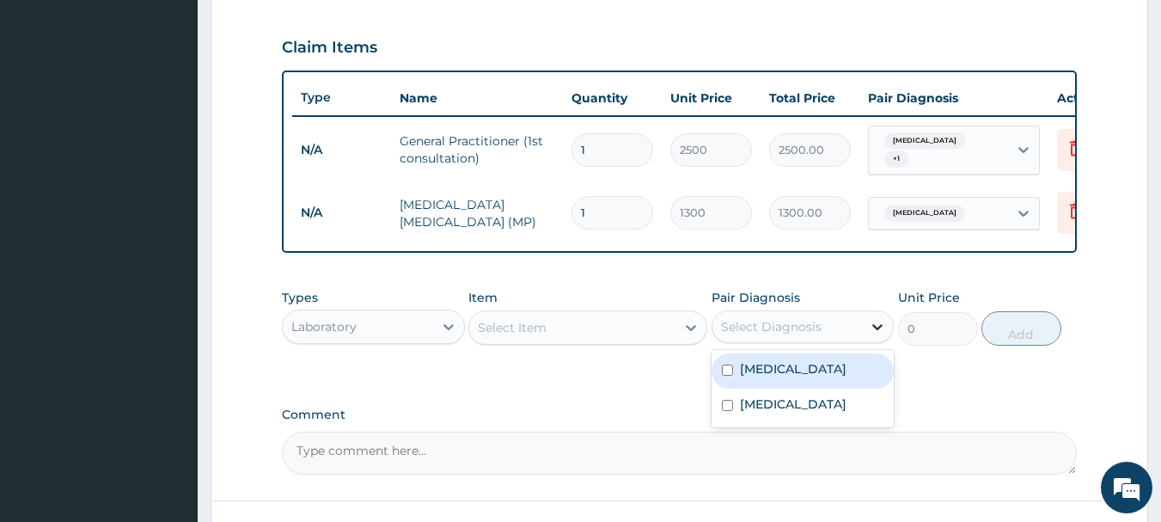
click at [875, 330] on icon at bounding box center [878, 327] width 10 height 6
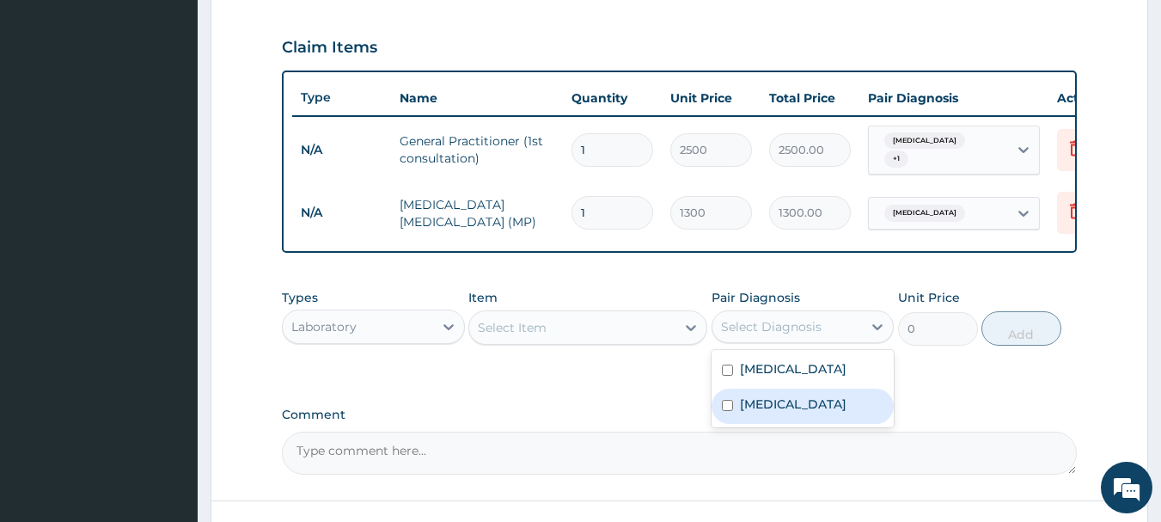
click at [761, 413] on label "Sepsis" at bounding box center [793, 403] width 107 height 17
checkbox input "true"
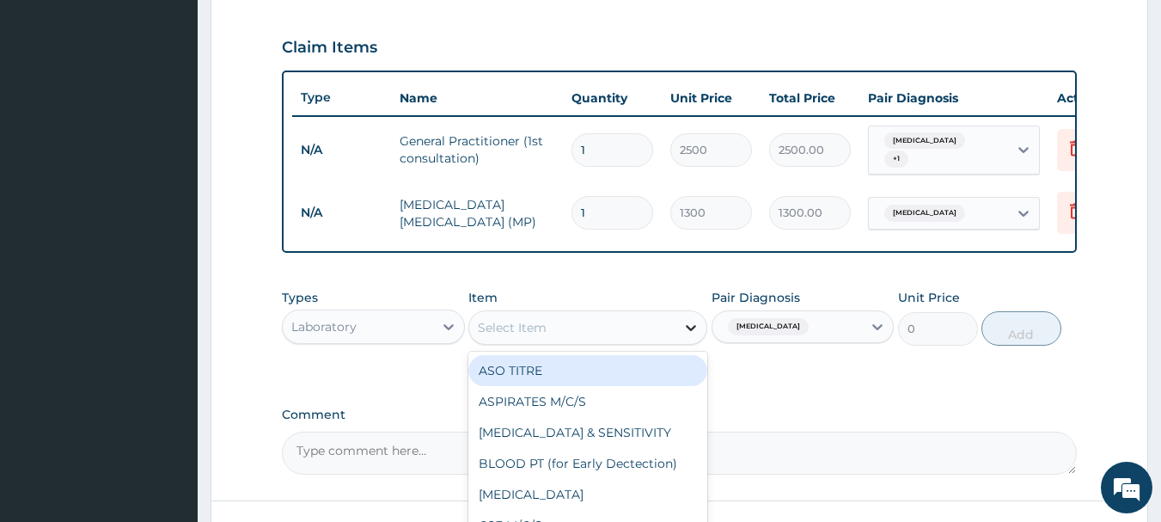
click at [687, 331] on icon at bounding box center [691, 328] width 10 height 6
type input "FBC"
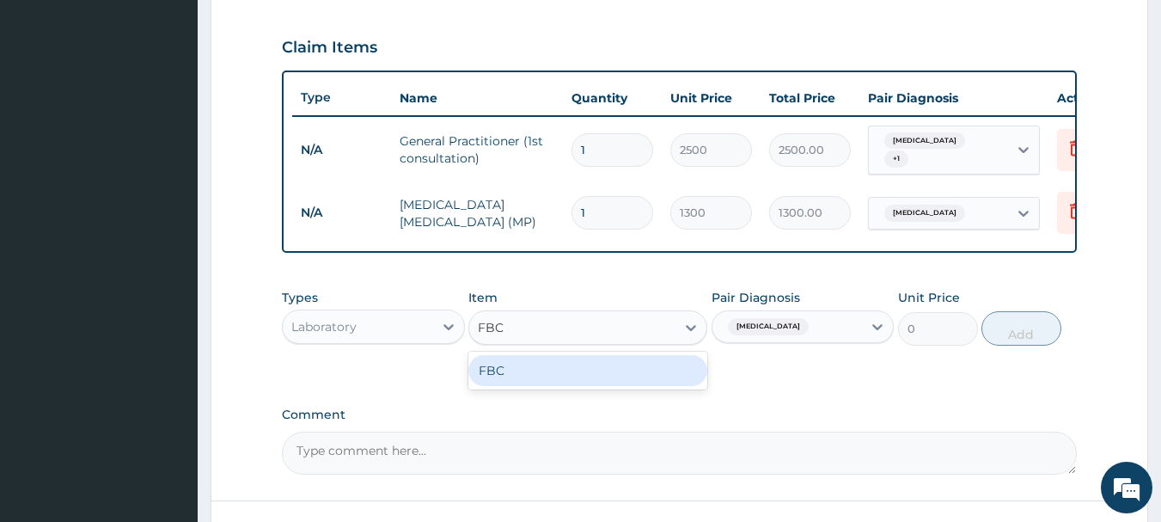
click at [618, 380] on div "FBC" at bounding box center [587, 370] width 239 height 31
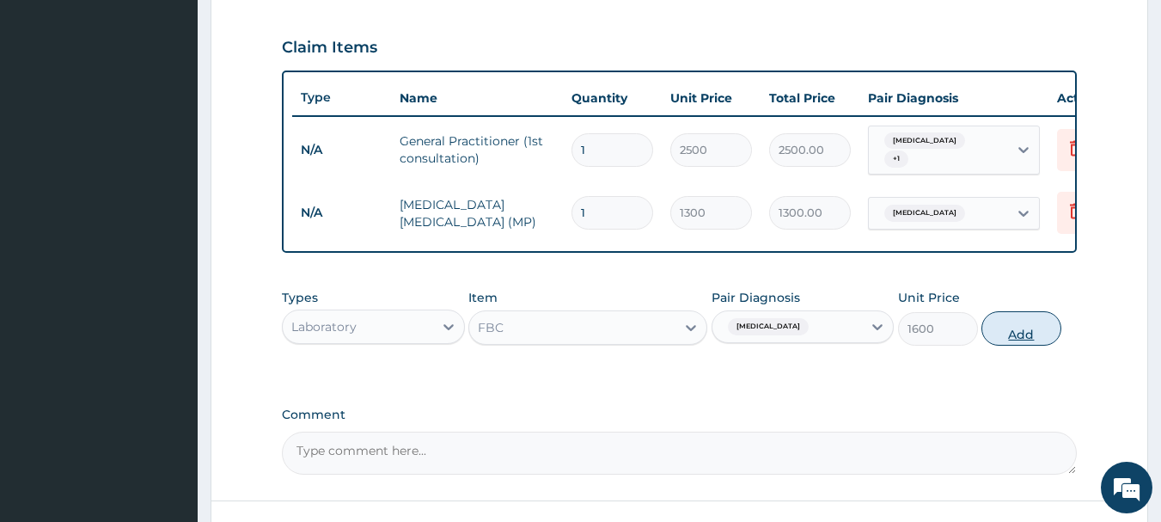
click at [1027, 339] on button "Add" at bounding box center [1021, 328] width 80 height 34
type input "0"
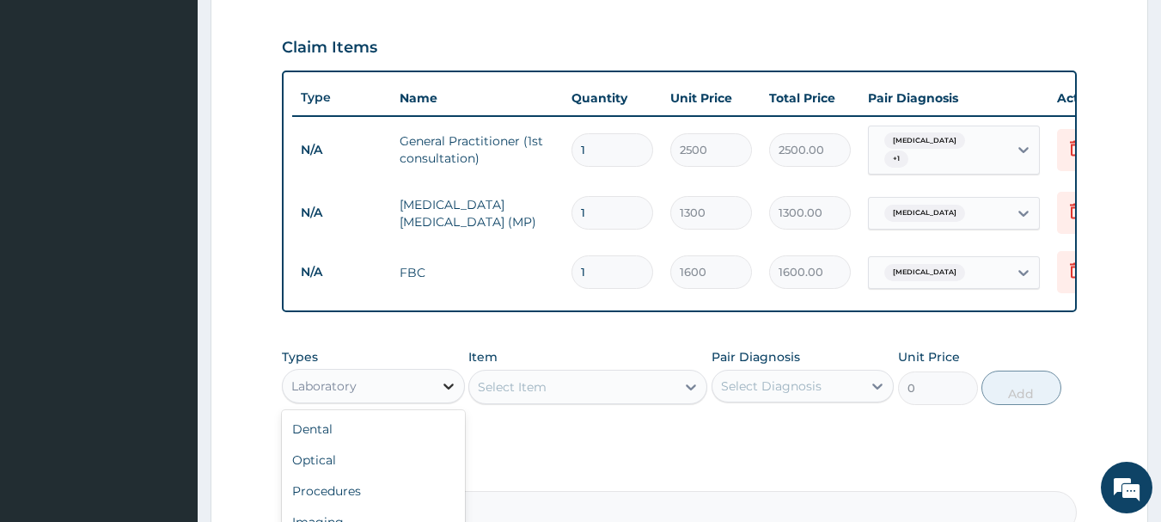
click at [446, 394] on icon at bounding box center [448, 385] width 17 height 17
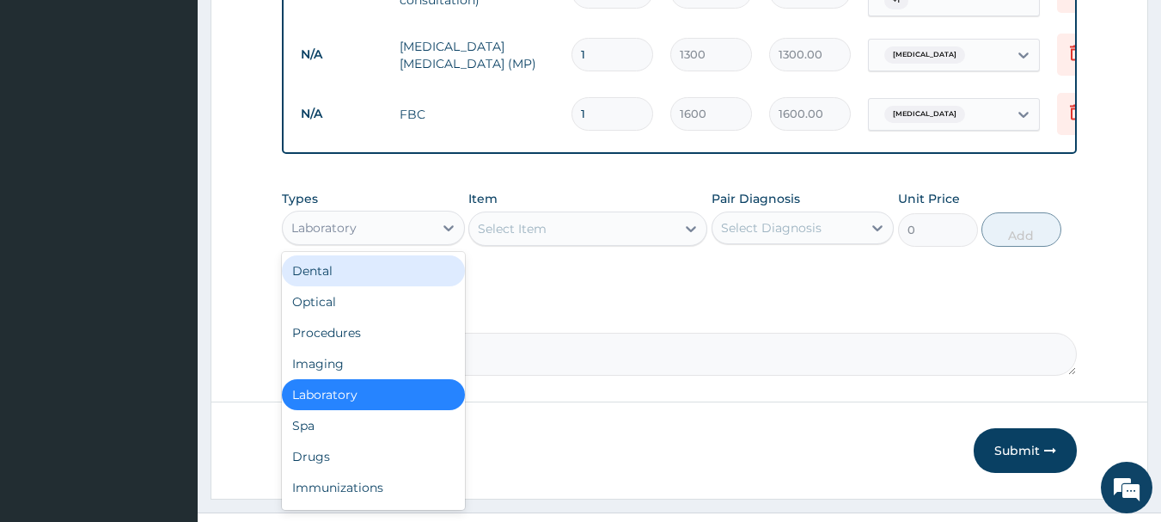
scroll to position [730, 0]
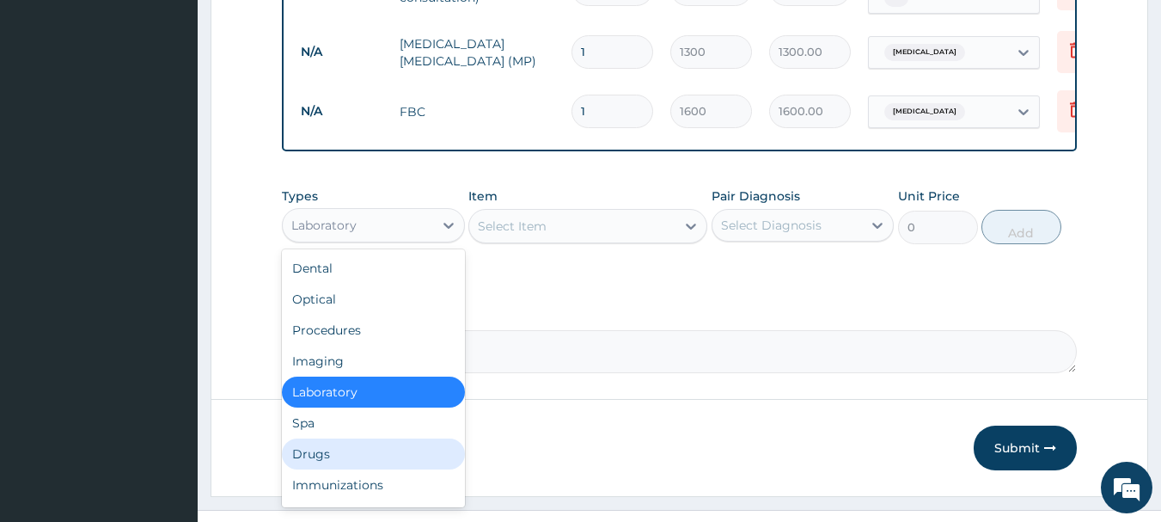
click at [323, 456] on div "Drugs" at bounding box center [373, 453] width 183 height 31
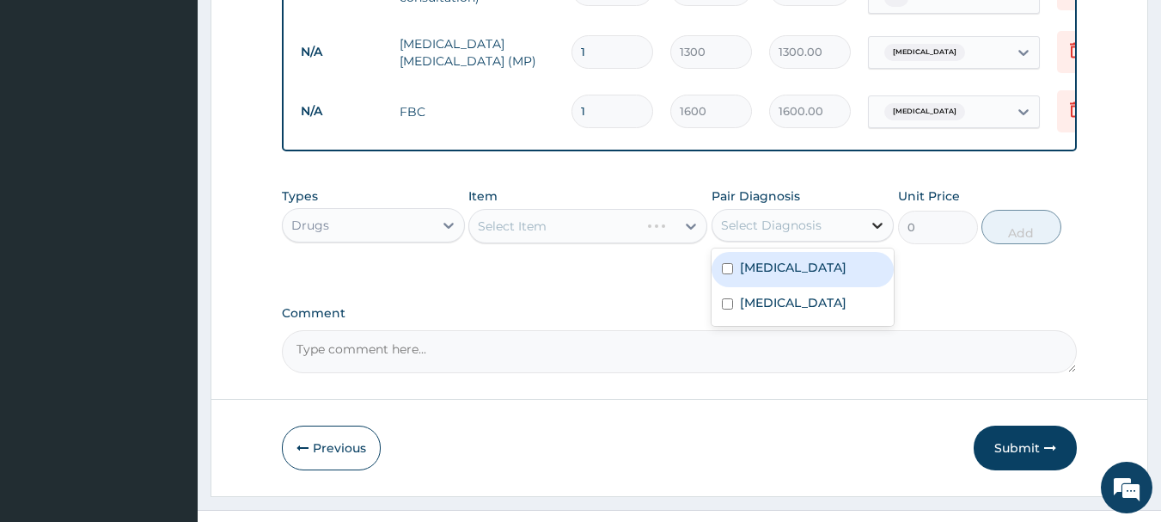
click at [877, 229] on icon at bounding box center [877, 225] width 17 height 17
click at [793, 280] on div "Malaria" at bounding box center [803, 269] width 183 height 35
checkbox input "true"
click at [572, 231] on div "Select Item" at bounding box center [572, 226] width 206 height 28
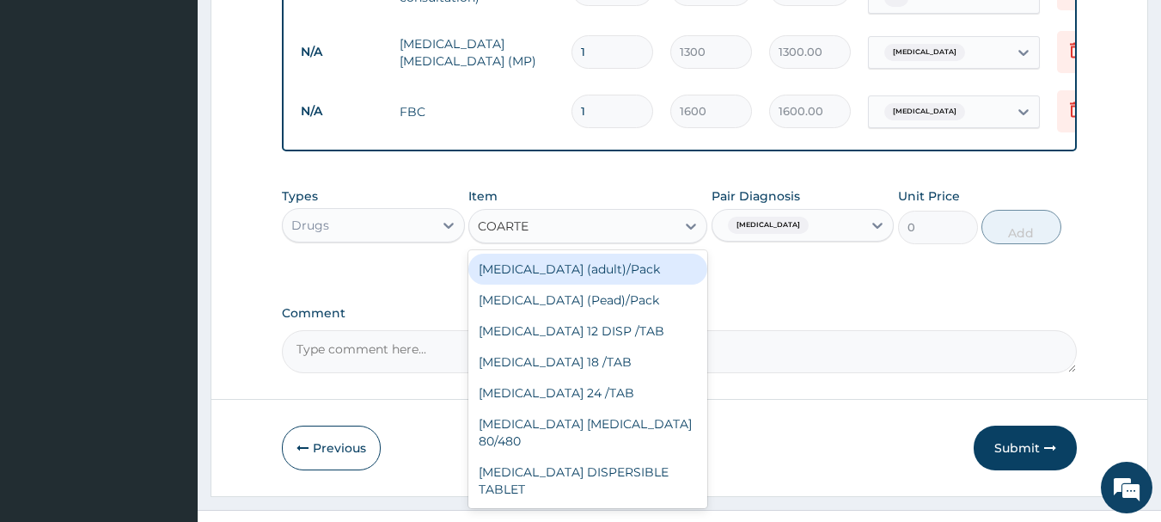
type input "COARTEM"
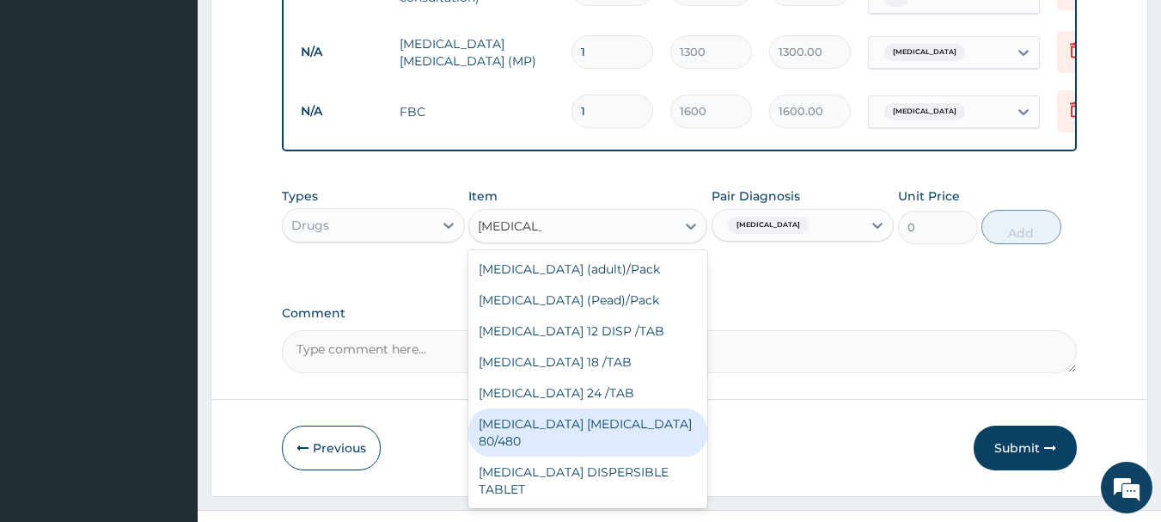
click at [520, 429] on div "COARTEM D TAB 80/480" at bounding box center [587, 432] width 239 height 48
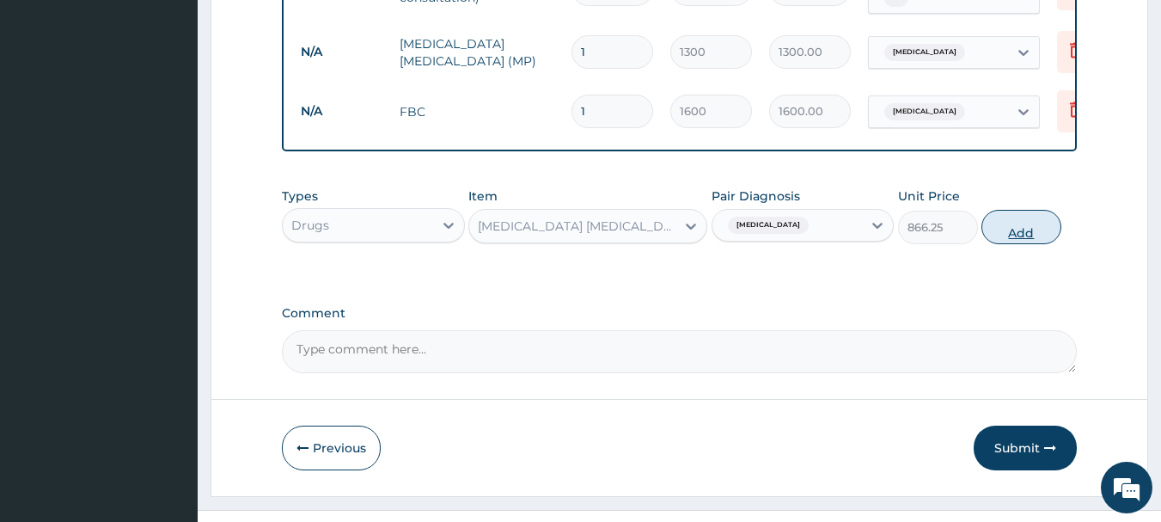
click at [1024, 235] on button "Add" at bounding box center [1021, 227] width 80 height 34
type input "0"
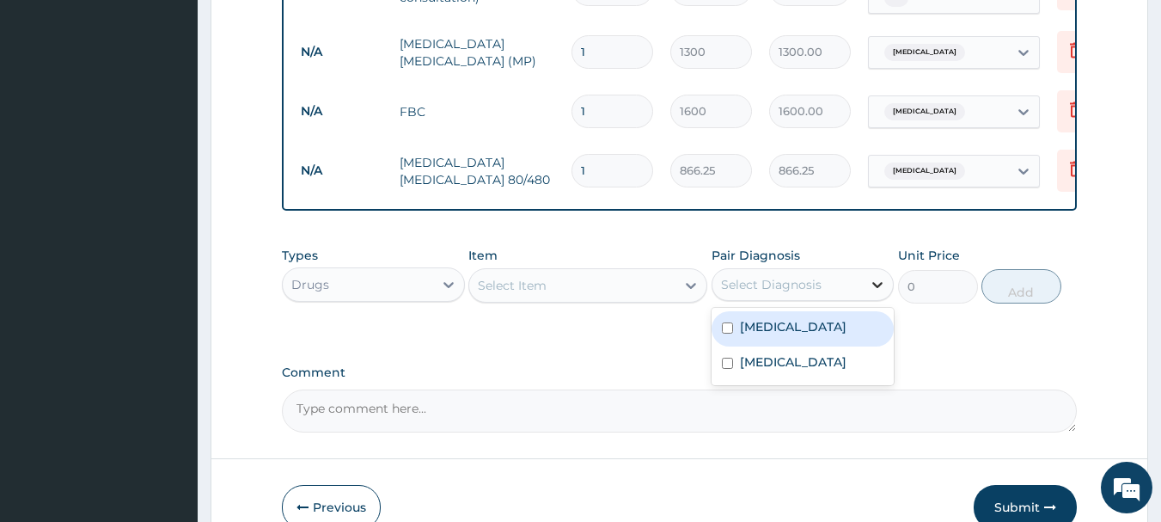
click at [880, 293] on icon at bounding box center [877, 284] width 17 height 17
click at [780, 333] on label "Malaria" at bounding box center [793, 326] width 107 height 17
checkbox input "true"
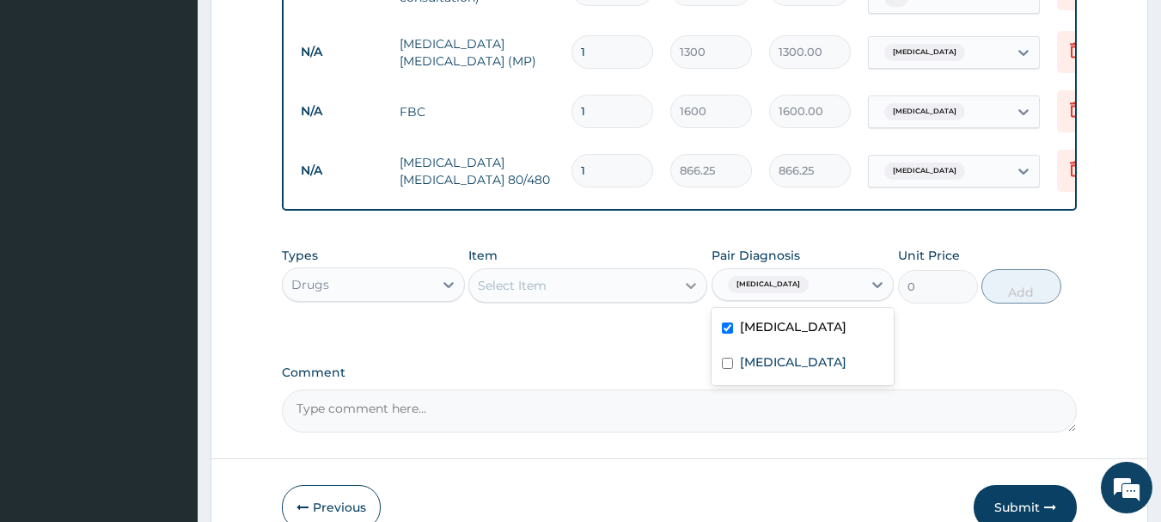
click at [691, 289] on icon at bounding box center [691, 286] width 10 height 6
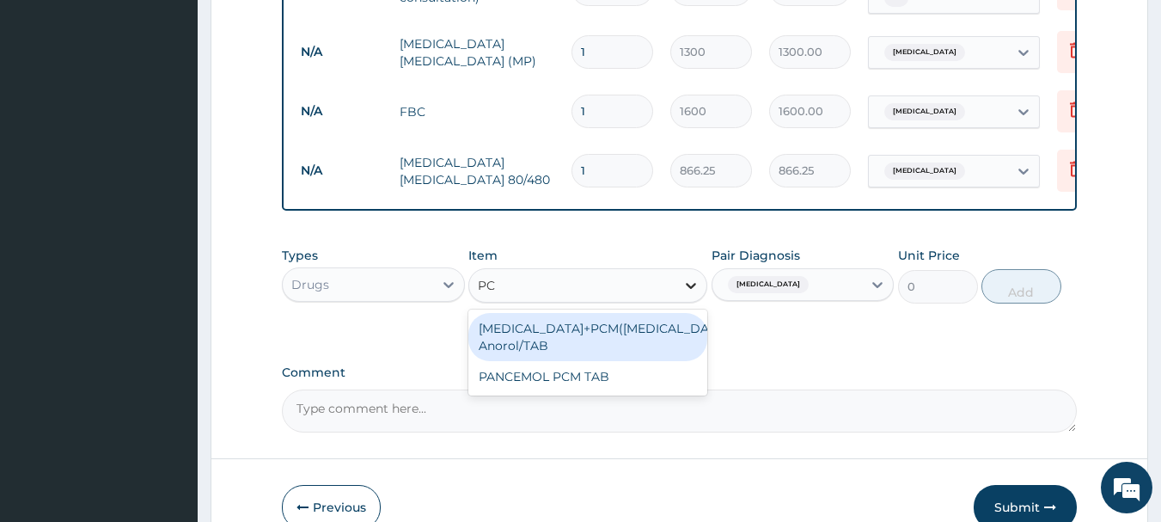
type input "PCM"
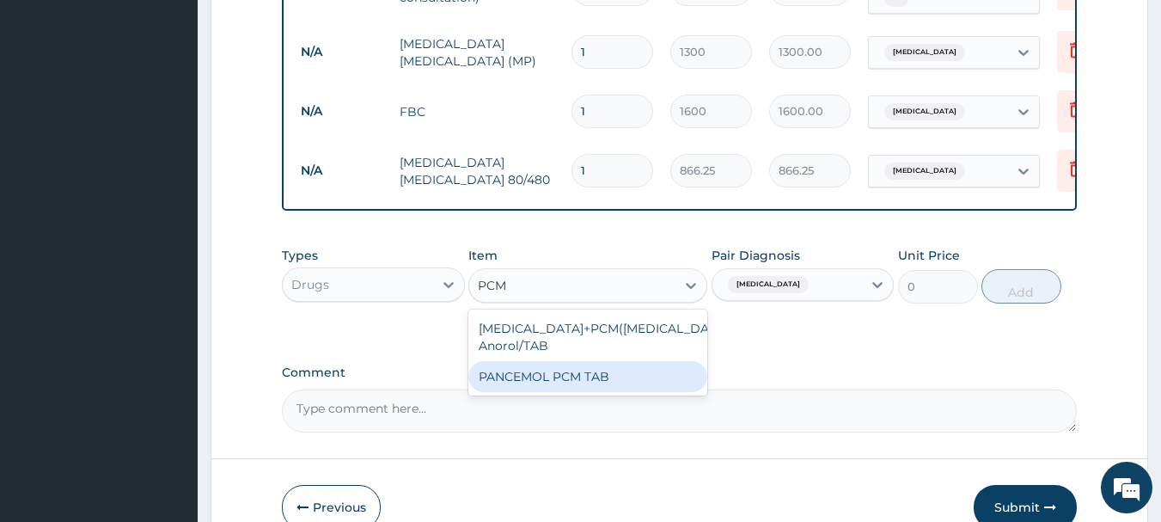
click at [579, 389] on div "PANCEMOL PCM TAB" at bounding box center [587, 376] width 239 height 31
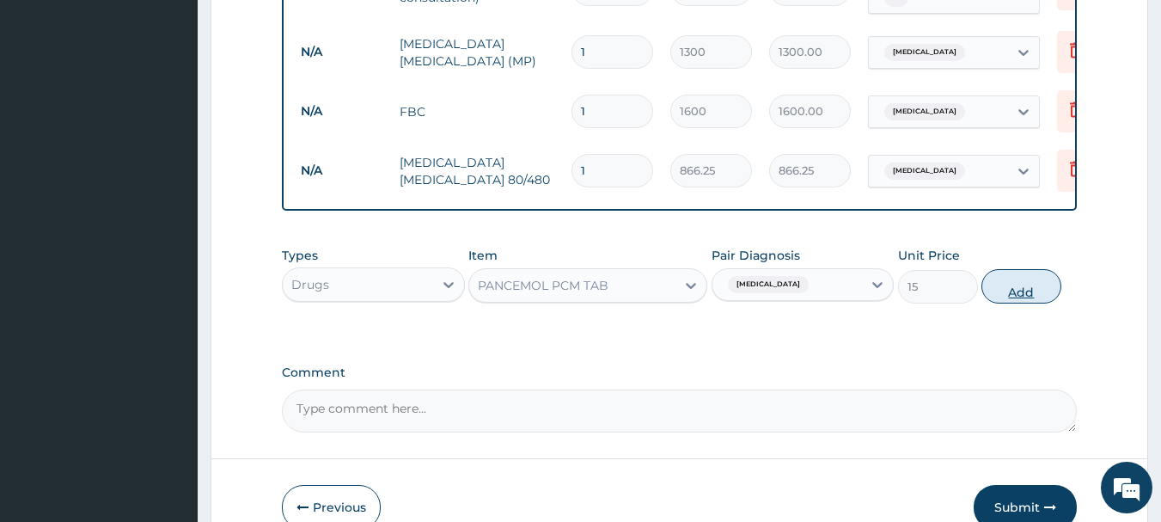
click at [1022, 299] on button "Add" at bounding box center [1021, 286] width 80 height 34
type input "0"
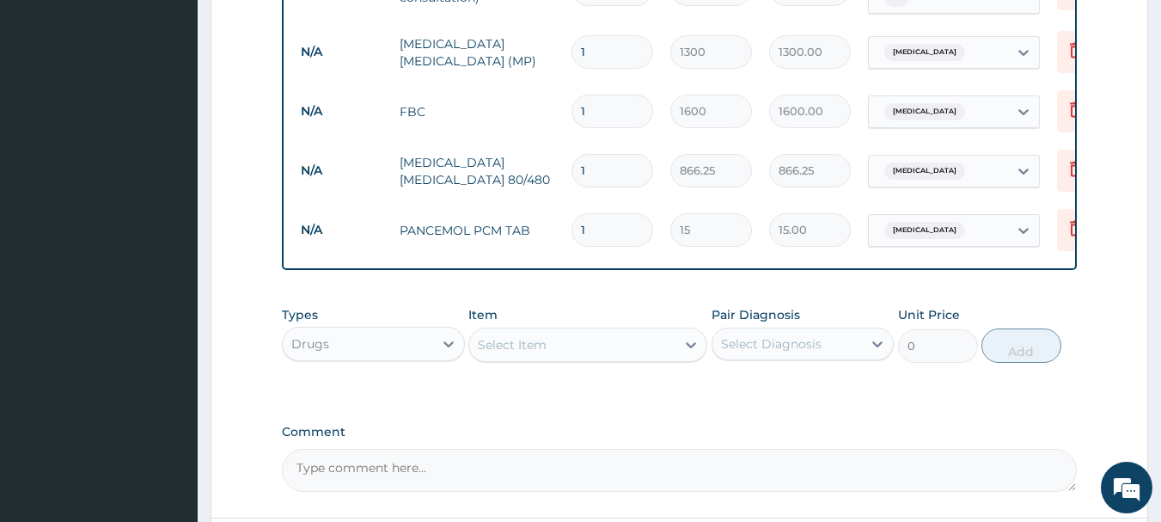
click at [592, 168] on input "1" at bounding box center [613, 171] width 82 height 34
type input "0.00"
type input "6"
type input "5197.50"
type input "6"
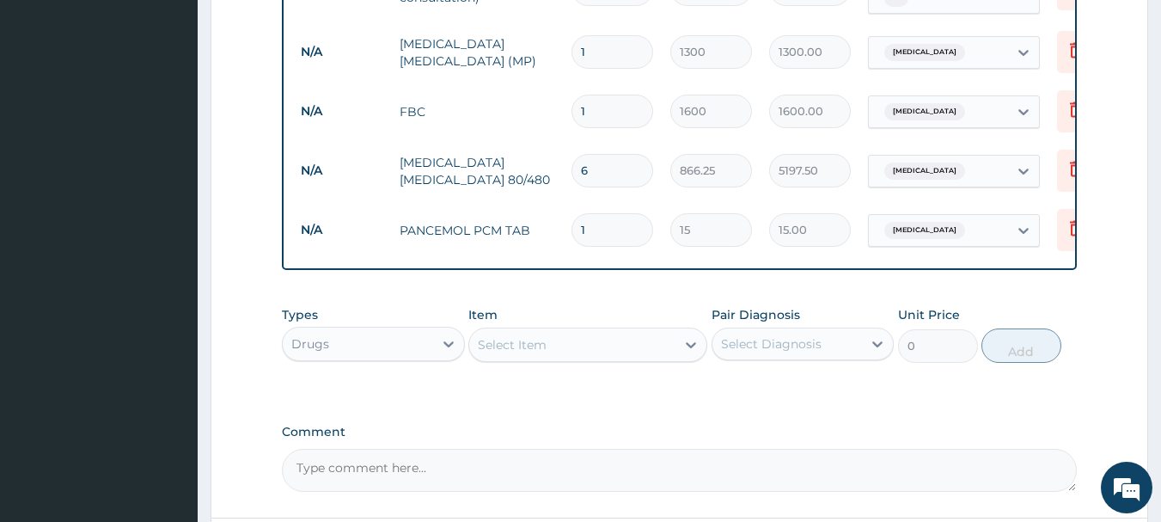
click at [590, 223] on input "1" at bounding box center [613, 230] width 82 height 34
type input "18"
type input "270.00"
type input "18"
click at [603, 385] on div "Types Drugs Item Select Item Pair Diagnosis Select Diagnosis Unit Price 0 Add" at bounding box center [680, 347] width 796 height 100
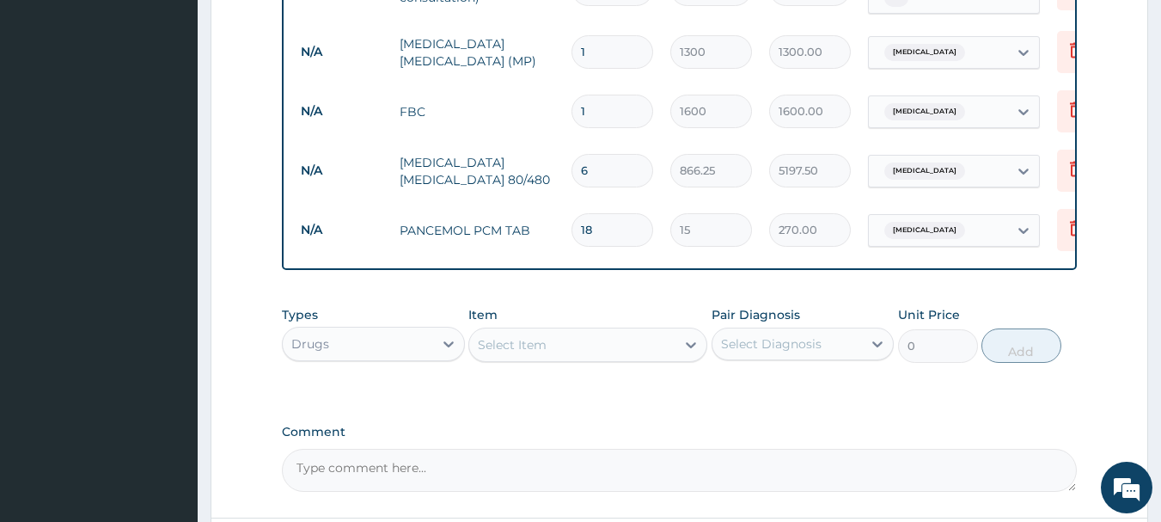
scroll to position [886, 0]
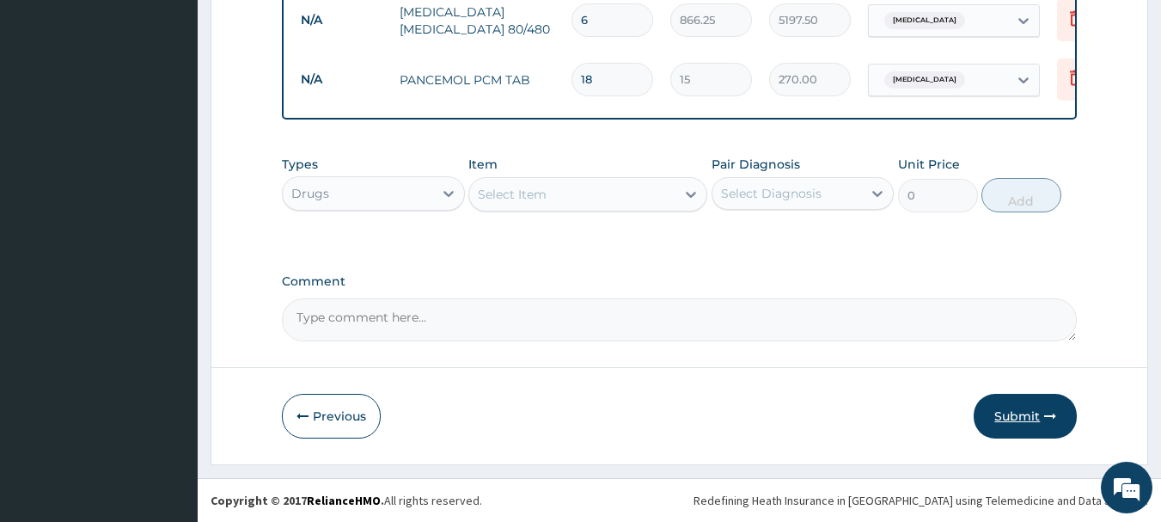
click at [1027, 410] on button "Submit" at bounding box center [1025, 416] width 103 height 45
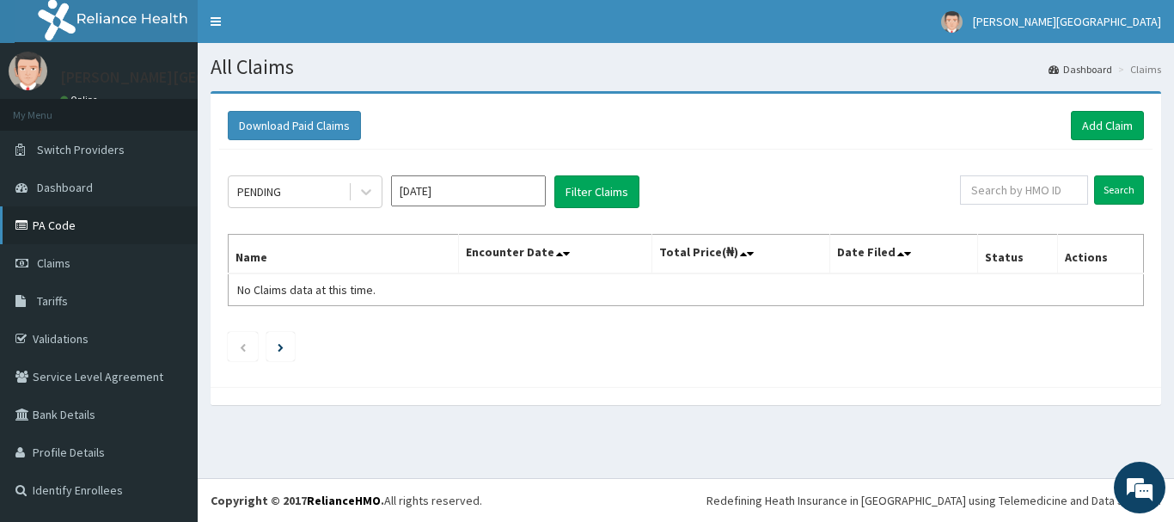
click at [67, 229] on link "PA Code" at bounding box center [99, 225] width 198 height 38
